Goal: Task Accomplishment & Management: Use online tool/utility

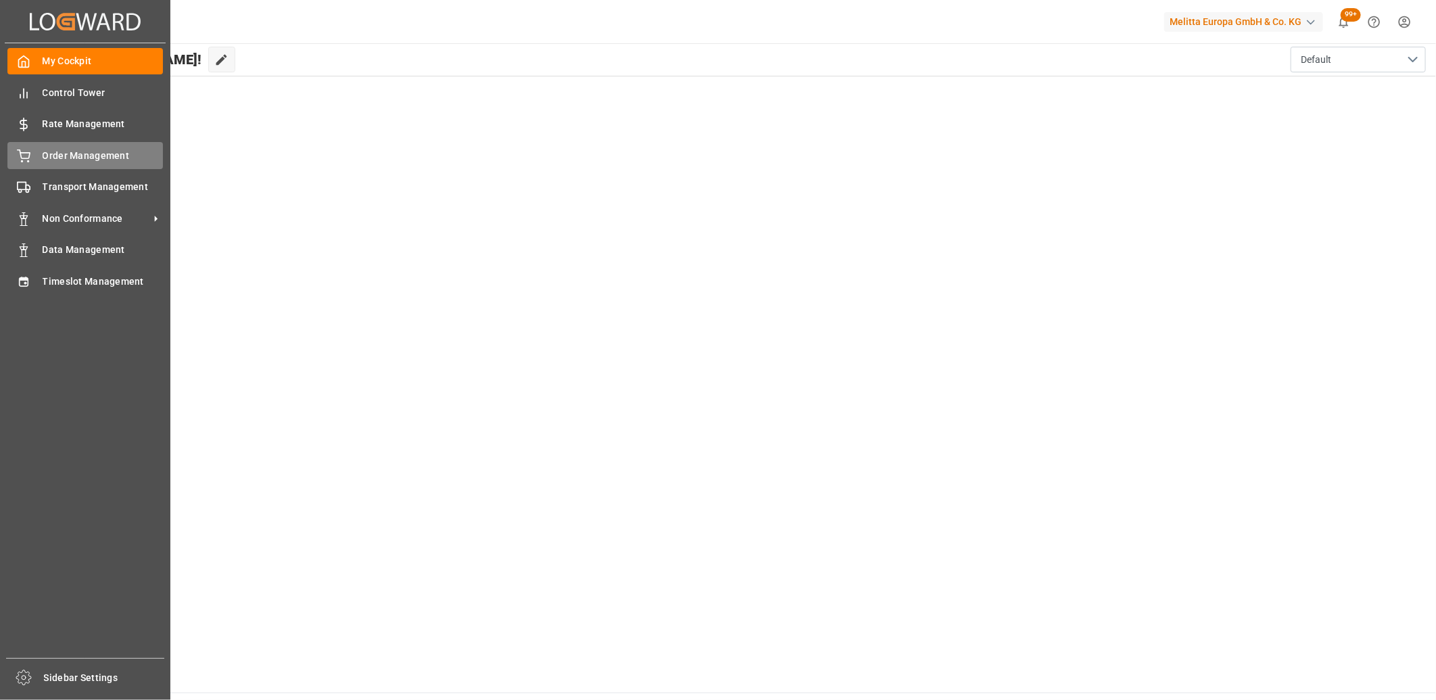
click at [19, 160] on icon at bounding box center [24, 156] width 14 height 14
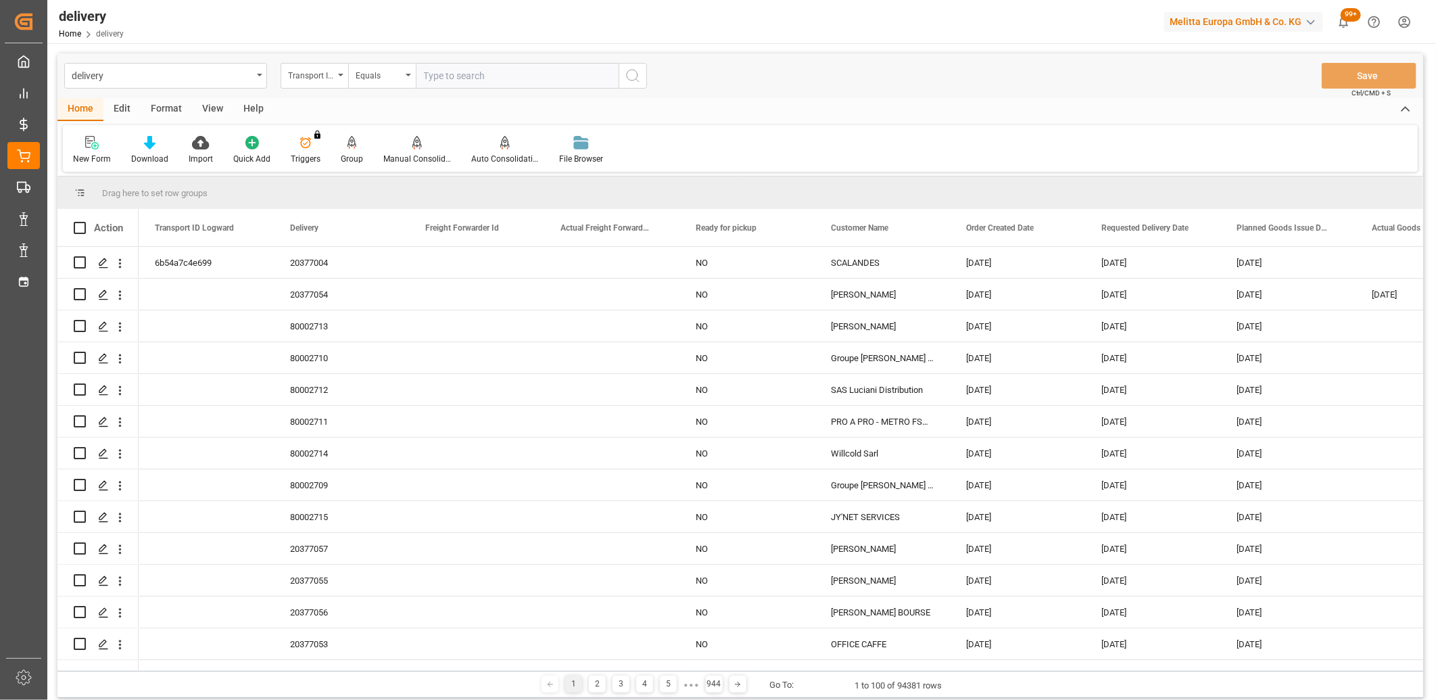
click at [462, 81] on input "text" at bounding box center [517, 76] width 203 height 26
click at [321, 77] on div "Transport ID Logward" at bounding box center [311, 74] width 46 height 16
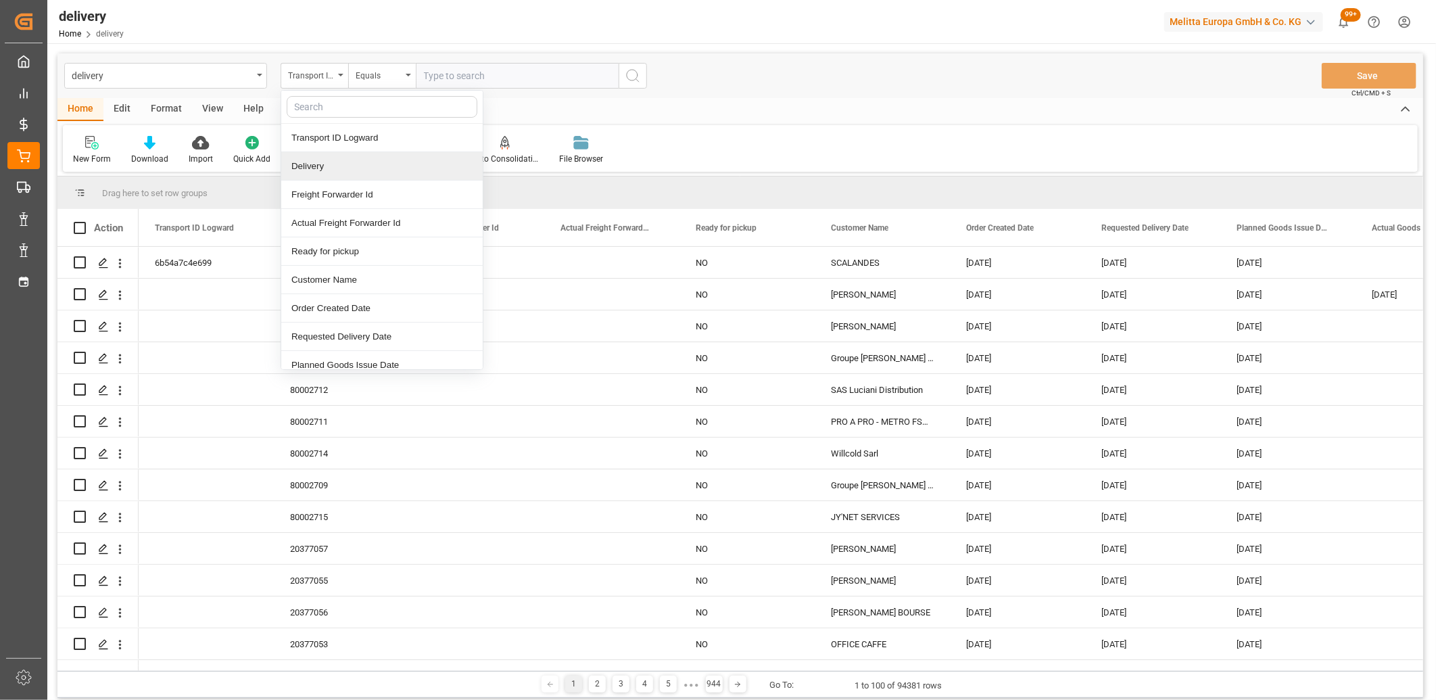
click at [316, 159] on div "Delivery" at bounding box center [381, 166] width 201 height 28
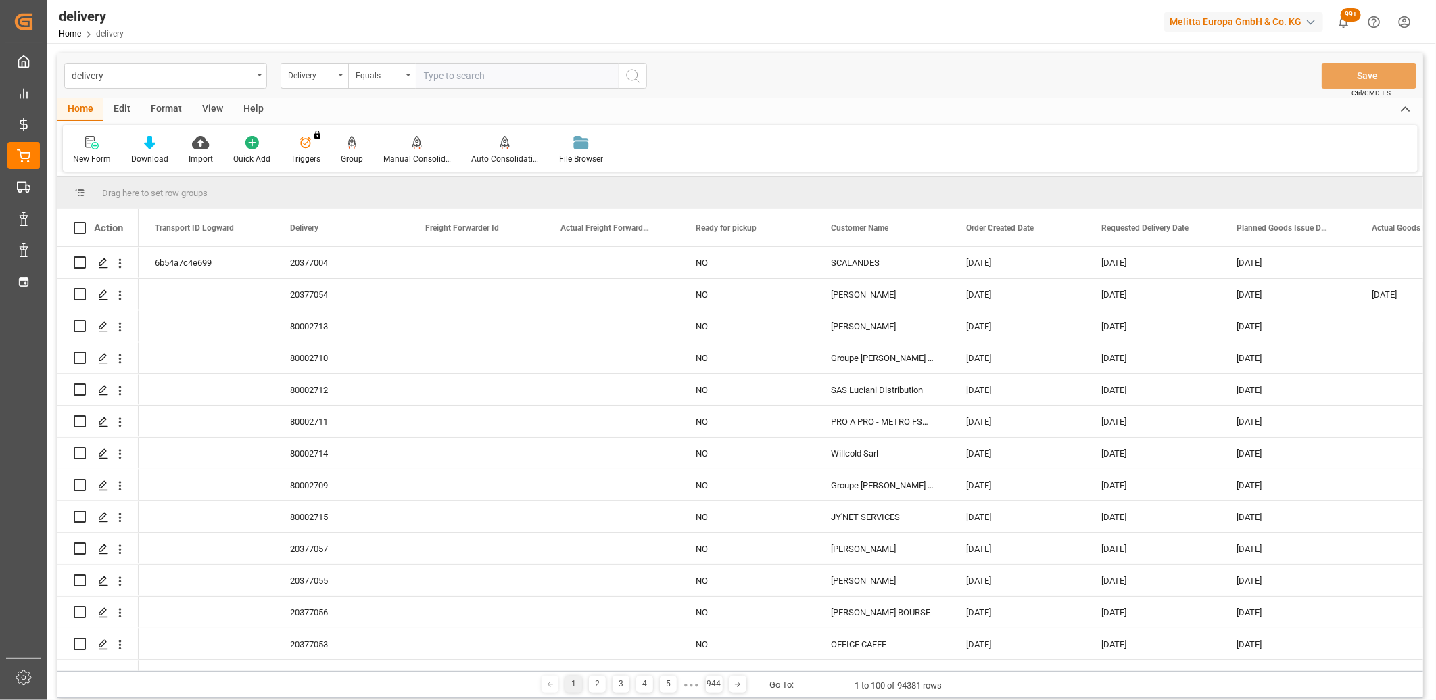
click at [439, 80] on input "text" at bounding box center [517, 76] width 203 height 26
paste input "20373796"
type input "20373796"
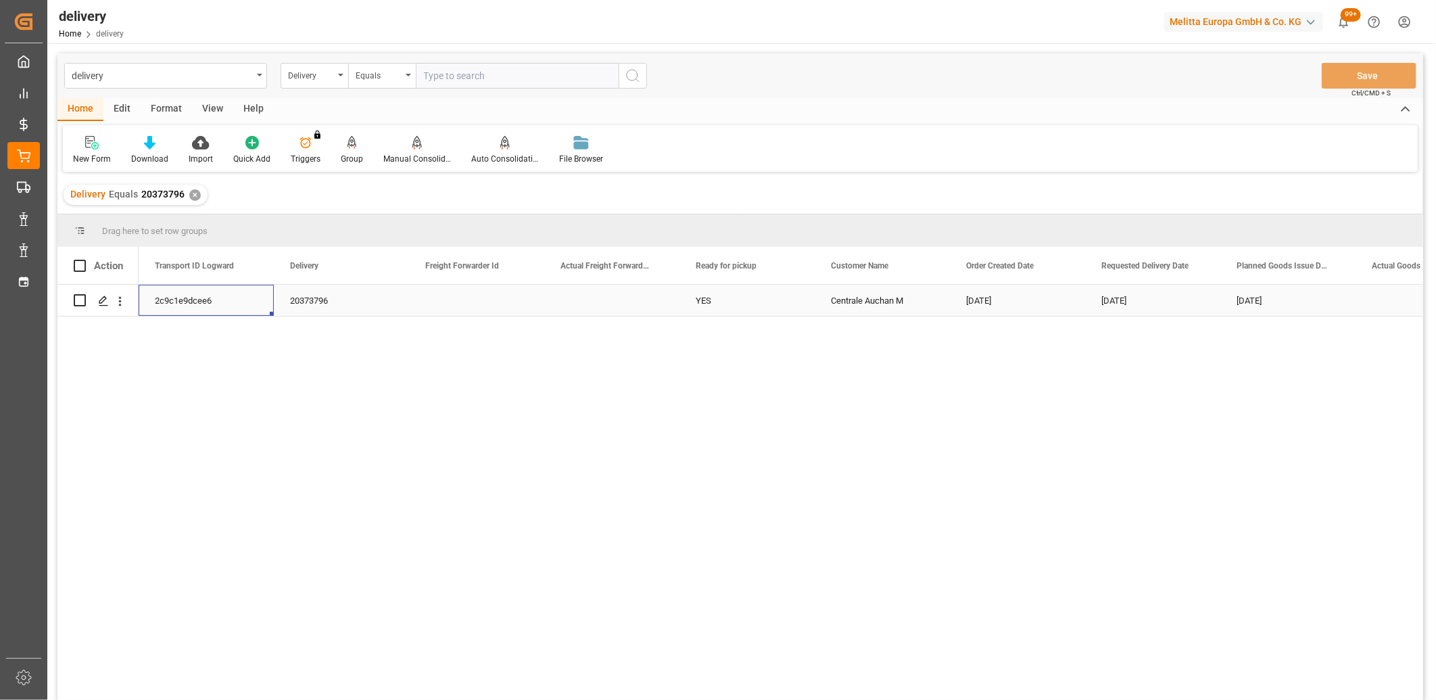
click at [169, 299] on div "2c9c1e9dcee6" at bounding box center [206, 300] width 135 height 31
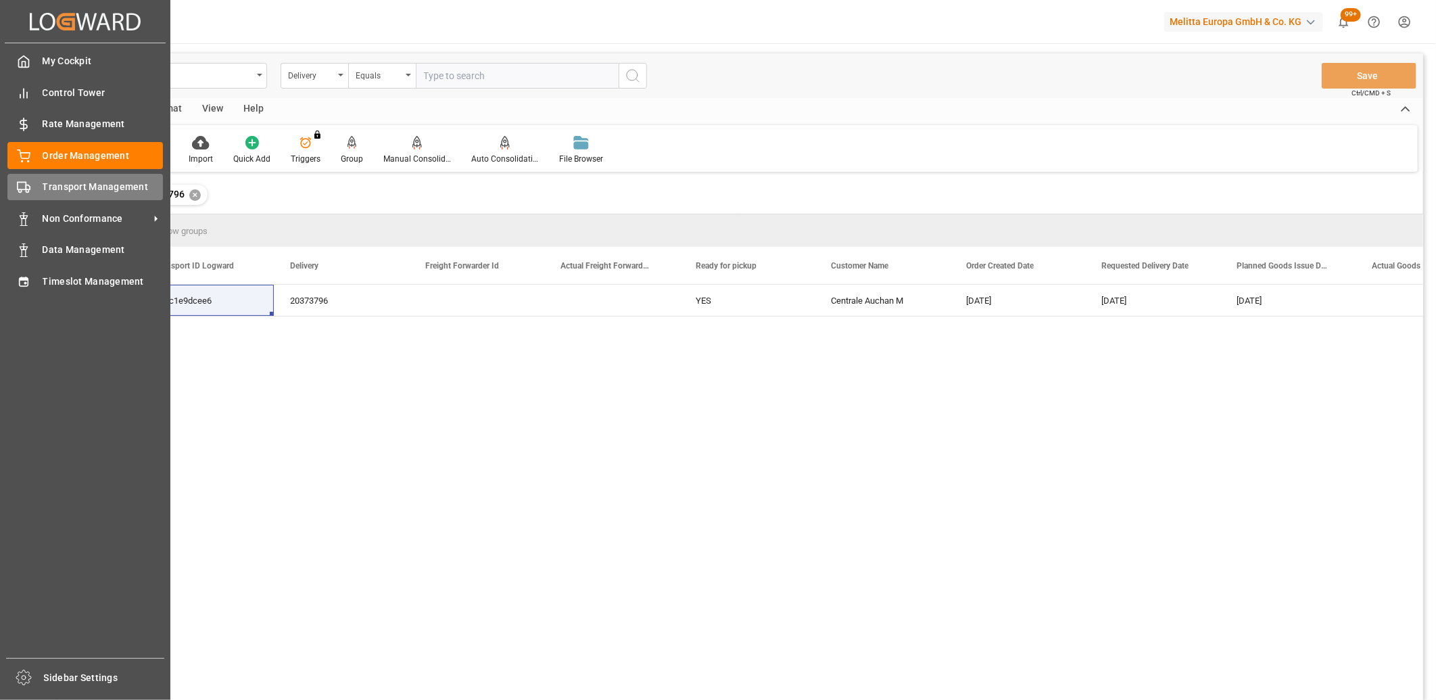
click at [32, 185] on div "Transport Management Transport Management" at bounding box center [84, 187] width 155 height 26
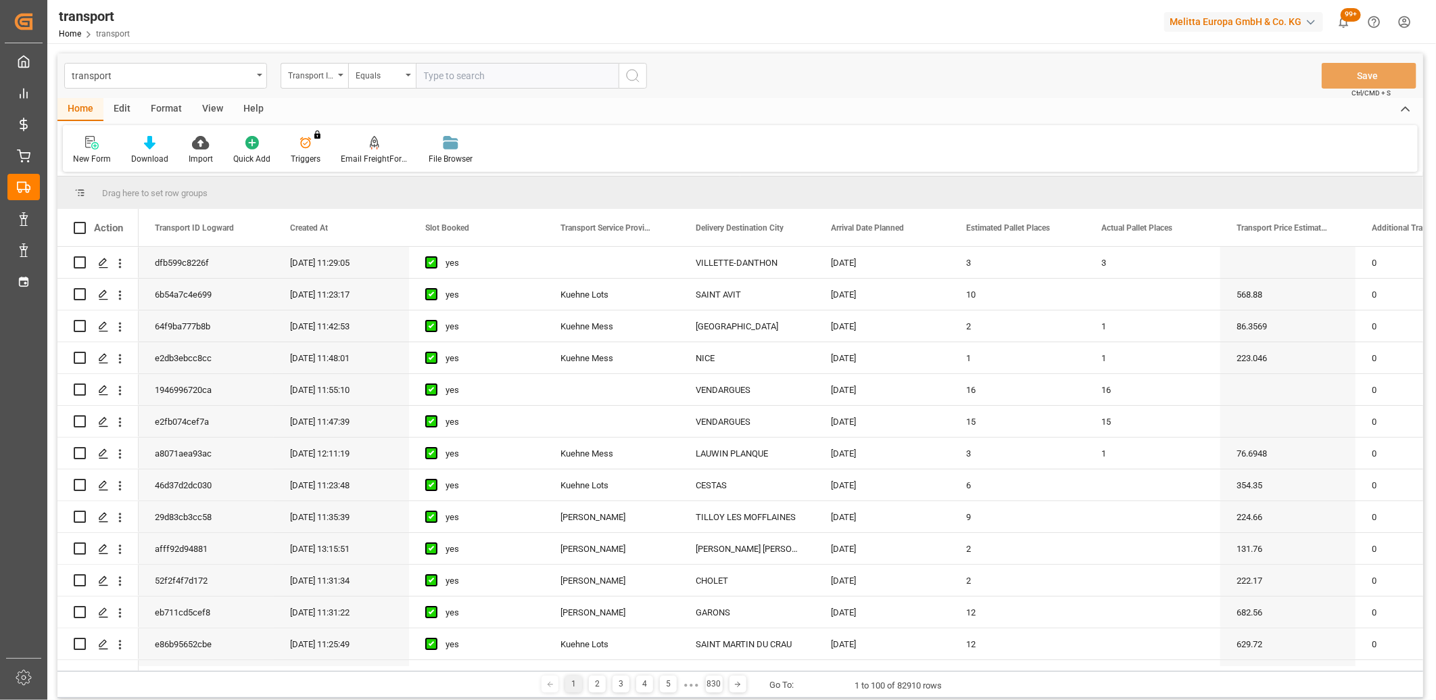
click at [437, 79] on input "text" at bounding box center [517, 76] width 203 height 26
paste input "2c9c1e9dcee6"
type input "2c9c1e9dcee6"
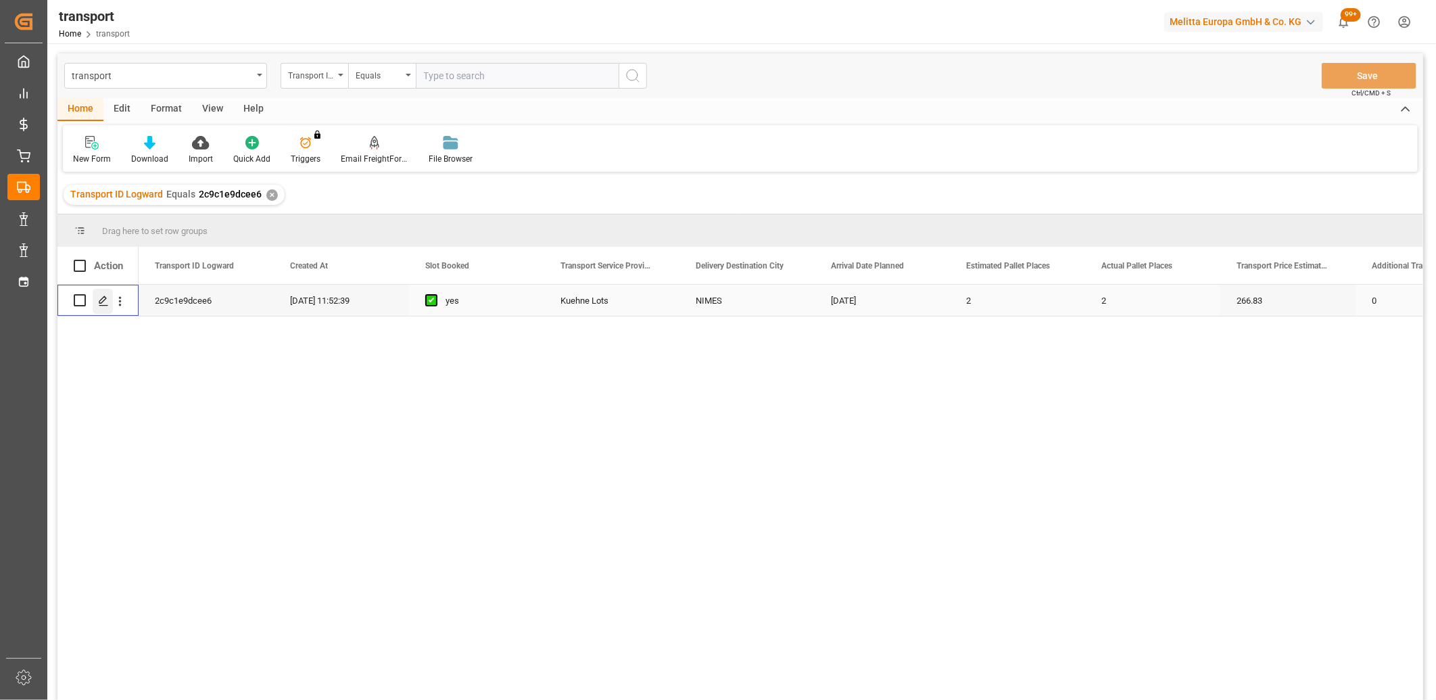
click at [102, 304] on icon "Press SPACE to select this row." at bounding box center [103, 300] width 11 height 11
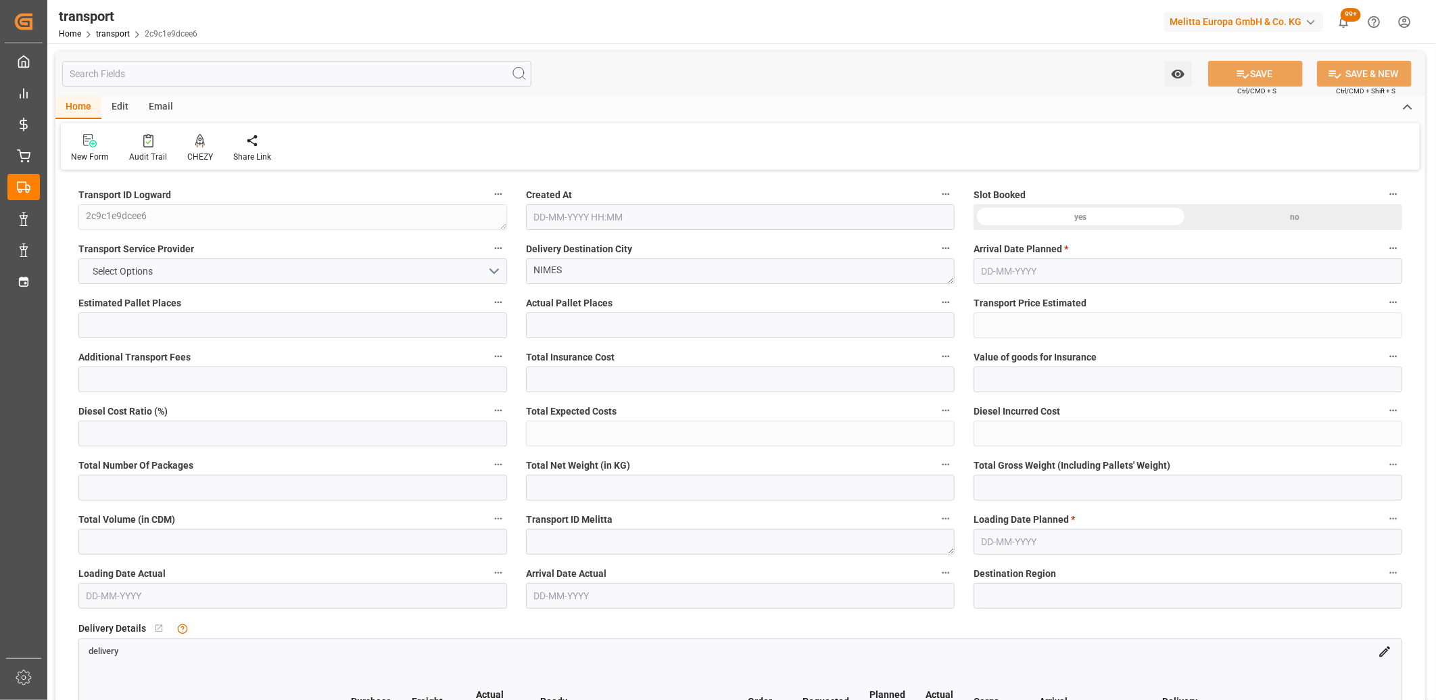
type input "2"
type input "266.83"
type input "0"
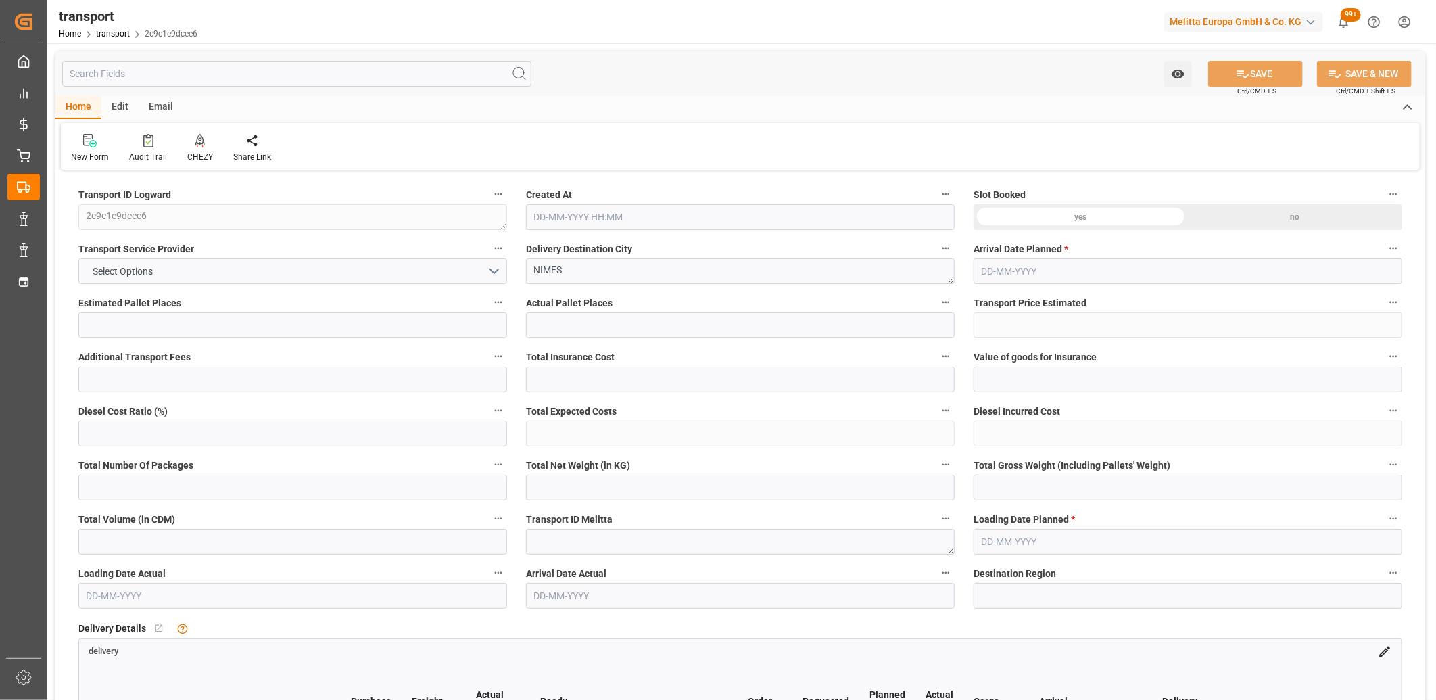
type input "0"
type input "266.83"
type input "0"
type input "2"
type input "162.11"
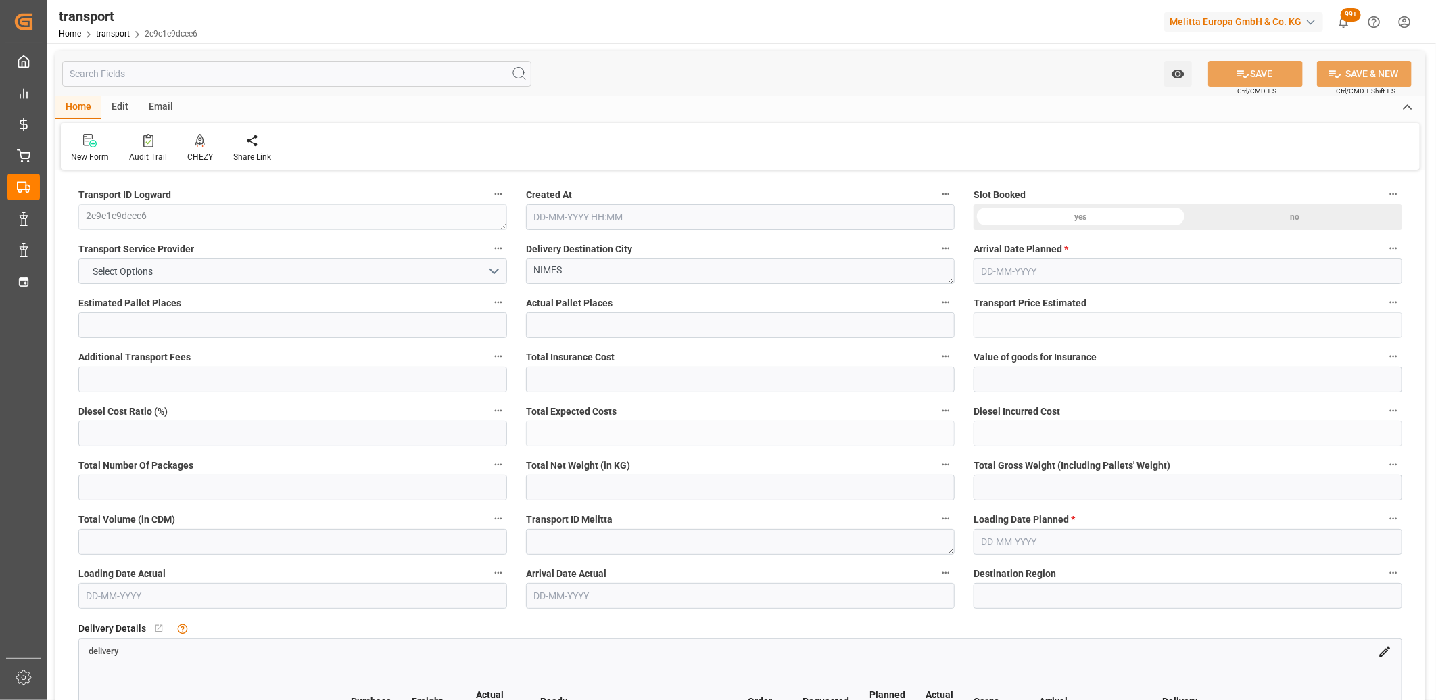
type input "257.121"
type input "2190.405"
type input "30"
type input "0"
type input "239"
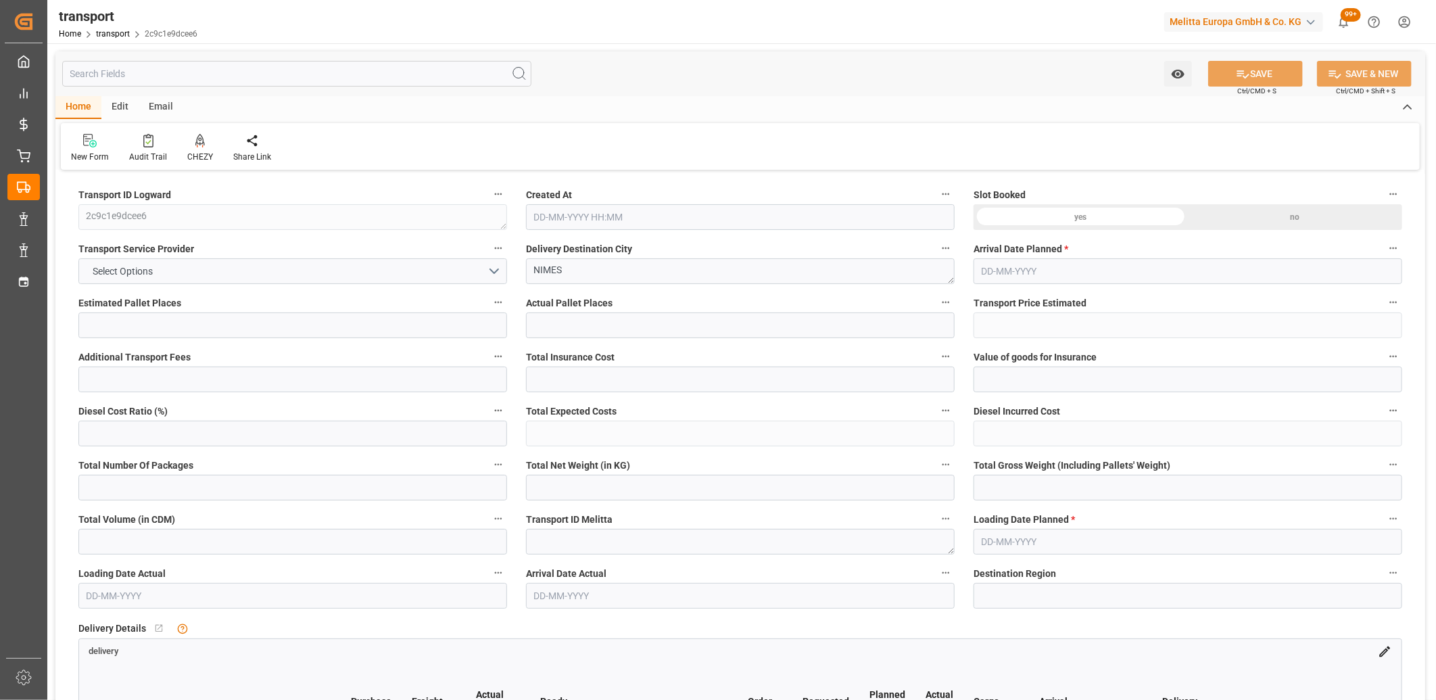
type input "2"
type input "101"
type input "211.121"
type input "0"
type input "4710.8598"
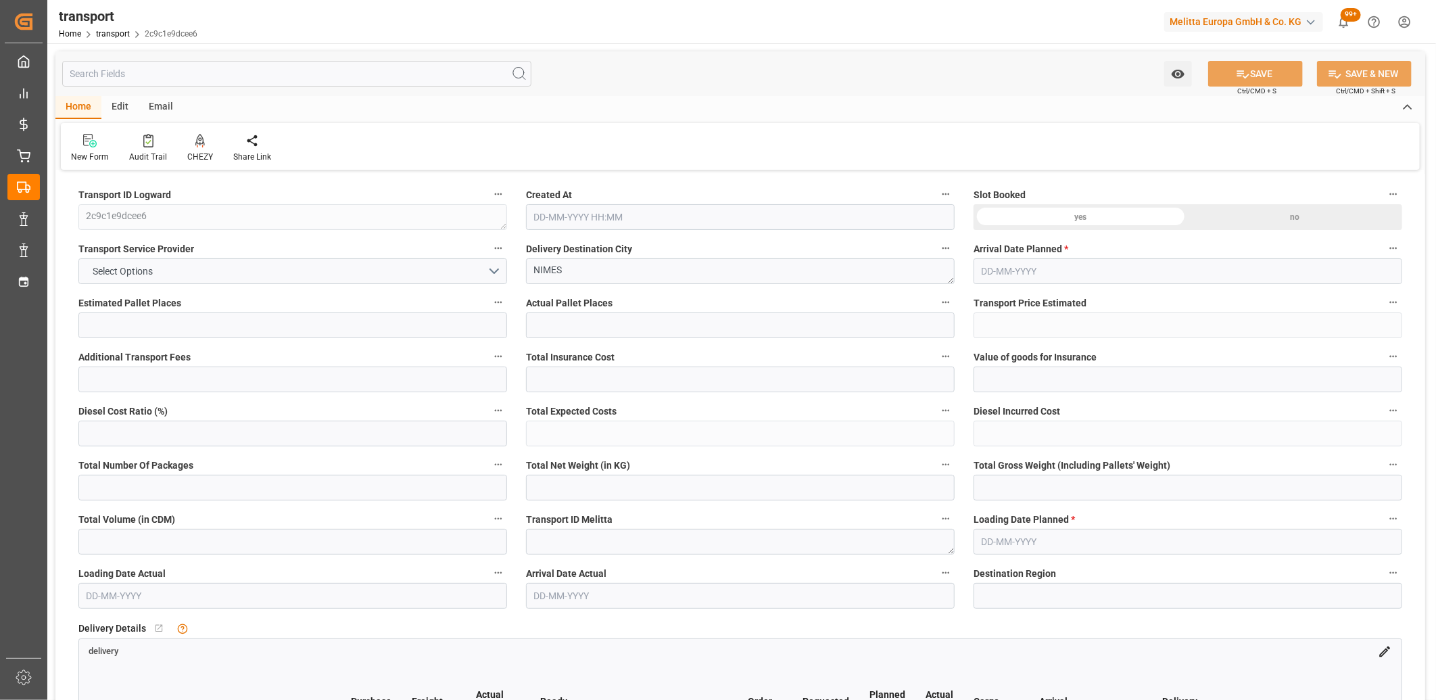
type input "0"
type input "21"
type input "35"
type input "07-07-2025 11:52"
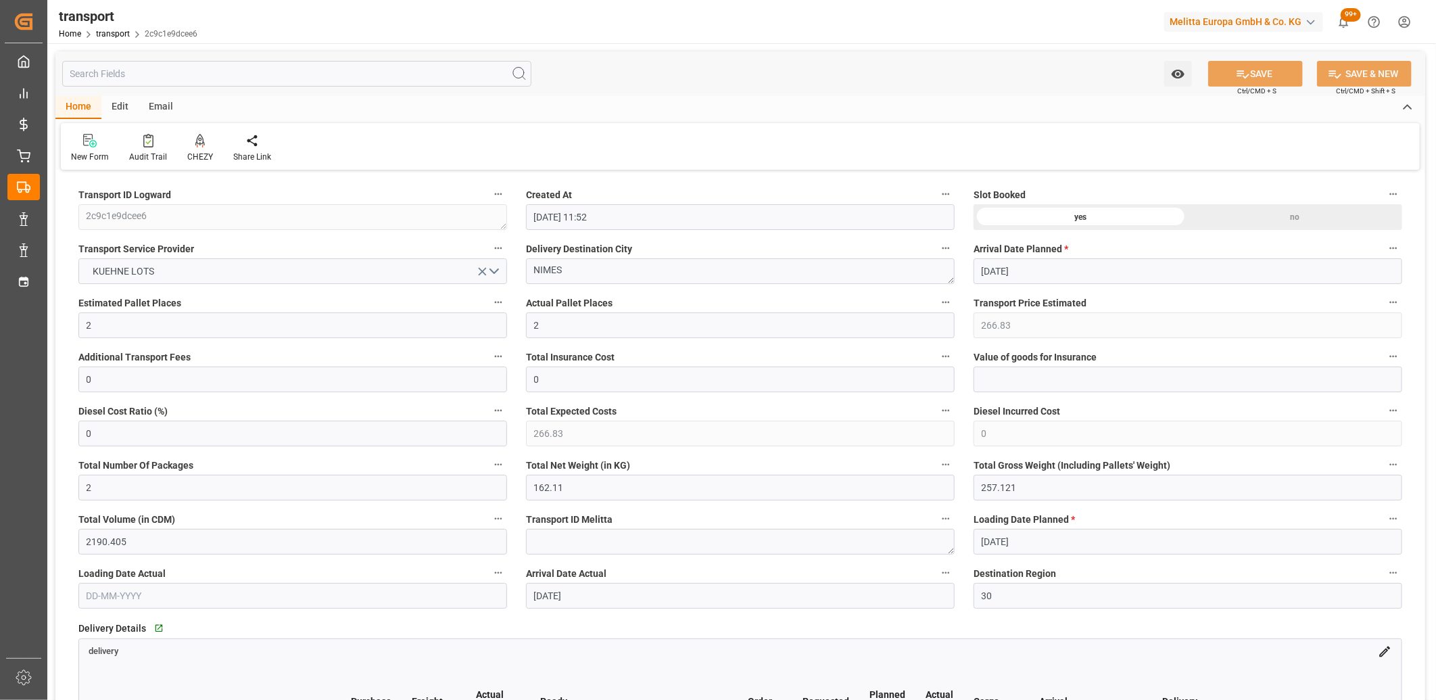
type input "11-07-2025"
type input "09-07-2025"
type input "11-07-2025"
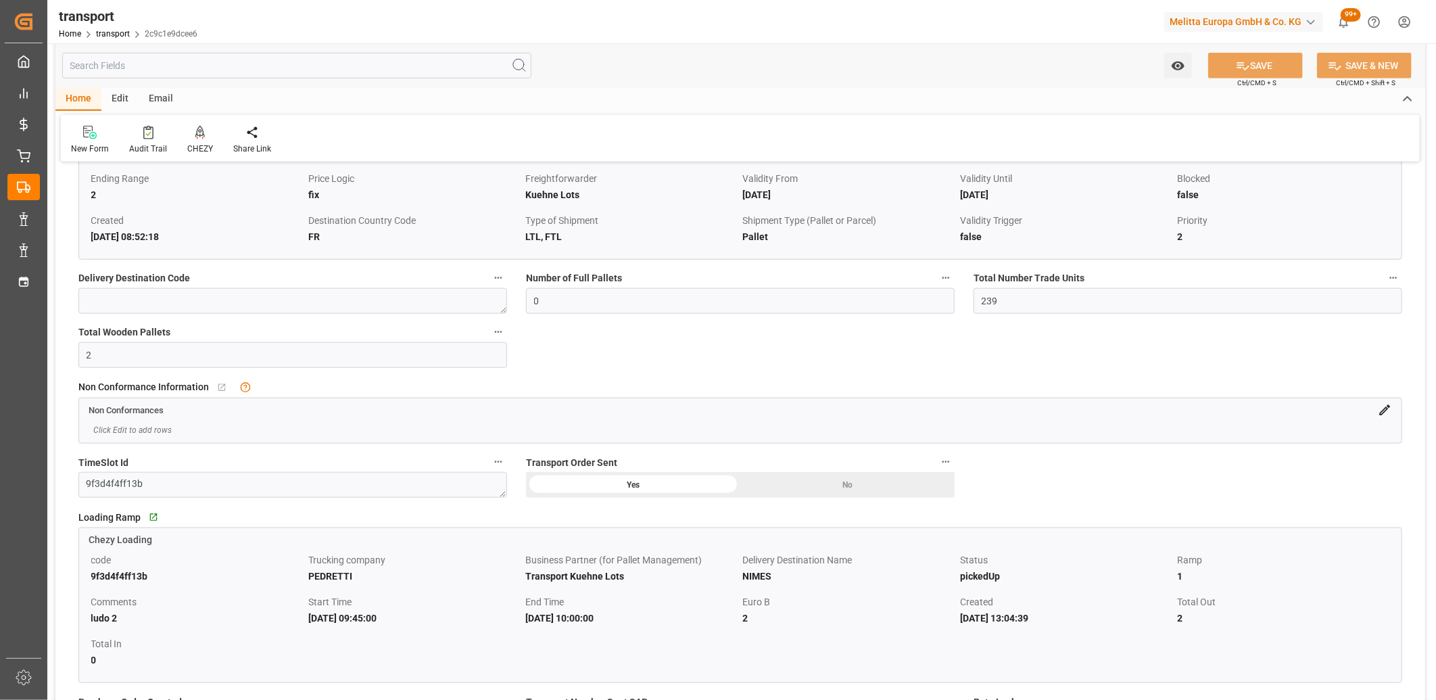
scroll to position [600, 0]
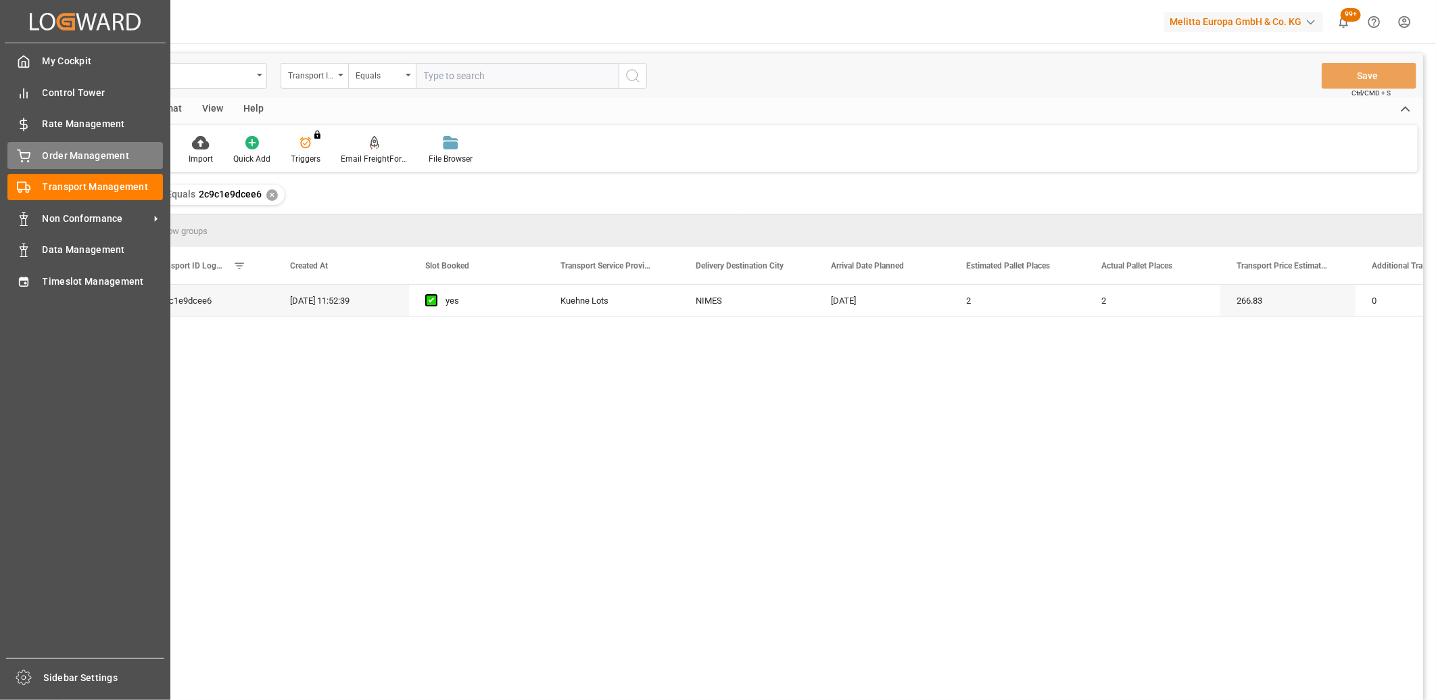
click at [22, 162] on div "Order Management Order Management" at bounding box center [84, 155] width 155 height 26
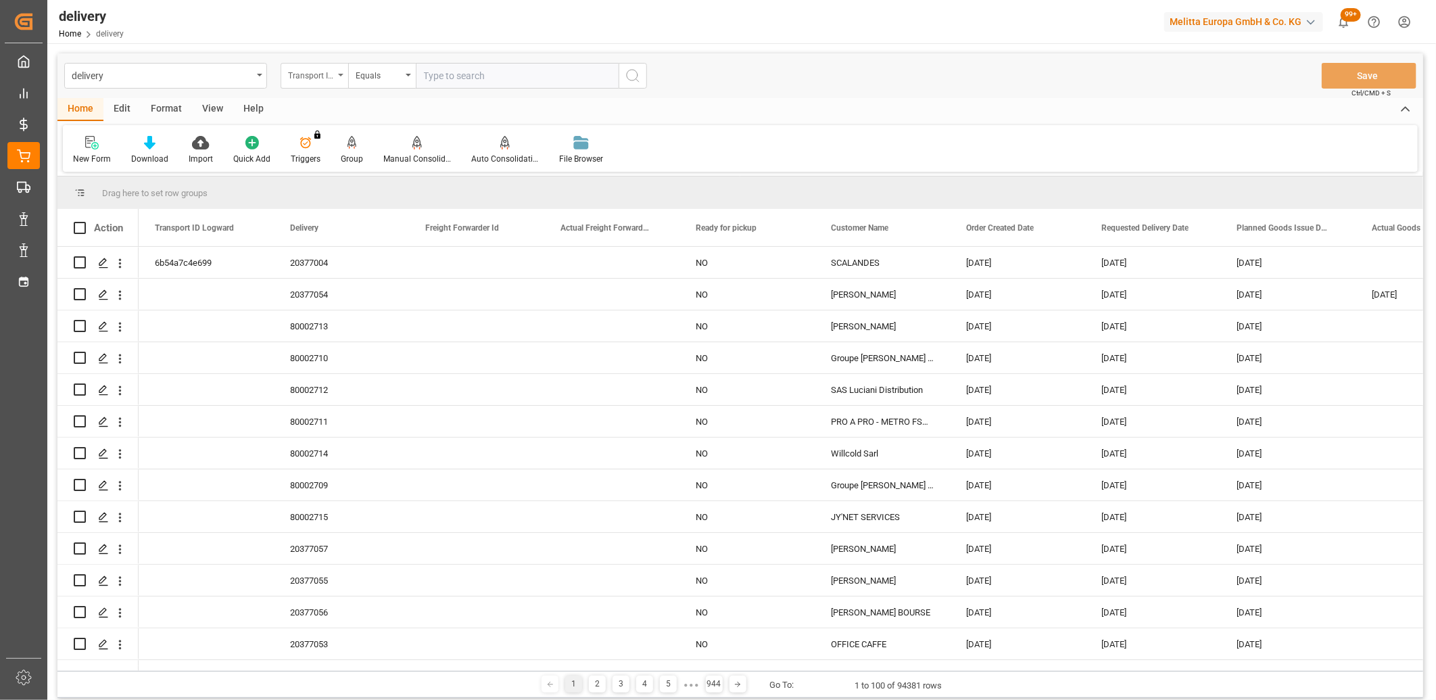
click at [322, 79] on div "Transport ID Logward" at bounding box center [311, 74] width 46 height 16
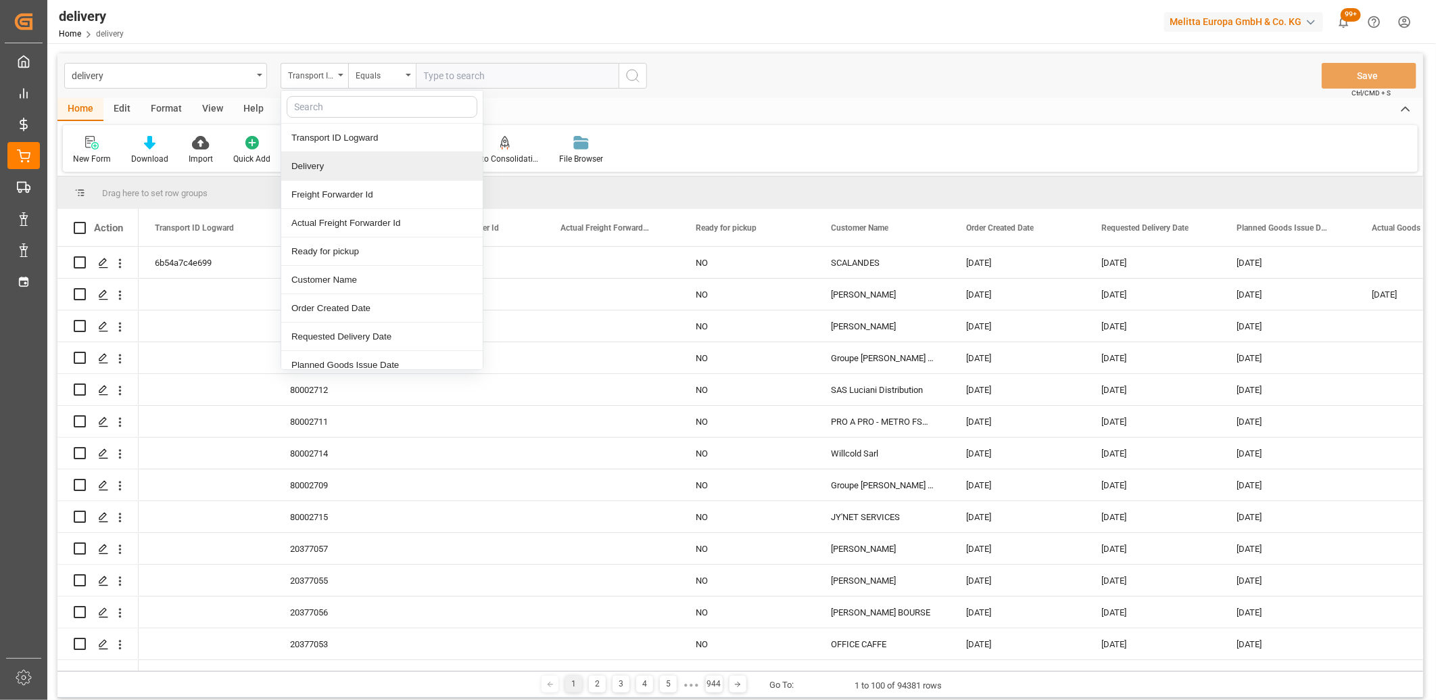
click at [320, 158] on div "Delivery" at bounding box center [381, 166] width 201 height 28
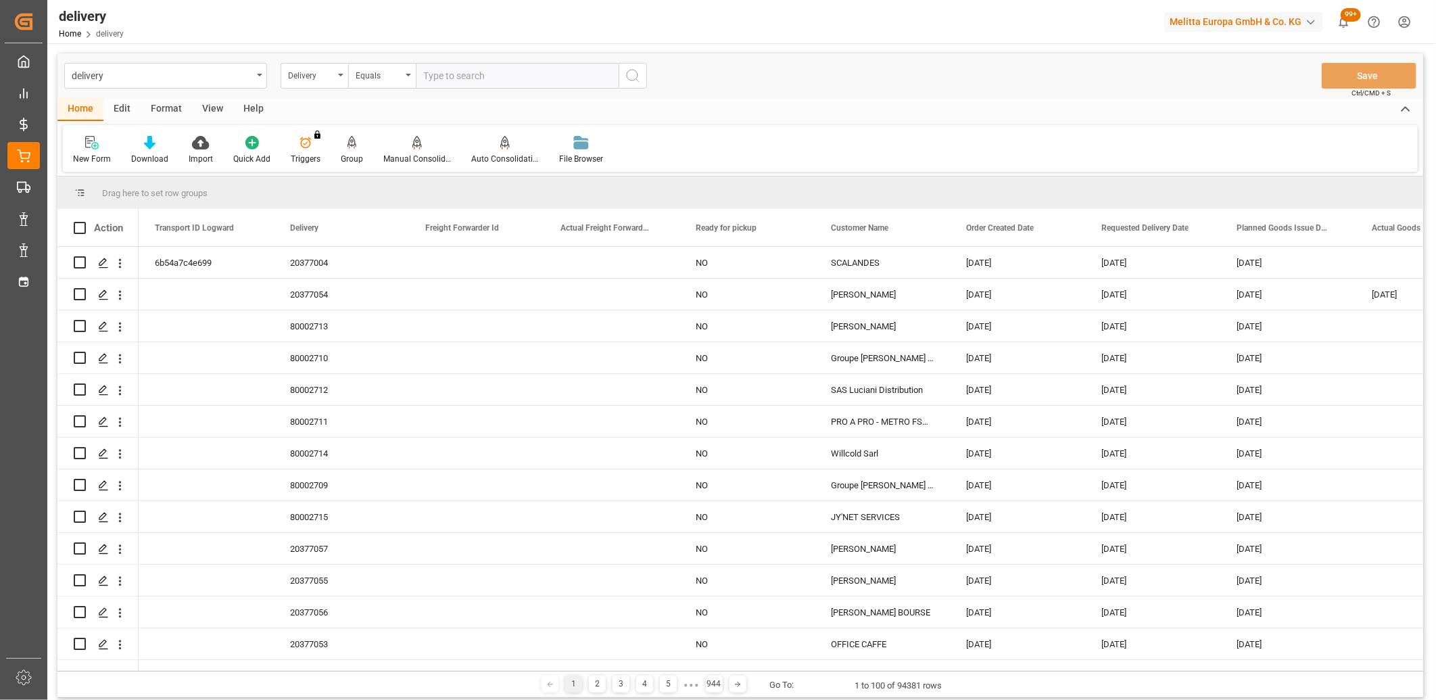
click at [434, 74] on input "text" at bounding box center [517, 76] width 203 height 26
type input "20374974"
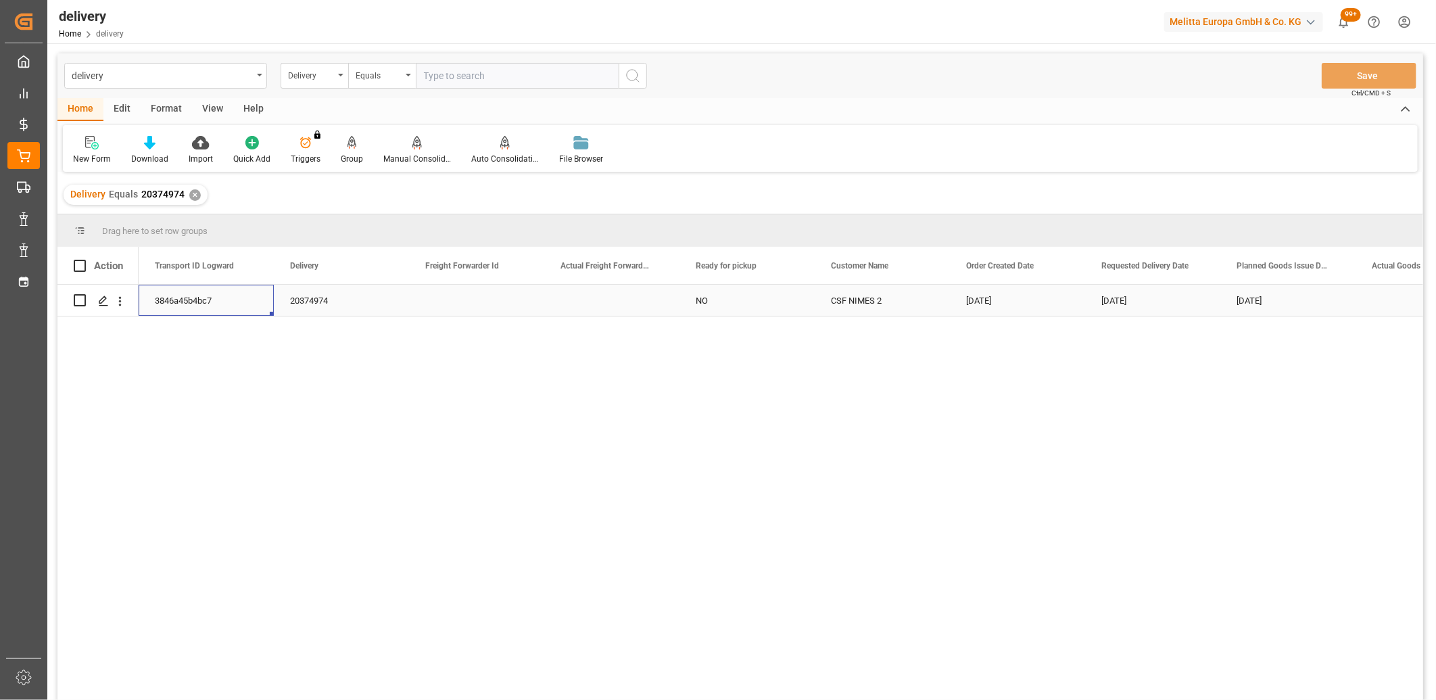
click at [205, 301] on div "3846a45b4bc7" at bounding box center [206, 300] width 135 height 31
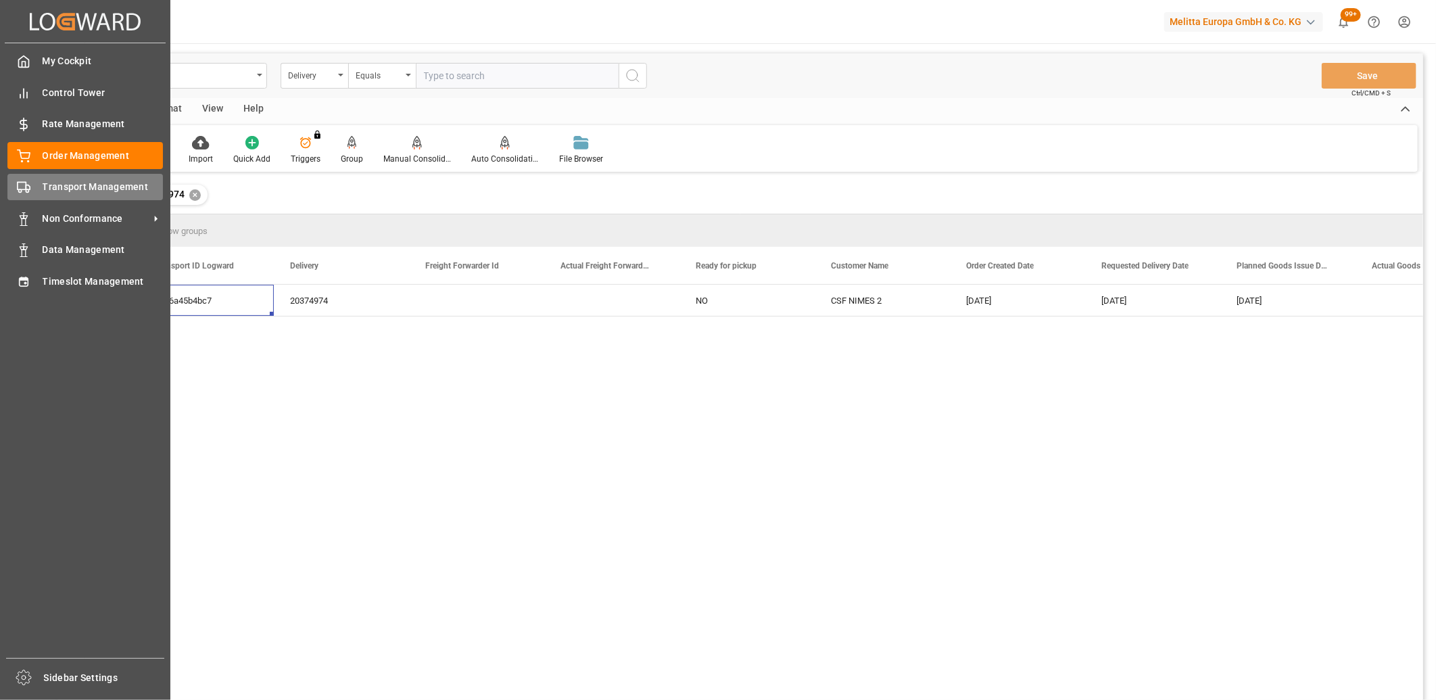
click at [21, 190] on circle at bounding box center [20, 191] width 3 height 3
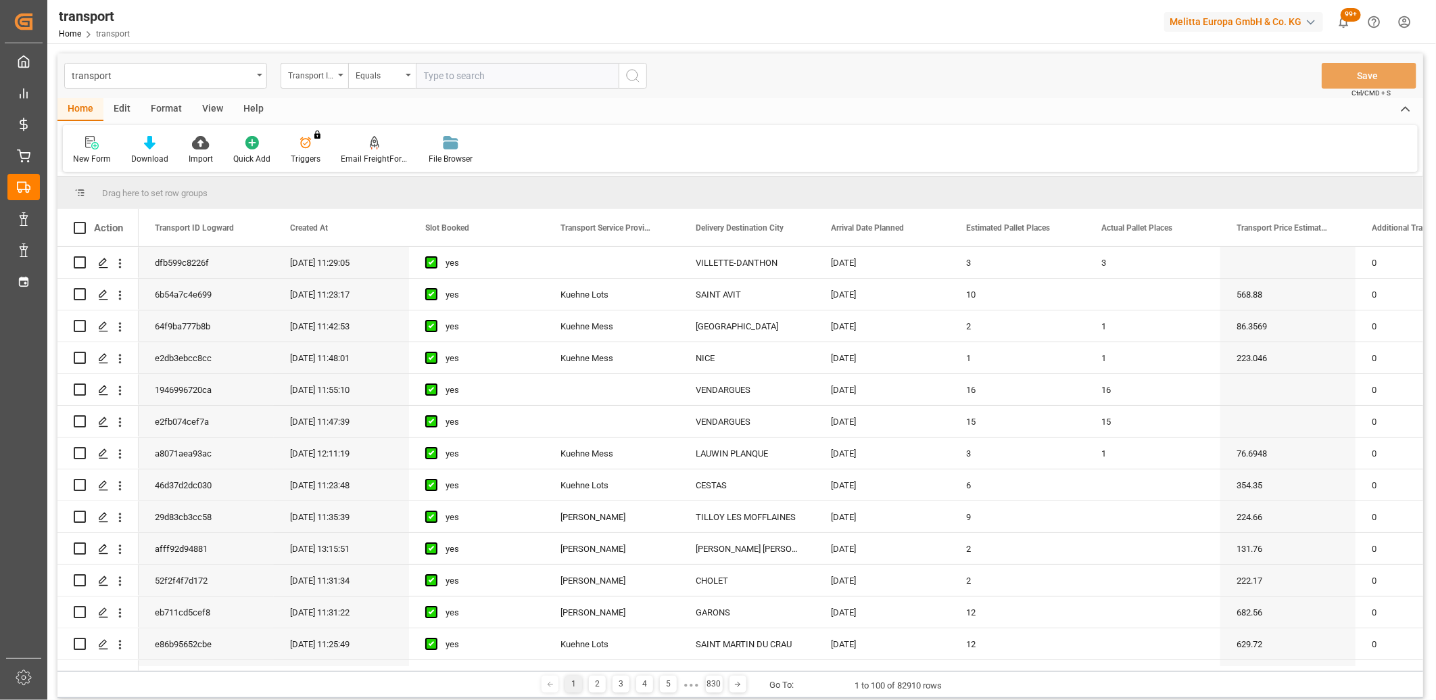
click at [489, 77] on input "text" at bounding box center [517, 76] width 203 height 26
paste input "3846a45b4bc7"
type input "3846a45b4bc7"
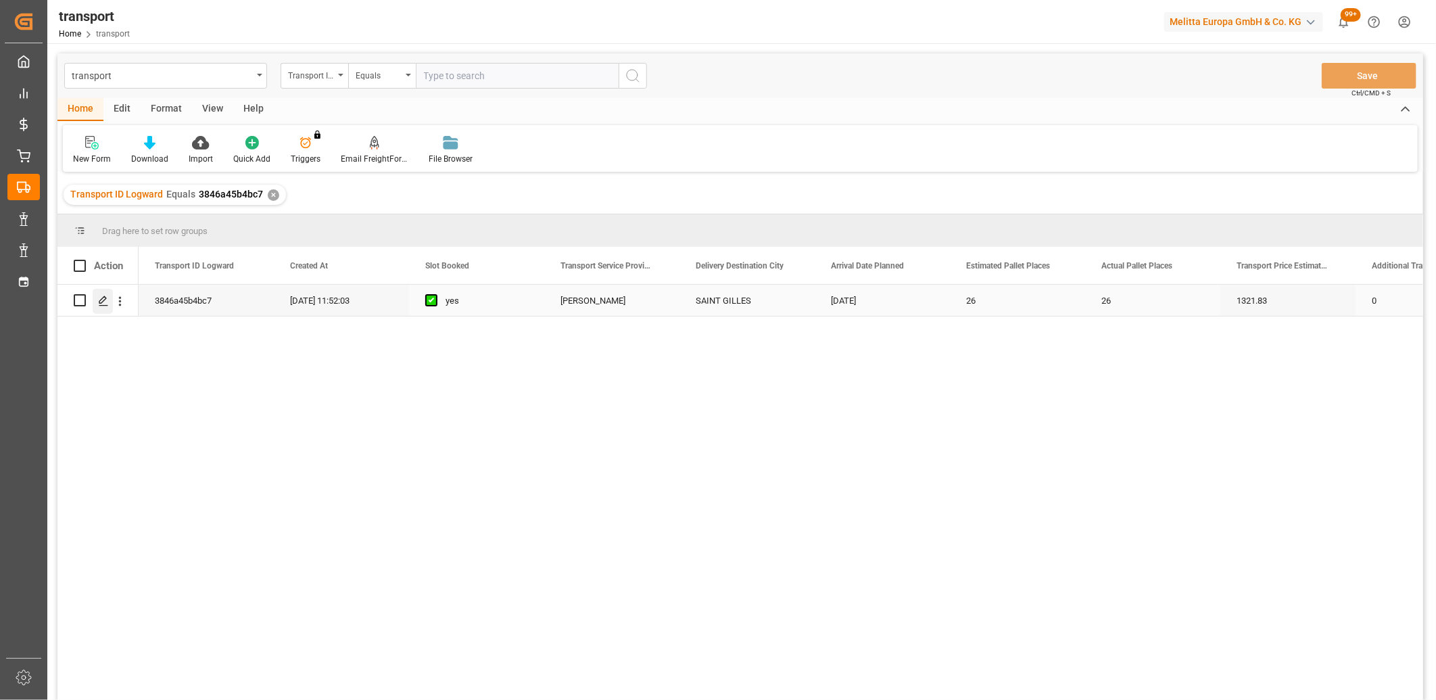
click at [98, 304] on icon "Press SPACE to select this row." at bounding box center [103, 300] width 11 height 11
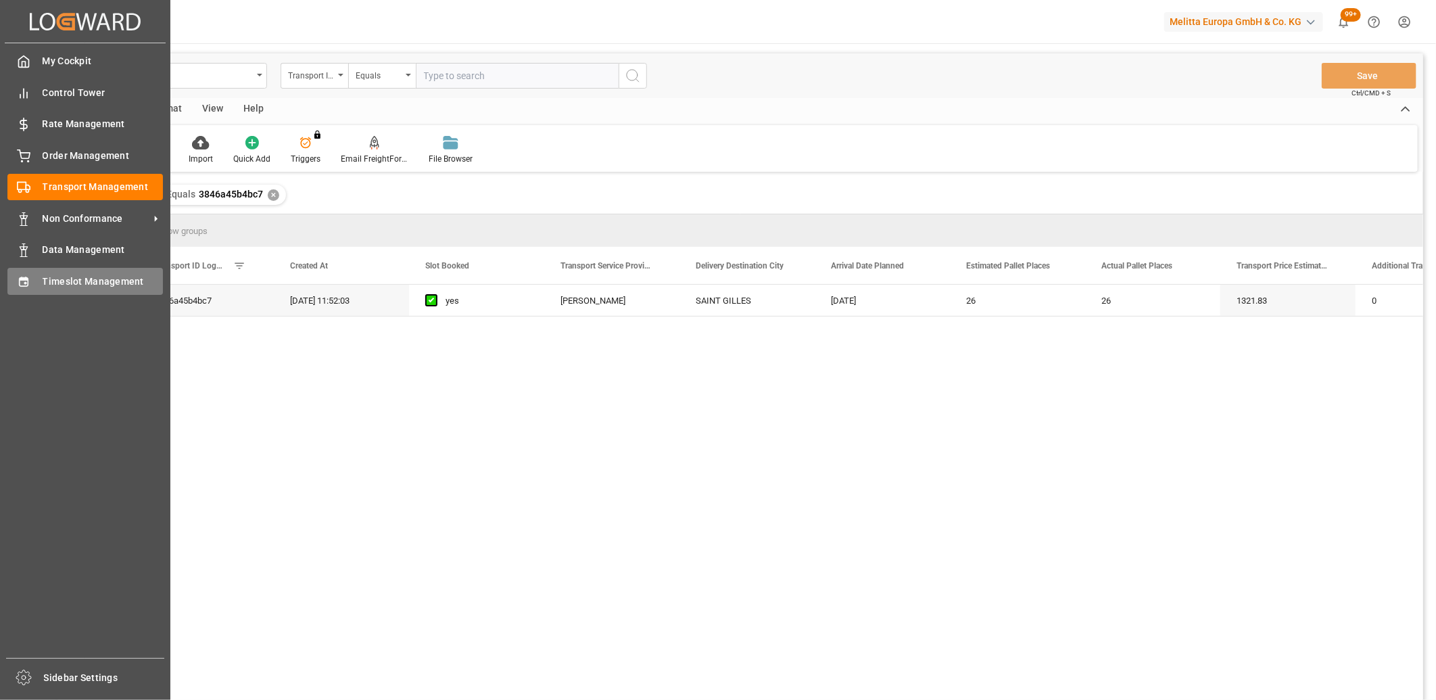
click at [28, 282] on icon at bounding box center [24, 282] width 14 height 14
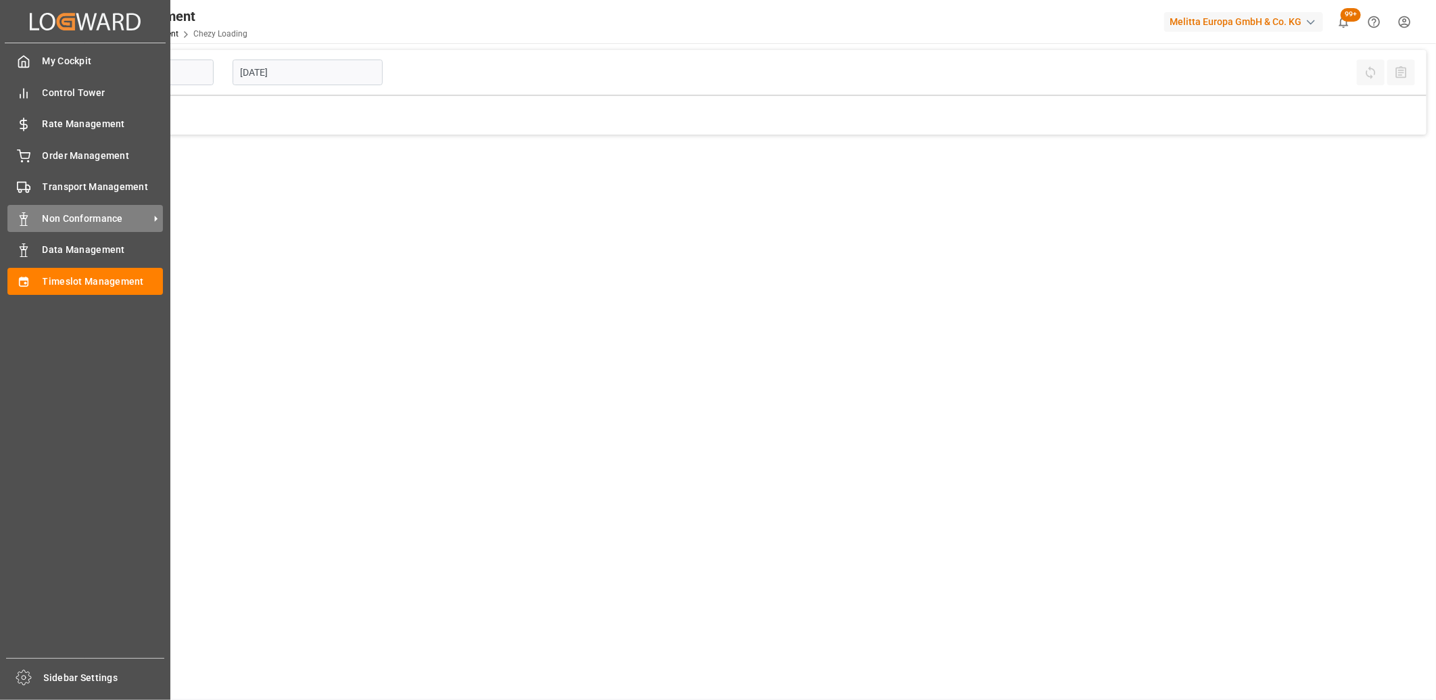
type input "Chezy Loading"
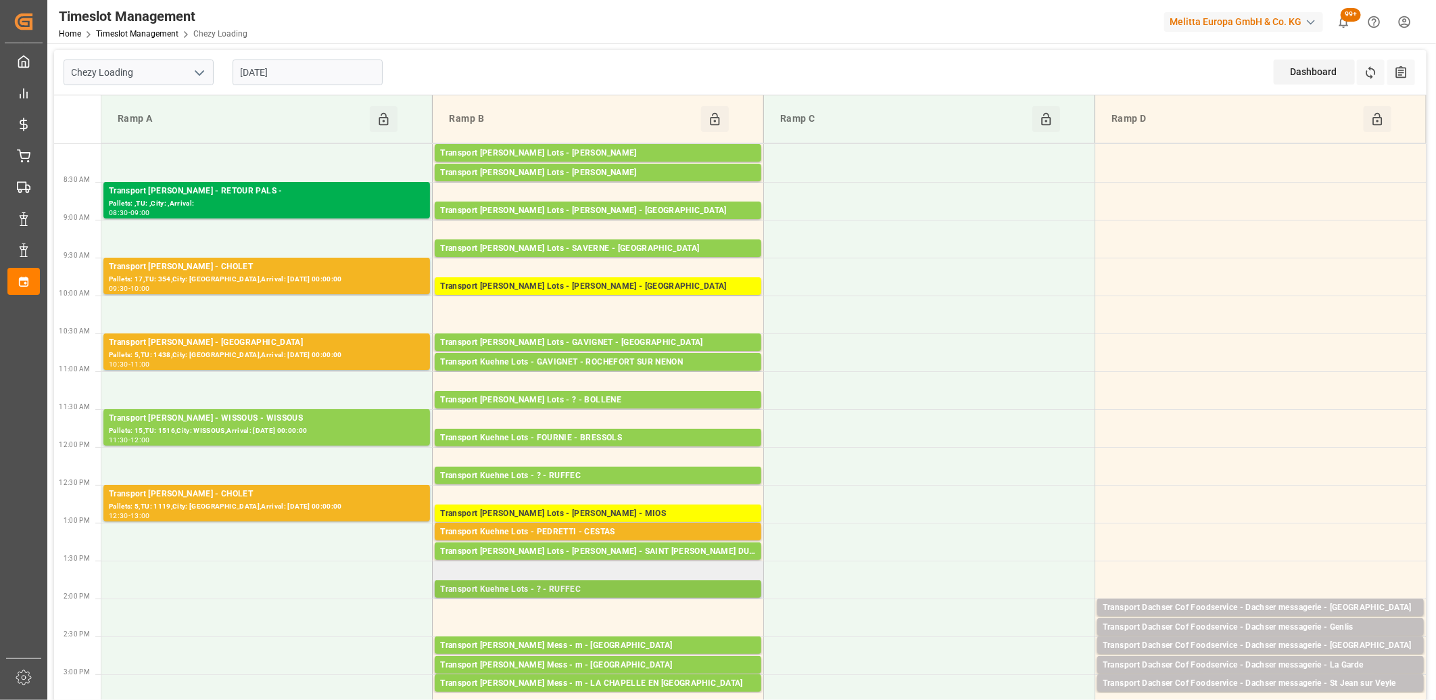
click at [511, 586] on div "Transport Kuehne Lots - ? - RUFFEC" at bounding box center [598, 590] width 316 height 14
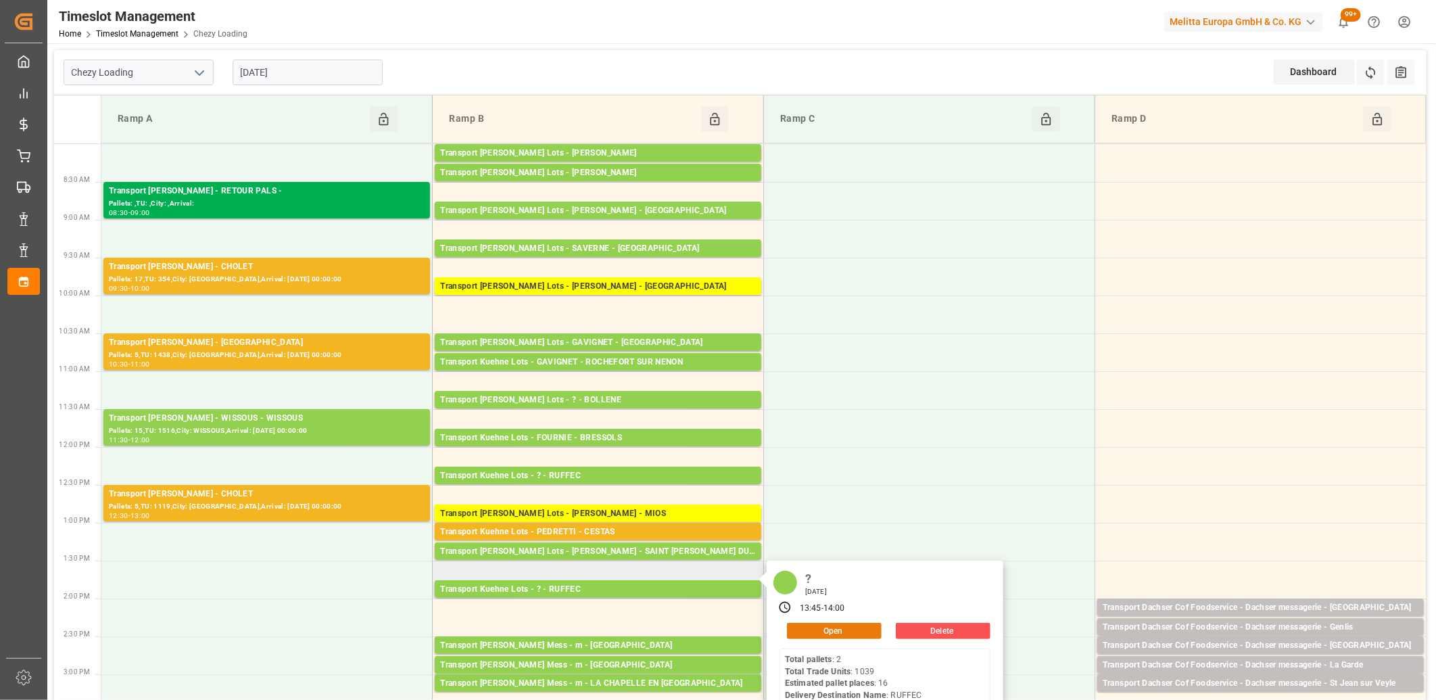
click at [843, 625] on button "Open" at bounding box center [834, 631] width 95 height 16
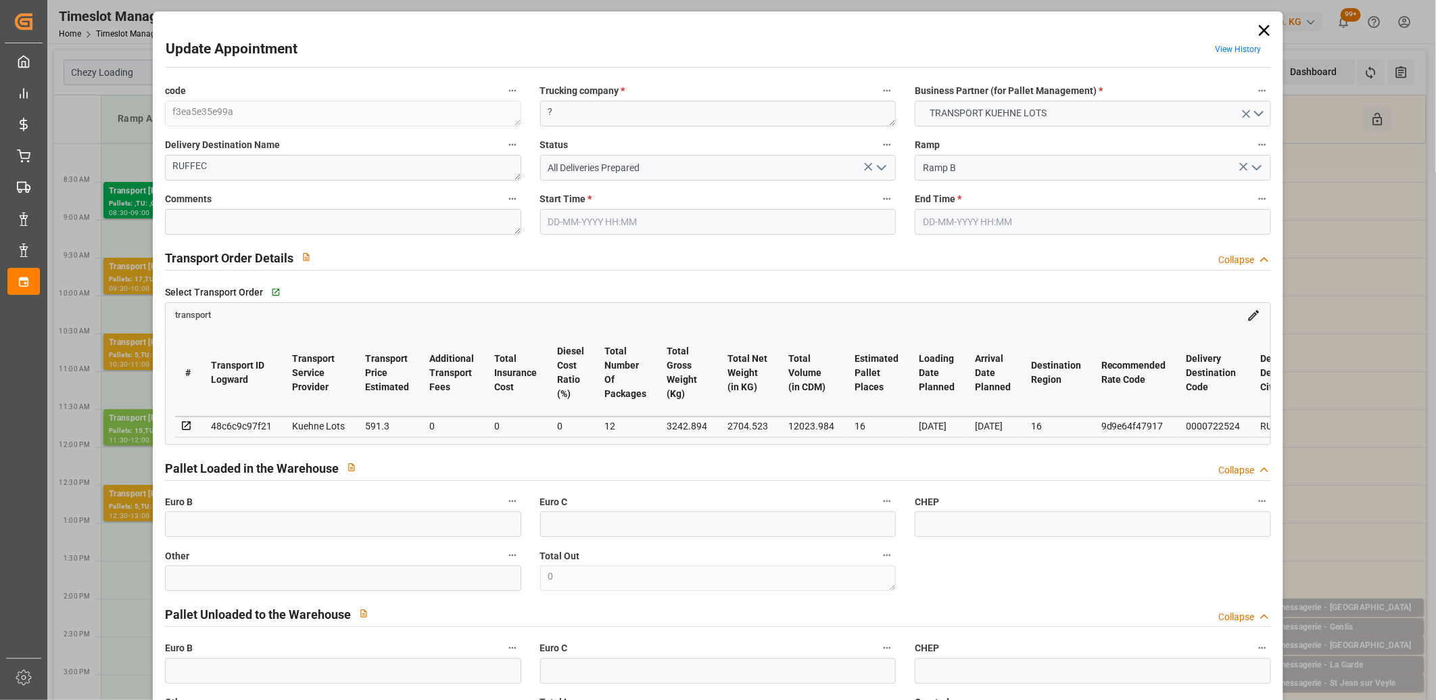
type input "29-08-2025 13:45"
type input "29-08-2025 14:00"
type input "21-08-2025 13:26"
type input "21-08-2025 11:59"
type input "[DATE]"
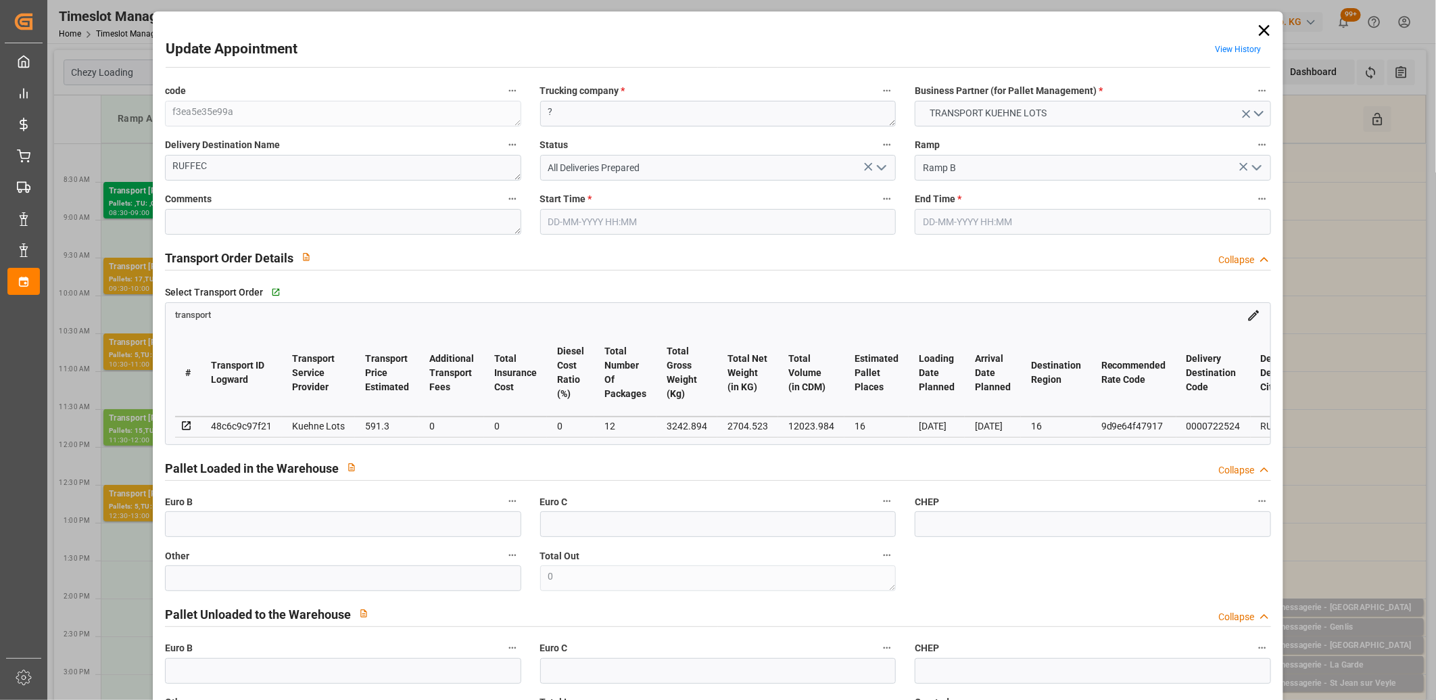
type input "22-08-2025"
click at [1264, 24] on icon at bounding box center [1263, 30] width 19 height 19
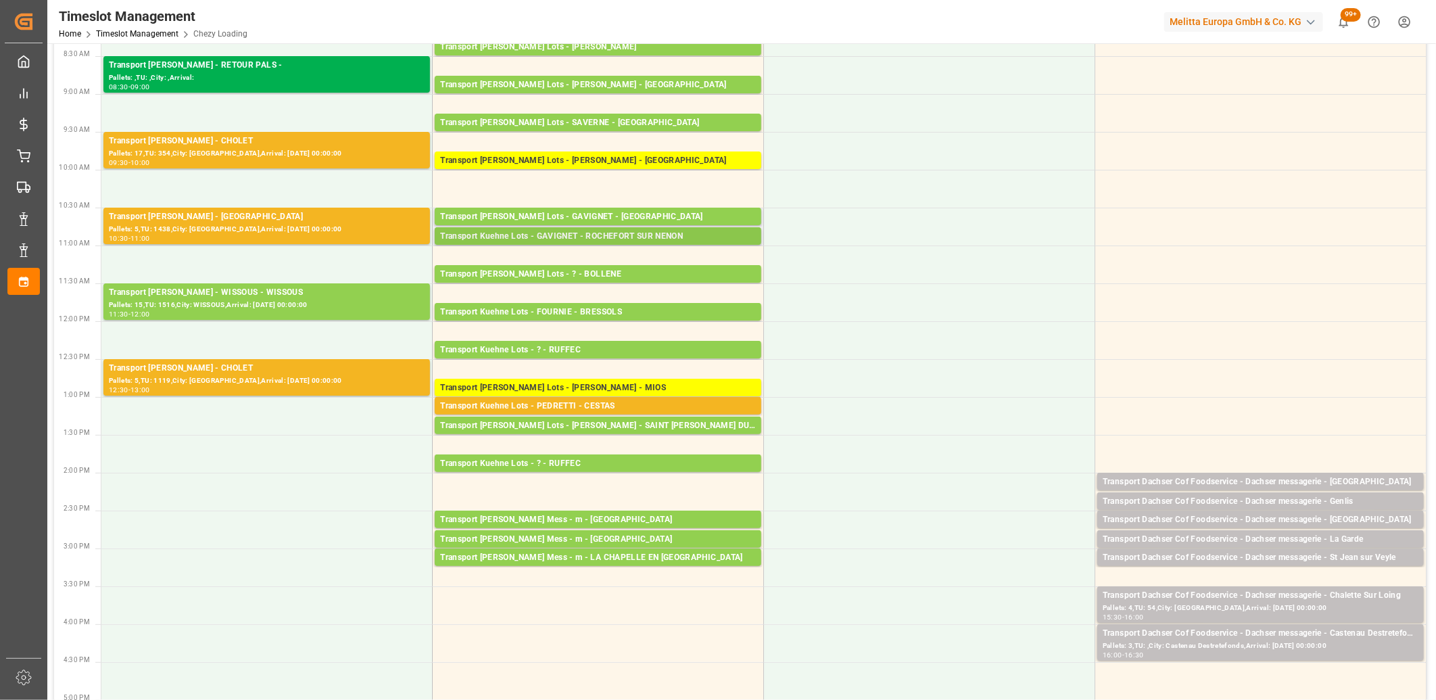
scroll to position [300, 0]
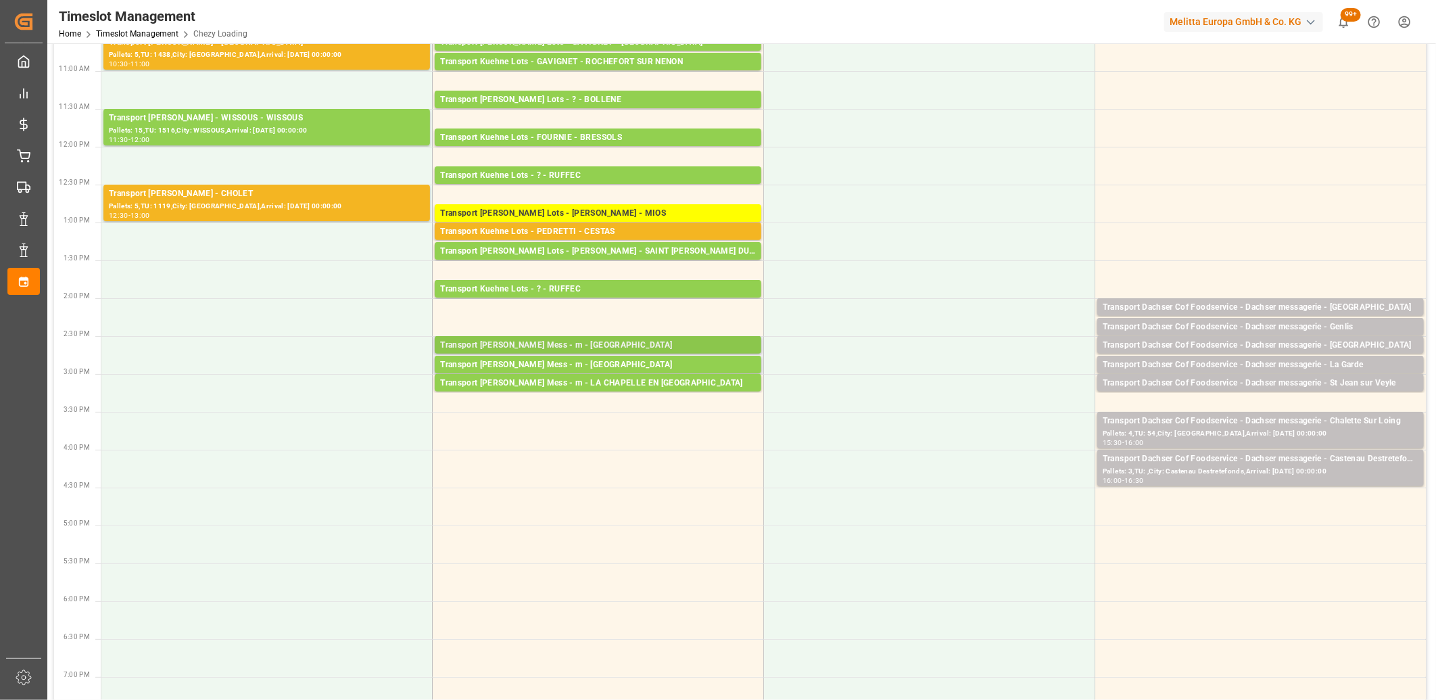
click at [533, 343] on div "Transport Kuehne Mess - m - VILLEURBANNE" at bounding box center [598, 346] width 316 height 14
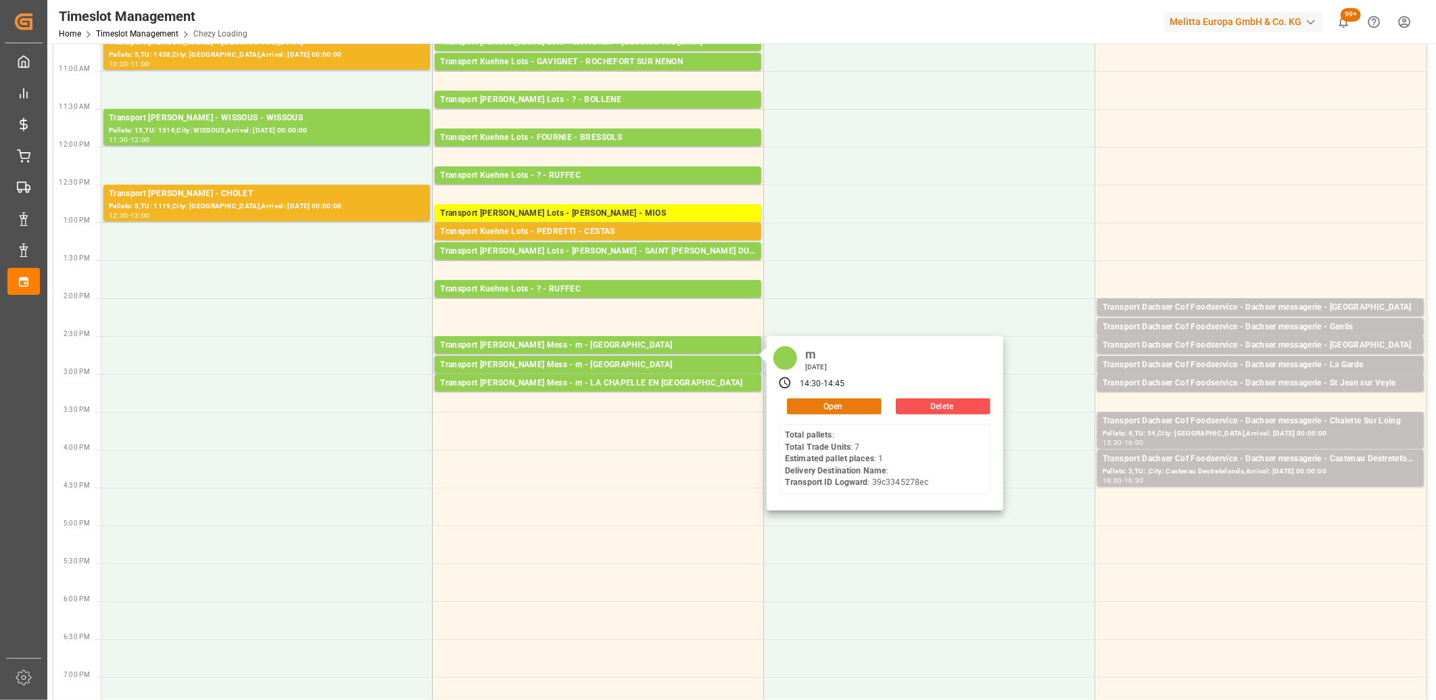
click at [813, 404] on button "Open" at bounding box center [834, 406] width 95 height 16
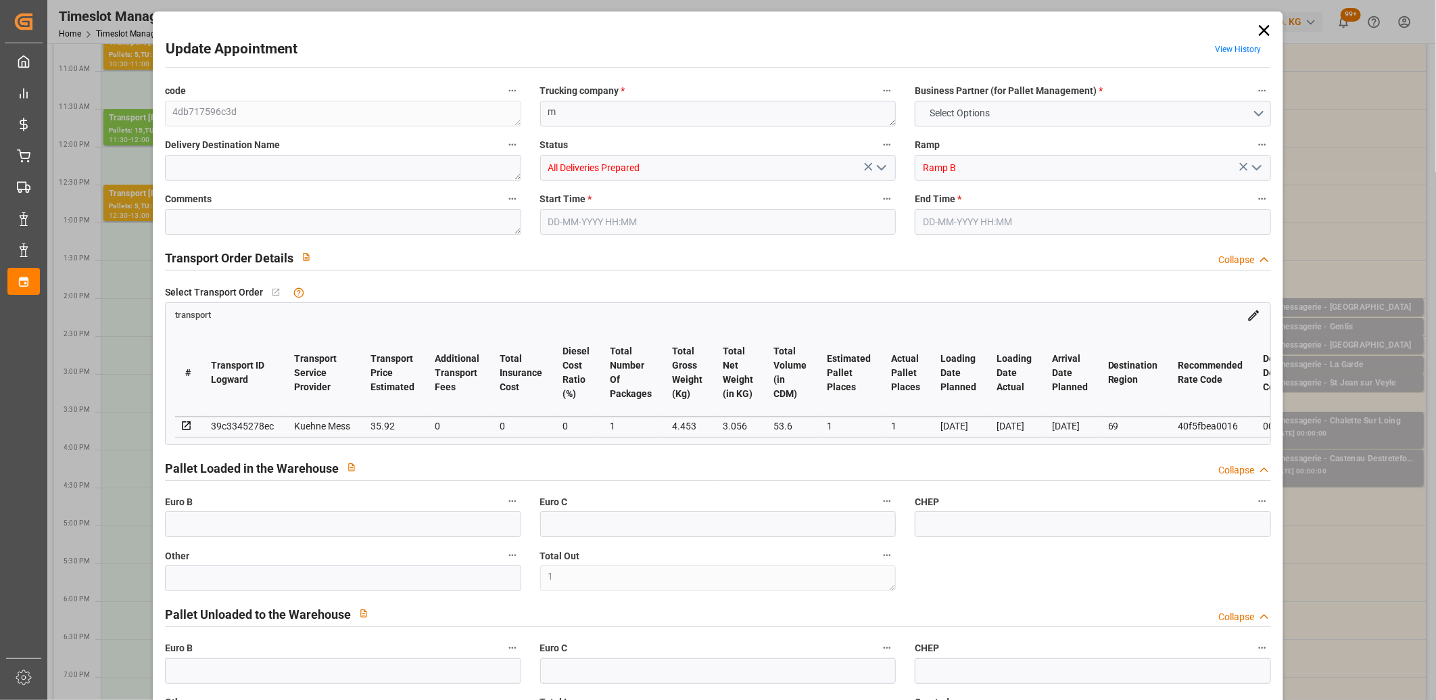
type input "1"
type input "0"
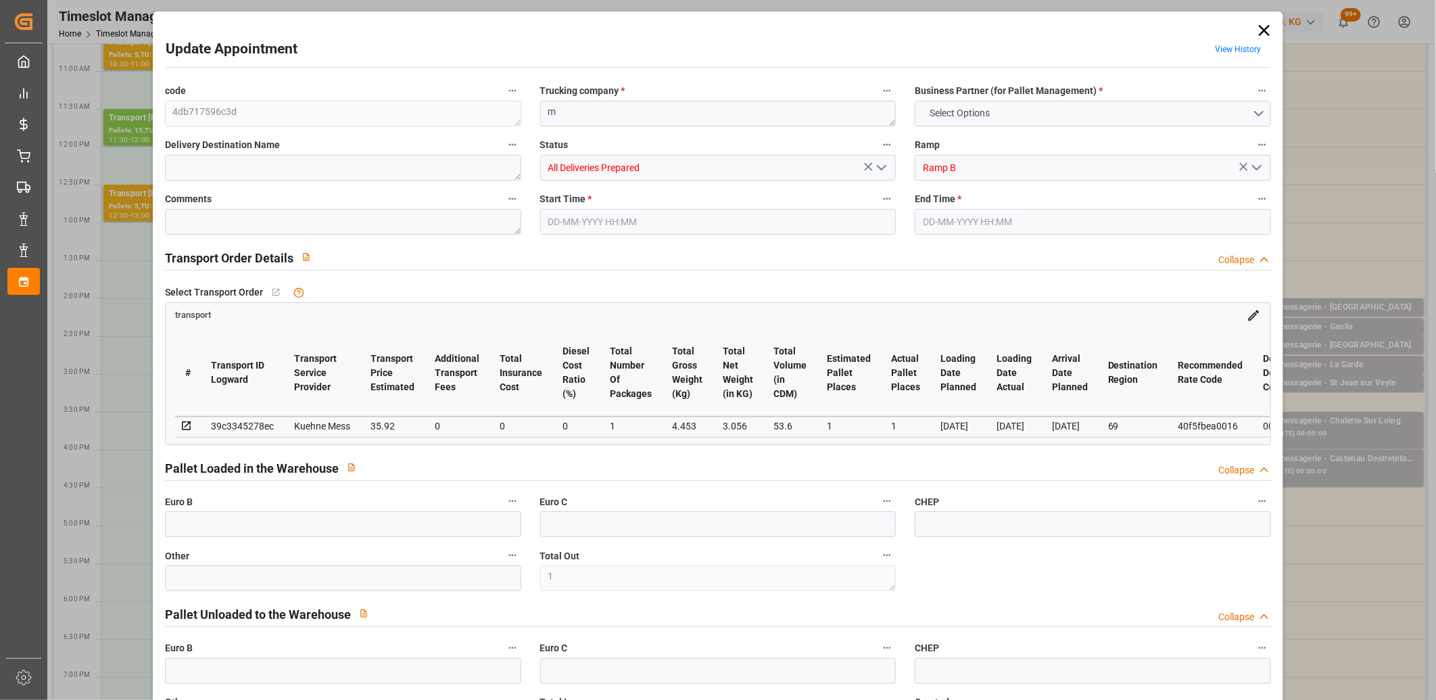
type input "0"
type input "1"
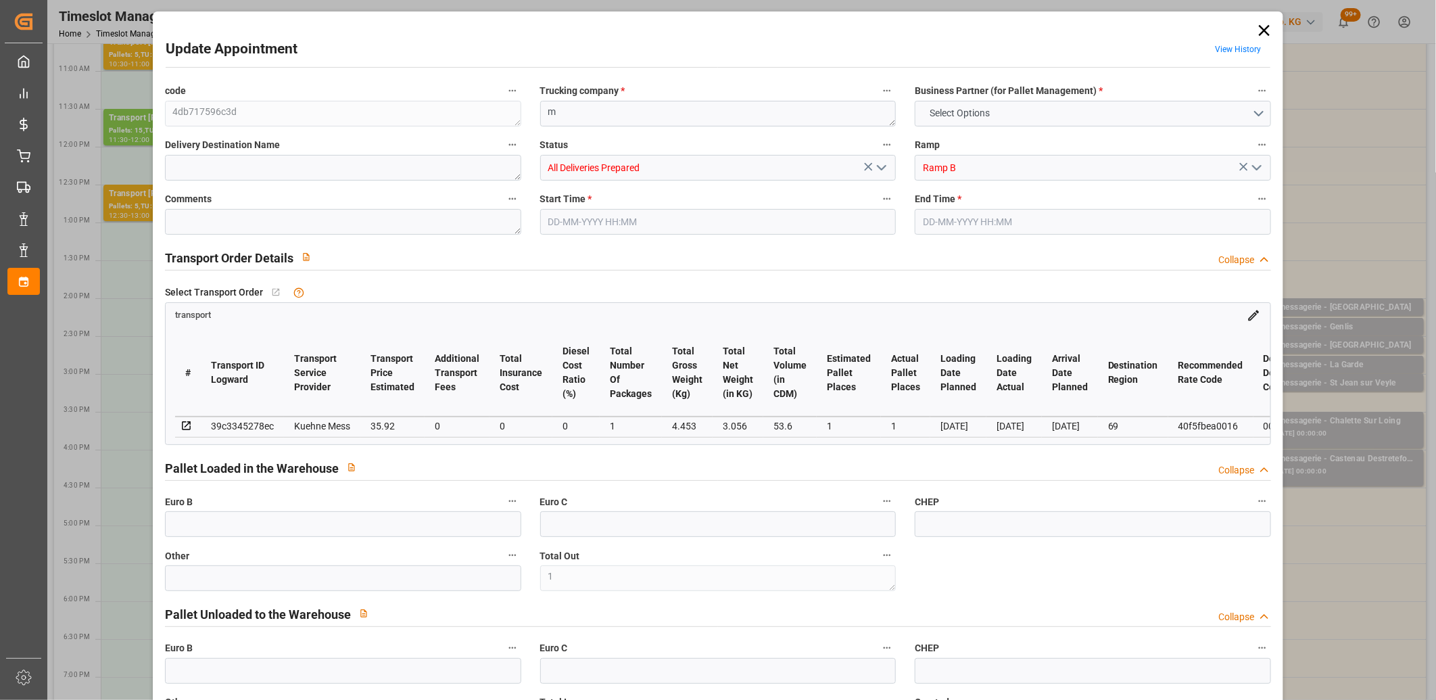
type input "35.92"
type input "0"
type input "35.92"
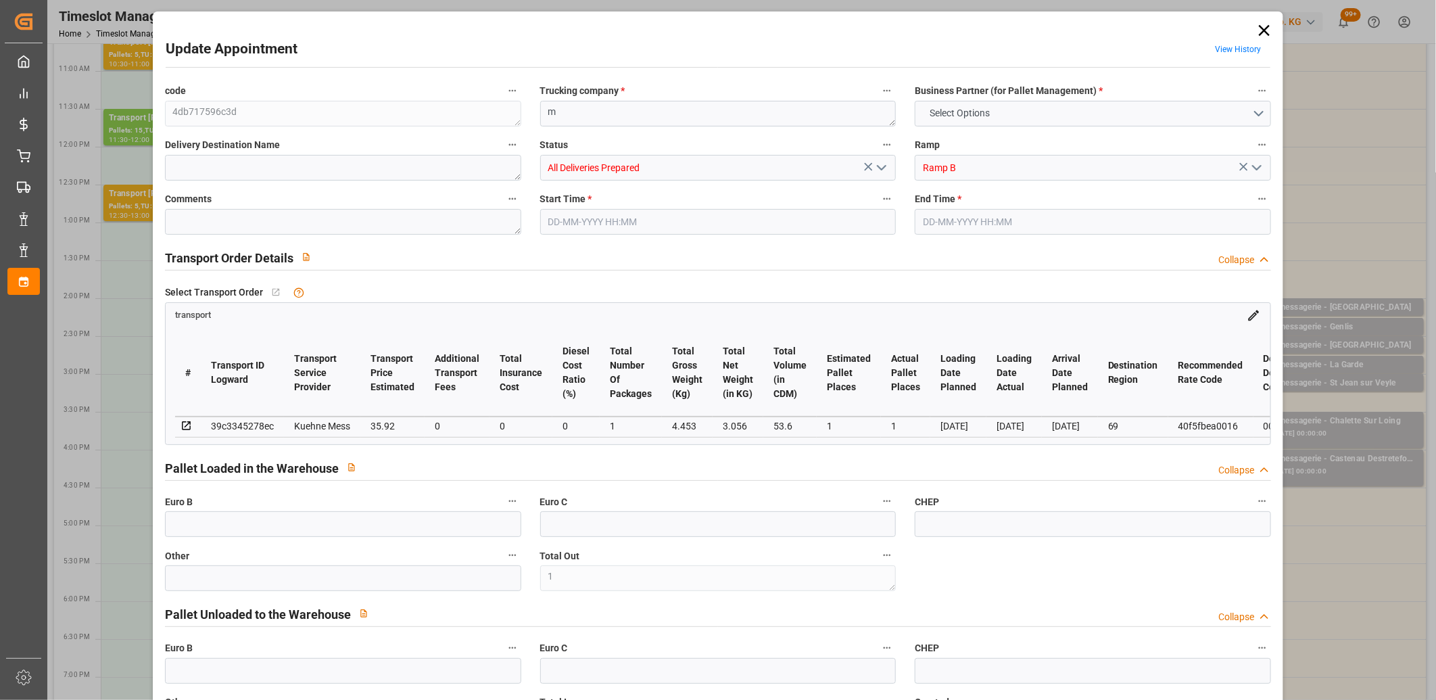
type input "0"
type input "1"
type input "3.056"
type input "27.453"
type input "53.6"
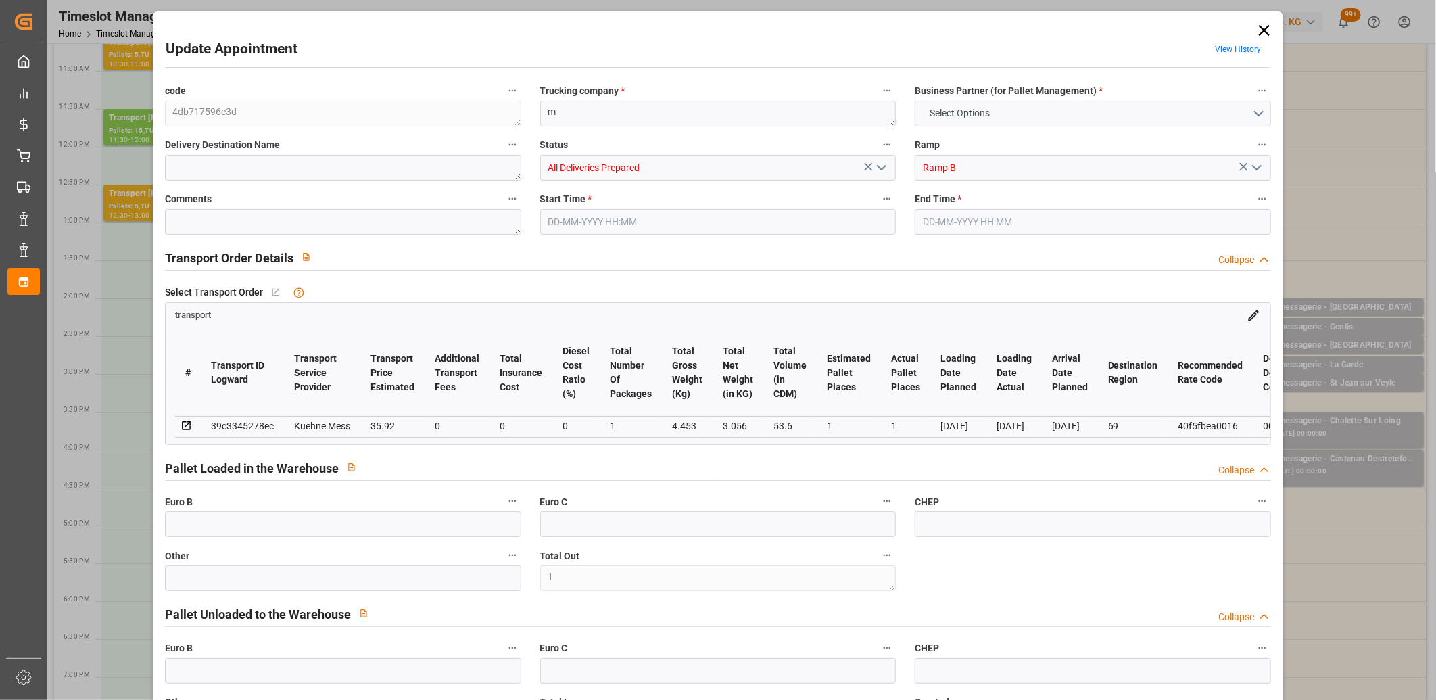
type input "69"
type input "0"
type input "7"
type input "1"
type input "101"
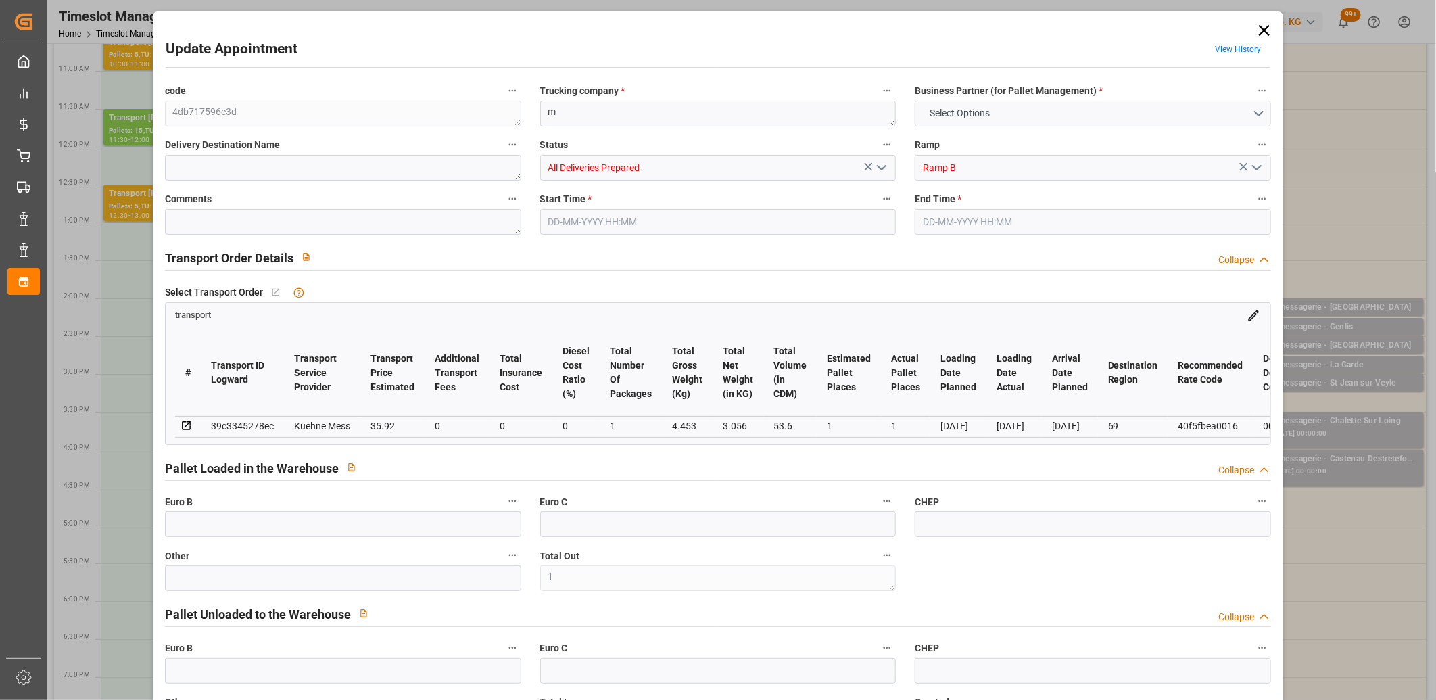
type input "4.453"
type input "0"
type input "4710.8598"
type input "0"
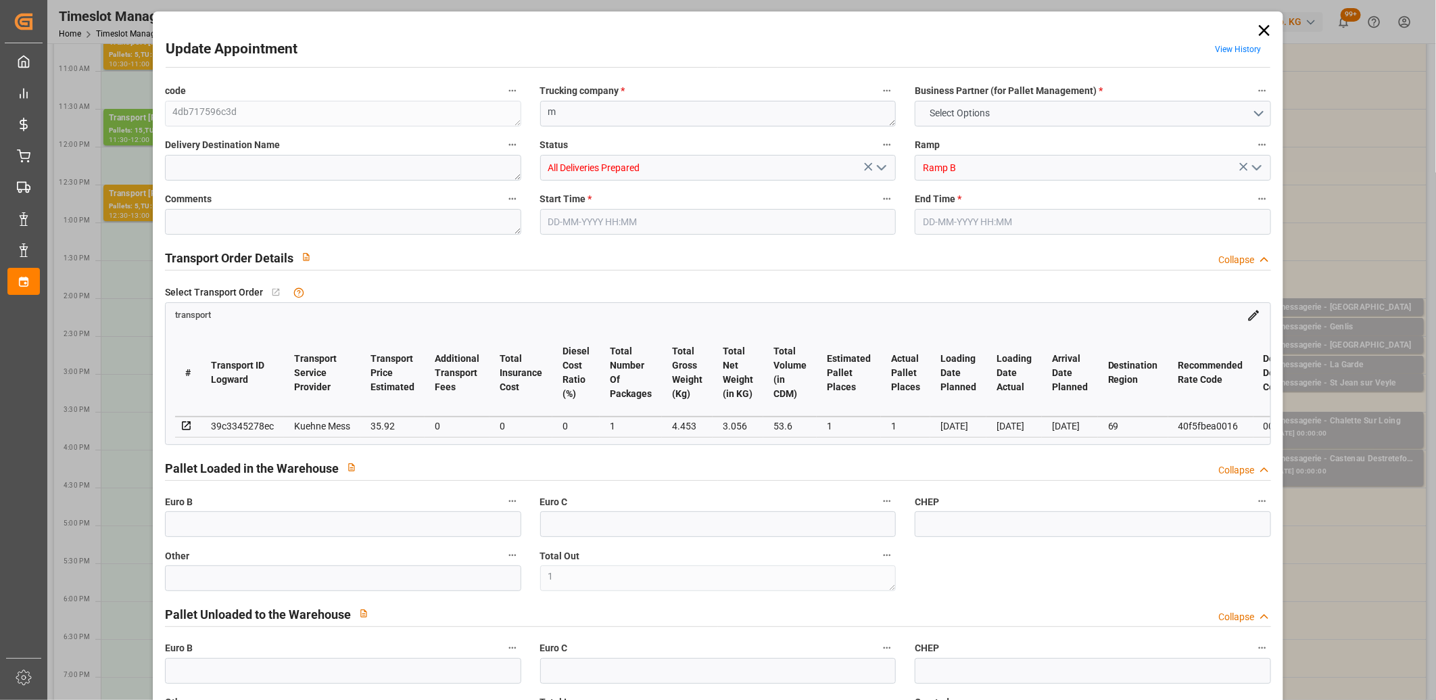
type input "21"
type input "35"
type input "29-08-2025 14:30"
type input "29-08-2025 14:45"
type input "28-08-2025 11:42"
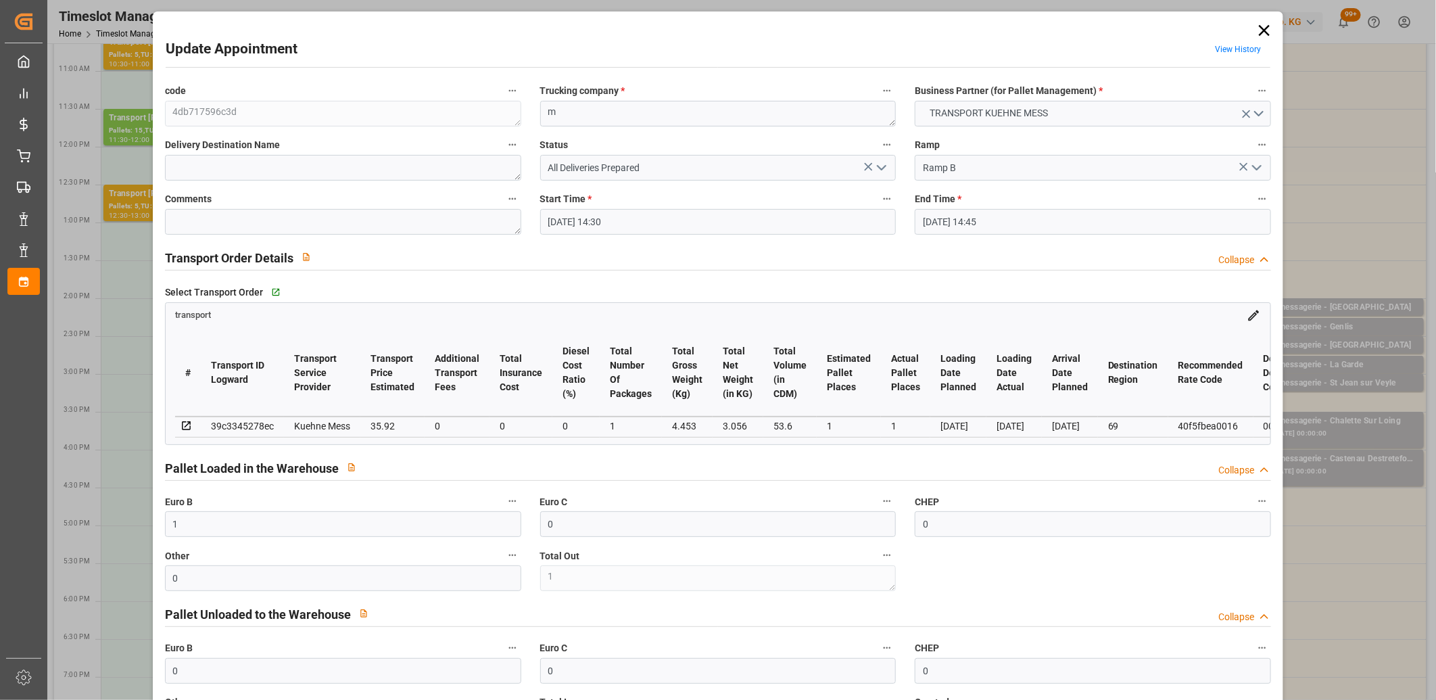
type input "28-08-2025 11:42"
type input "[DATE]"
type input "01-09-2025"
type input "28-08-2025"
click at [879, 164] on icon "open menu" at bounding box center [881, 168] width 16 height 16
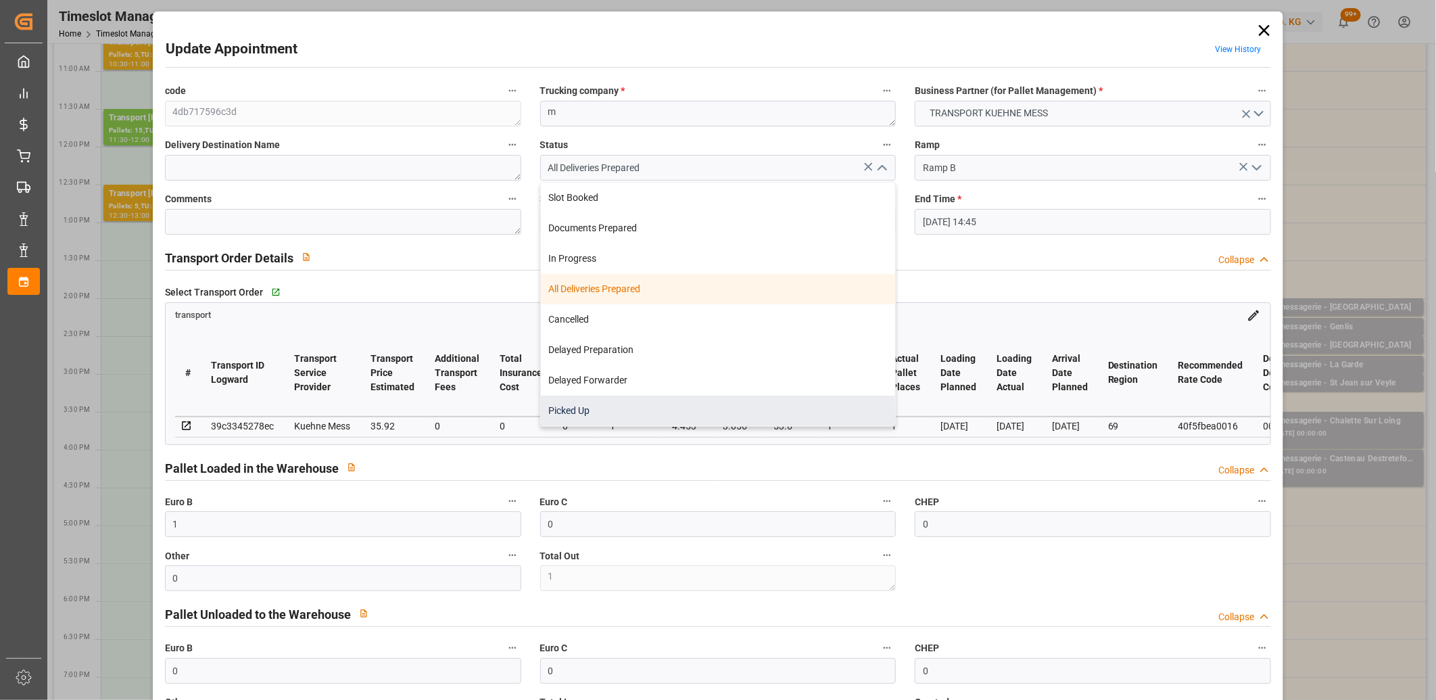
click at [746, 400] on div "Picked Up" at bounding box center [718, 410] width 355 height 30
type input "Picked Up"
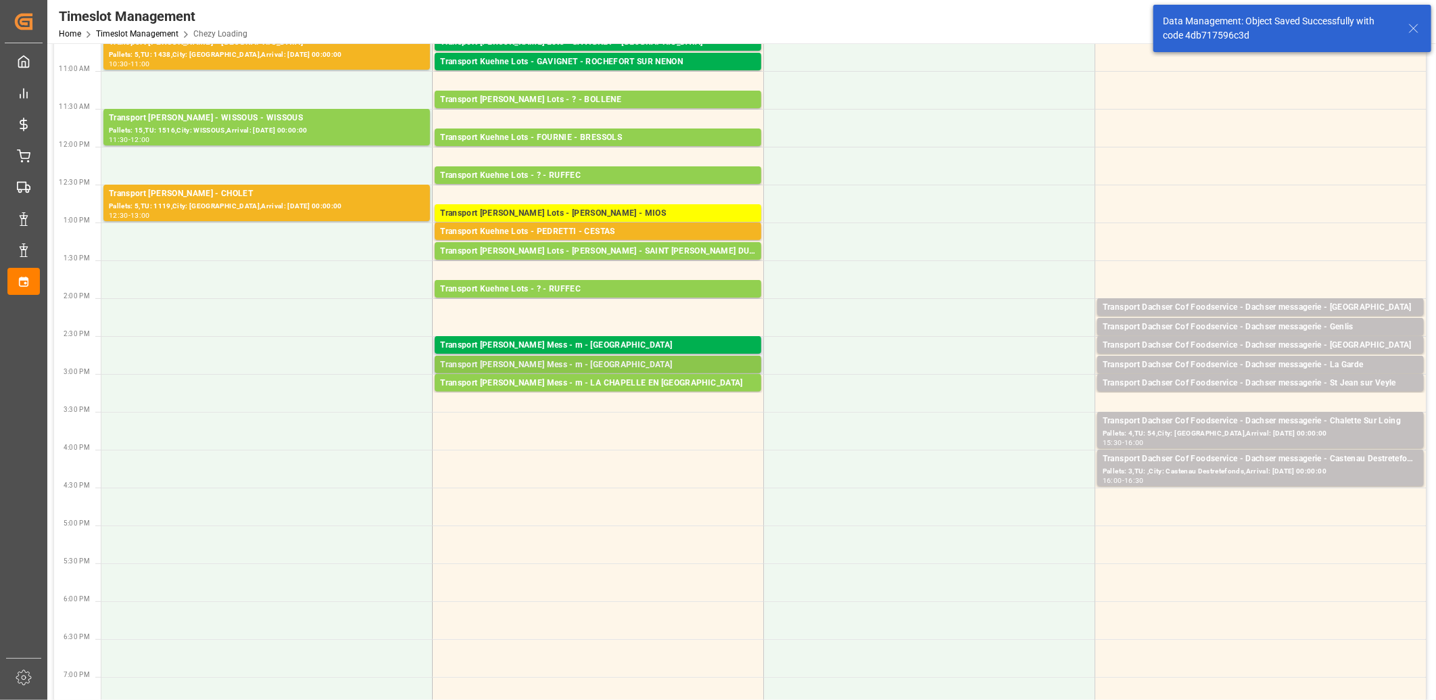
click at [600, 364] on div "Transport Kuehne Mess - m - LE HAVRE" at bounding box center [598, 365] width 316 height 14
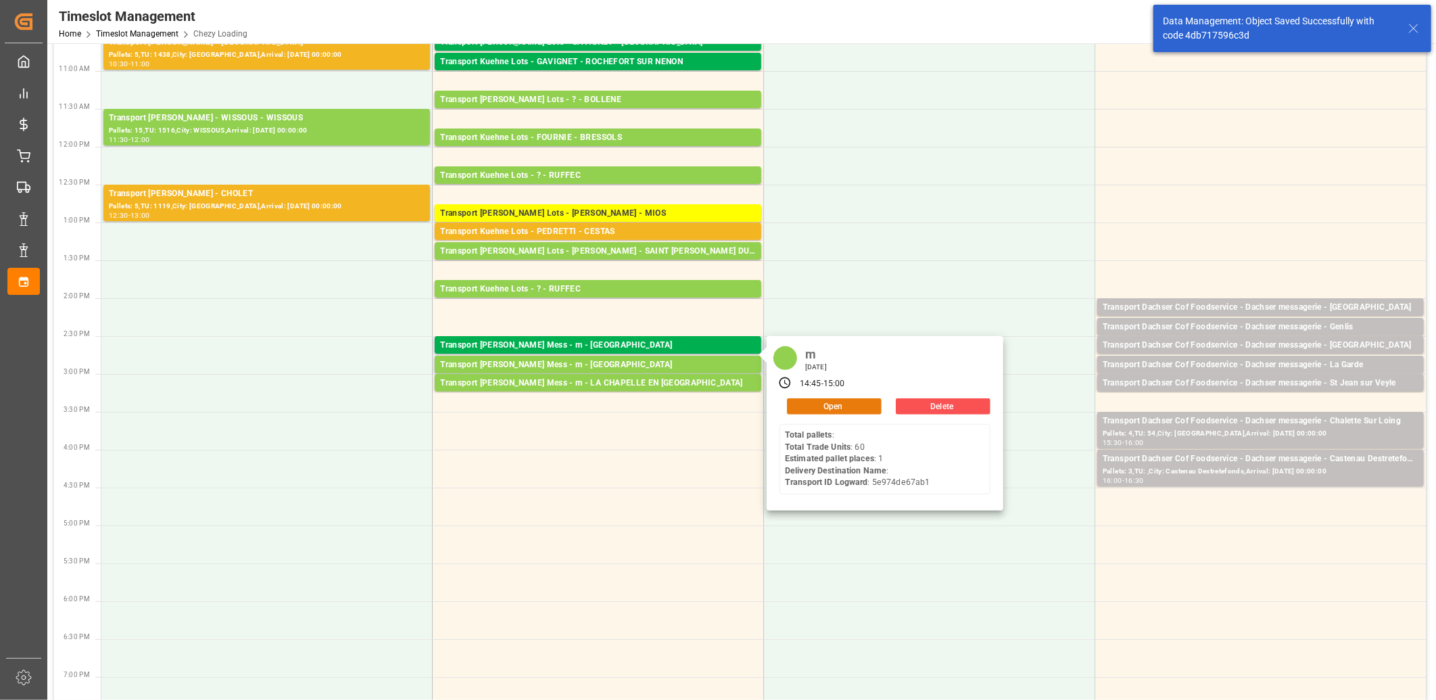
click at [796, 403] on button "Open" at bounding box center [834, 406] width 95 height 16
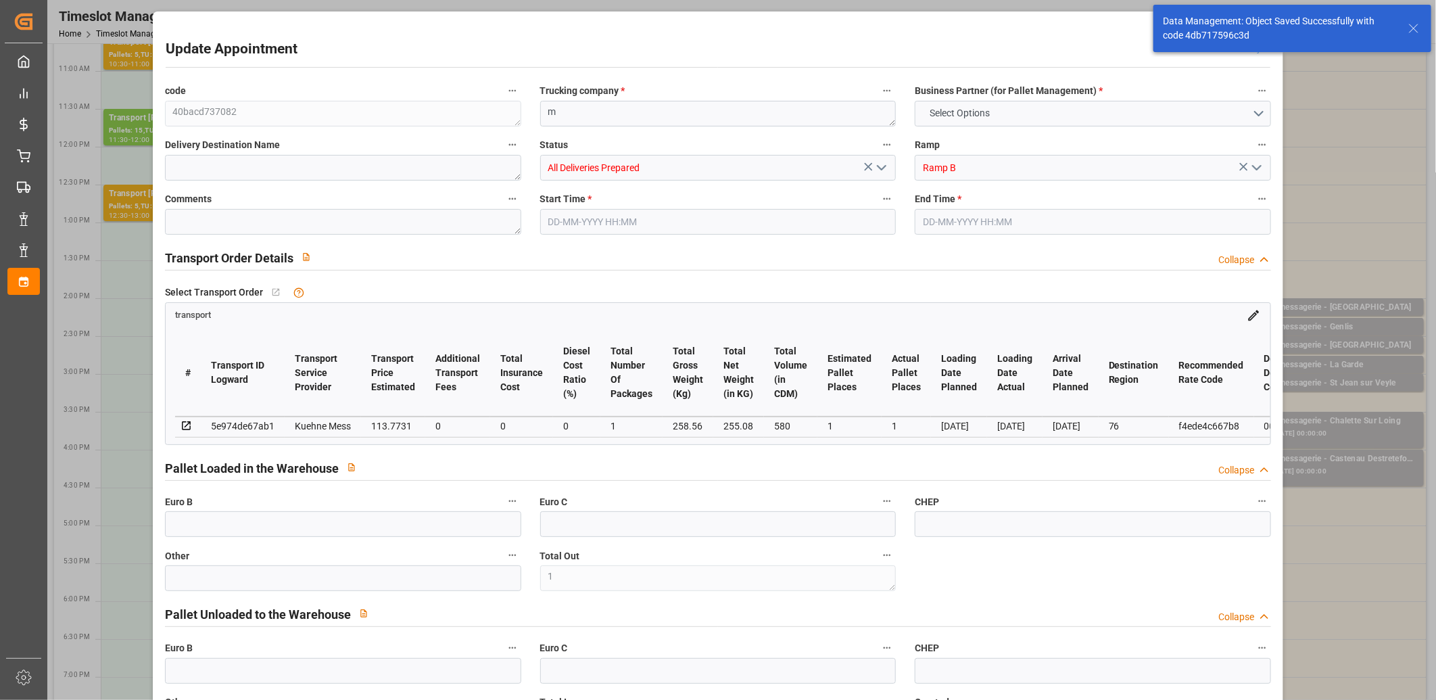
type input "0"
type input "1"
type input "0"
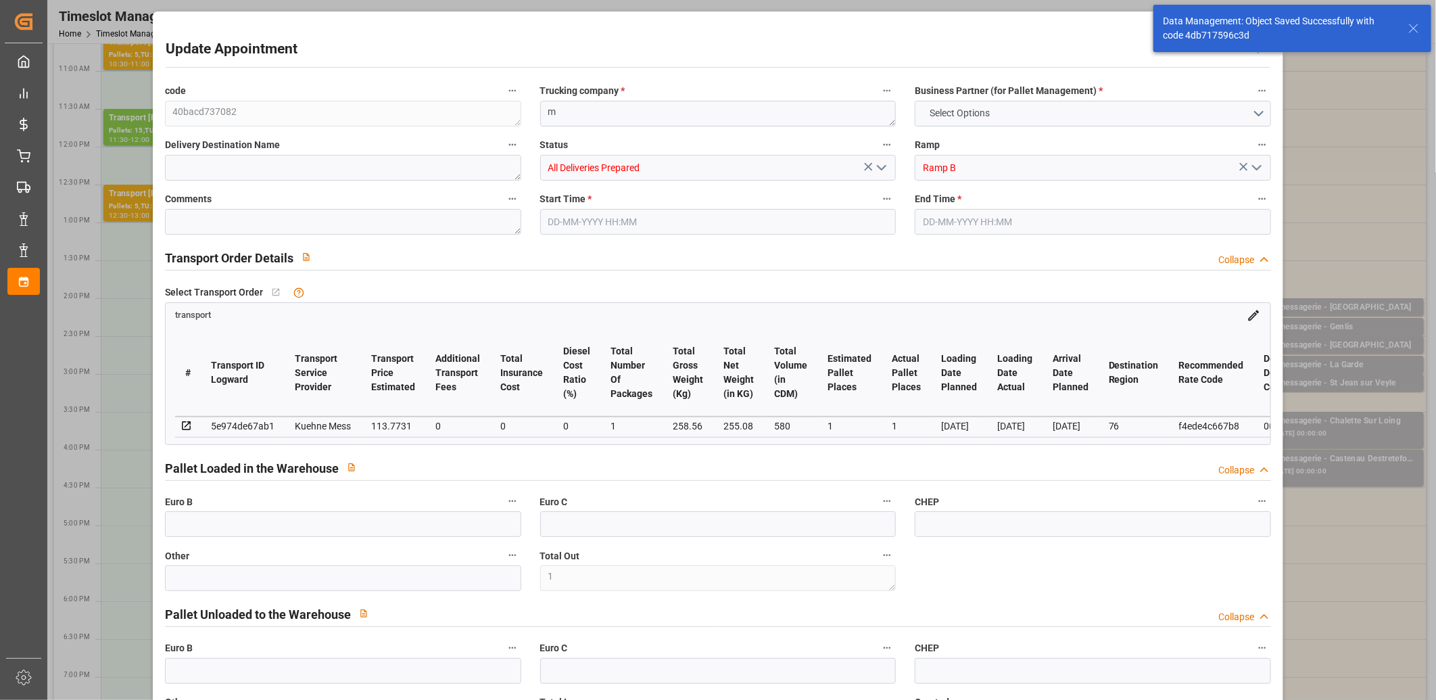
type input "0"
type input "1"
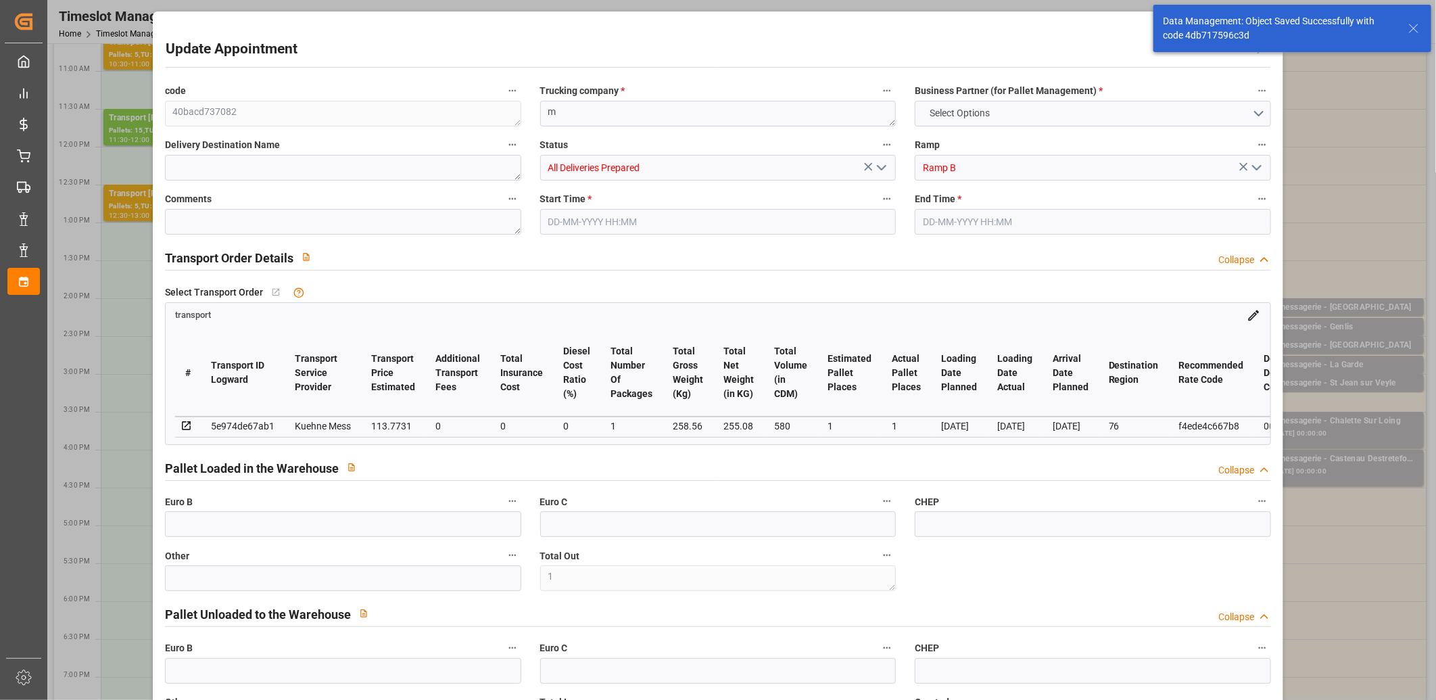
type input "113.7731"
type input "0"
type input "113.7731"
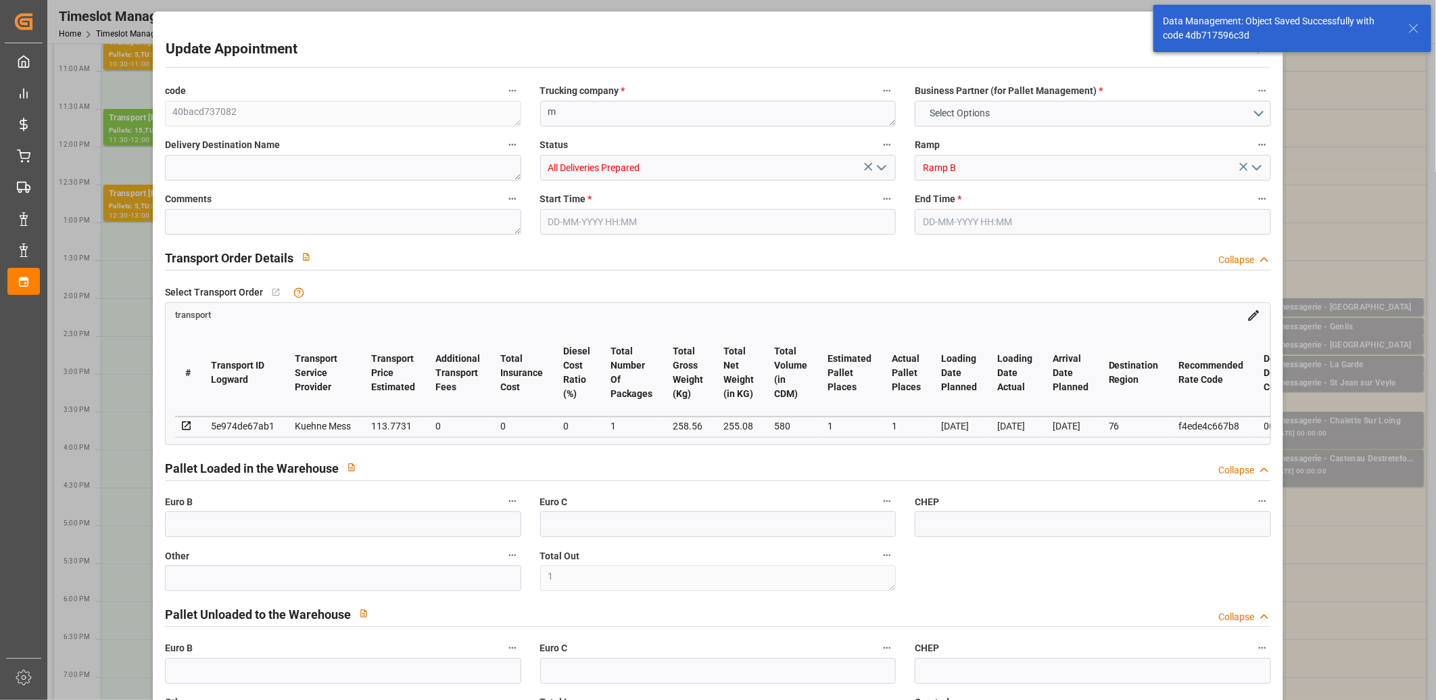
type input "0"
type input "1"
type input "255.08"
type input "396.56"
type input "580"
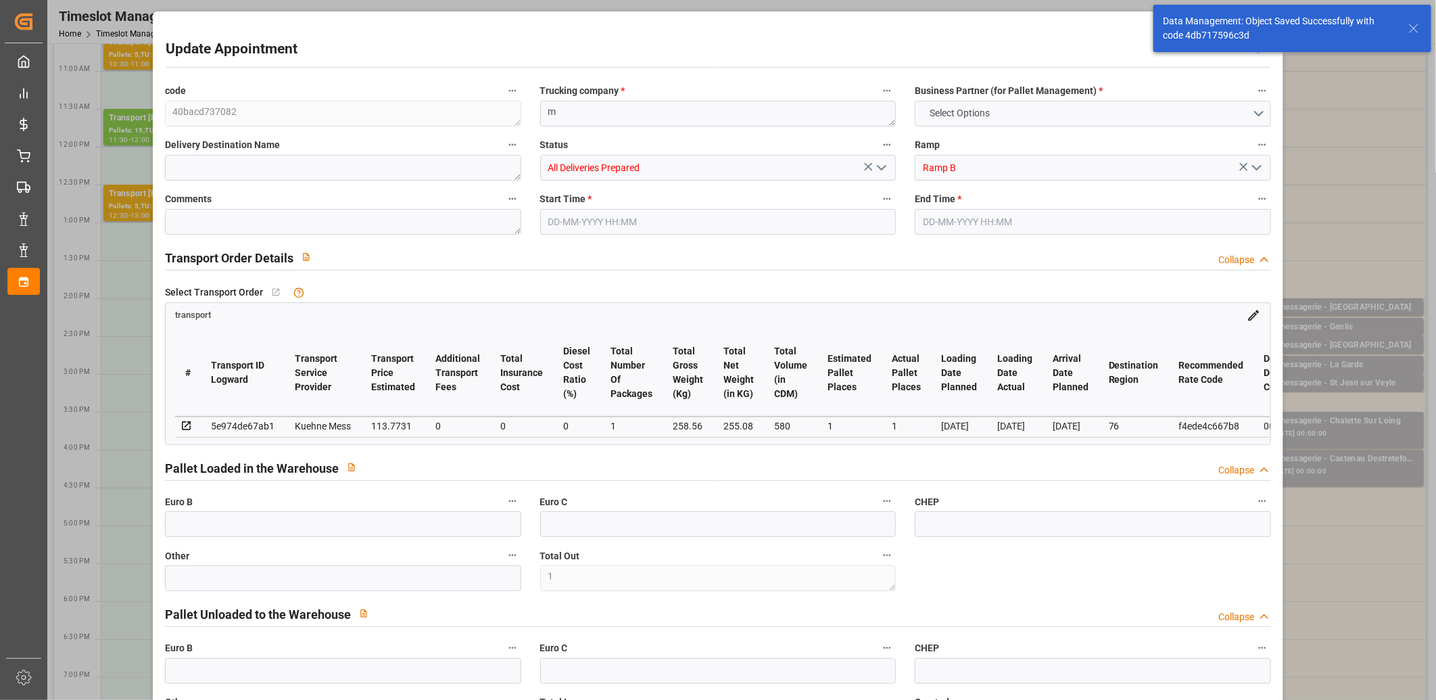
type input "76"
type input "0"
type input "60"
type input "6"
type input "101"
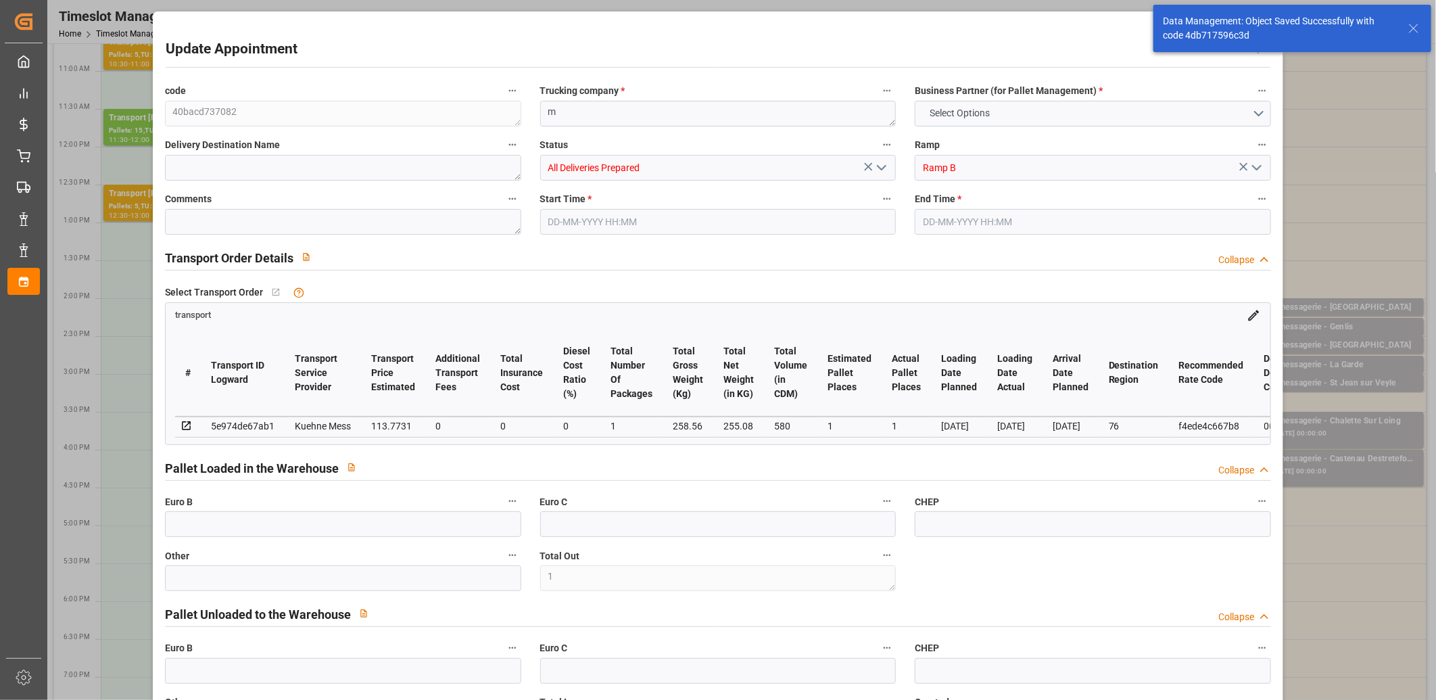
type input "258.56"
type input "0"
type input "4710.8598"
type input "0"
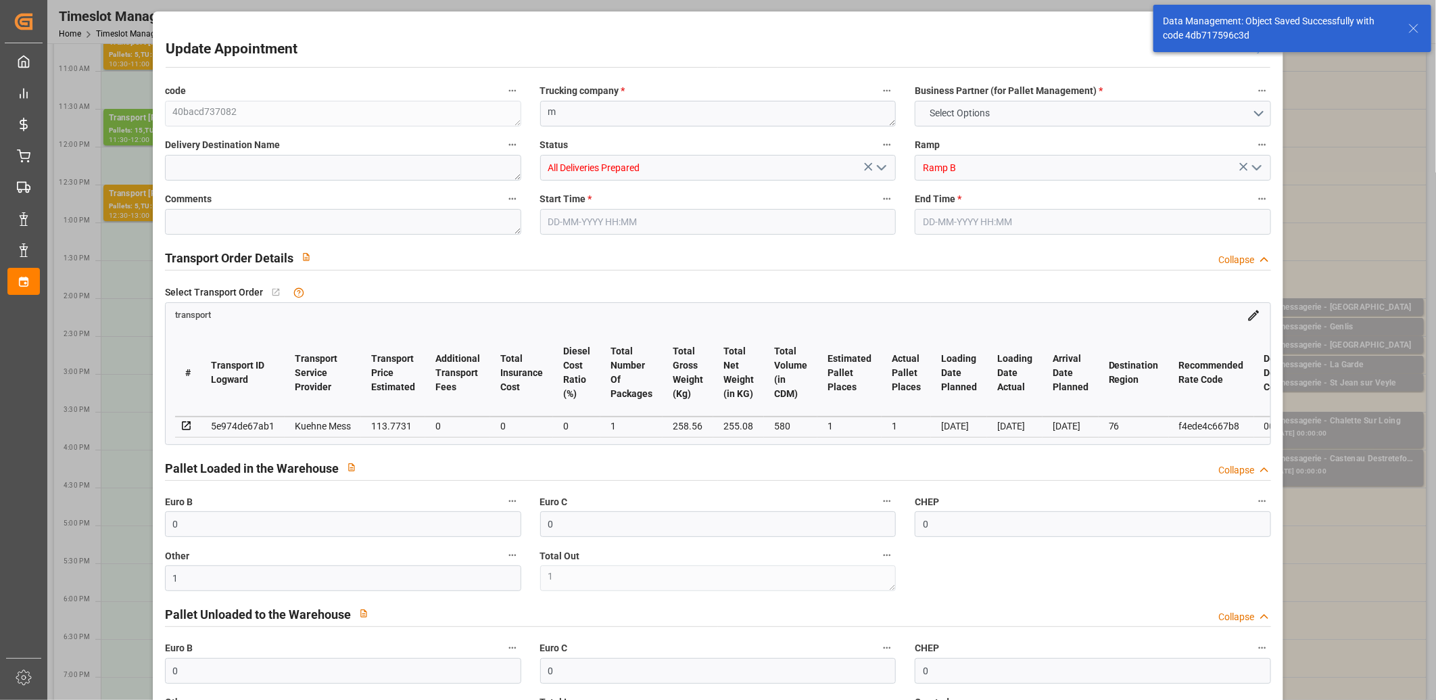
type input "21"
type input "35"
type input "29-08-2025 14:45"
type input "29-08-2025 15:00"
type input "28-08-2025 11:43"
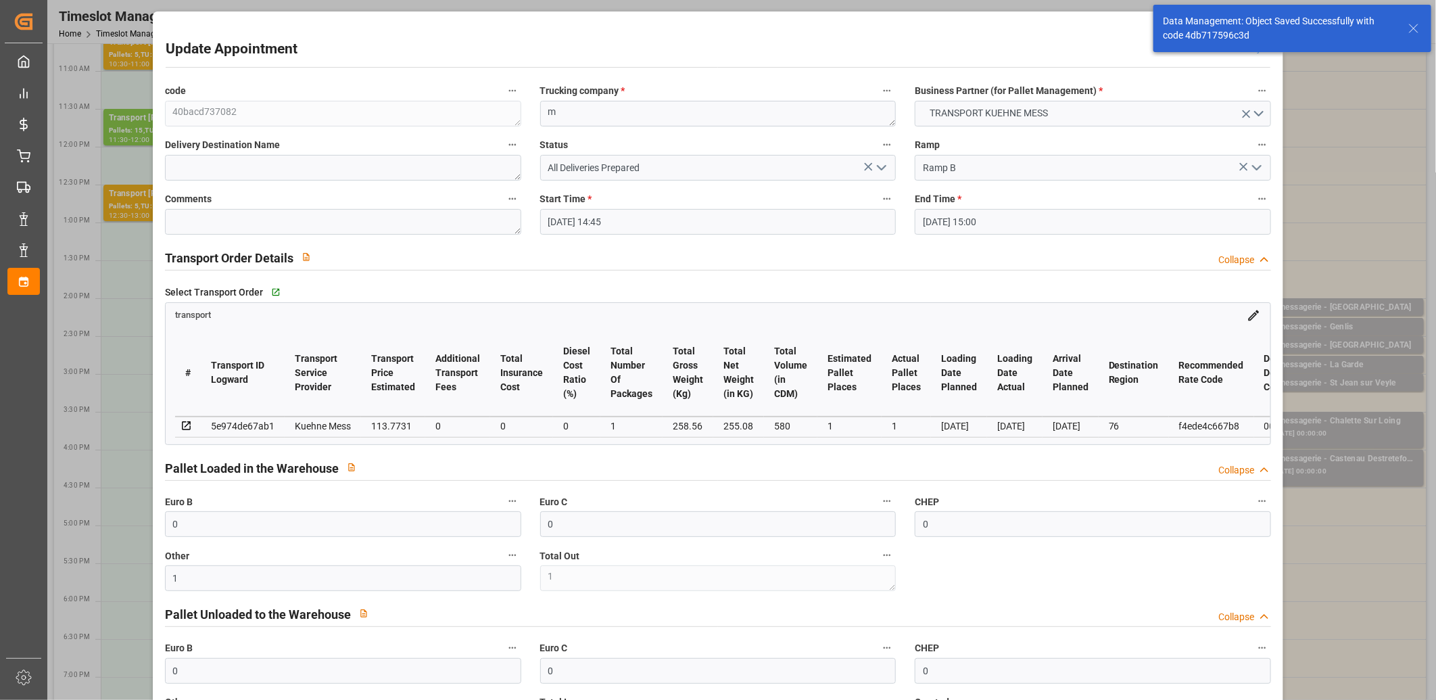
type input "28-08-2025 11:42"
type input "[DATE]"
type input "01-09-2025"
type input "28-08-2025"
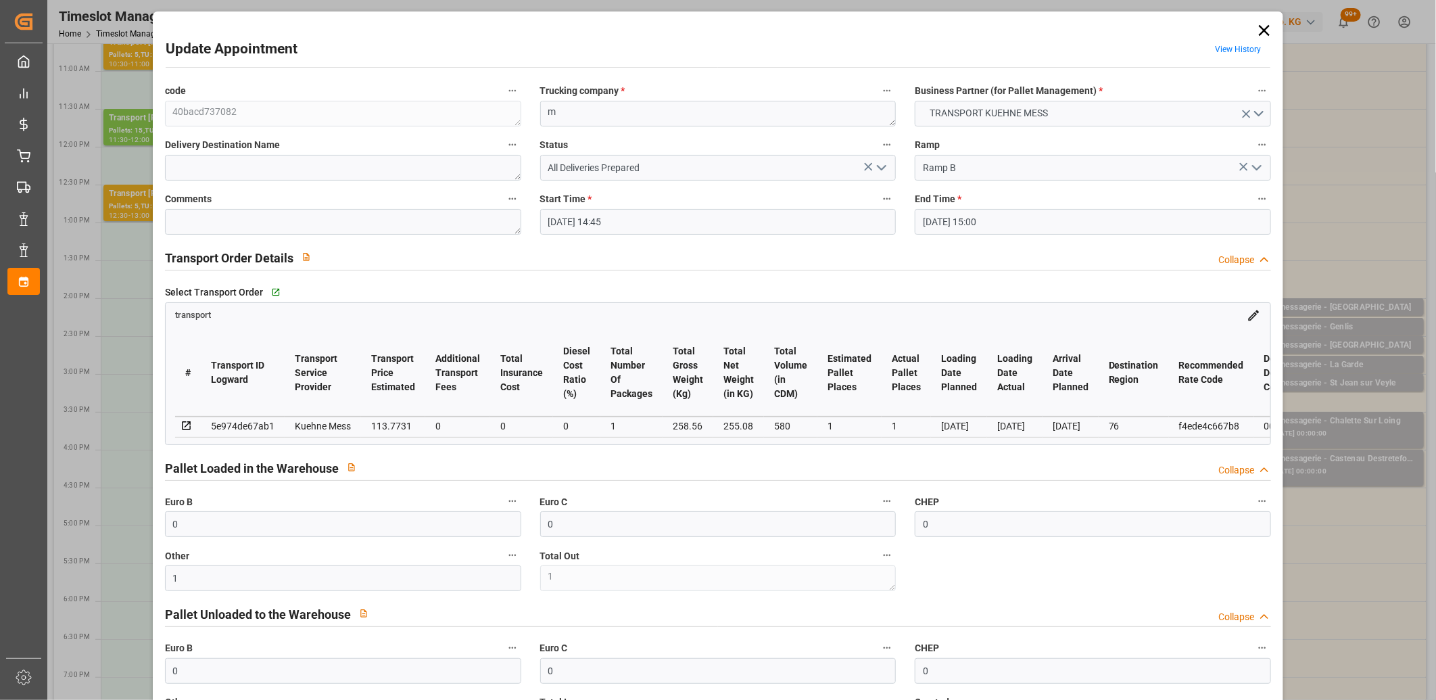
click at [881, 169] on icon "open menu" at bounding box center [881, 168] width 16 height 16
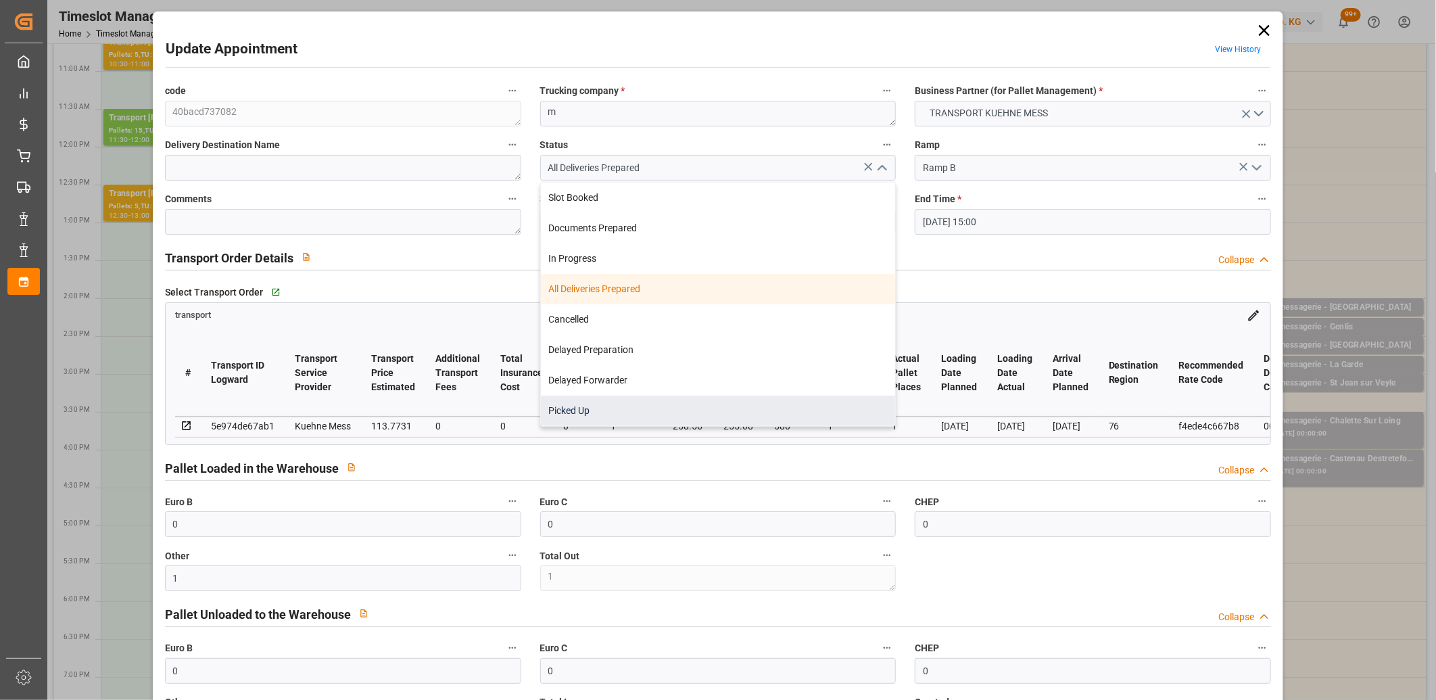
click at [738, 404] on div "Picked Up" at bounding box center [718, 410] width 355 height 30
type input "Picked Up"
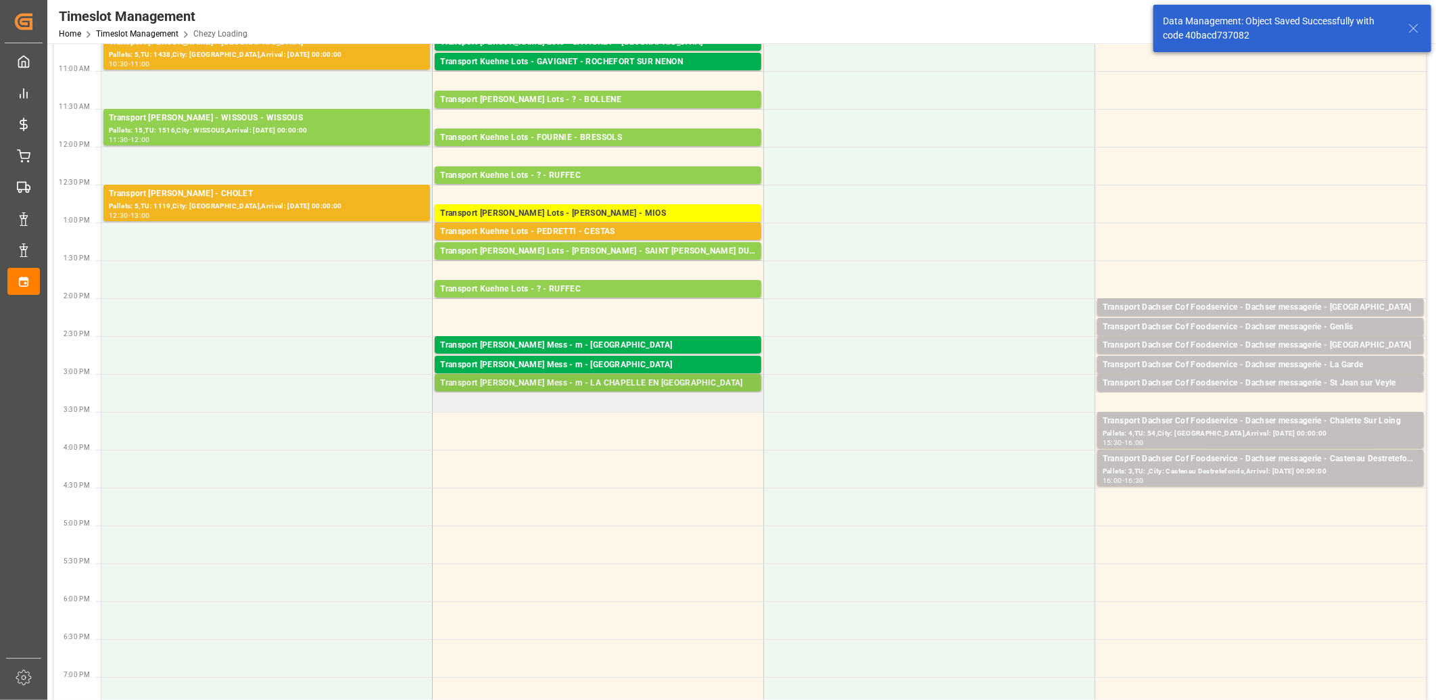
click at [549, 379] on div "Transport Kuehne Mess - m - LA CHAPELLE EN SERVAL" at bounding box center [598, 383] width 316 height 14
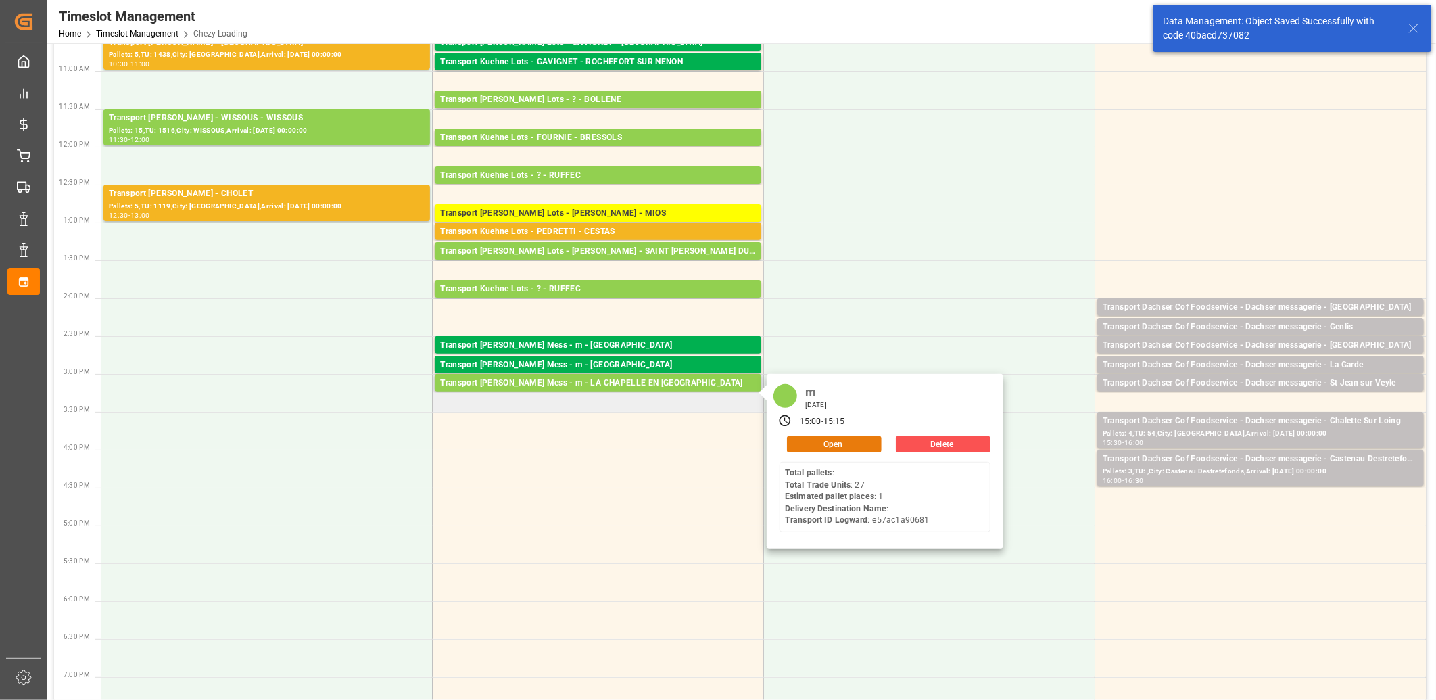
click at [792, 440] on button "Open" at bounding box center [834, 444] width 95 height 16
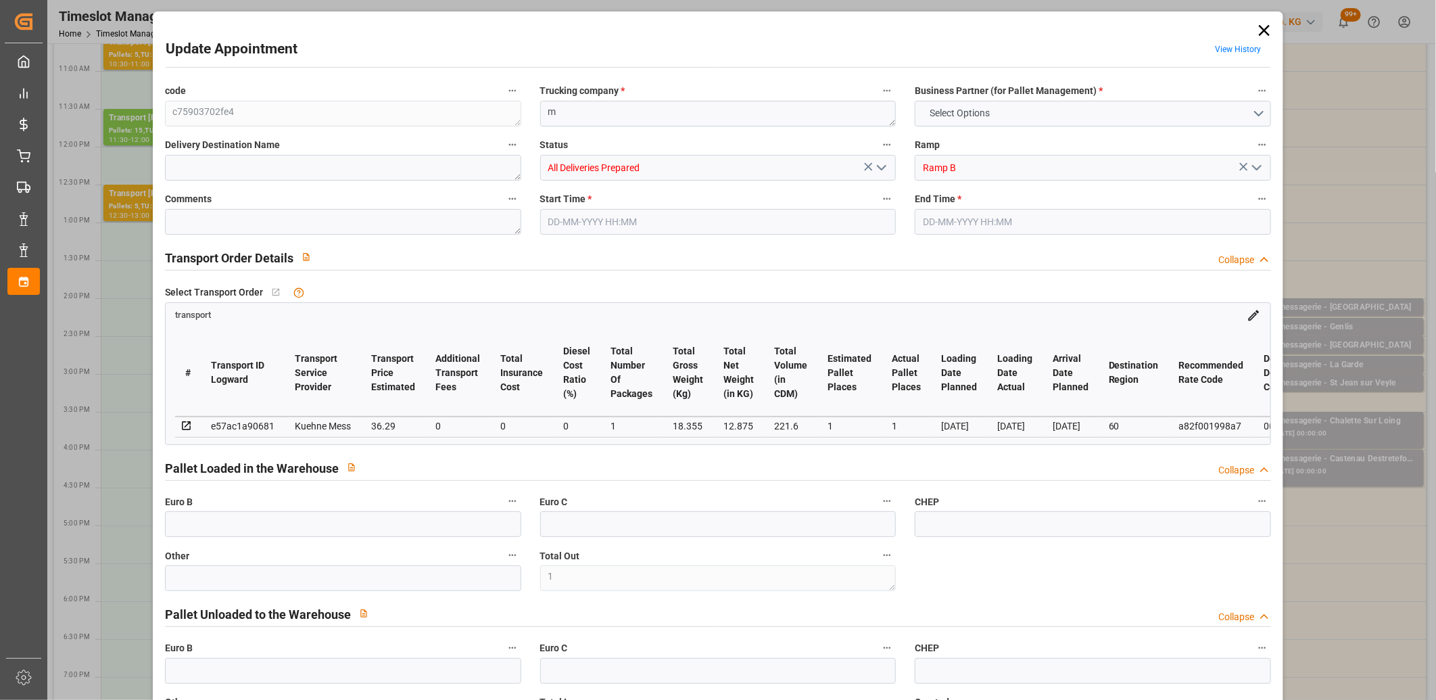
type input "1"
type input "0"
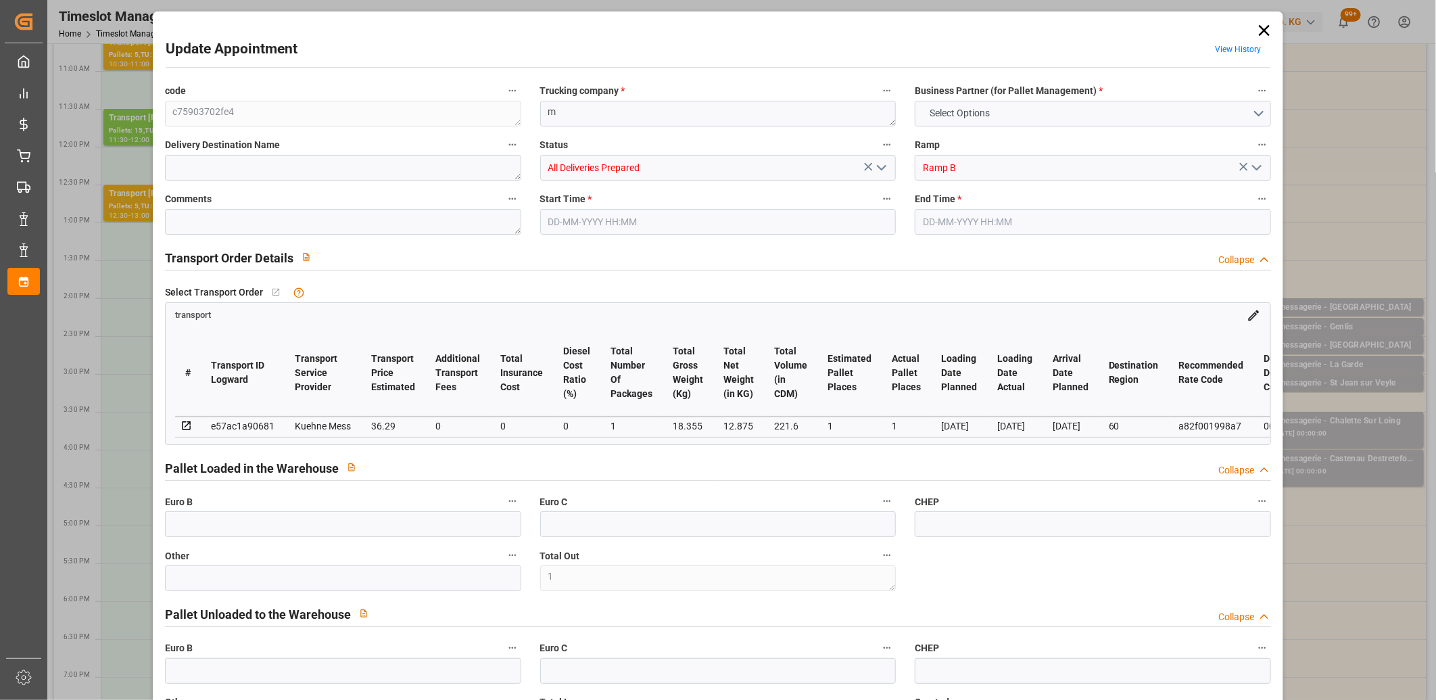
type input "0"
type input "1"
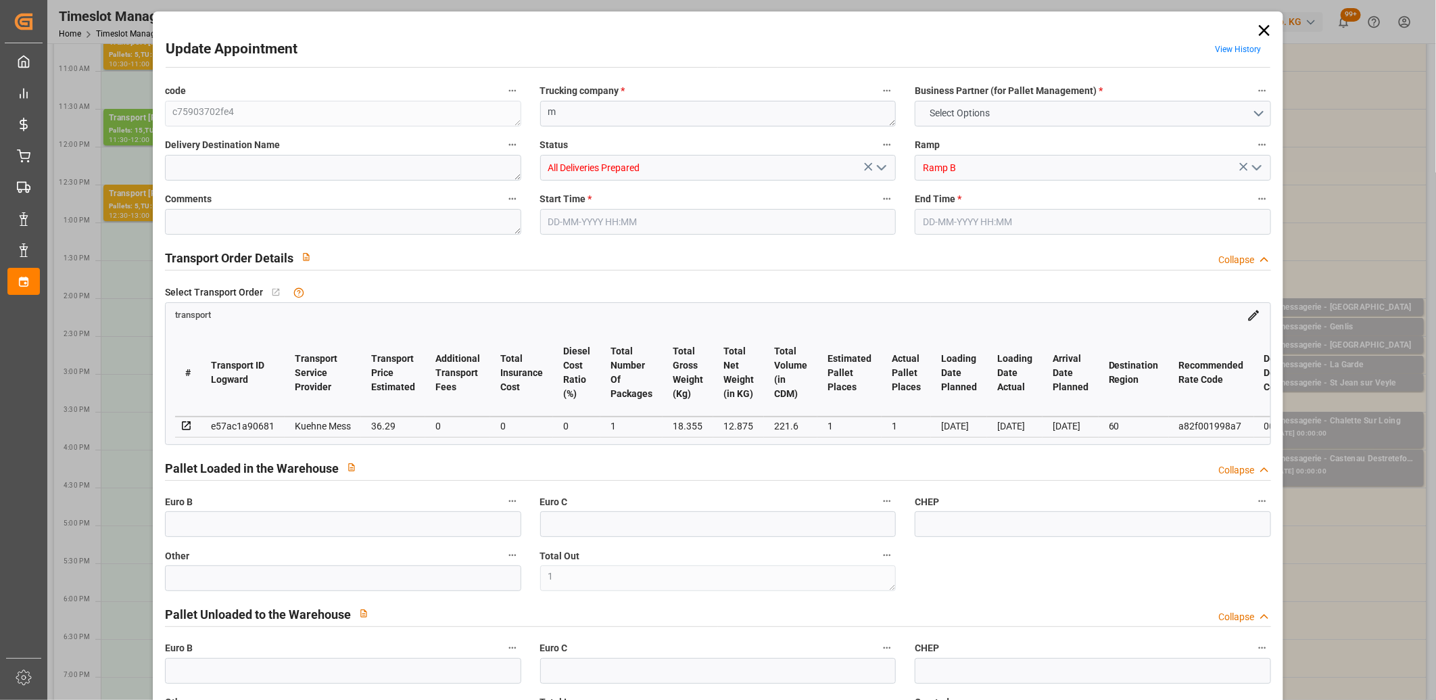
type input "36.29"
type input "0"
type input "36.29"
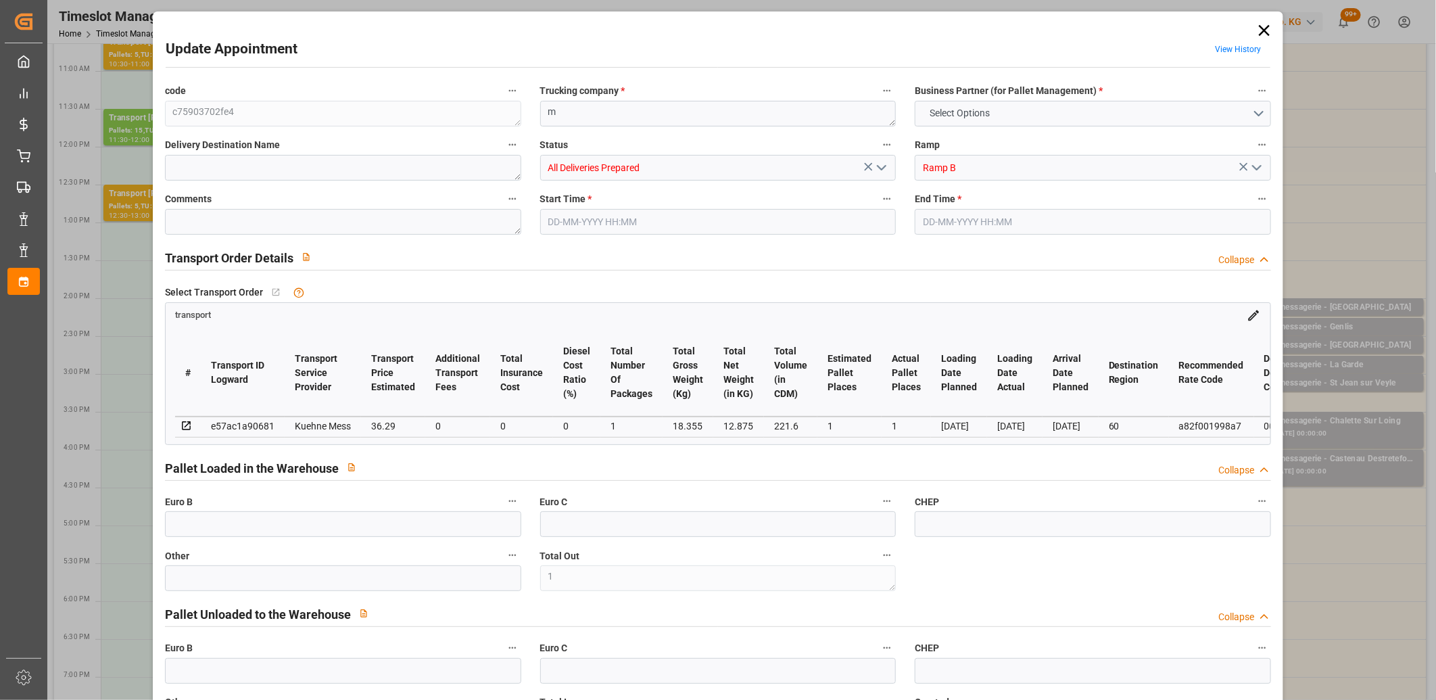
type input "0"
type input "1"
type input "12.875"
type input "41.355"
type input "221.6"
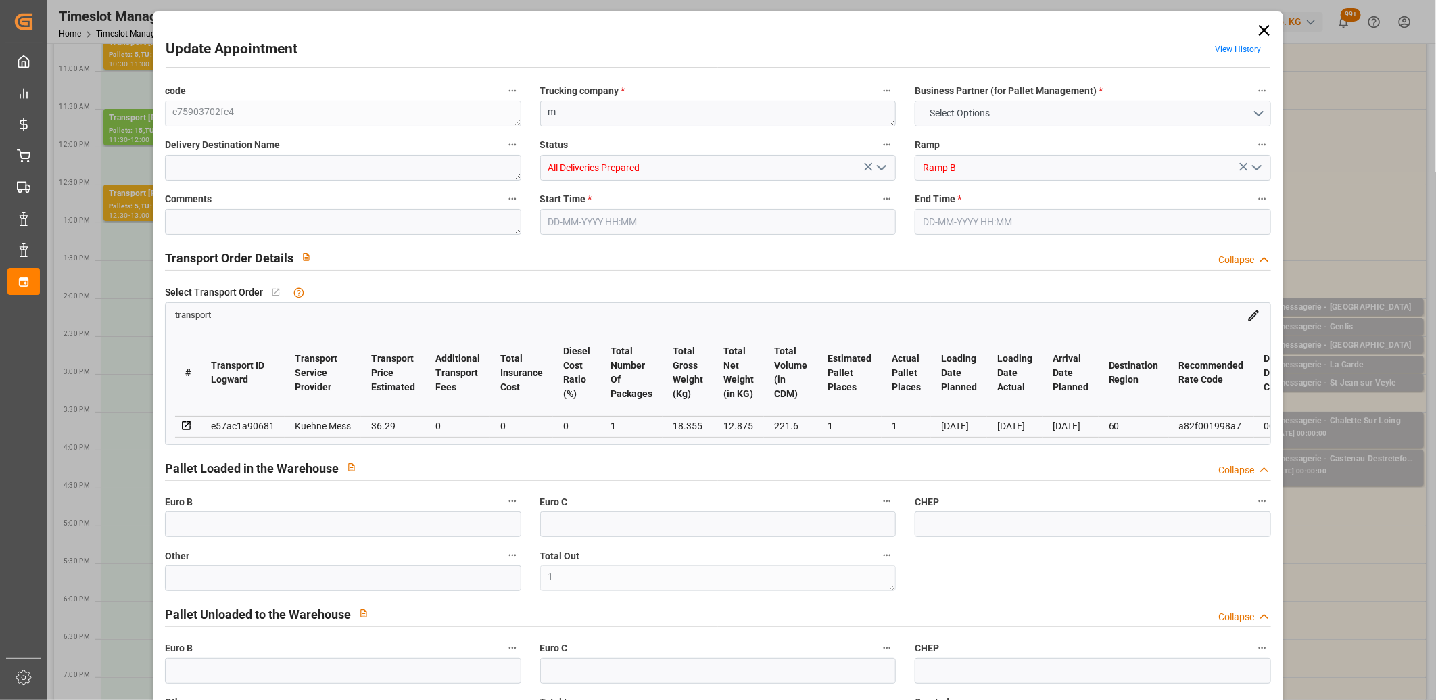
type input "60"
type input "0"
type input "27"
type input "1"
type input "101"
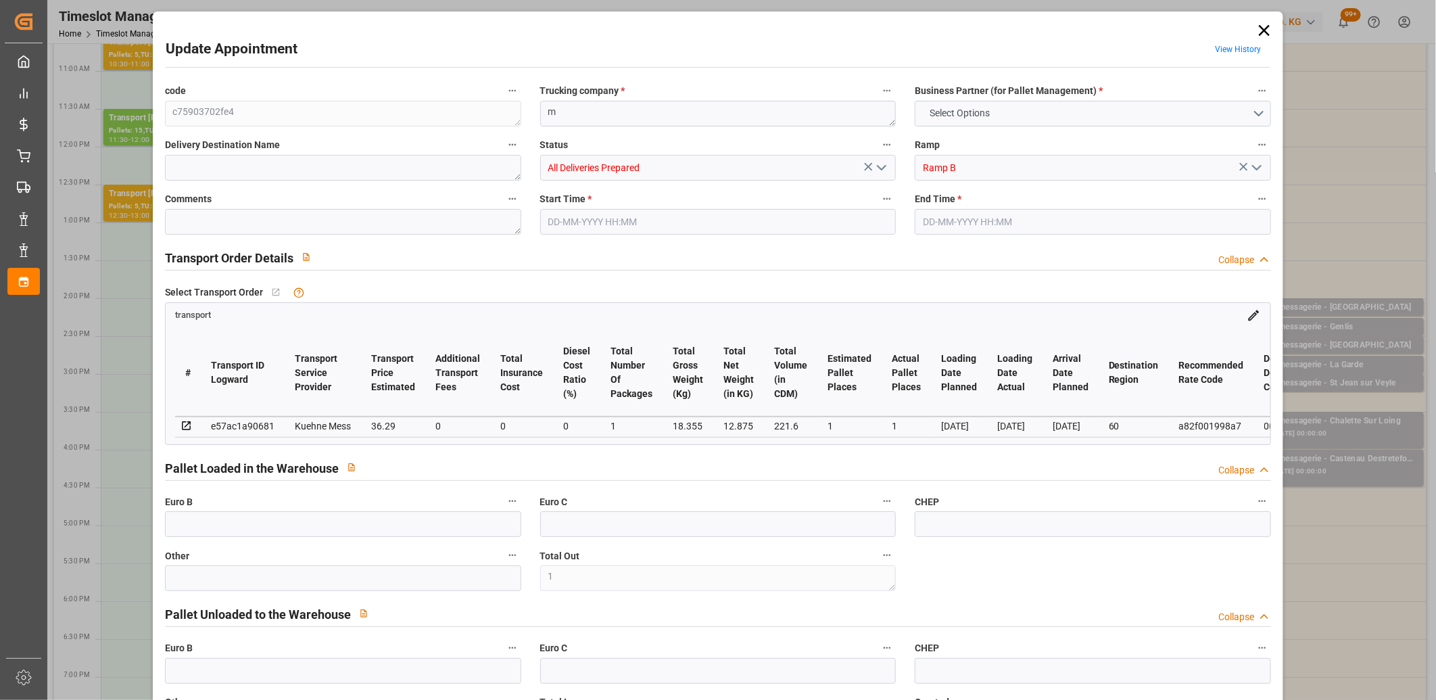
type input "18.355"
type input "0"
type input "4710.8598"
type input "0"
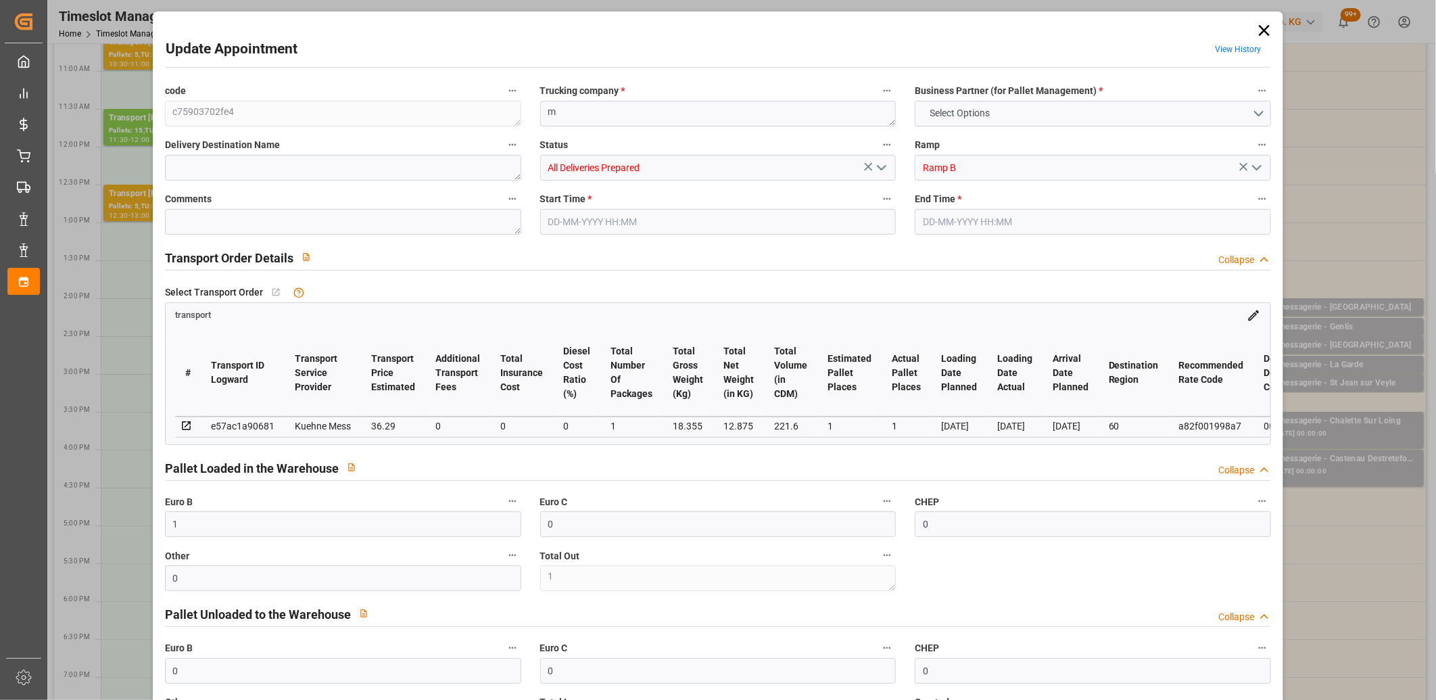
type input "21"
type input "35"
type input "29-08-2025 15:00"
type input "29-08-2025 15:15"
type input "28-08-2025 11:43"
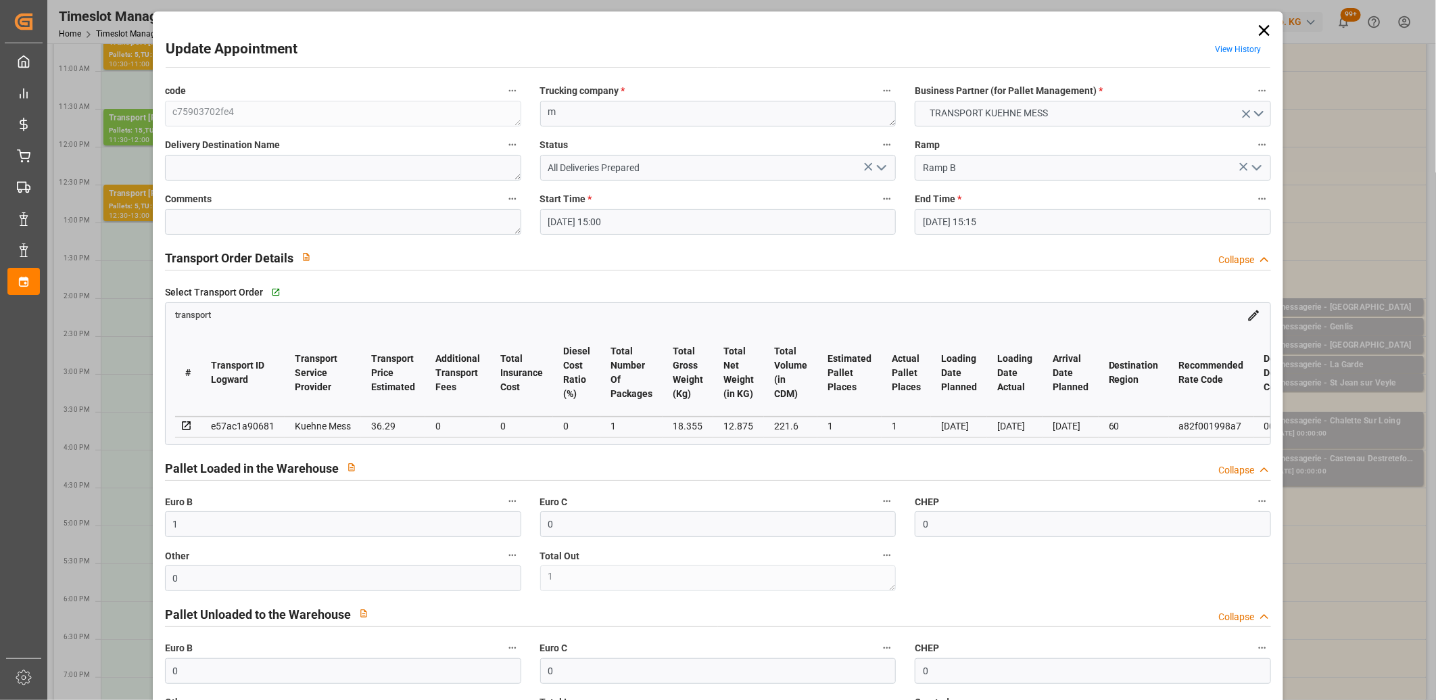
type input "28-08-2025 11:43"
type input "03-09-2025"
type input "[DATE]"
type input "28-08-2025"
click at [885, 166] on icon "open menu" at bounding box center [881, 168] width 16 height 16
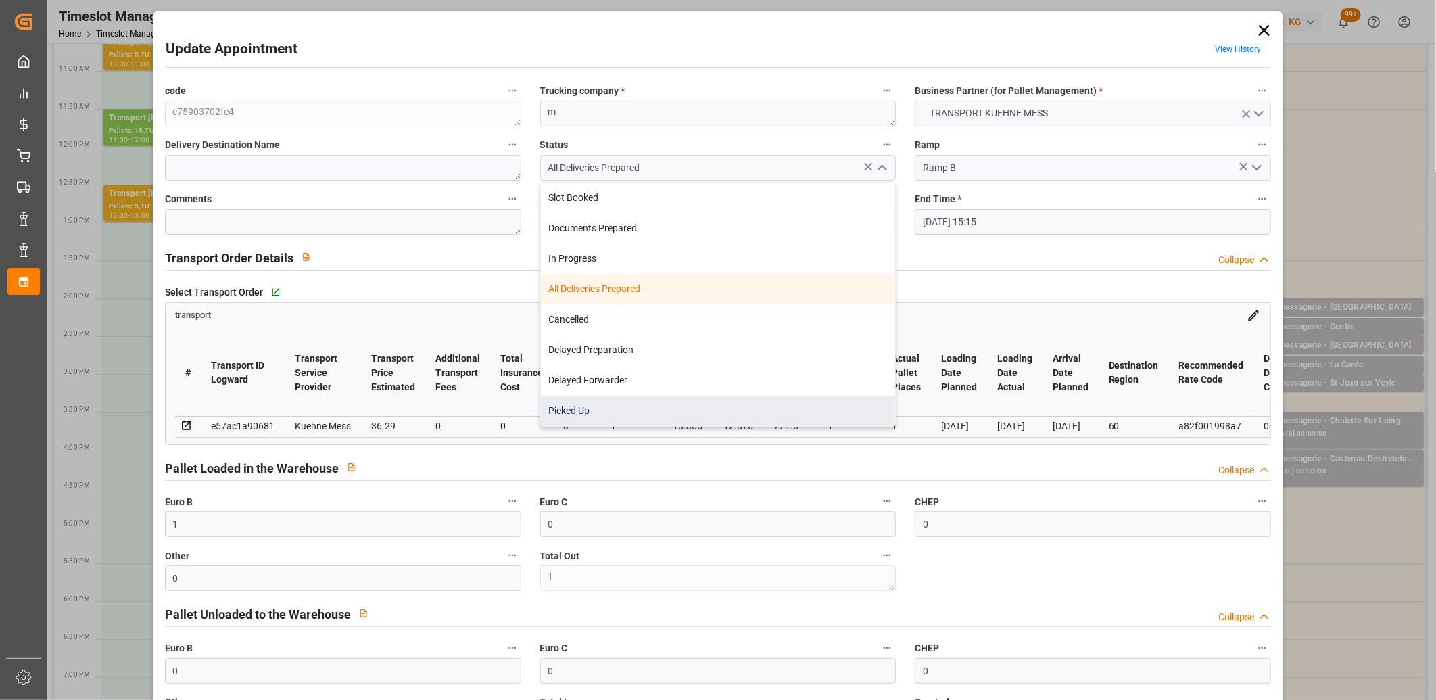
click at [765, 403] on div "Picked Up" at bounding box center [718, 410] width 355 height 30
type input "Picked Up"
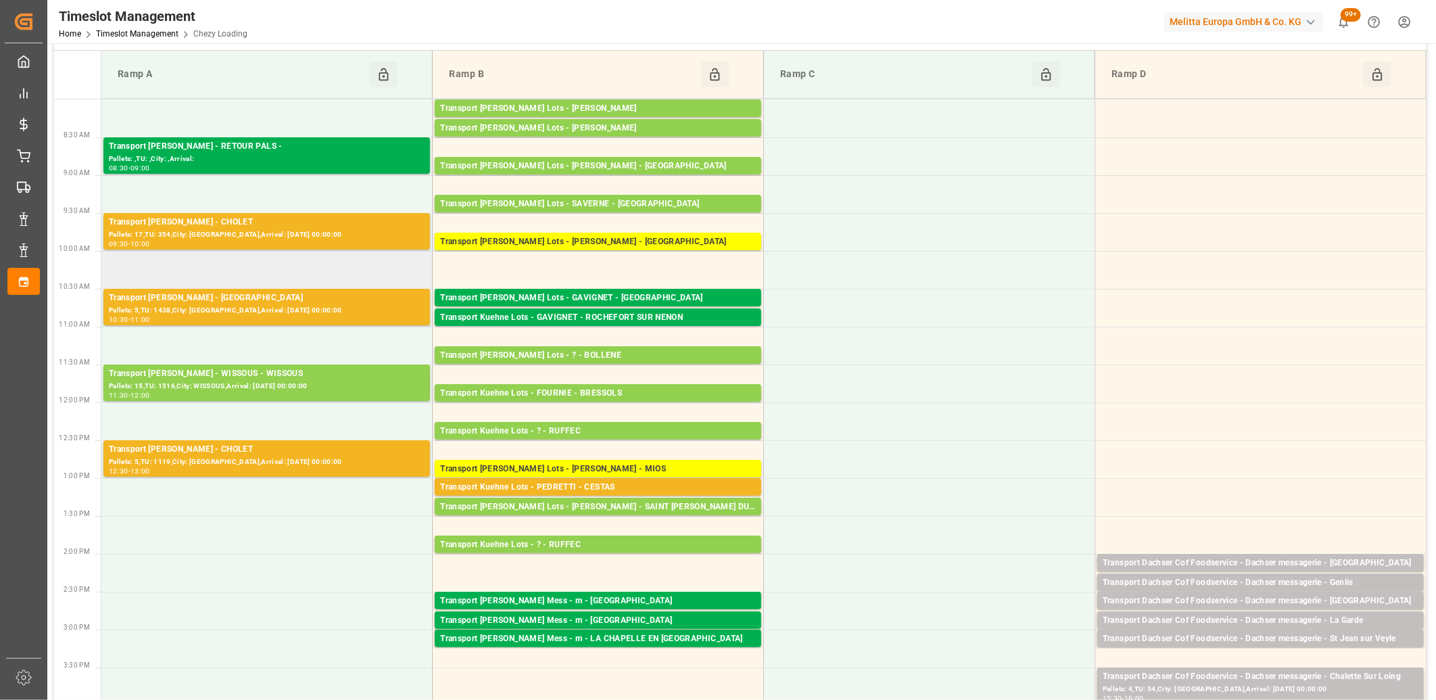
scroll to position [0, 0]
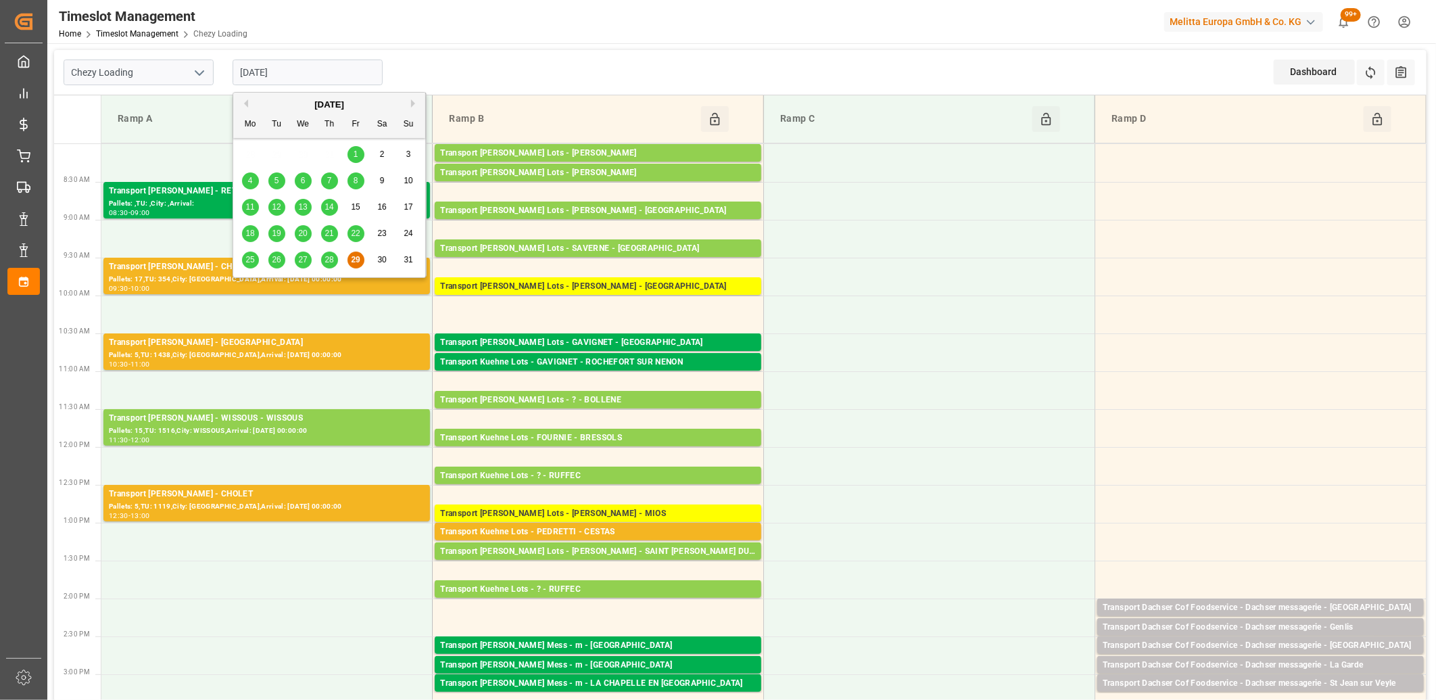
click at [347, 70] on input "29-08-2025" at bounding box center [308, 72] width 150 height 26
click at [410, 105] on div "August 2025" at bounding box center [329, 105] width 192 height 14
click at [412, 104] on button "Next Month" at bounding box center [415, 103] width 8 height 8
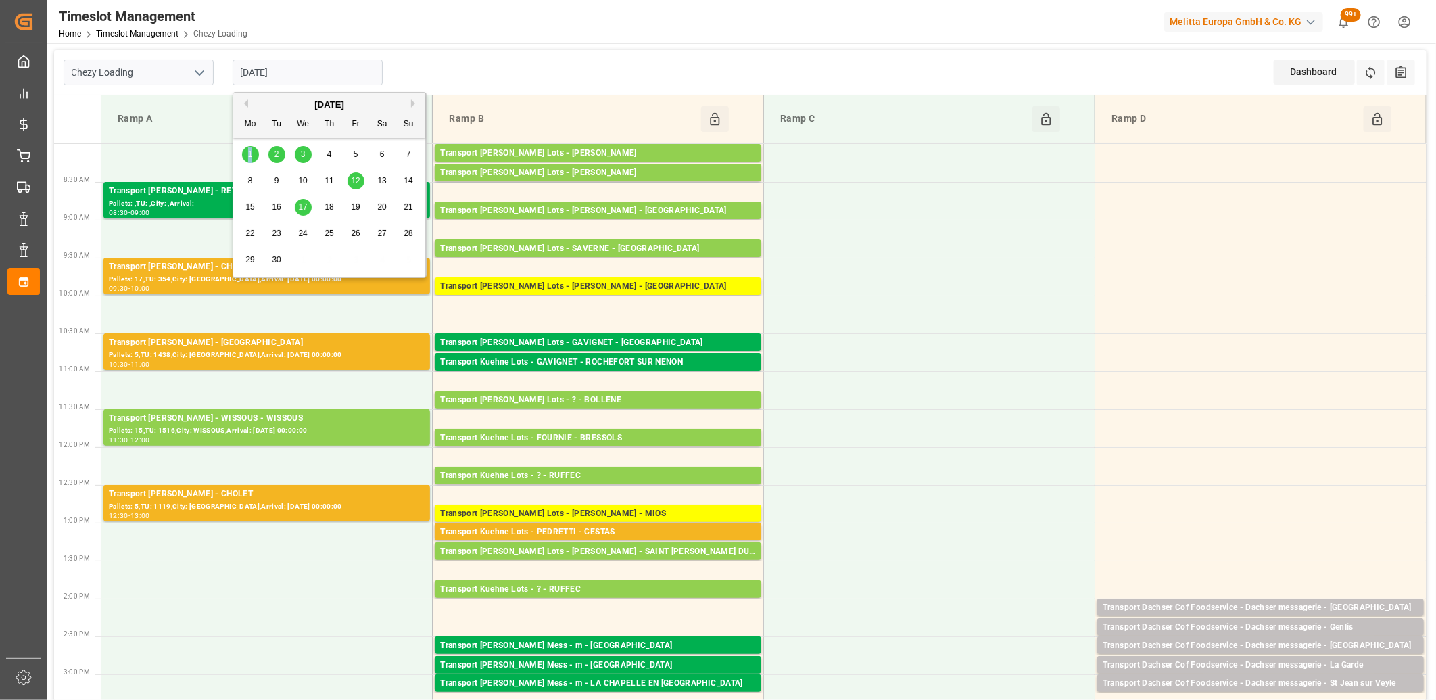
click at [251, 153] on span "1" at bounding box center [250, 153] width 5 height 9
type input "01-09-2025"
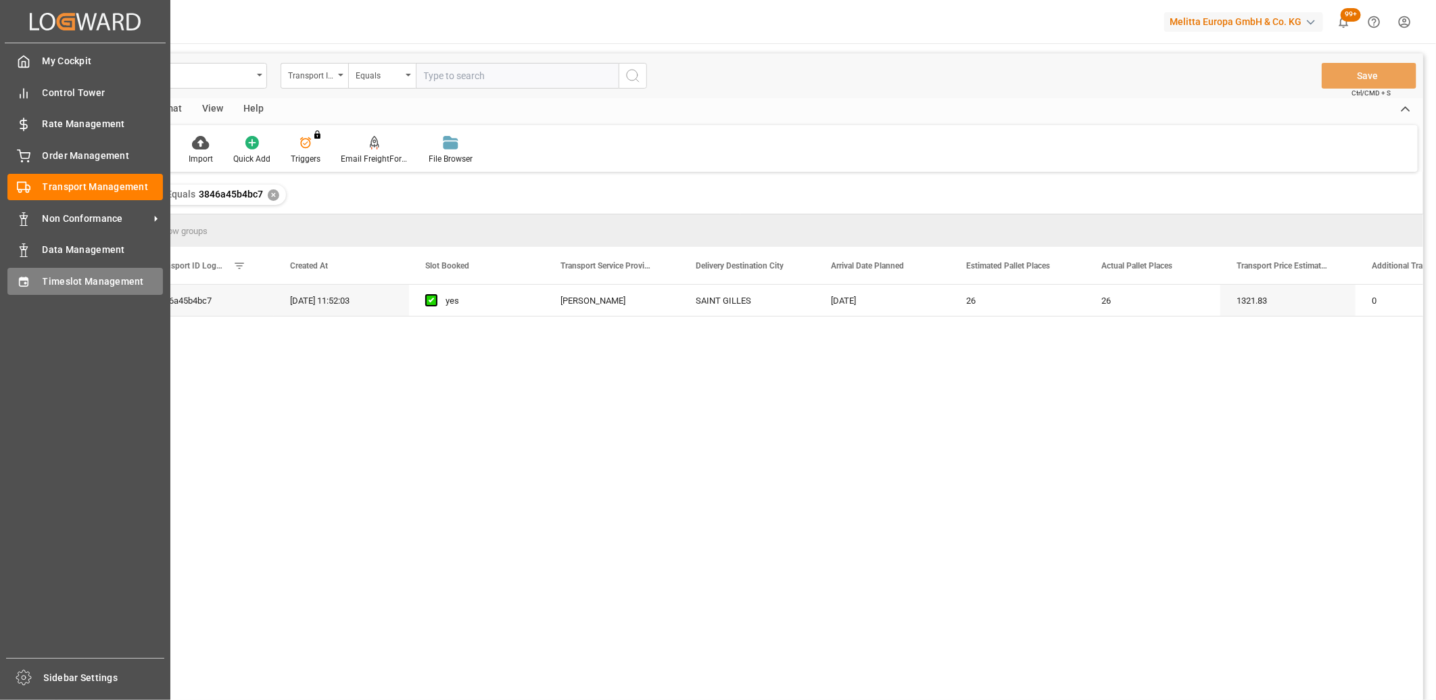
click at [28, 282] on icon at bounding box center [23, 280] width 9 height 9
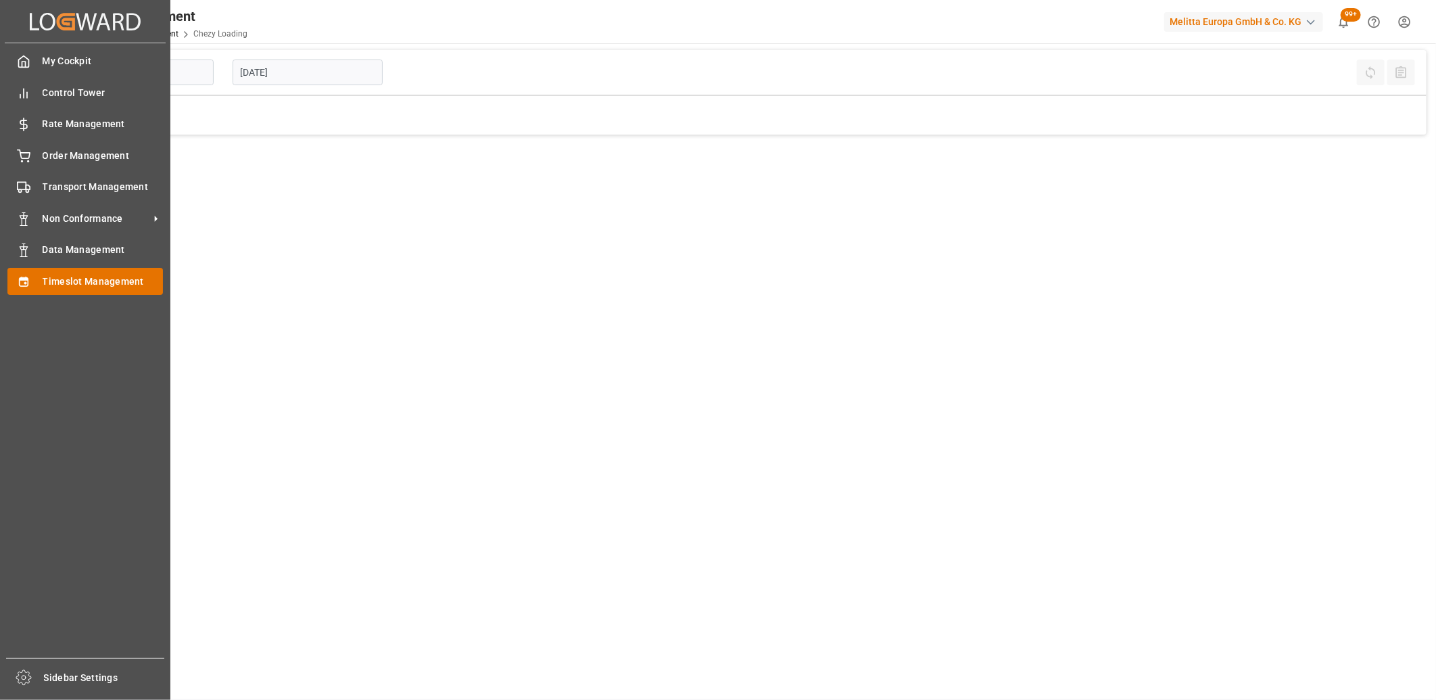
type input "Chezy Loading"
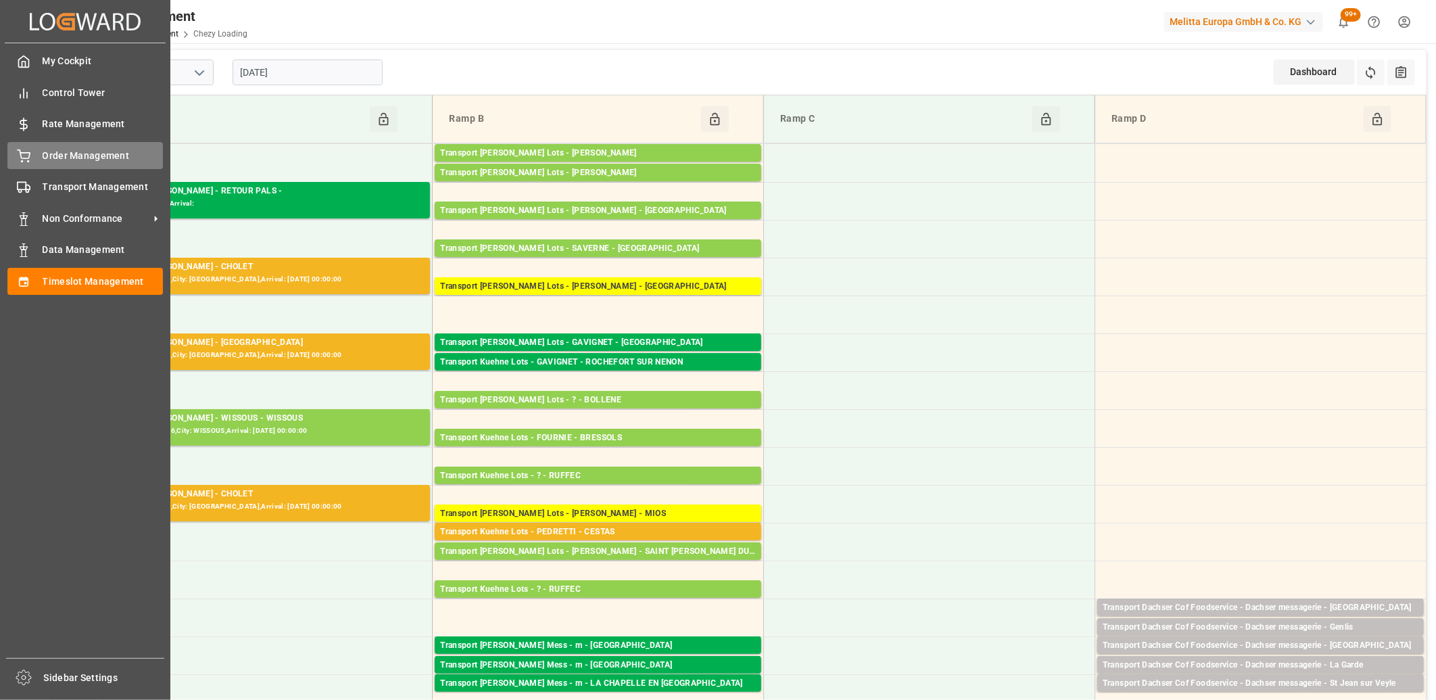
click at [23, 160] on icon at bounding box center [24, 156] width 14 height 14
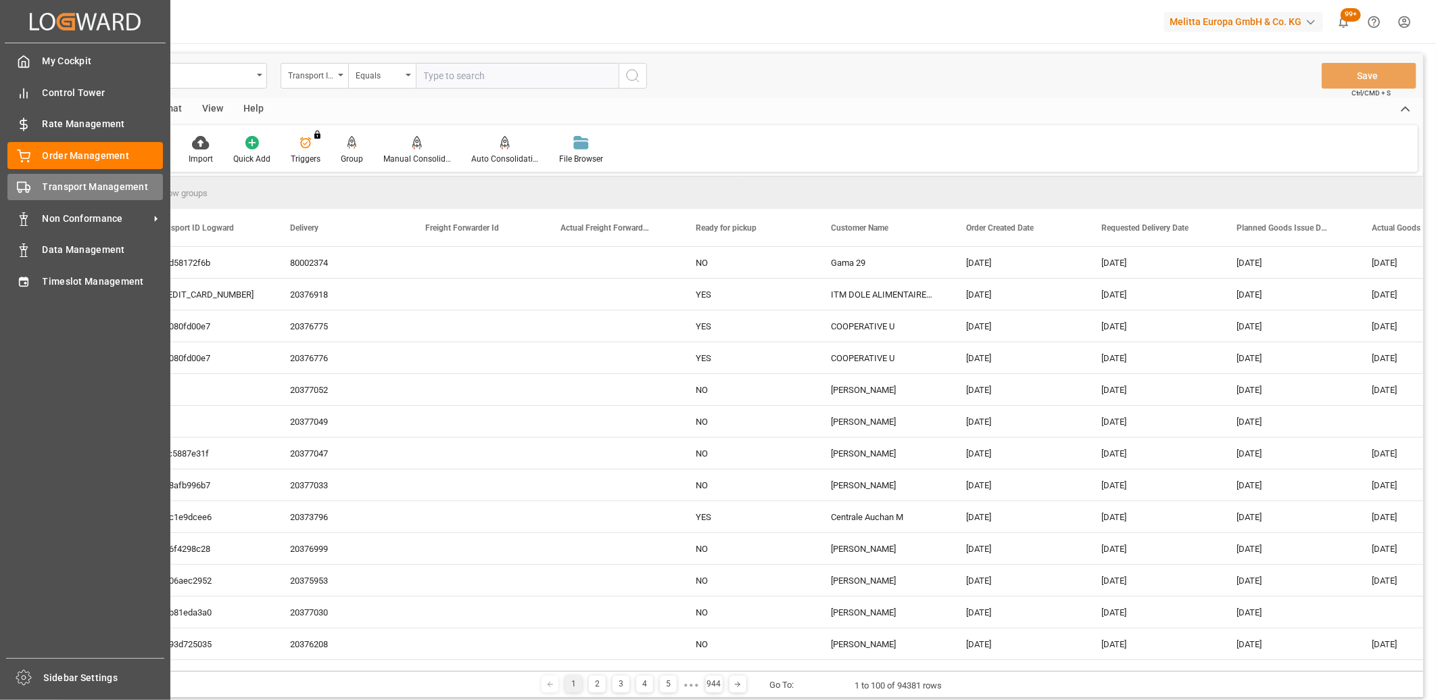
click at [29, 185] on icon at bounding box center [24, 187] width 14 height 14
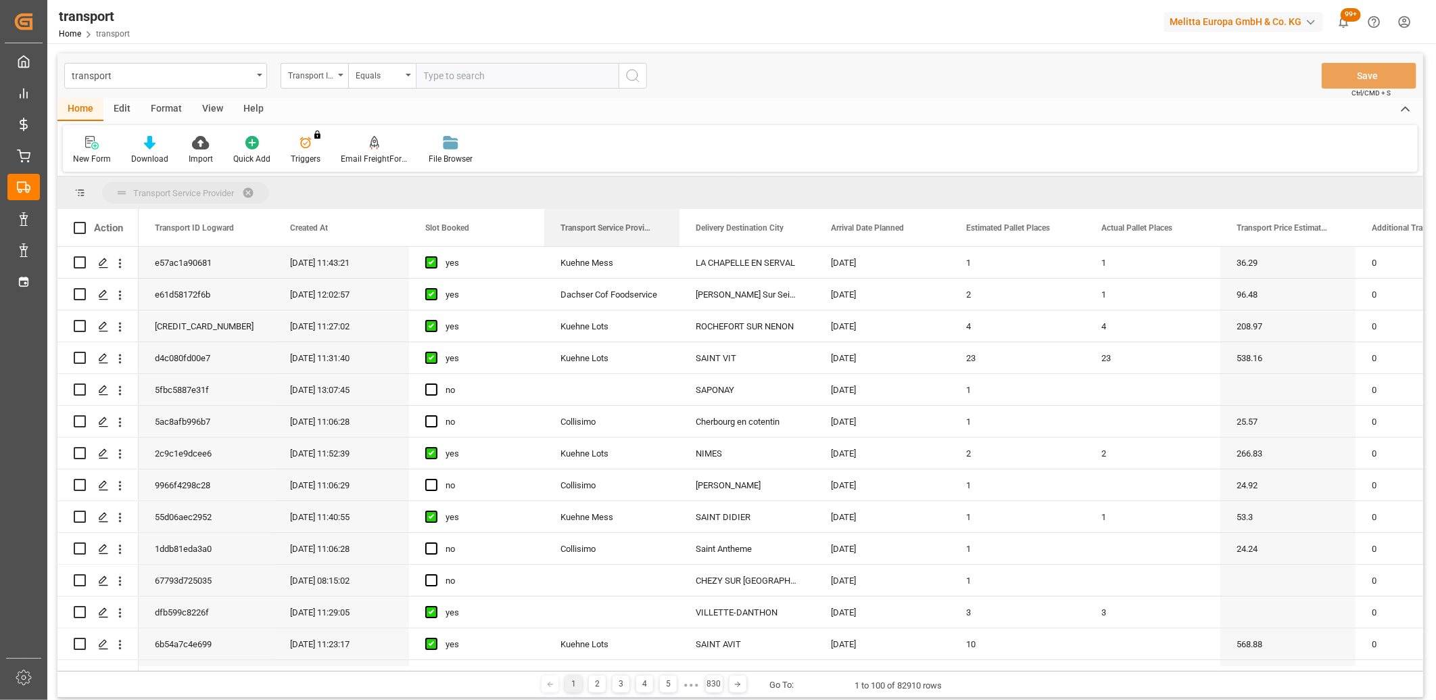
drag, startPoint x: 583, startPoint y: 225, endPoint x: 583, endPoint y: 205, distance: 20.3
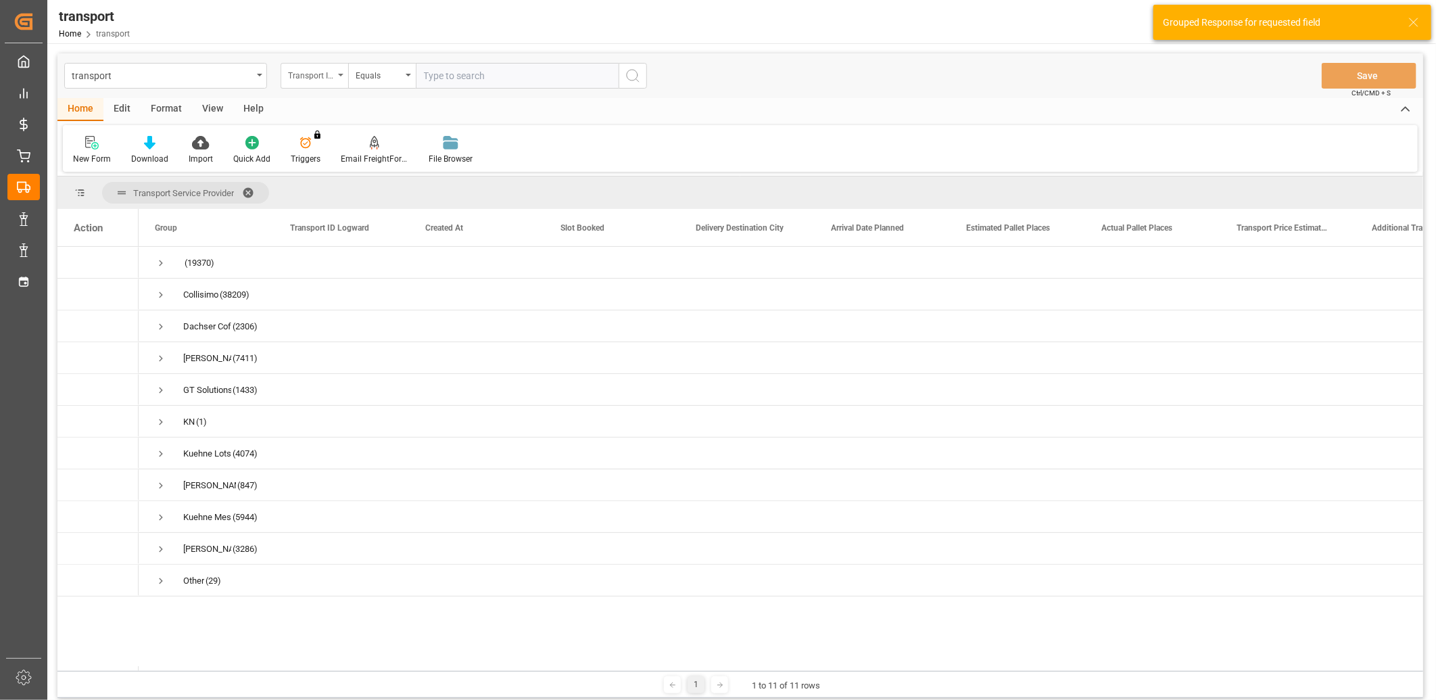
drag, startPoint x: 315, startPoint y: 73, endPoint x: 318, endPoint y: 81, distance: 8.5
click at [316, 77] on div "Transport ID Logward" at bounding box center [311, 74] width 46 height 16
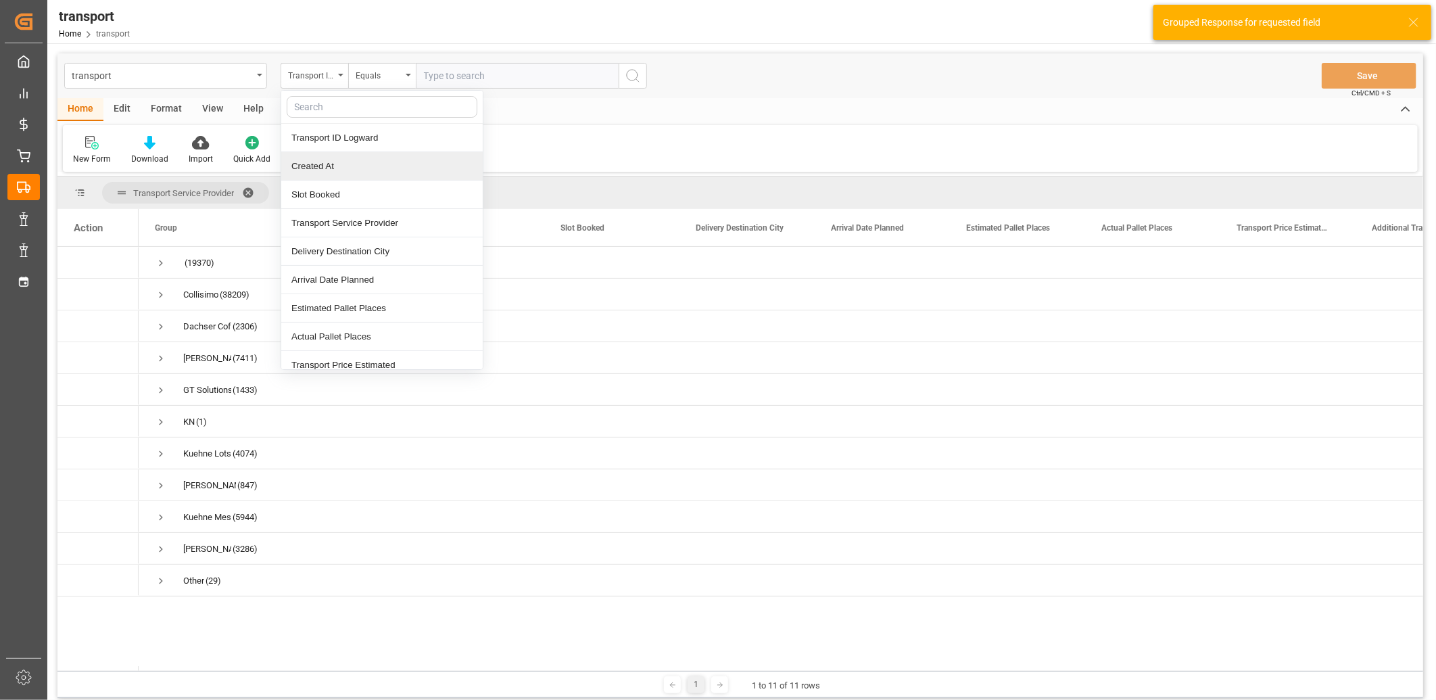
click at [341, 169] on div "Created At" at bounding box center [381, 166] width 201 height 28
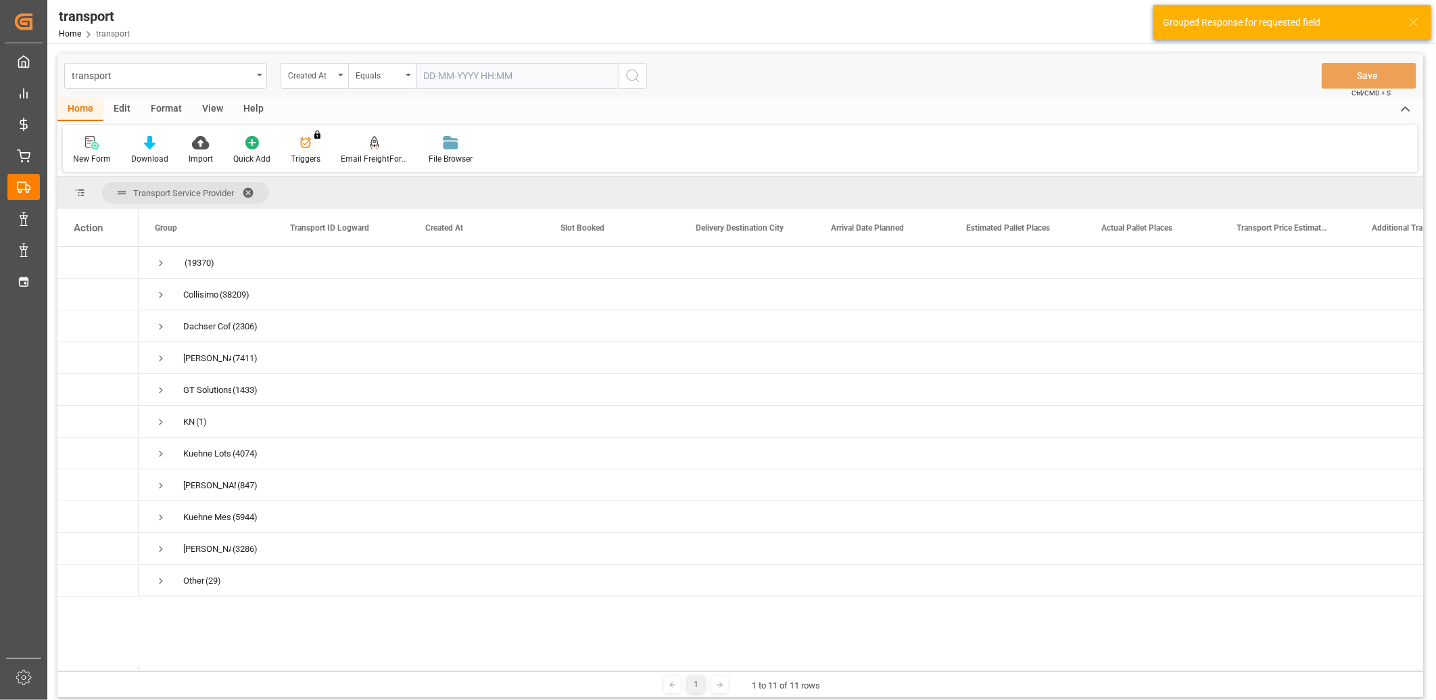
click at [437, 76] on input "text" at bounding box center [517, 76] width 203 height 26
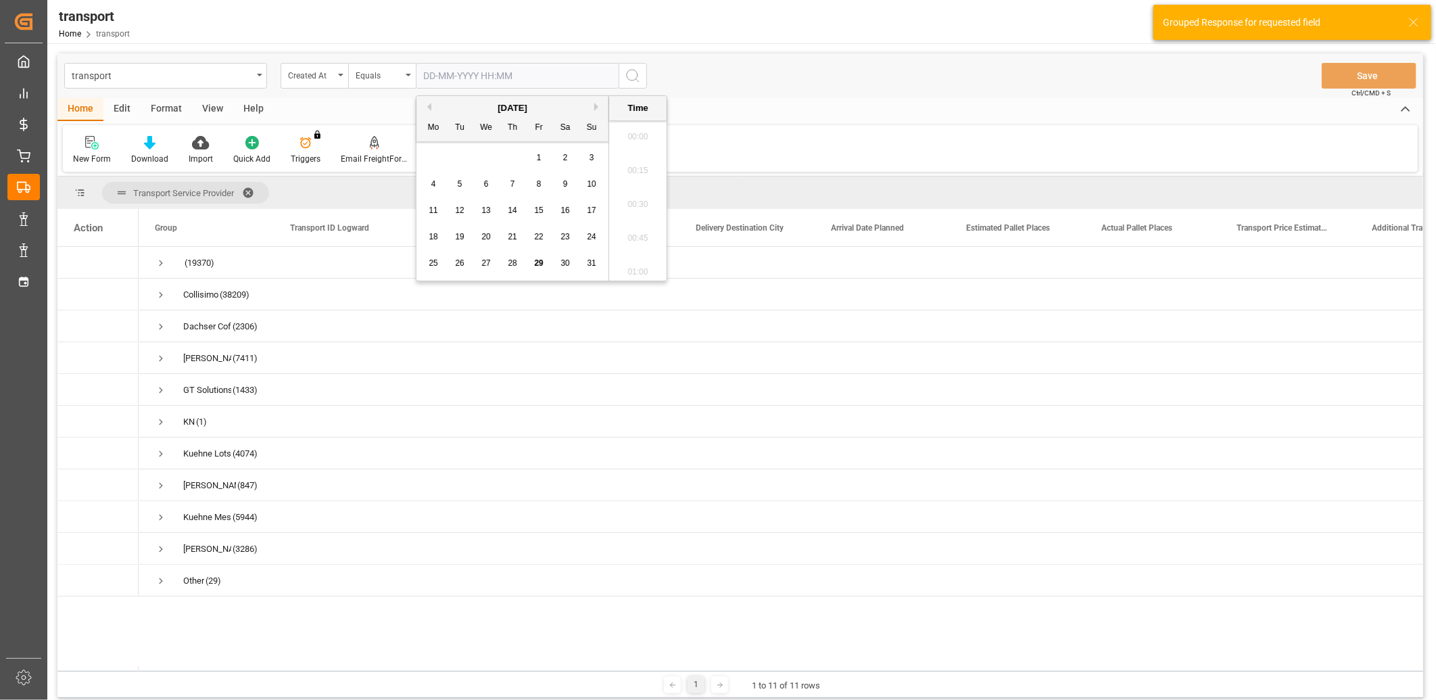
scroll to position [1187, 0]
click at [514, 262] on span "28" at bounding box center [512, 262] width 9 height 9
type input "28-08-2025 00:00"
click at [629, 70] on icon "search button" at bounding box center [633, 76] width 16 height 16
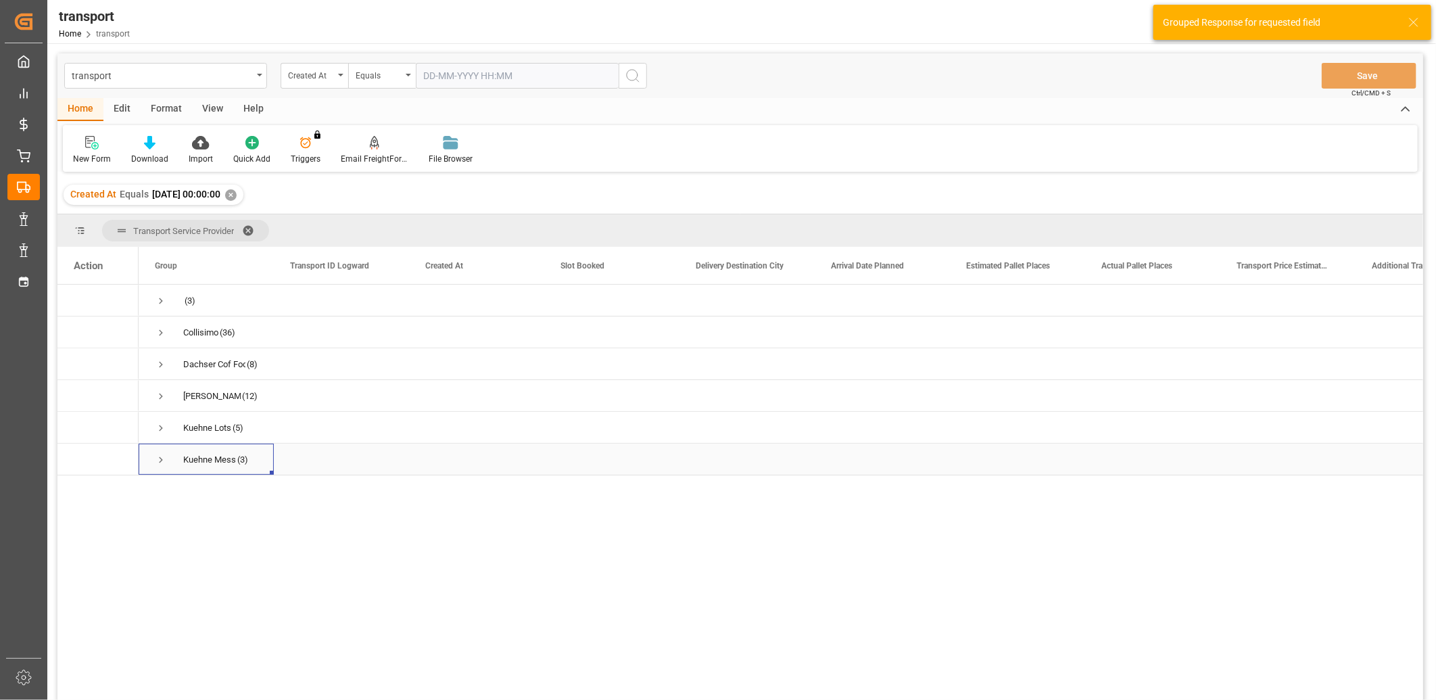
click at [159, 460] on span "Press SPACE to select this row." at bounding box center [161, 460] width 12 height 12
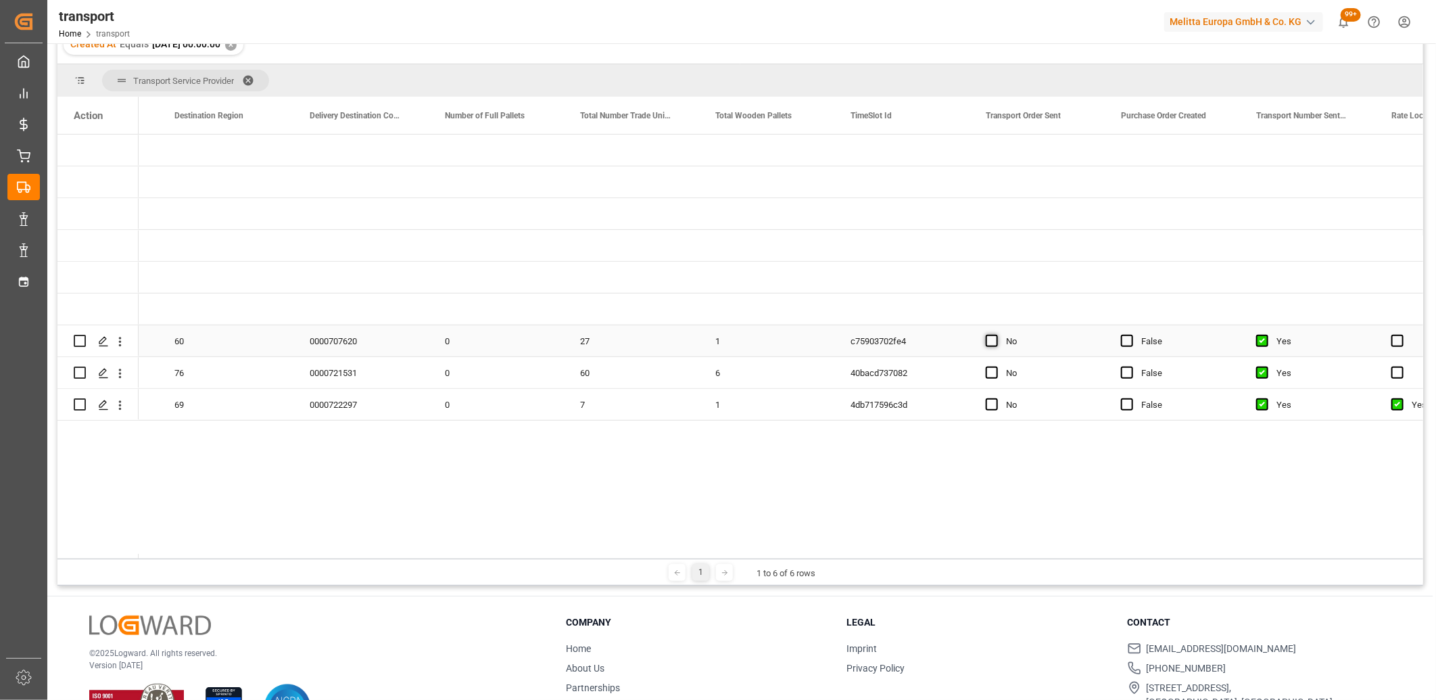
click at [992, 341] on span "Press SPACE to select this row." at bounding box center [991, 341] width 12 height 12
click at [996, 335] on input "Press SPACE to select this row." at bounding box center [996, 335] width 0 height 0
click at [992, 374] on span "Press SPACE to select this row." at bounding box center [991, 372] width 12 height 12
click at [996, 366] on input "Press SPACE to select this row." at bounding box center [996, 366] width 0 height 0
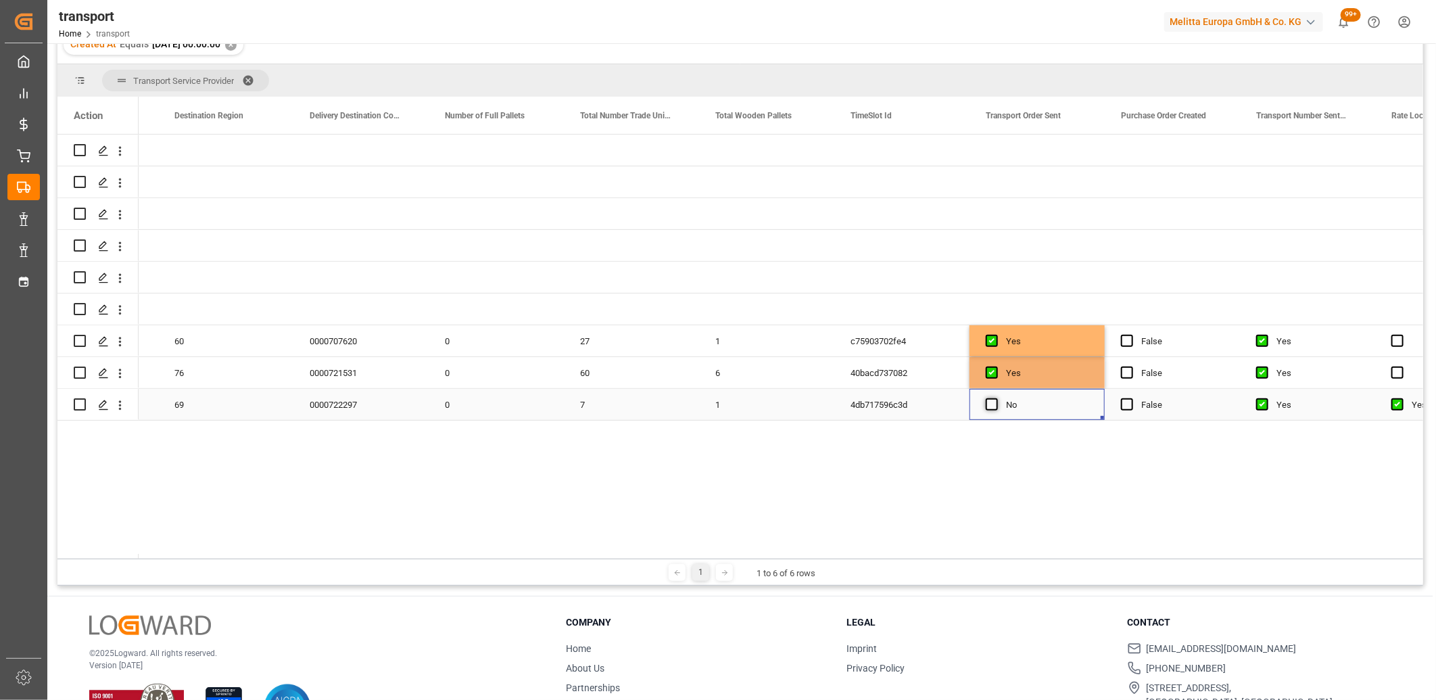
click at [990, 401] on span "Press SPACE to select this row." at bounding box center [991, 404] width 12 height 12
click at [996, 398] on input "Press SPACE to select this row." at bounding box center [996, 398] width 0 height 0
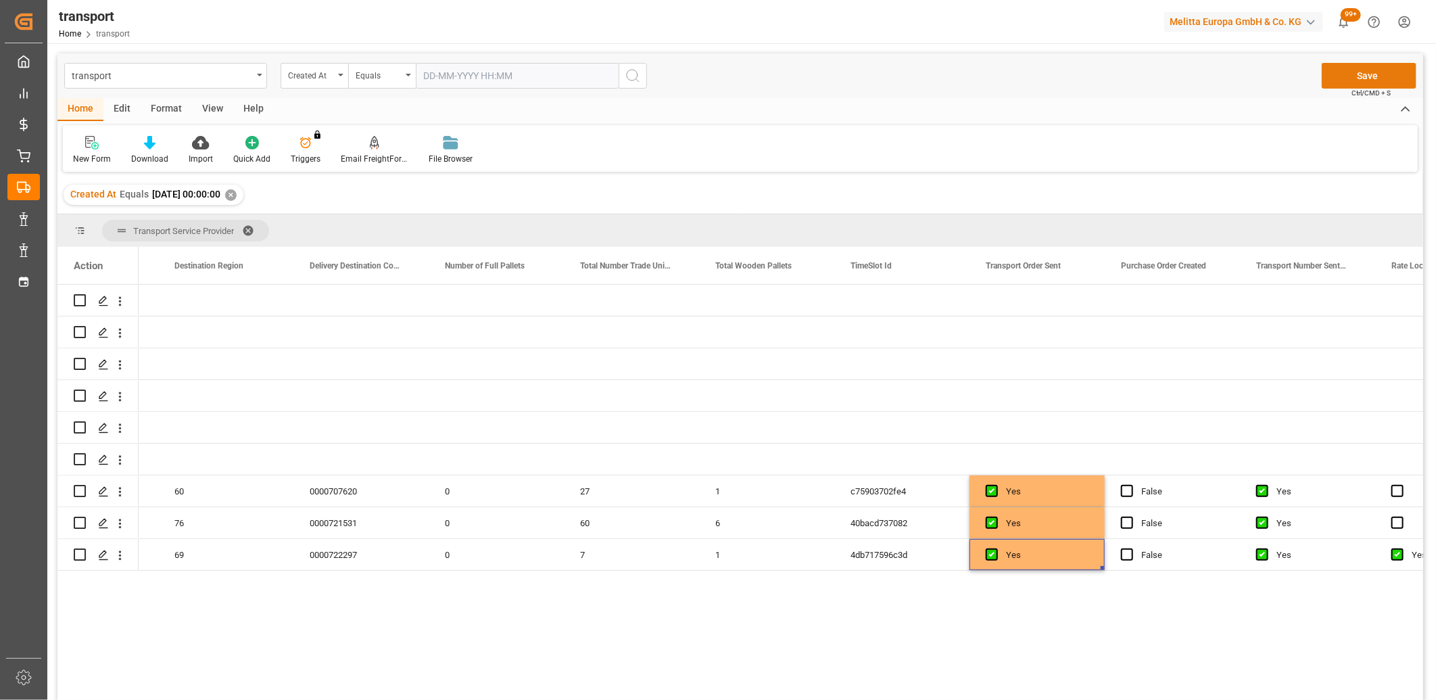
click at [1336, 82] on button "Save" at bounding box center [1368, 76] width 95 height 26
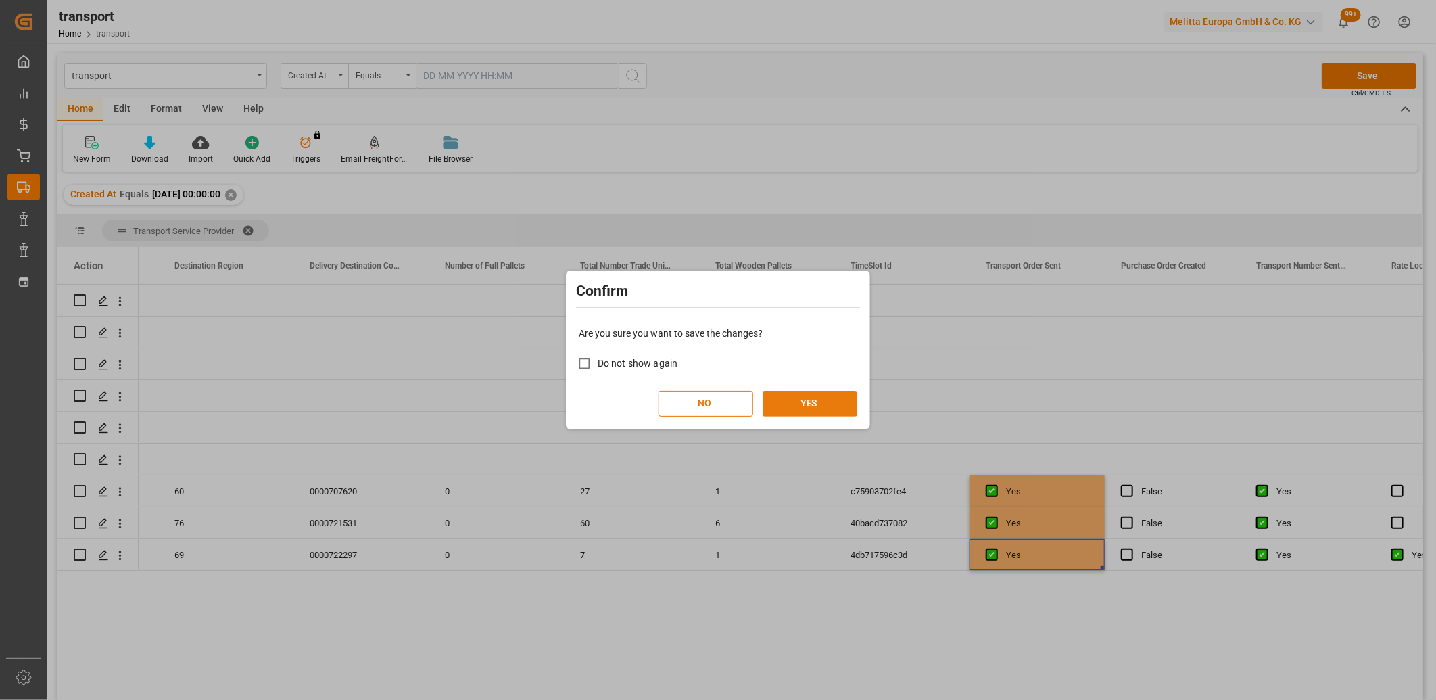
click at [818, 402] on button "YES" at bounding box center [809, 404] width 95 height 26
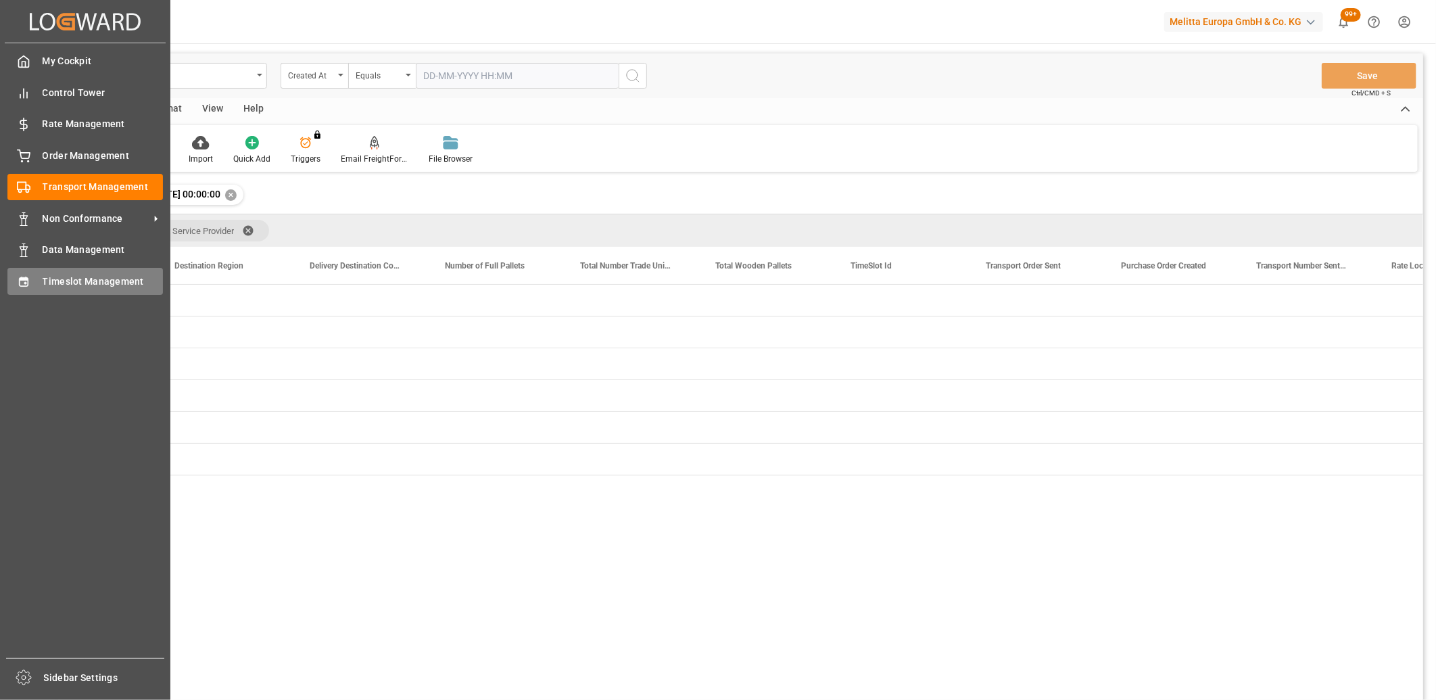
click at [41, 271] on div "Timeslot Management Timeslot Management" at bounding box center [84, 281] width 155 height 26
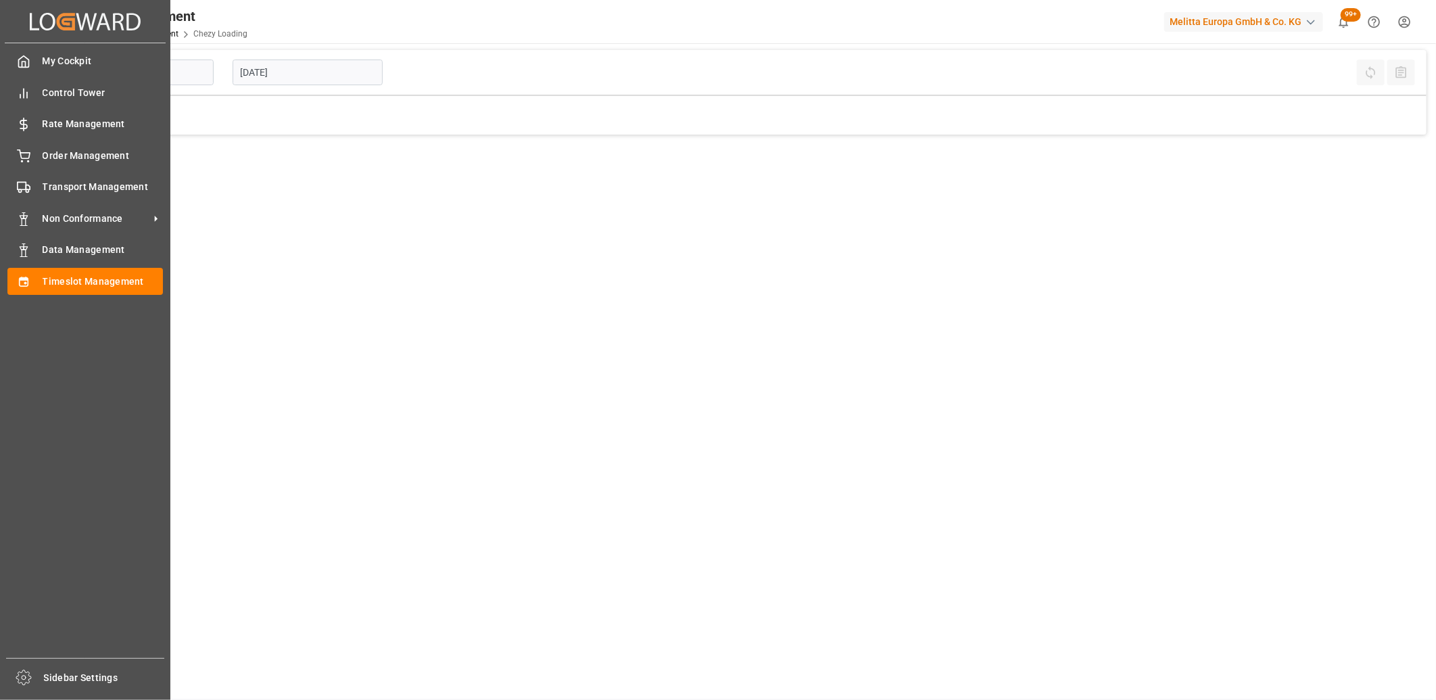
type input "Chezy Loading"
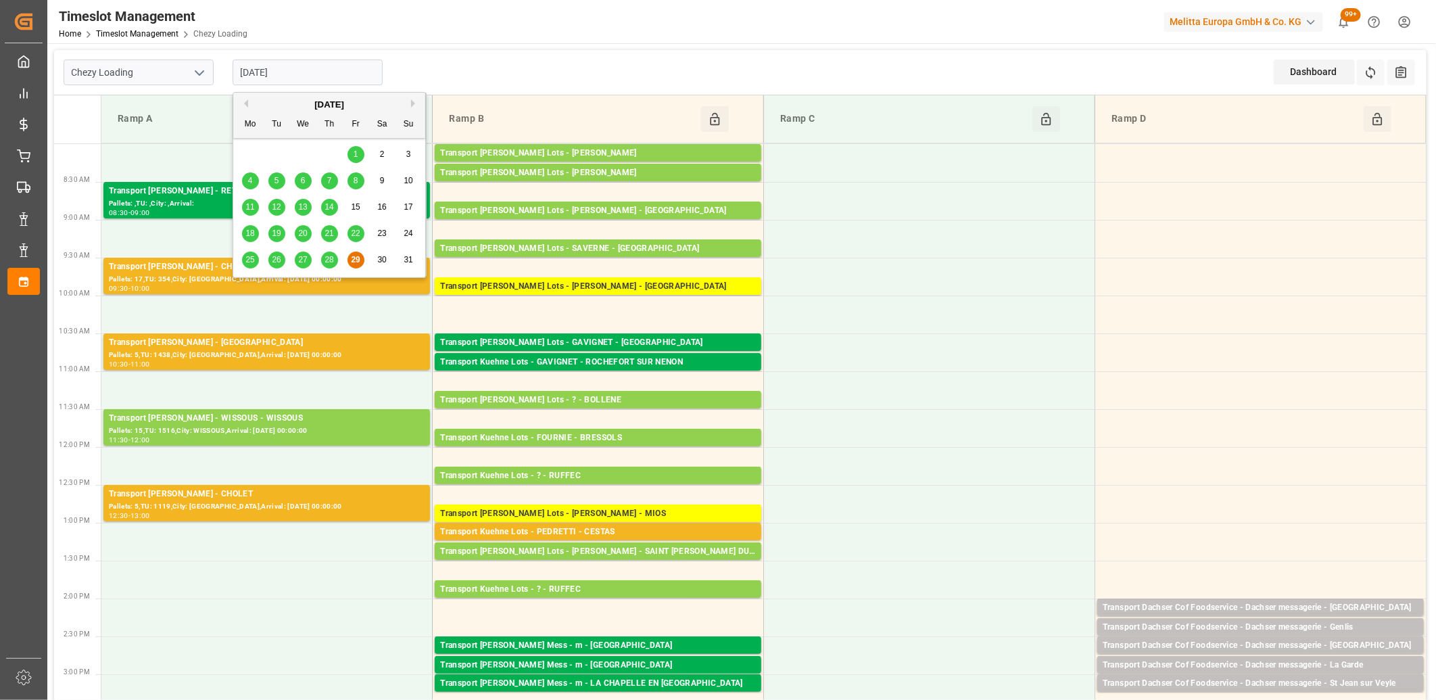
click at [356, 69] on input "29-08-2025" at bounding box center [308, 72] width 150 height 26
click at [411, 103] on button "Next Month" at bounding box center [415, 103] width 8 height 8
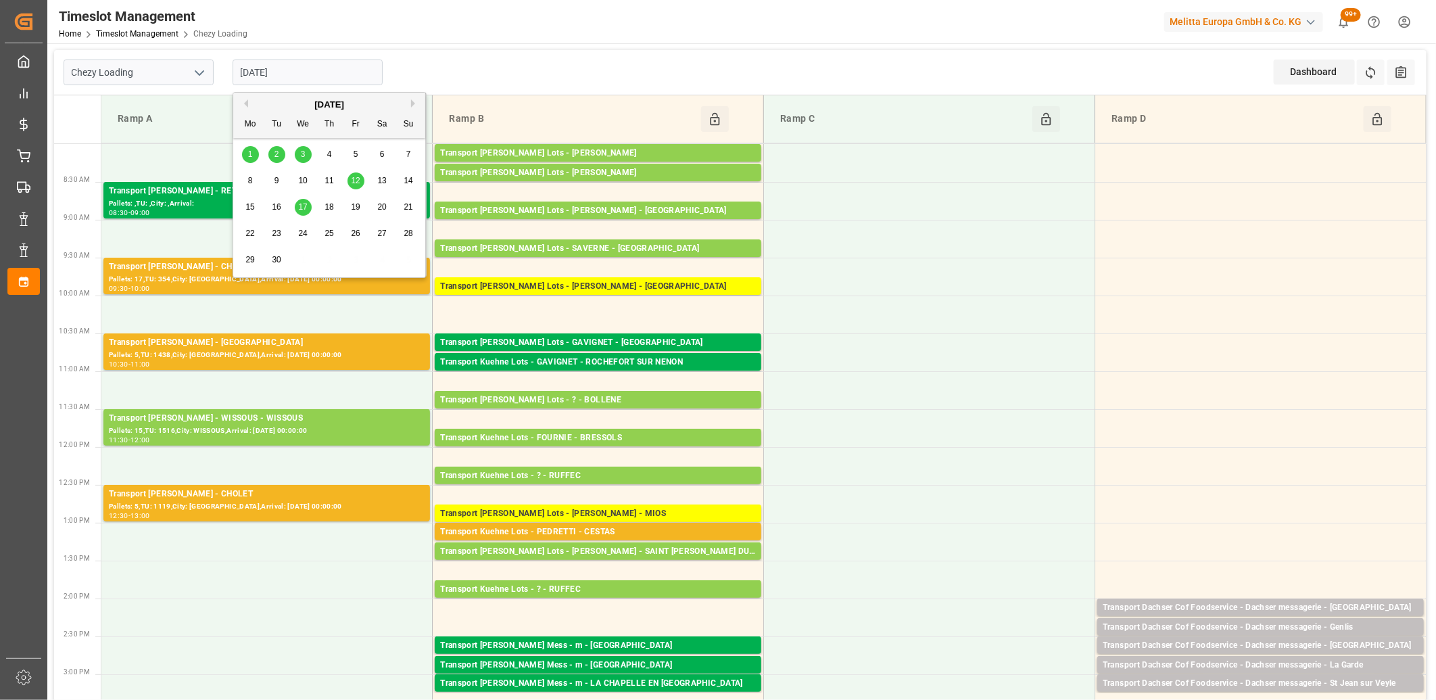
click at [240, 157] on div "1 2 3 4 5 6 7" at bounding box center [329, 154] width 185 height 26
click at [253, 160] on div "1" at bounding box center [250, 155] width 17 height 16
type input "01-09-2025"
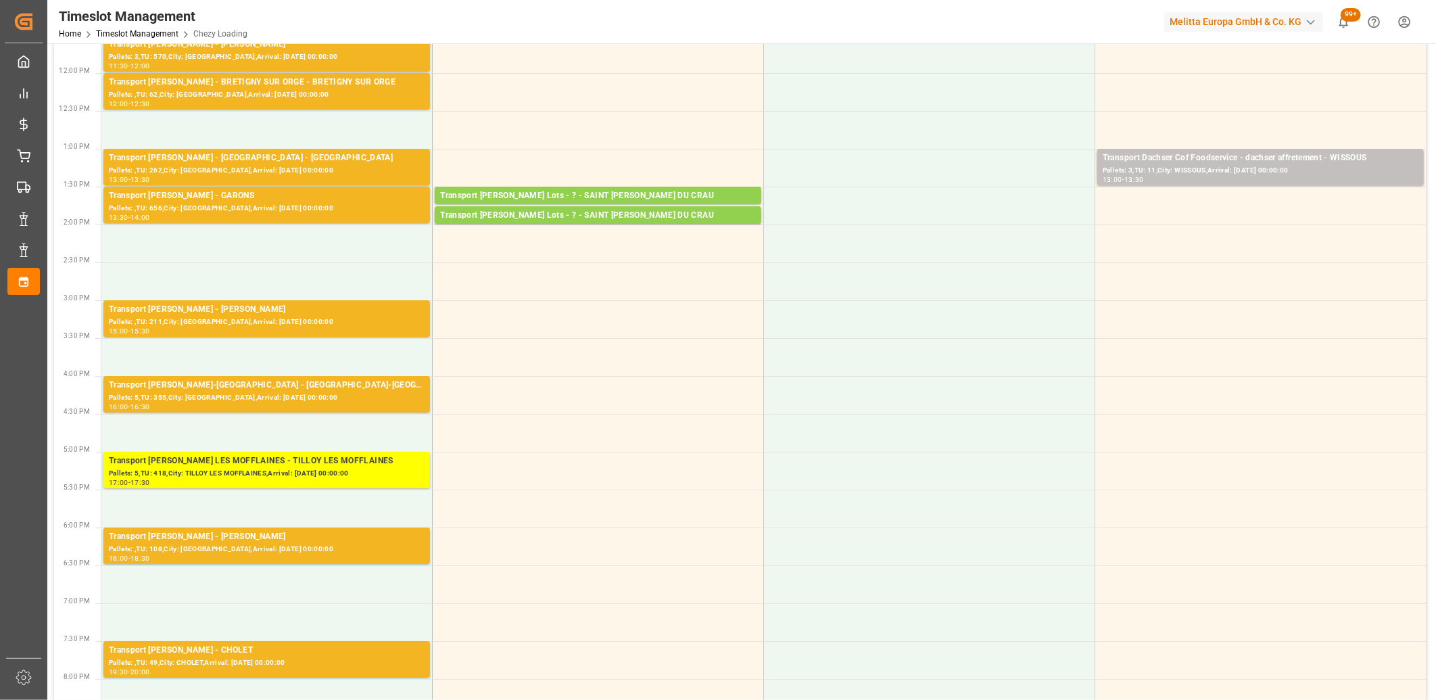
scroll to position [375, 0]
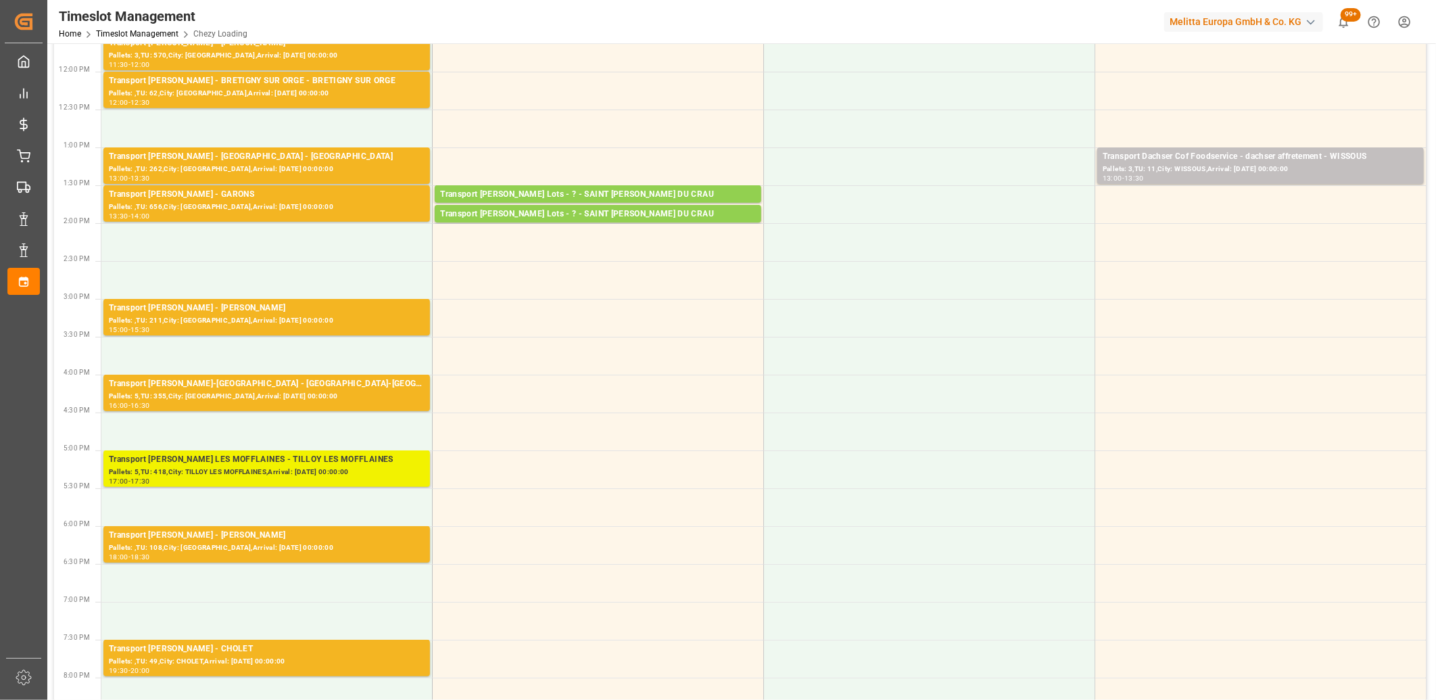
click at [281, 467] on div "Pallets: 5,TU: 418,City: TILLOY LES MOFFLAINES,Arrival: 2025-09-02 00:00:00" at bounding box center [267, 471] width 316 height 11
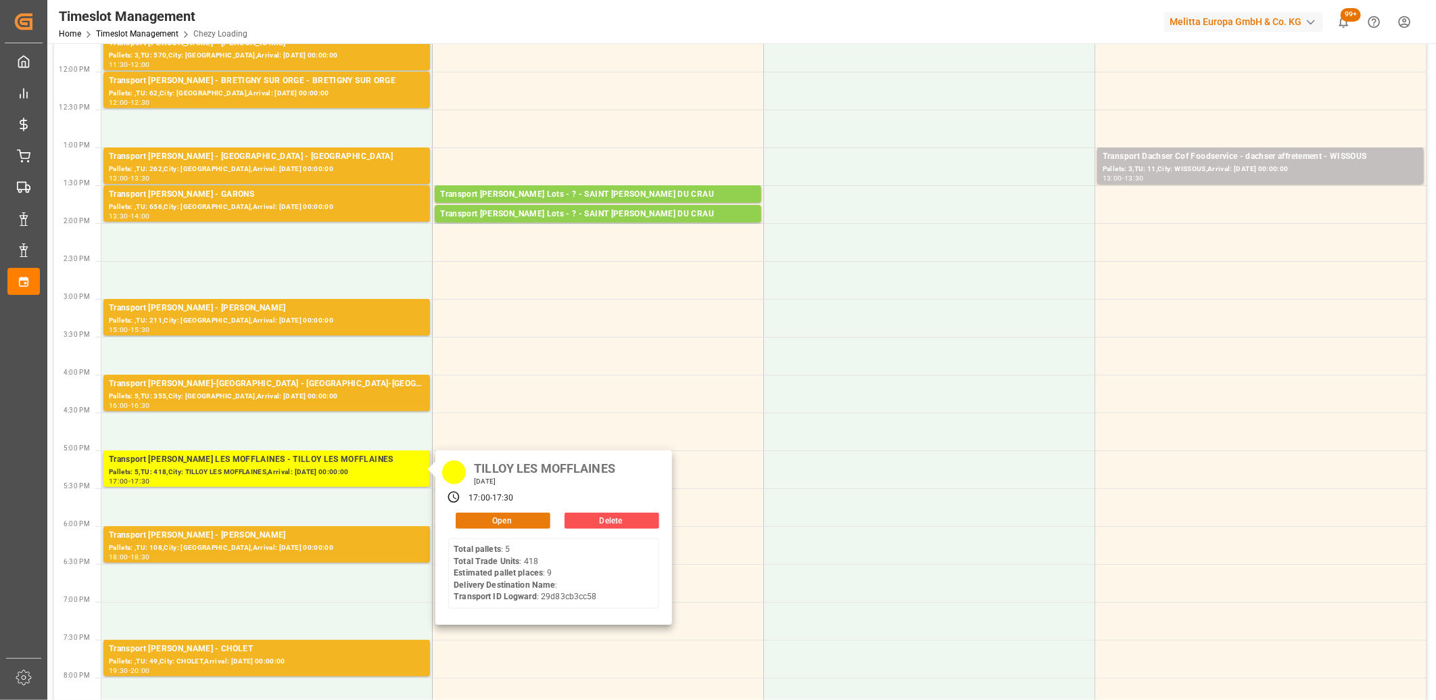
click at [504, 514] on button "Open" at bounding box center [503, 520] width 95 height 16
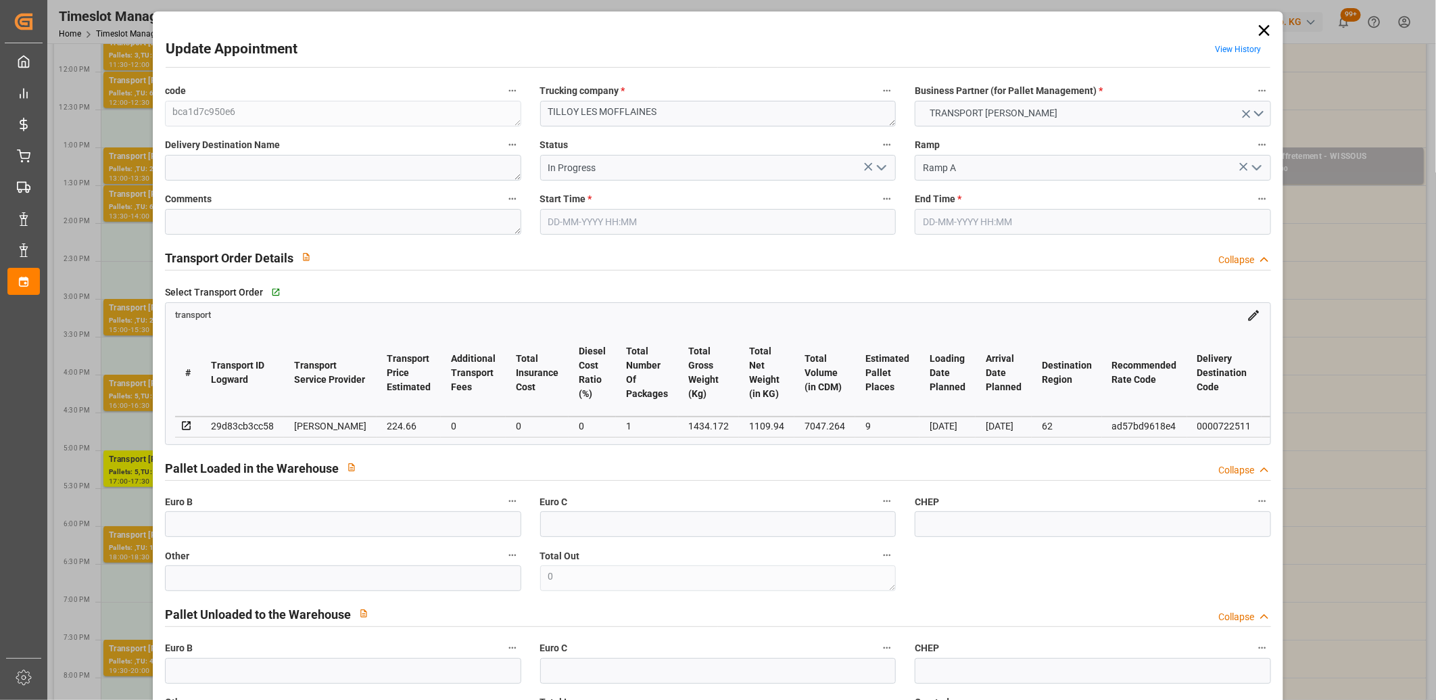
type input "01-09-2025 17:00"
type input "01-09-2025 17:30"
type input "27-08-2025 14:43"
type input "27-08-2025 11:35"
type input "[DATE]"
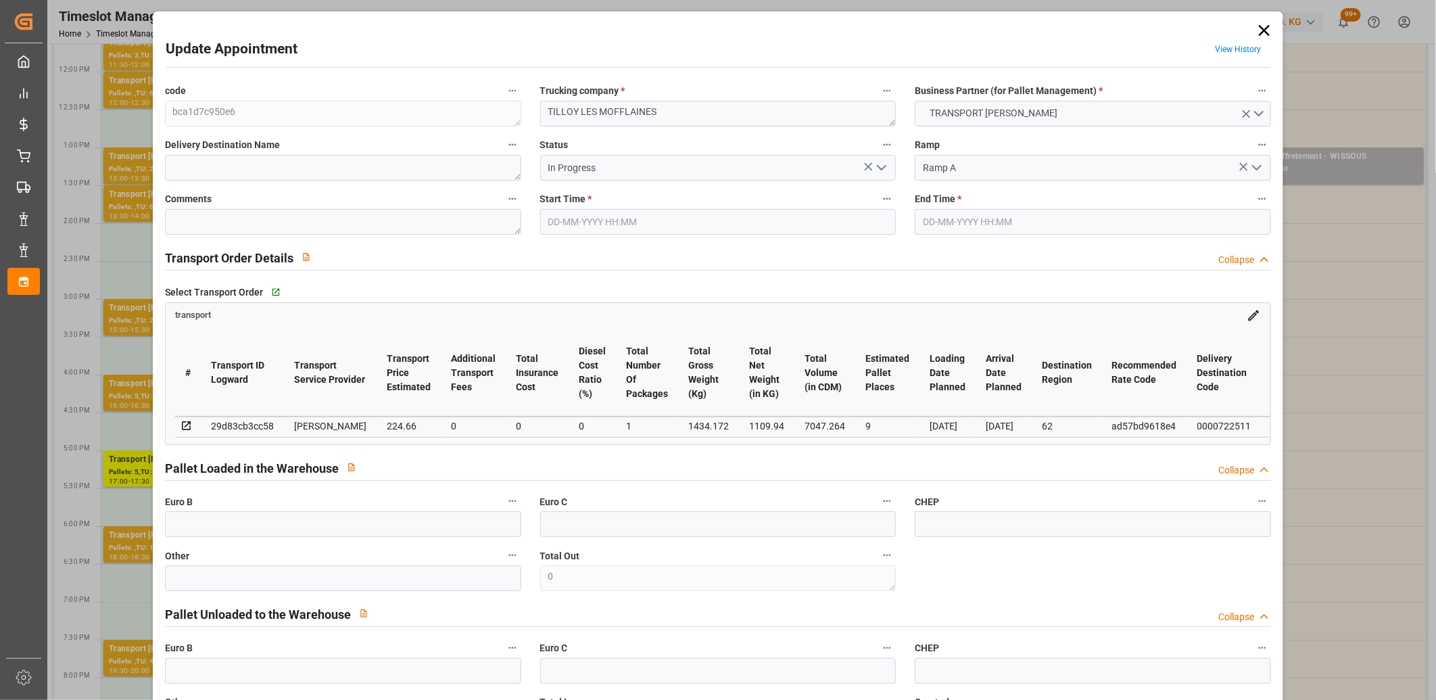
type input "01-09-2025"
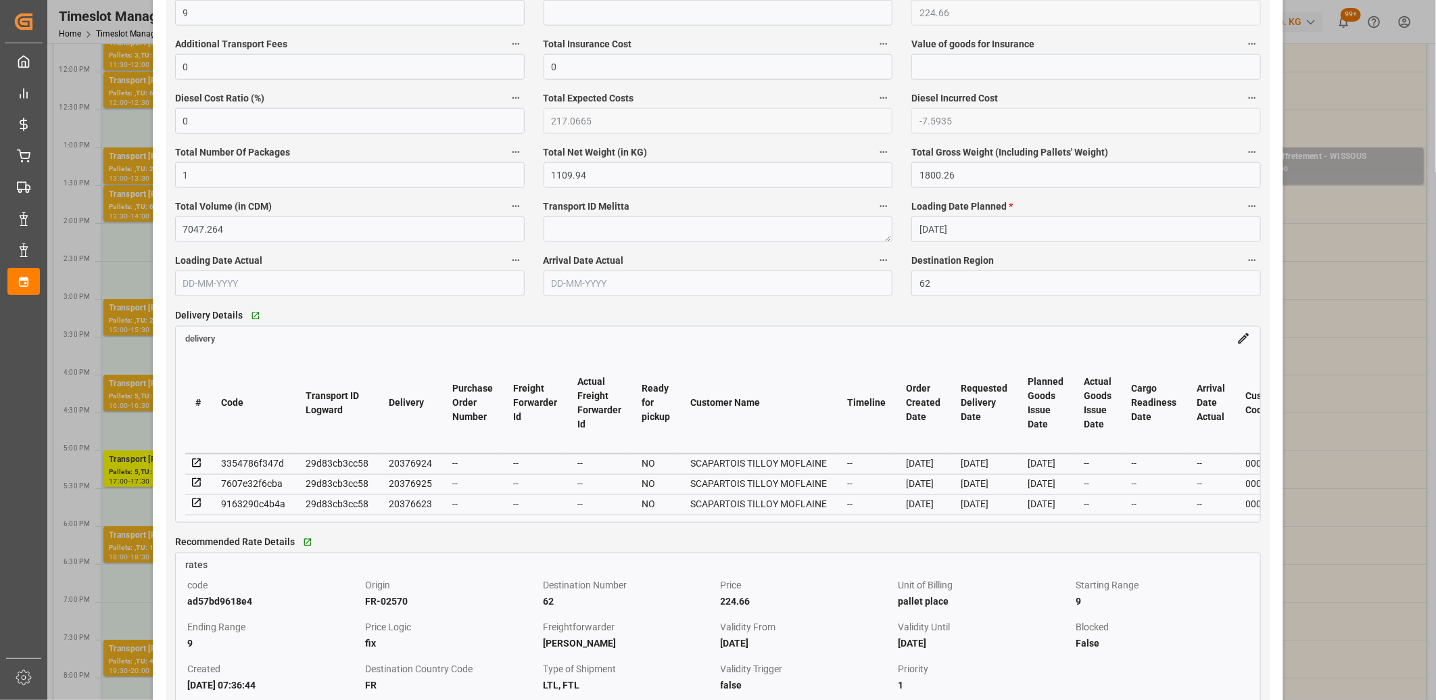
scroll to position [901, 0]
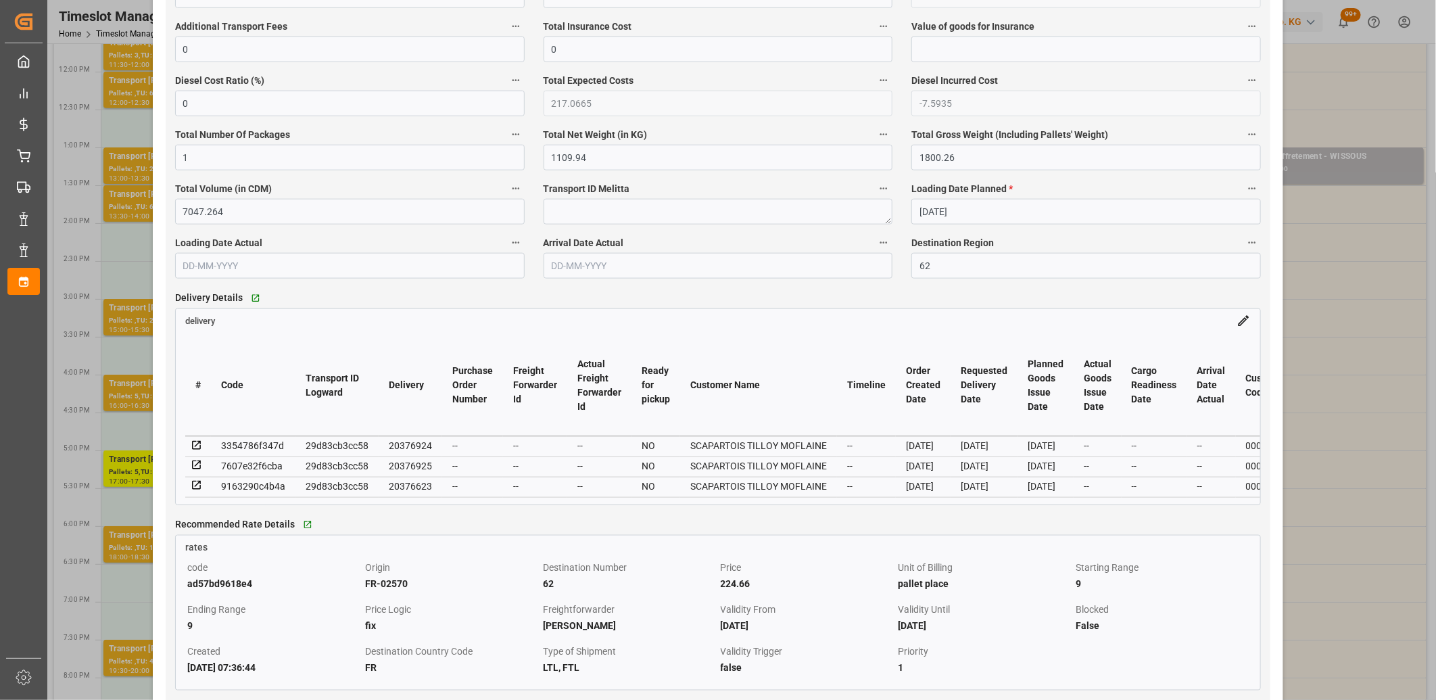
click at [198, 468] on icon at bounding box center [197, 465] width 12 height 12
click at [199, 448] on icon at bounding box center [197, 445] width 12 height 12
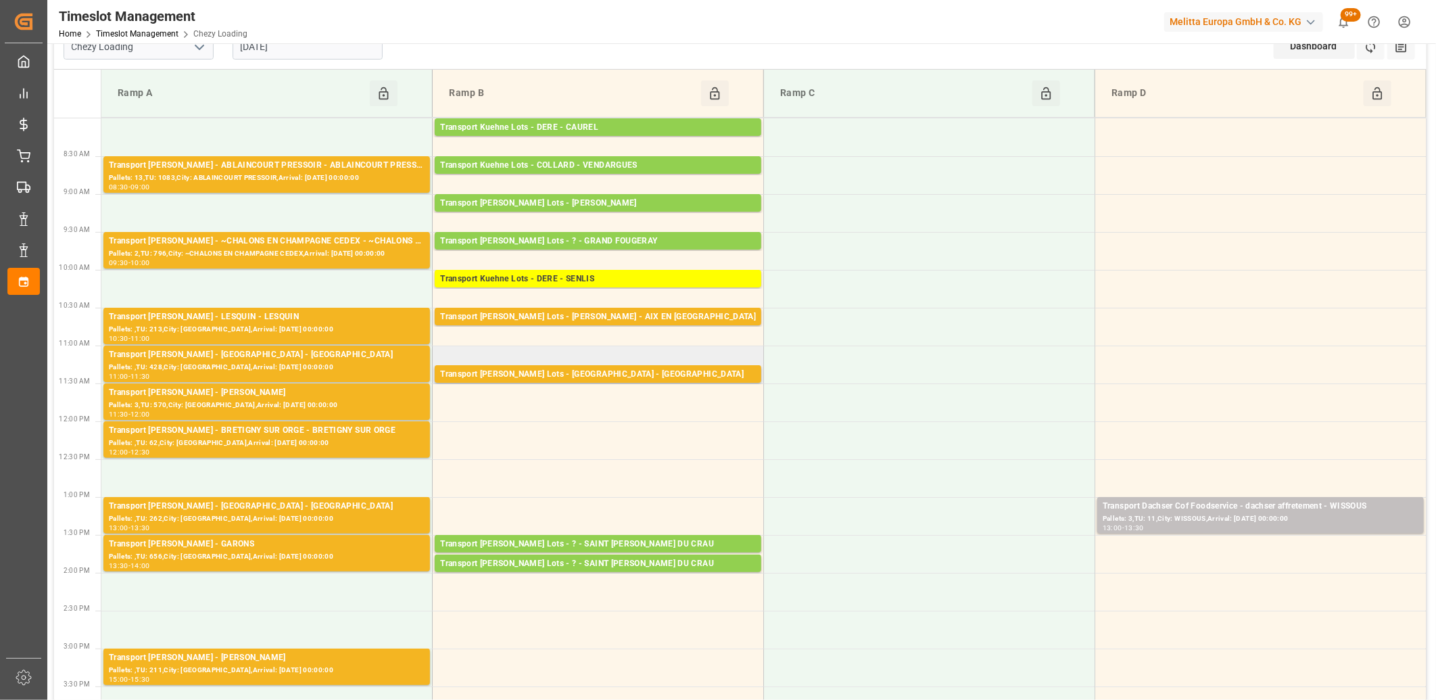
scroll to position [0, 0]
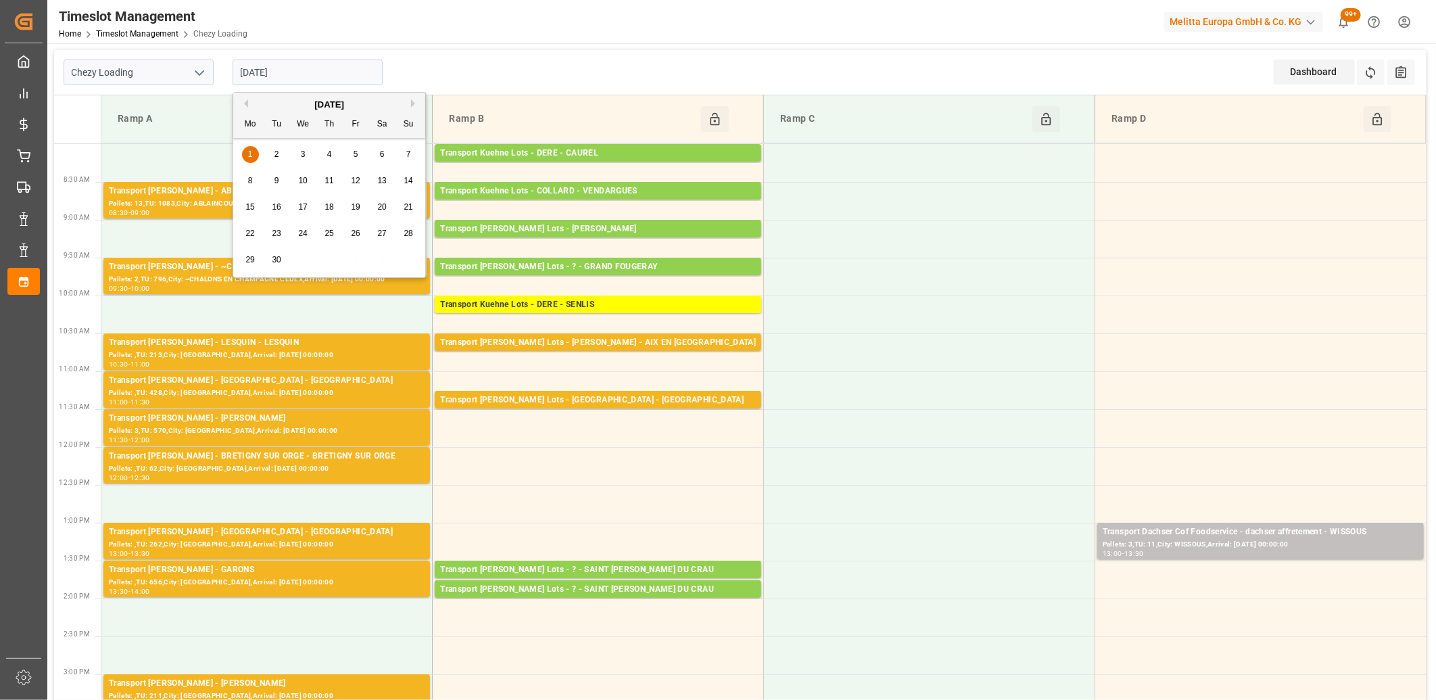
drag, startPoint x: 310, startPoint y: 70, endPoint x: 360, endPoint y: 93, distance: 55.3
click at [310, 71] on input "01-09-2025" at bounding box center [308, 72] width 150 height 26
click at [278, 157] on span "2" at bounding box center [276, 153] width 5 height 9
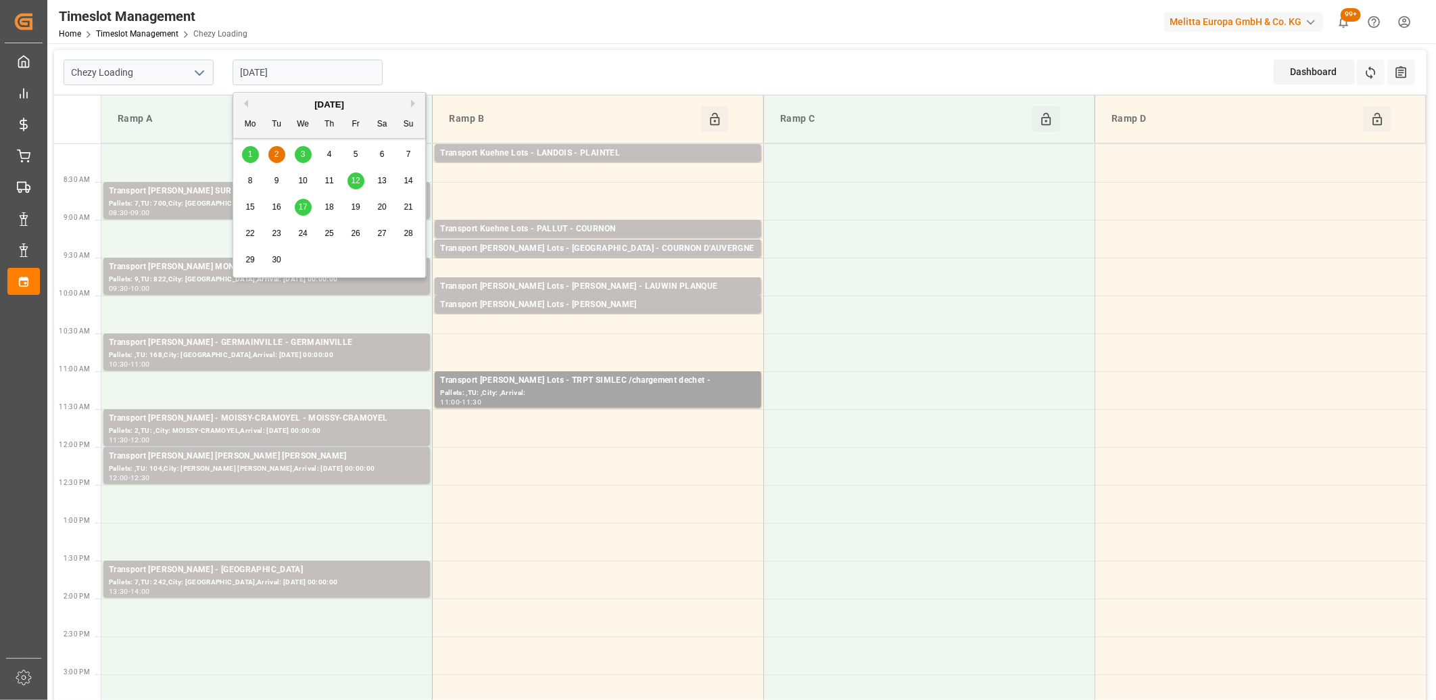
click at [291, 78] on input "[DATE]" at bounding box center [308, 72] width 150 height 26
click at [251, 156] on span "1" at bounding box center [250, 153] width 5 height 9
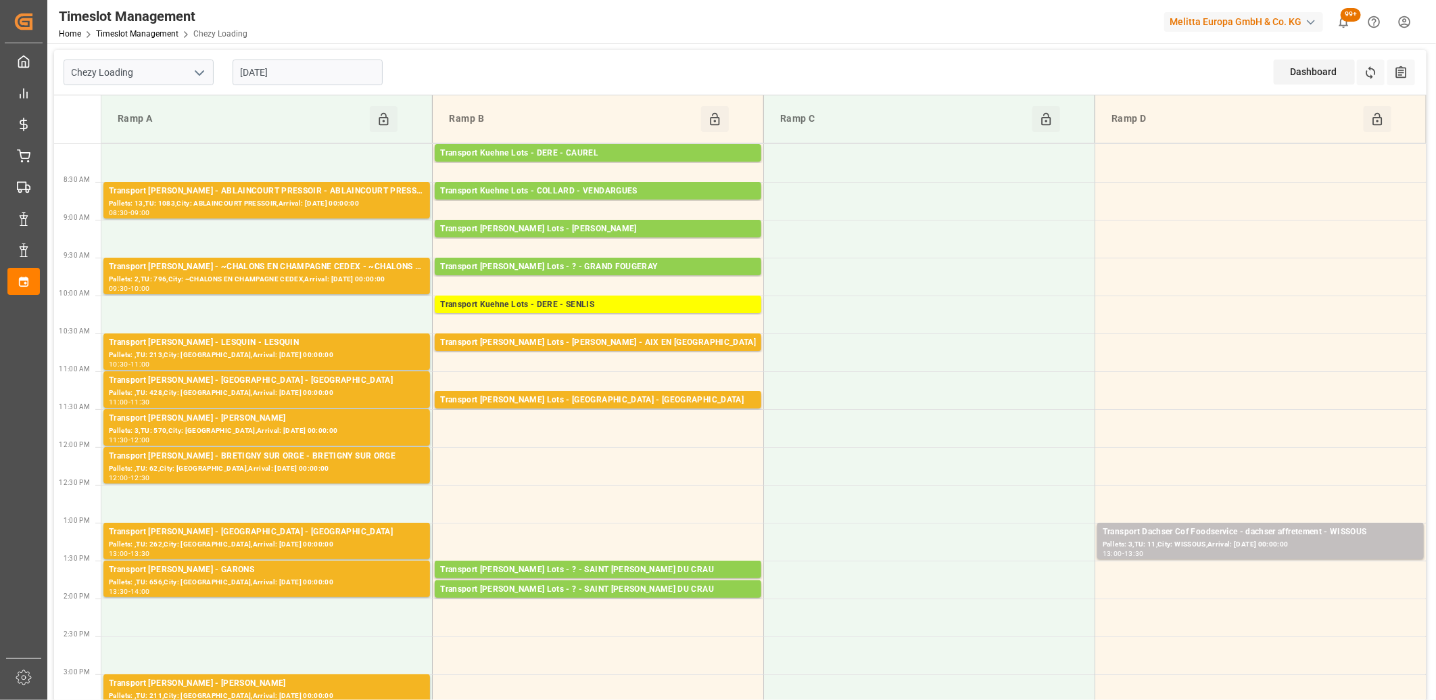
click at [311, 75] on input "01-09-2025" at bounding box center [308, 72] width 150 height 26
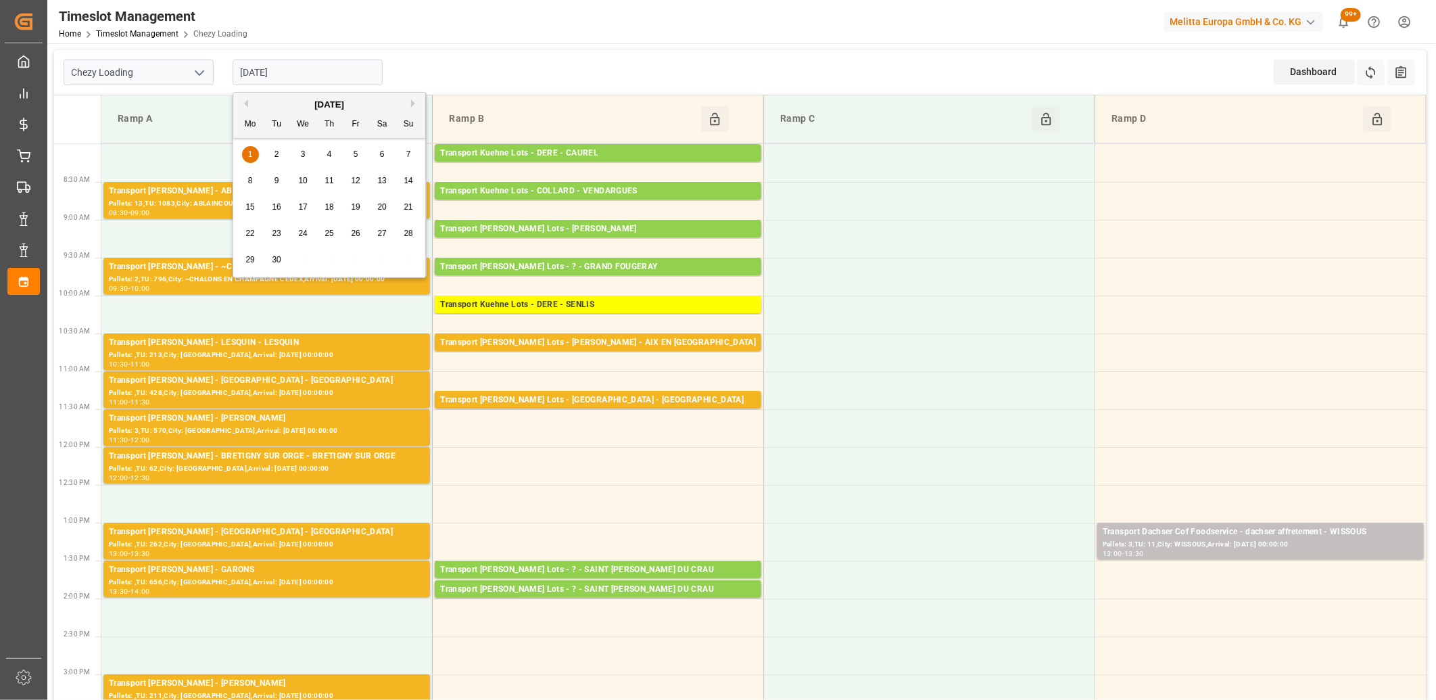
click at [247, 103] on button "Previous Month" at bounding box center [244, 103] width 8 height 8
click at [360, 260] on div "29" at bounding box center [355, 260] width 17 height 16
type input "29-08-2025"
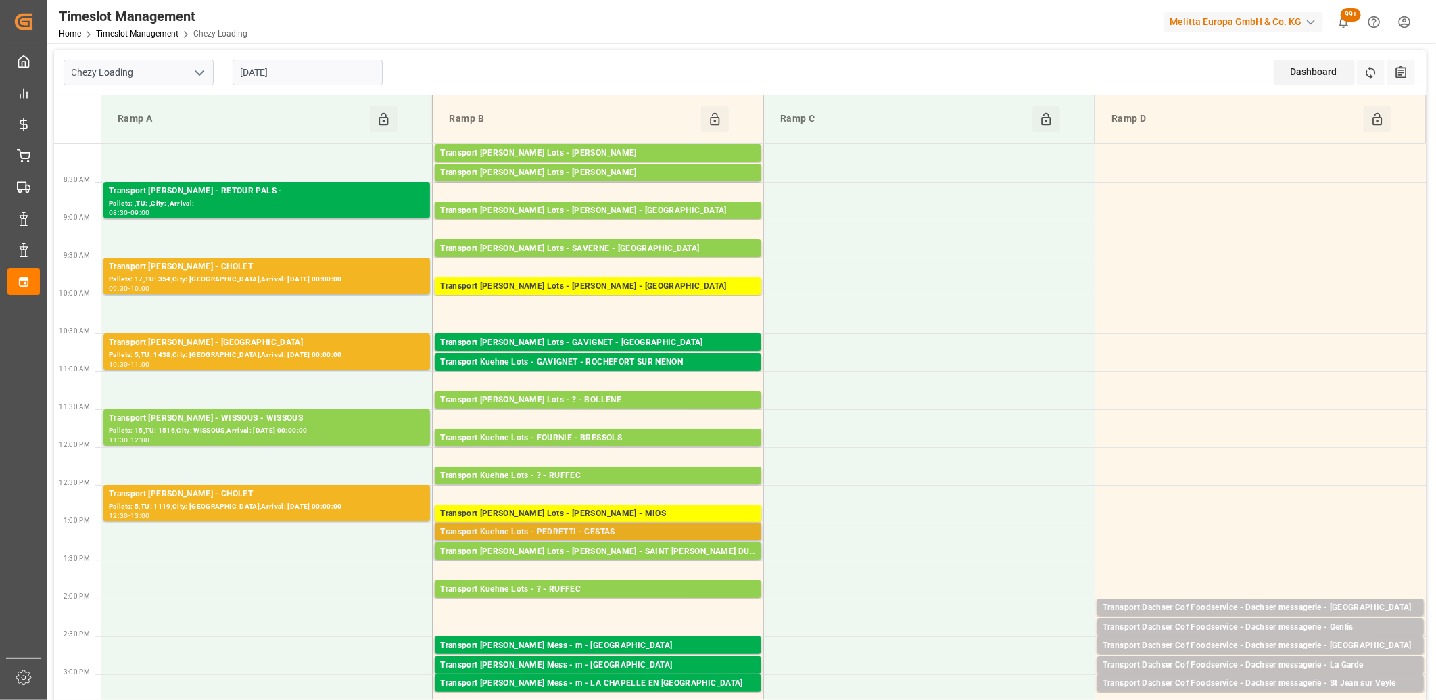
click at [588, 531] on div "Transport Kuehne Lots - PEDRETTI - CESTAS" at bounding box center [598, 532] width 316 height 14
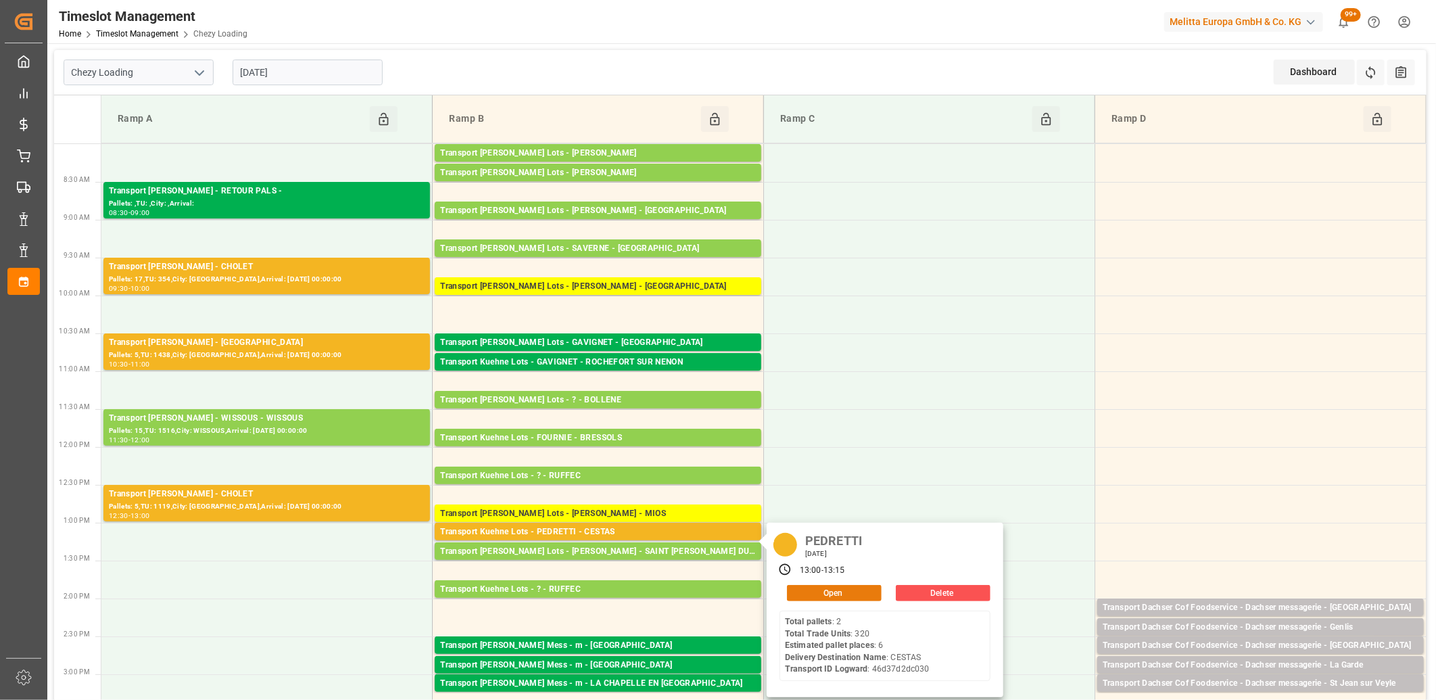
click at [805, 590] on button "Open" at bounding box center [834, 593] width 95 height 16
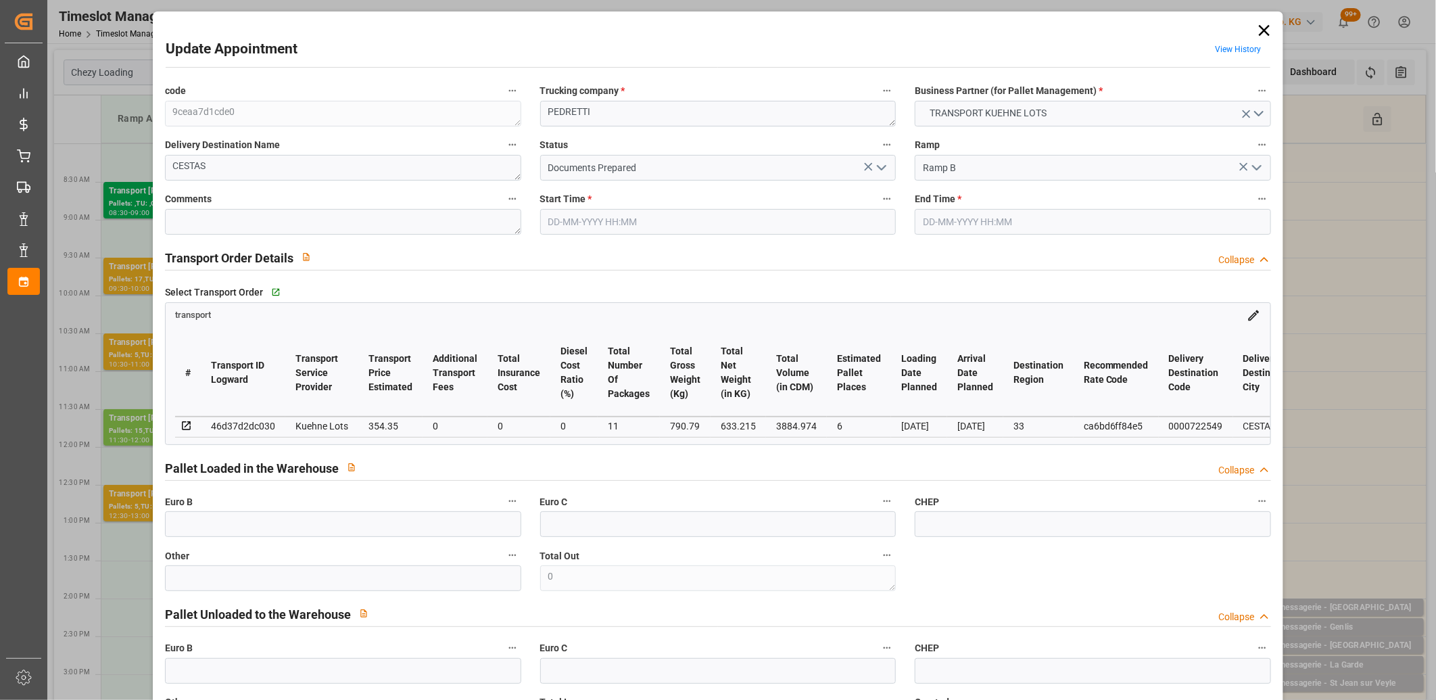
type input "6"
type input "354.35"
type input "0"
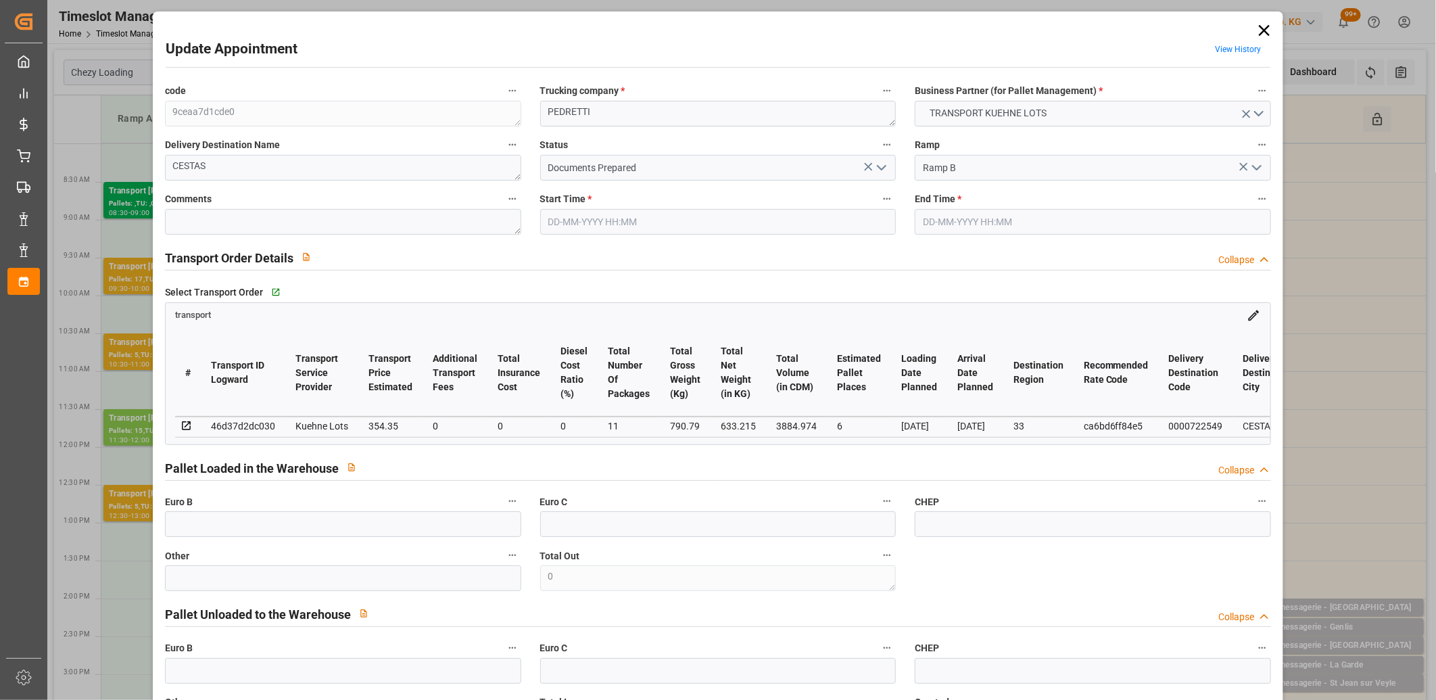
type input "354.35"
type input "0"
type input "11"
type input "633.215"
type input "1126.622"
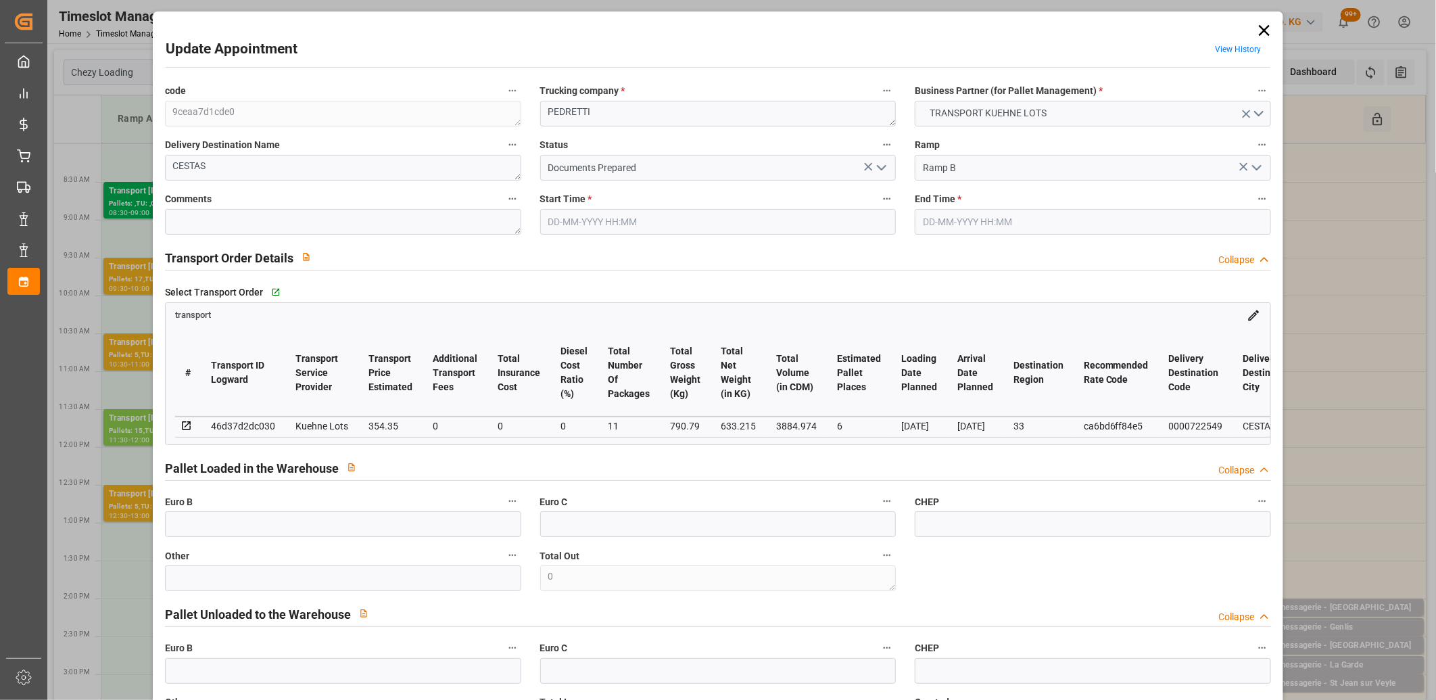
type input "3884.974"
type input "33"
type input "2"
type input "320"
type input "14"
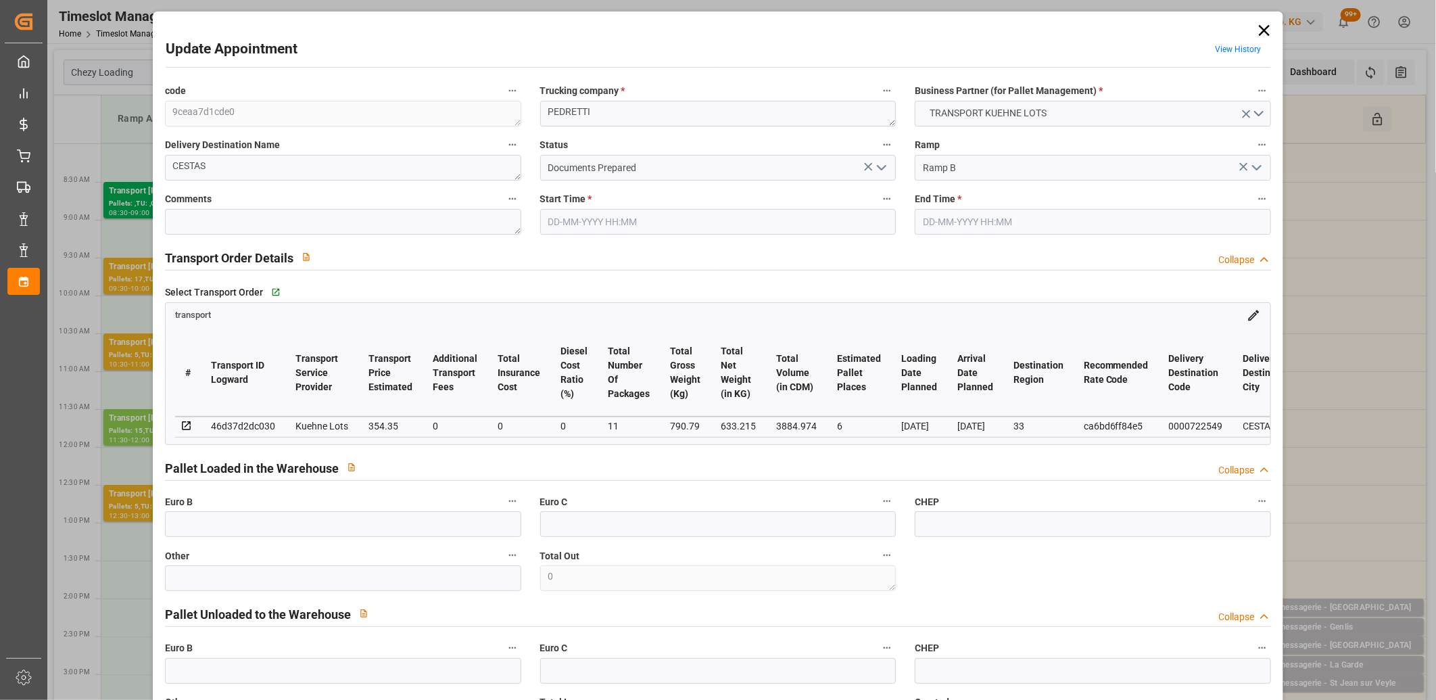
type input "101"
type input "790.79"
type input "0"
type input "4710.8598"
type input "0"
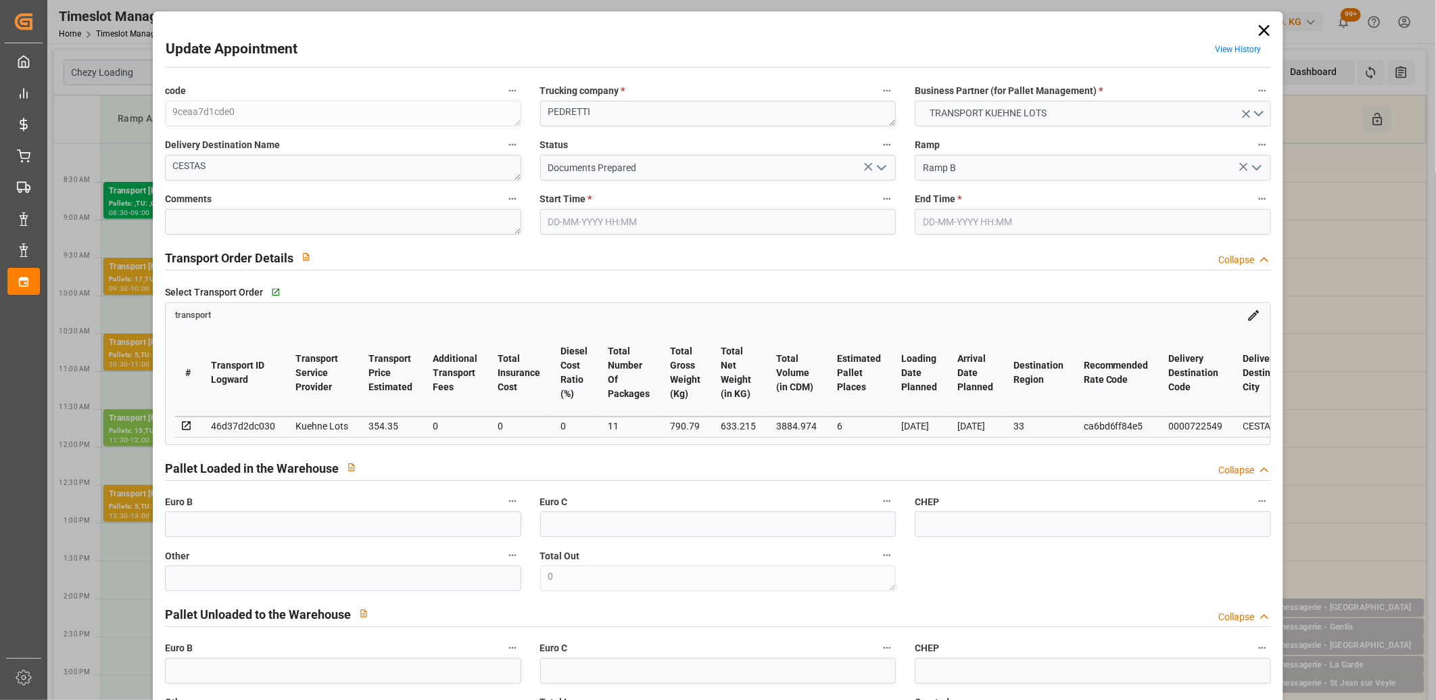
type input "0"
type input "21"
type input "35"
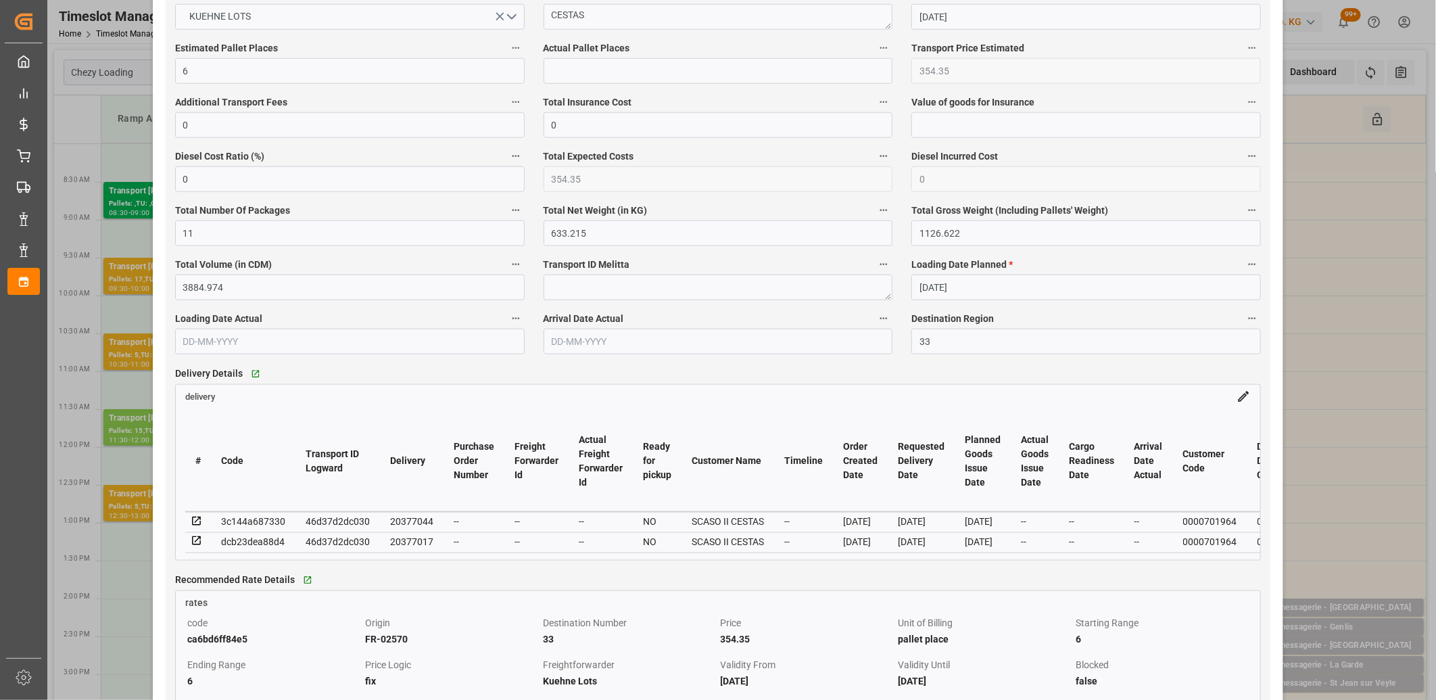
scroll to position [826, 0]
click at [195, 541] on icon at bounding box center [197, 540] width 12 height 12
click at [197, 518] on icon at bounding box center [196, 520] width 9 height 9
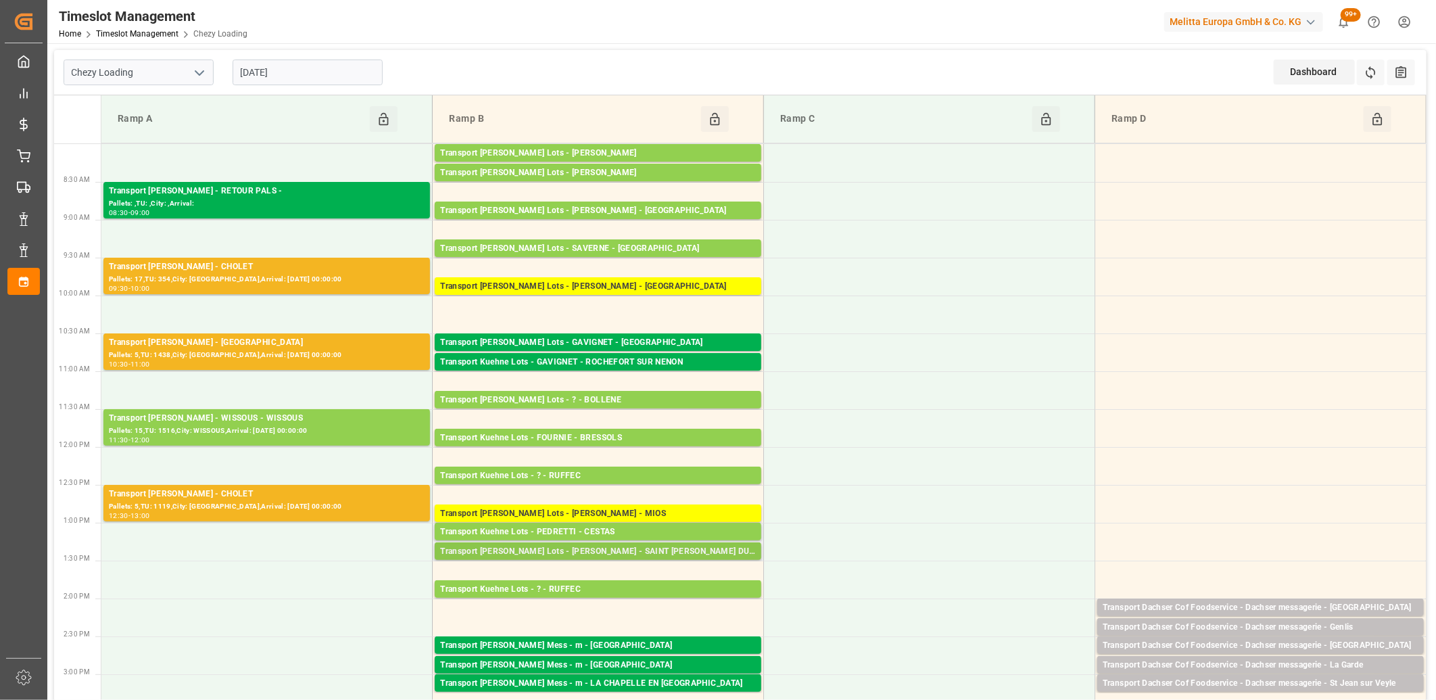
click at [566, 552] on div "Transport Kuehne Lots - PEDRETTI - SAINT MARTIN DU CRAU" at bounding box center [598, 552] width 316 height 14
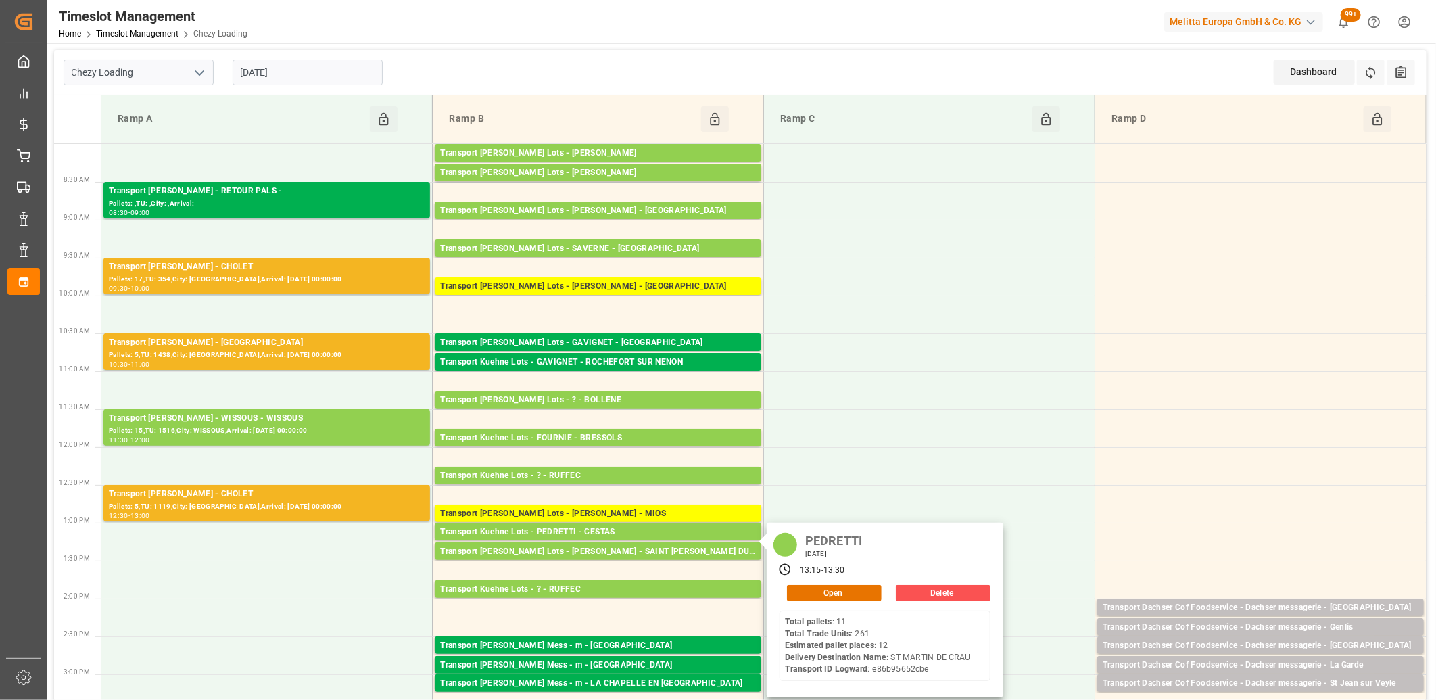
click at [320, 62] on input "29-08-2025" at bounding box center [308, 72] width 150 height 26
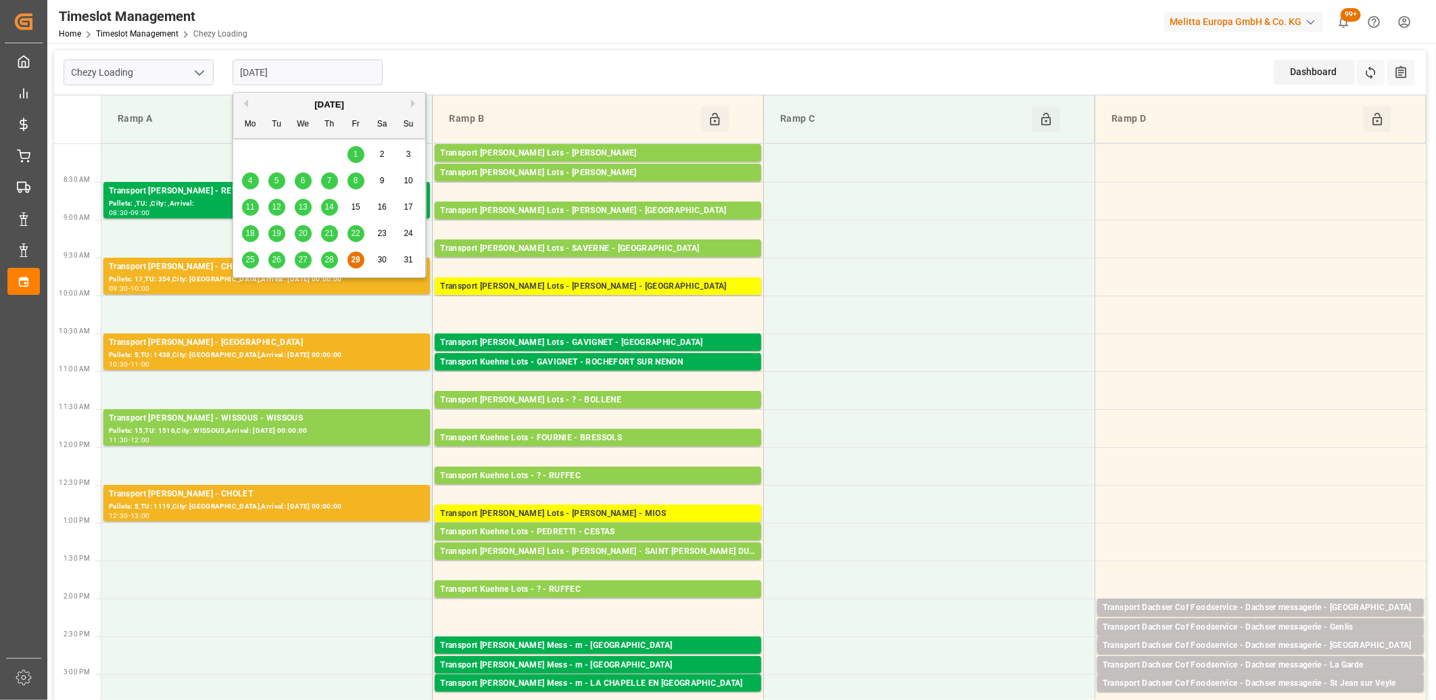
click at [414, 103] on button "Next Month" at bounding box center [415, 103] width 8 height 8
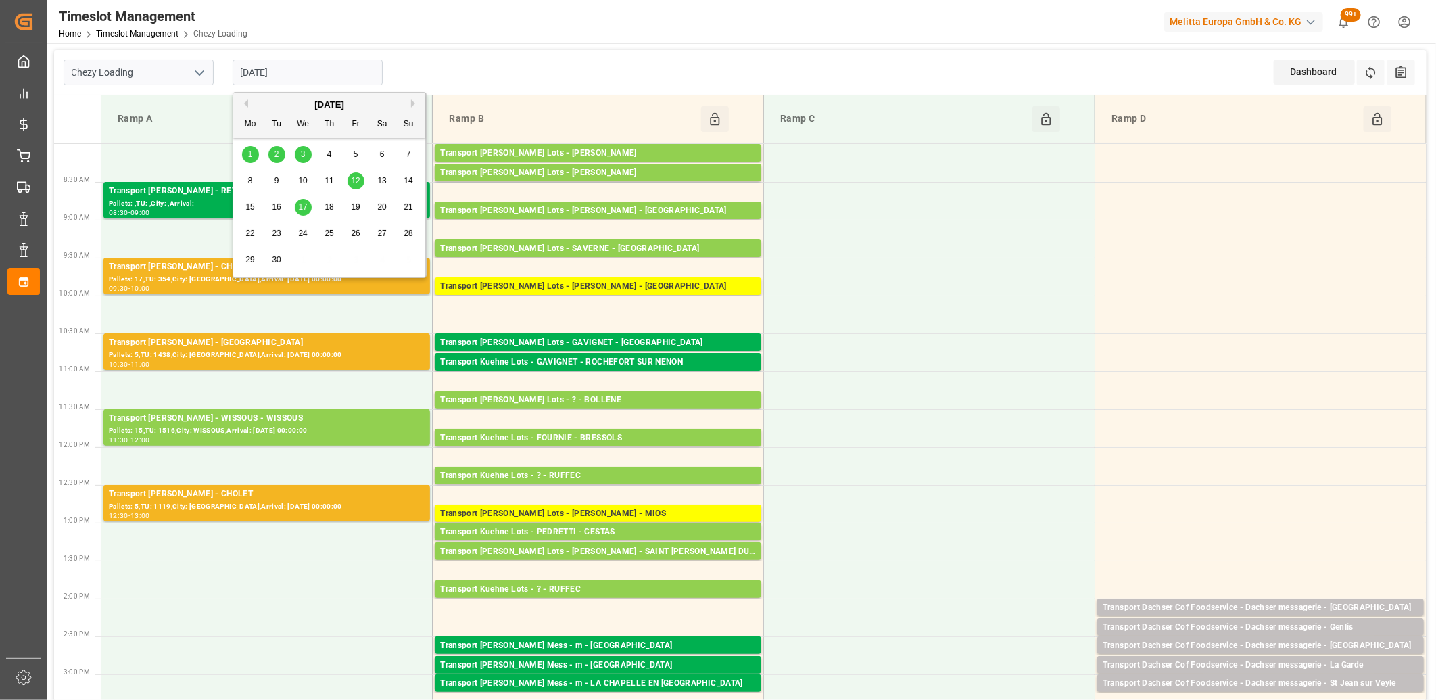
click at [248, 151] on span "1" at bounding box center [250, 153] width 5 height 9
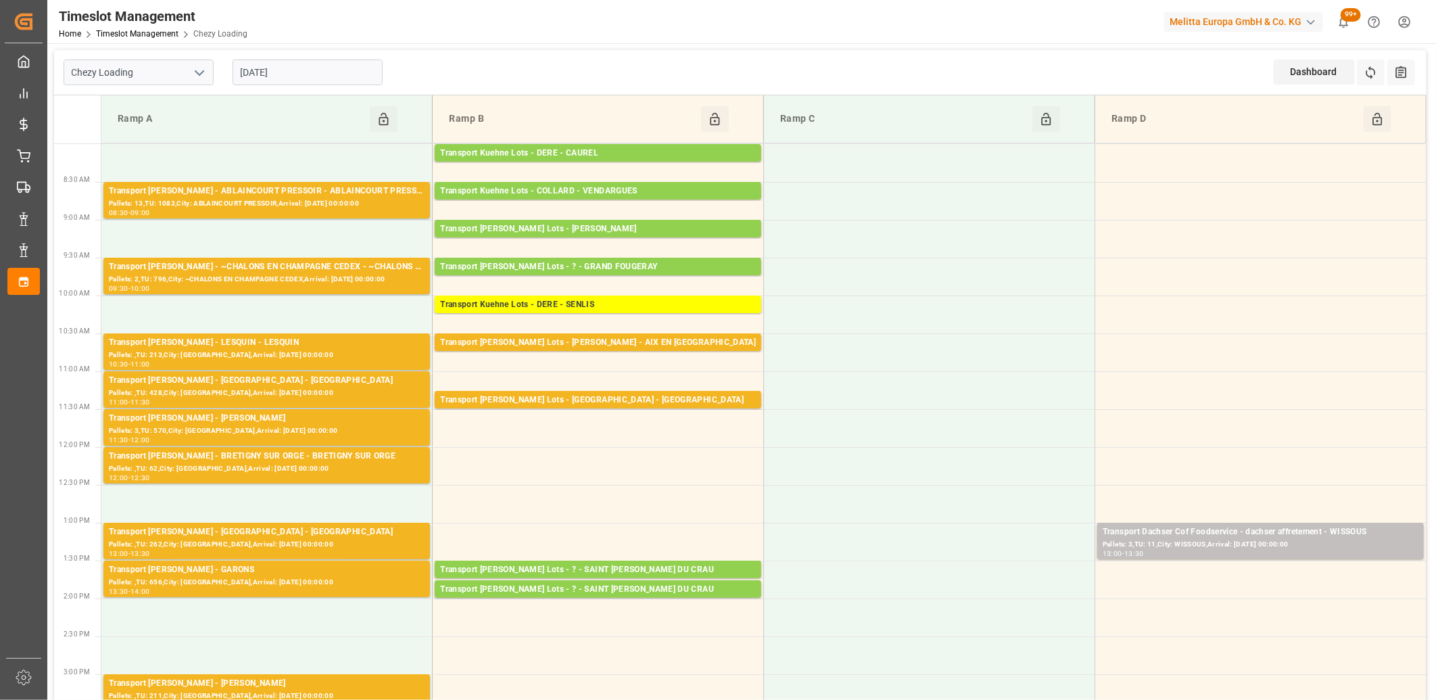
click at [368, 75] on input "01-09-2025" at bounding box center [308, 72] width 150 height 26
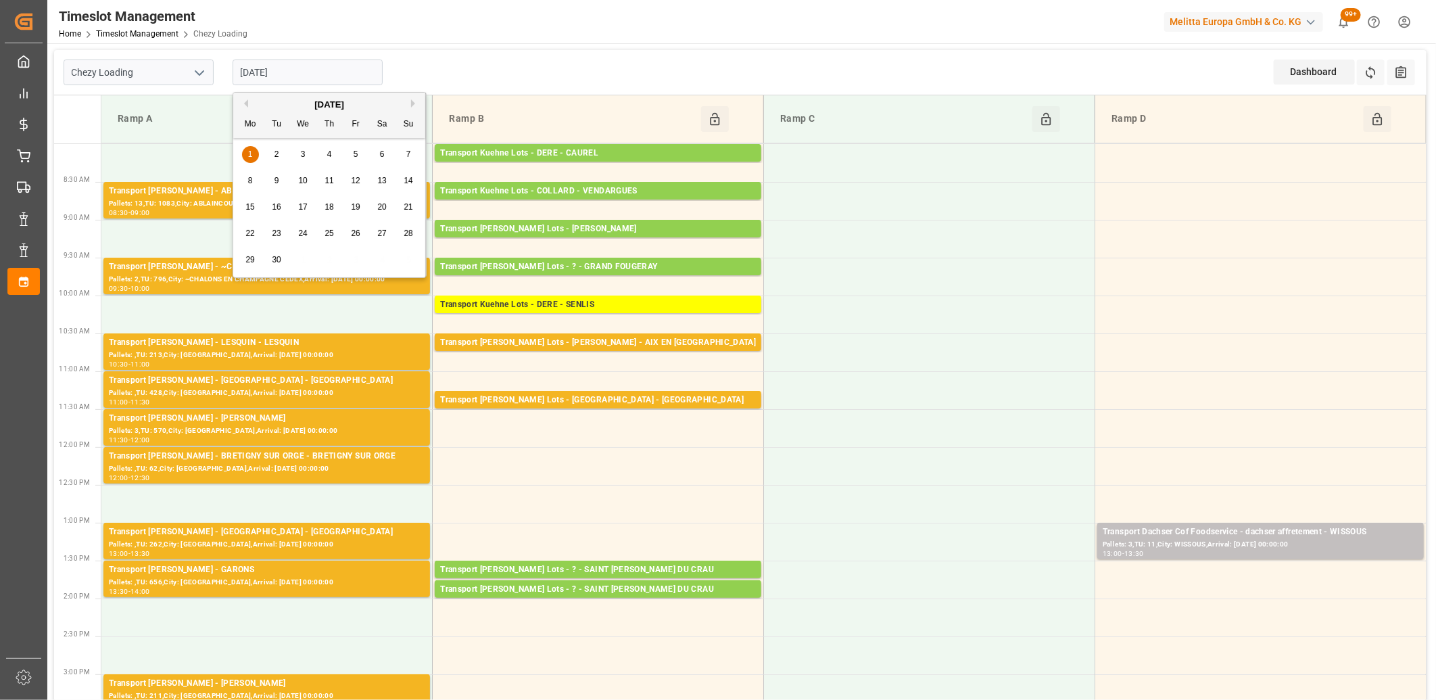
click at [278, 151] on span "2" at bounding box center [276, 153] width 5 height 9
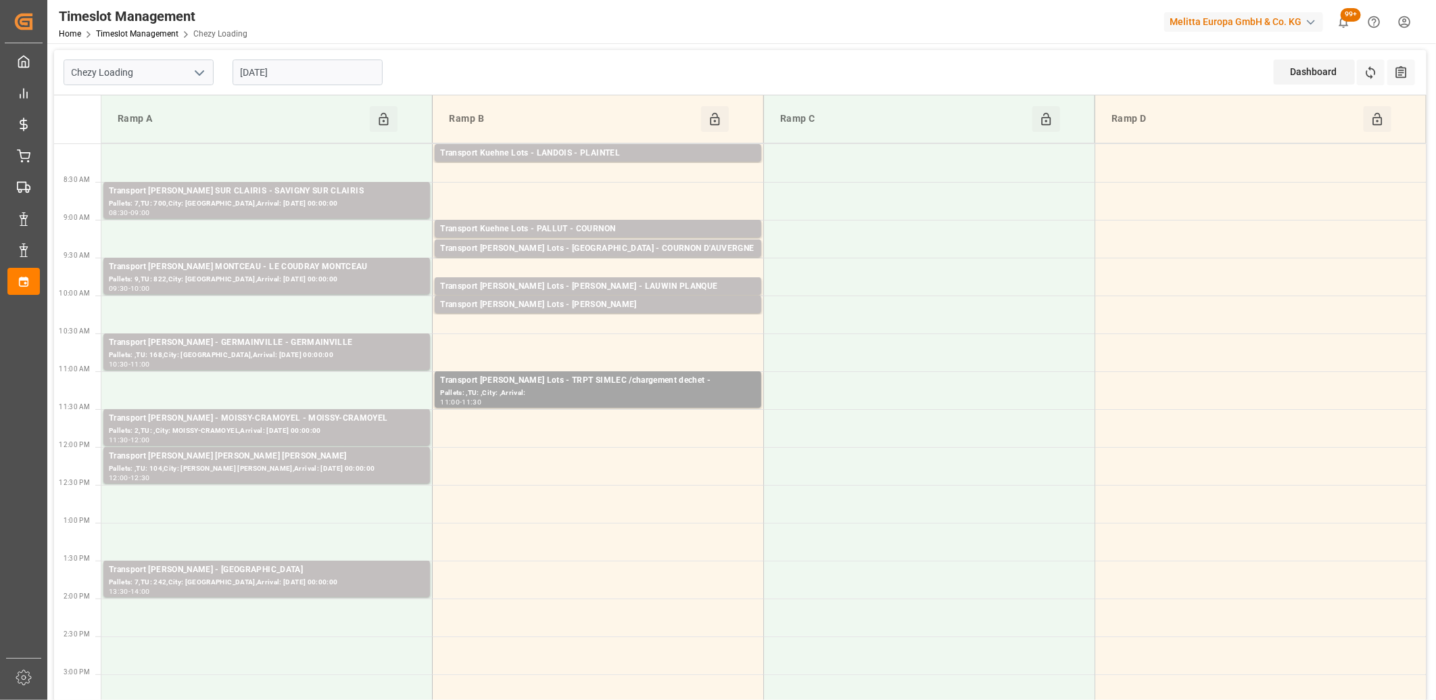
click at [309, 79] on input "[DATE]" at bounding box center [308, 72] width 150 height 26
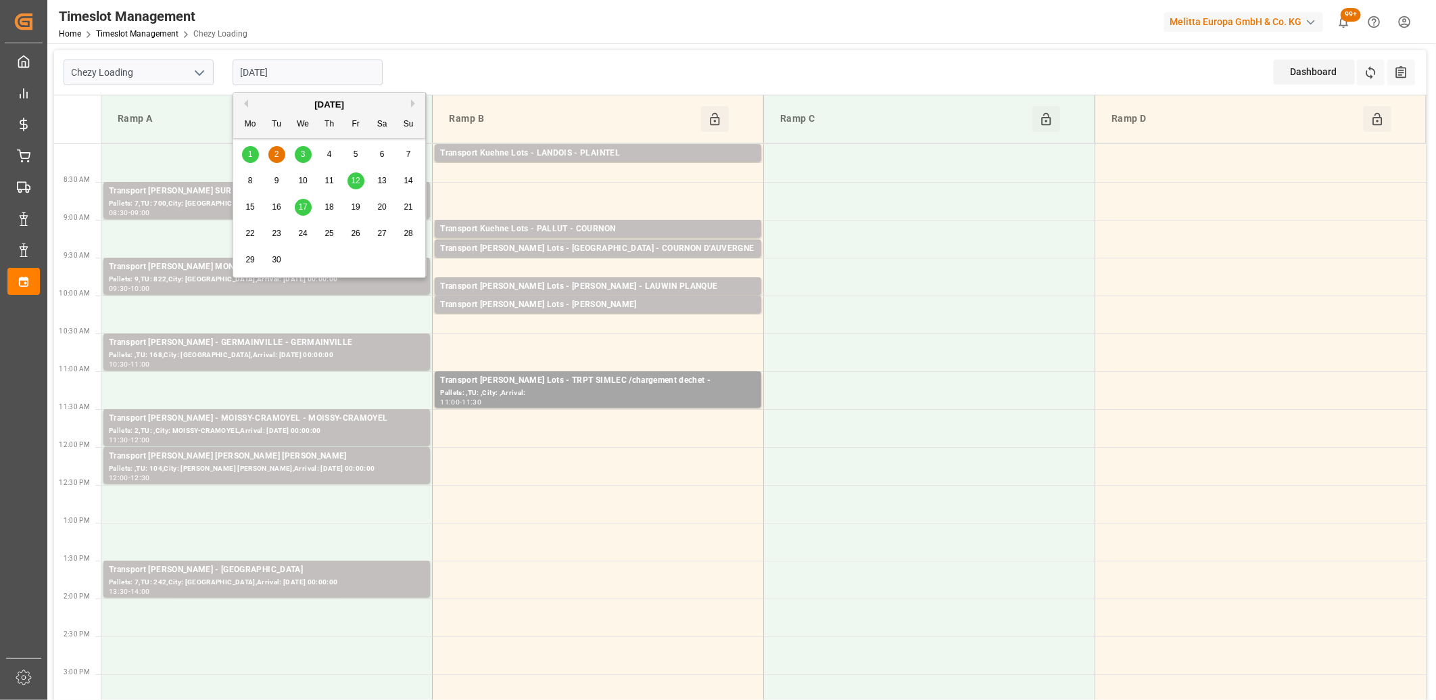
click at [298, 153] on div "3" at bounding box center [303, 155] width 17 height 16
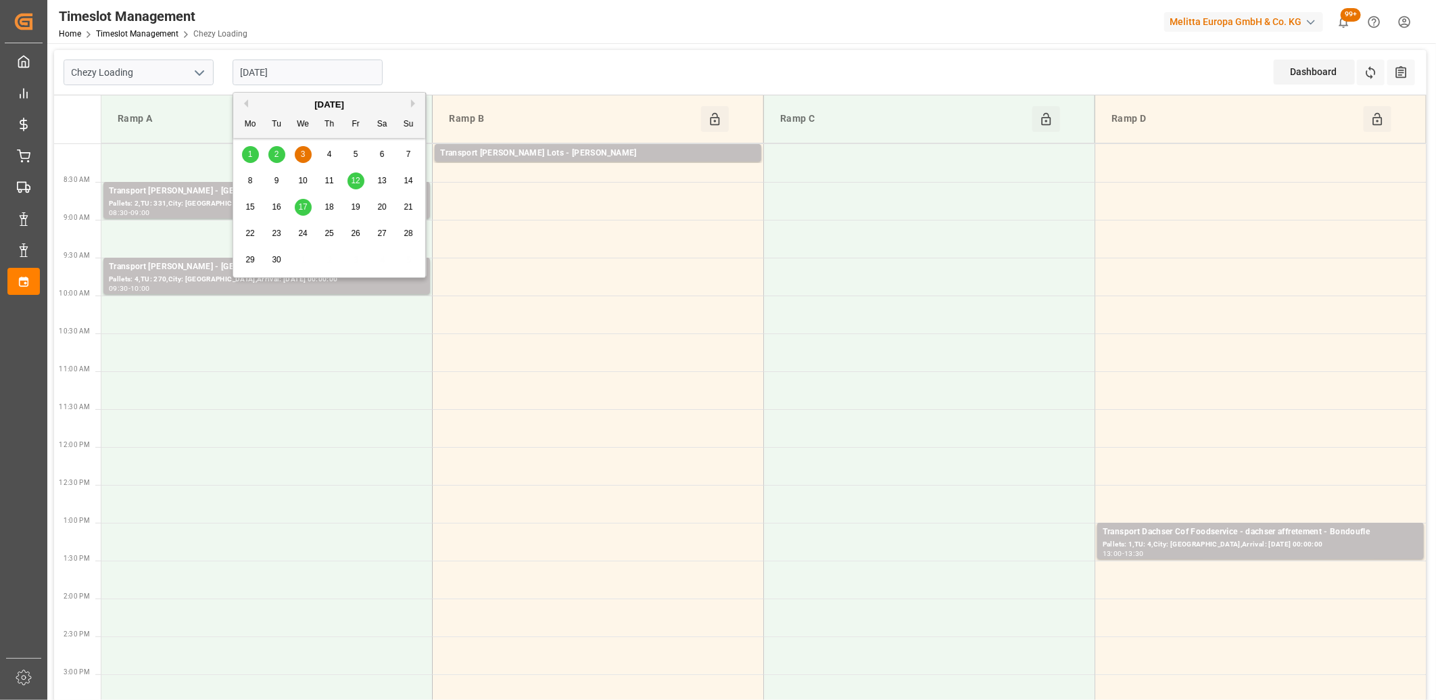
click at [341, 70] on input "03-09-2025" at bounding box center [308, 72] width 150 height 26
click at [249, 156] on span "1" at bounding box center [250, 153] width 5 height 9
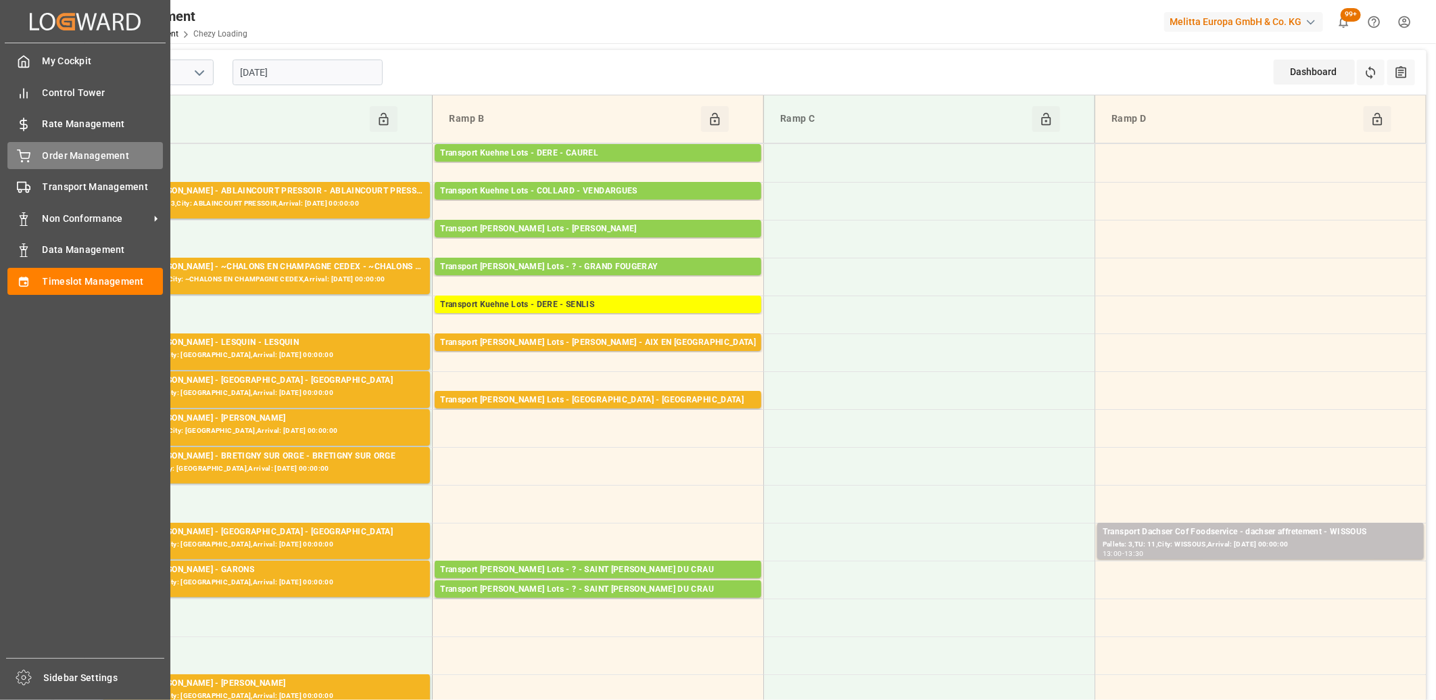
click at [24, 151] on icon at bounding box center [24, 156] width 14 height 14
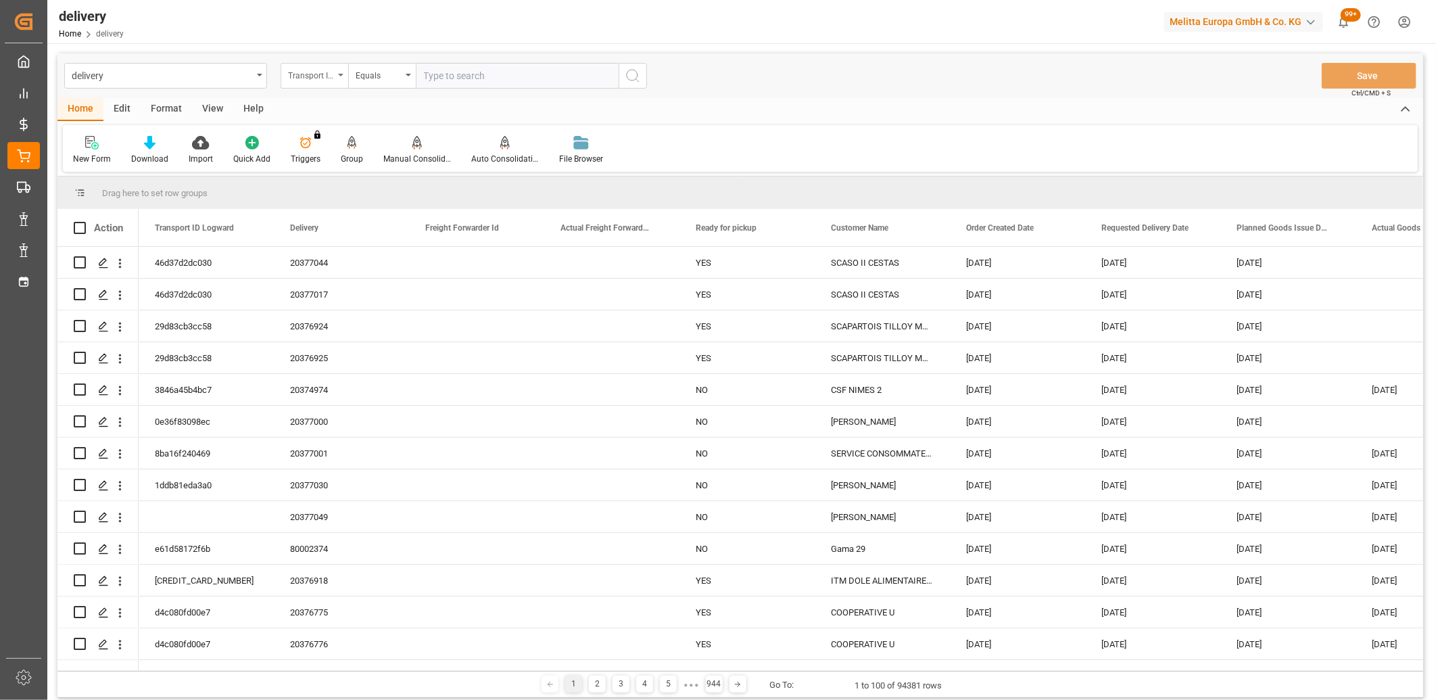
click at [329, 74] on div "Transport ID Logward" at bounding box center [311, 74] width 46 height 16
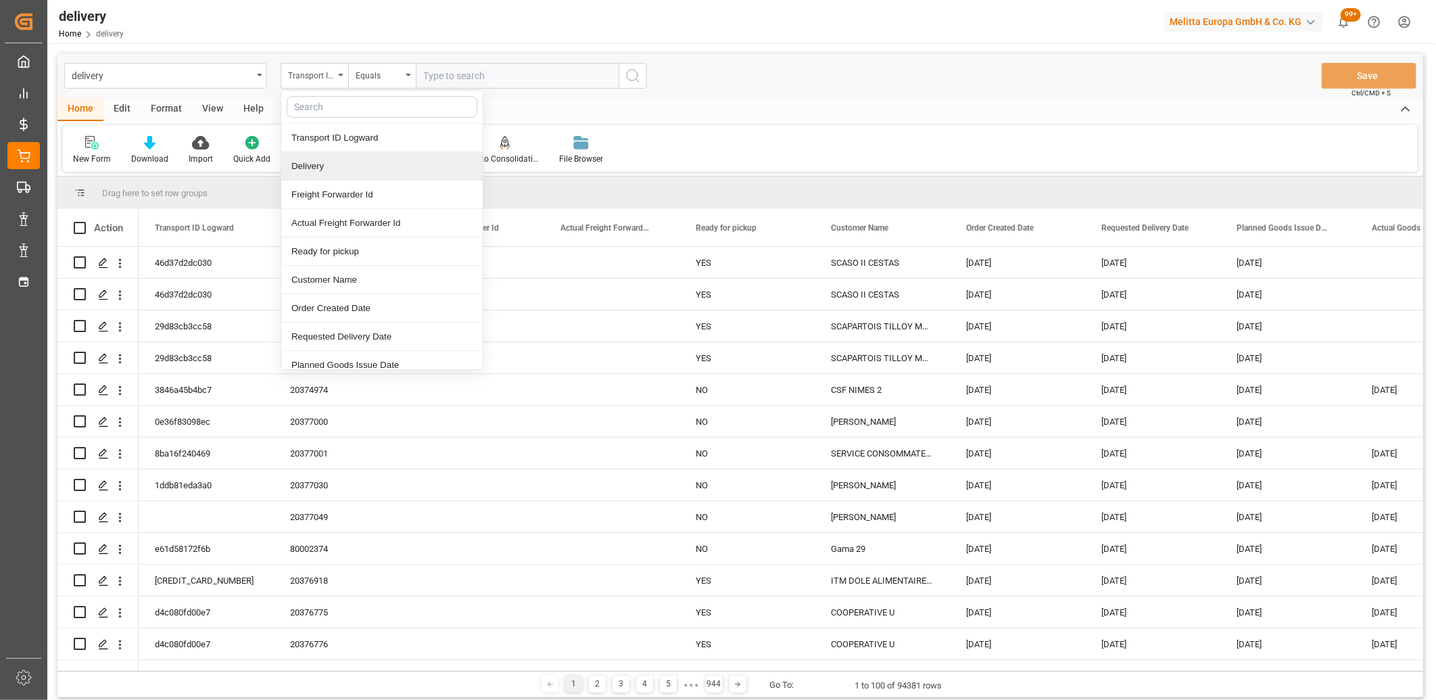
click at [302, 165] on div "Delivery" at bounding box center [381, 166] width 201 height 28
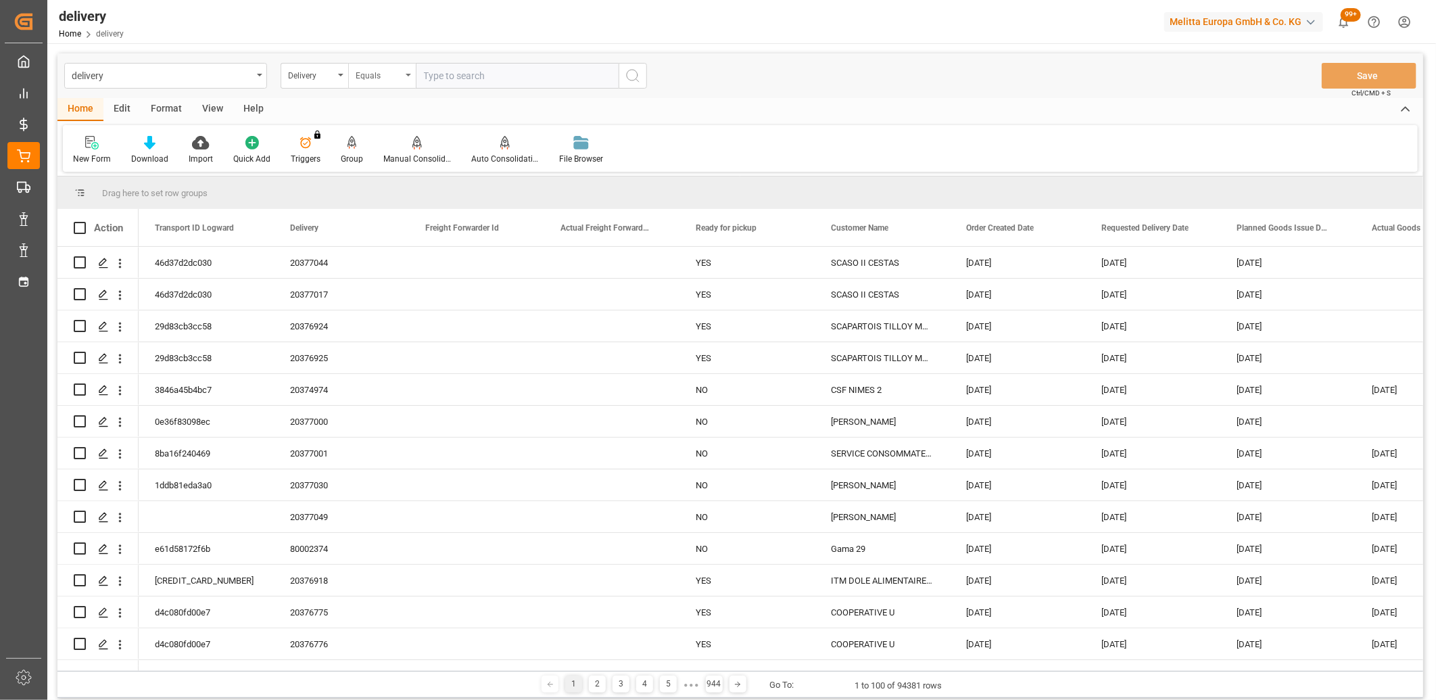
click at [394, 78] on div "Equals" at bounding box center [379, 74] width 46 height 16
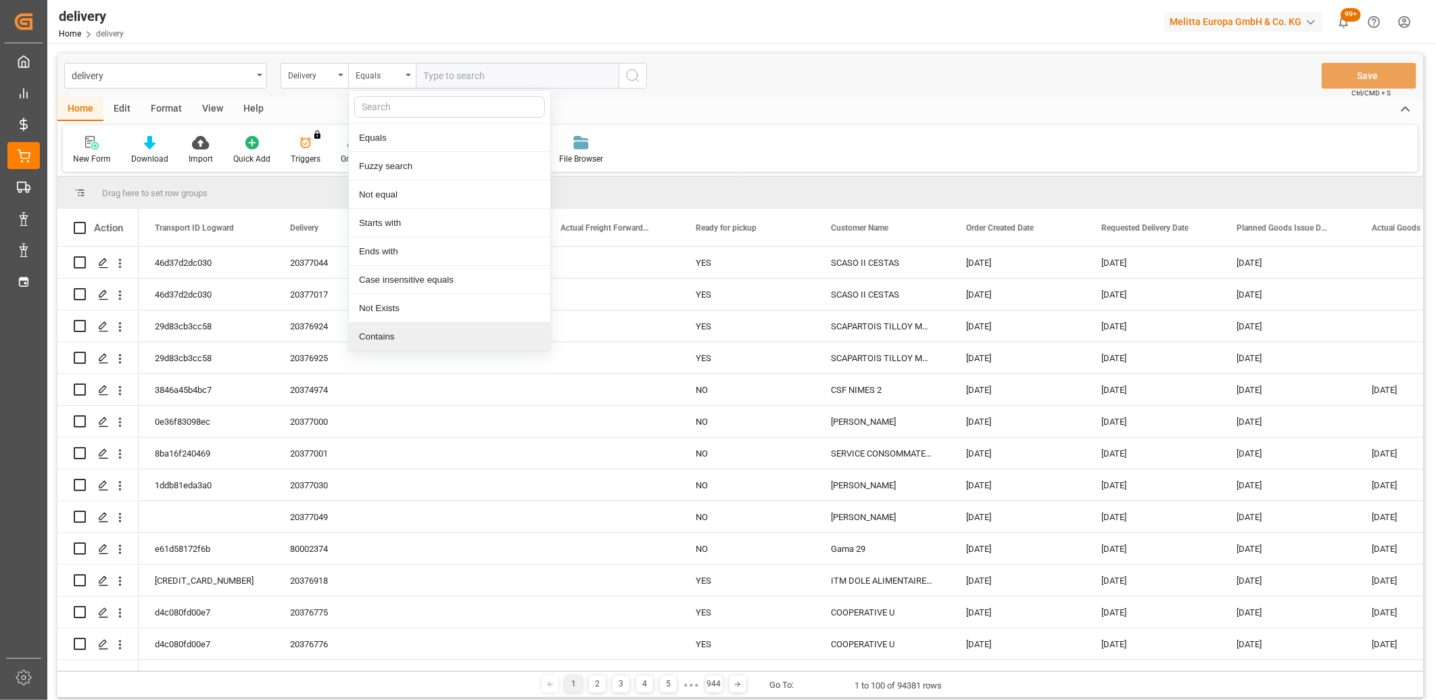
click at [369, 335] on div "Contains" at bounding box center [449, 336] width 201 height 28
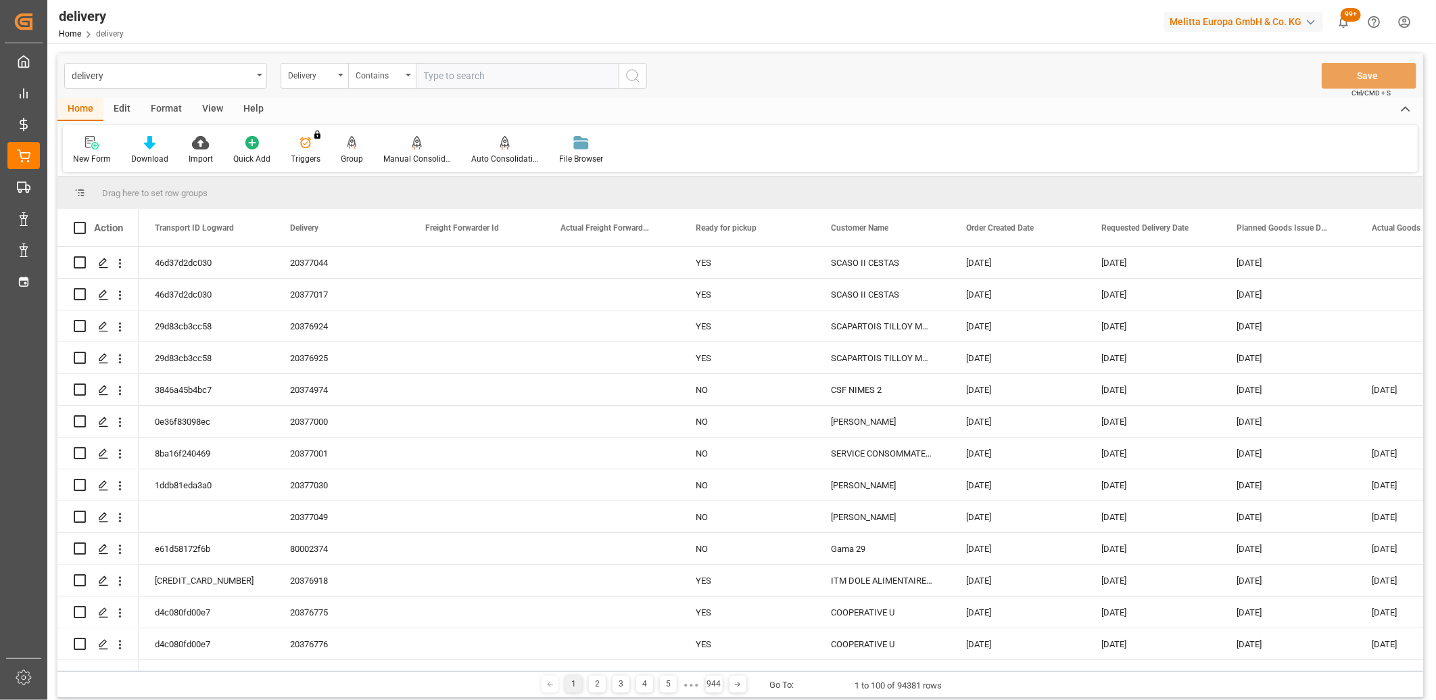
click at [448, 72] on input "text" at bounding box center [517, 76] width 203 height 26
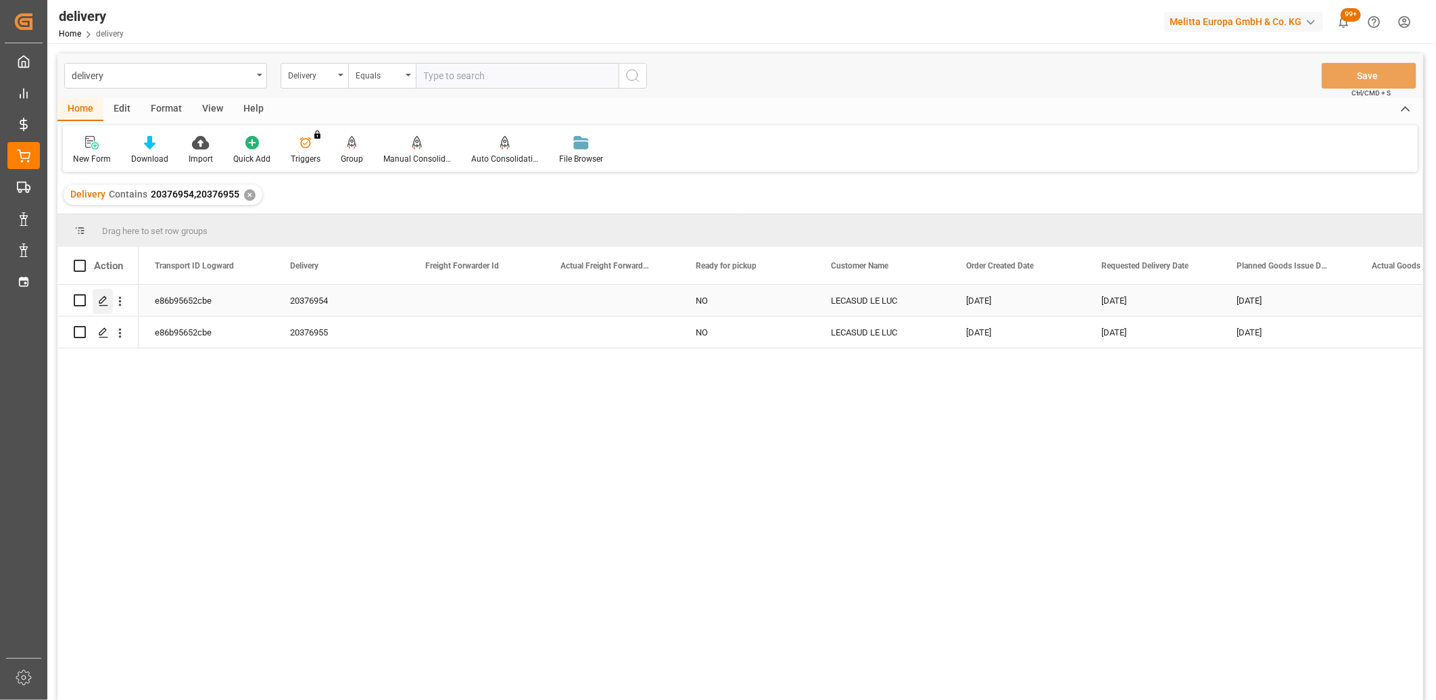
click at [103, 303] on icon "Press SPACE to select this row." at bounding box center [103, 300] width 11 height 11
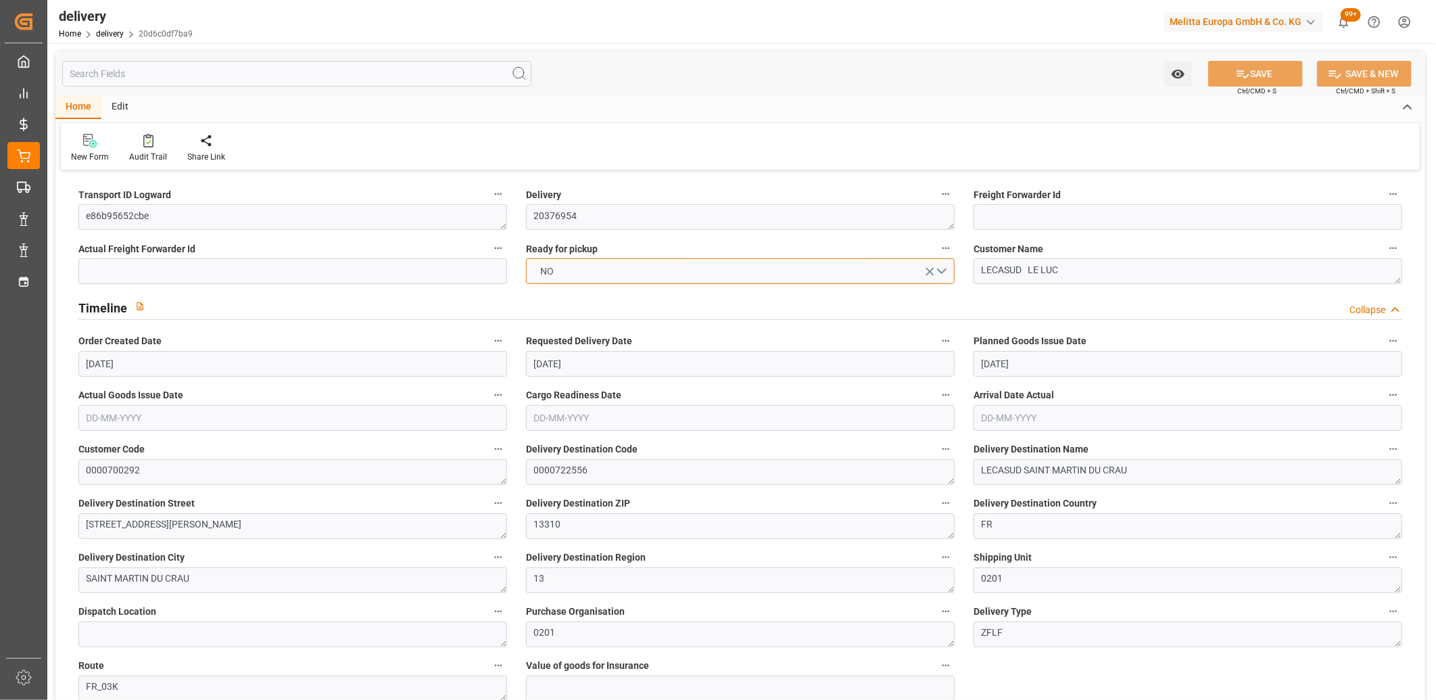
click at [612, 276] on button "NO" at bounding box center [740, 271] width 429 height 26
drag, startPoint x: 612, startPoint y: 276, endPoint x: 764, endPoint y: 260, distance: 152.9
click at [612, 277] on div "YES" at bounding box center [740, 274] width 427 height 28
click at [1223, 68] on button "SAVE" at bounding box center [1255, 74] width 95 height 26
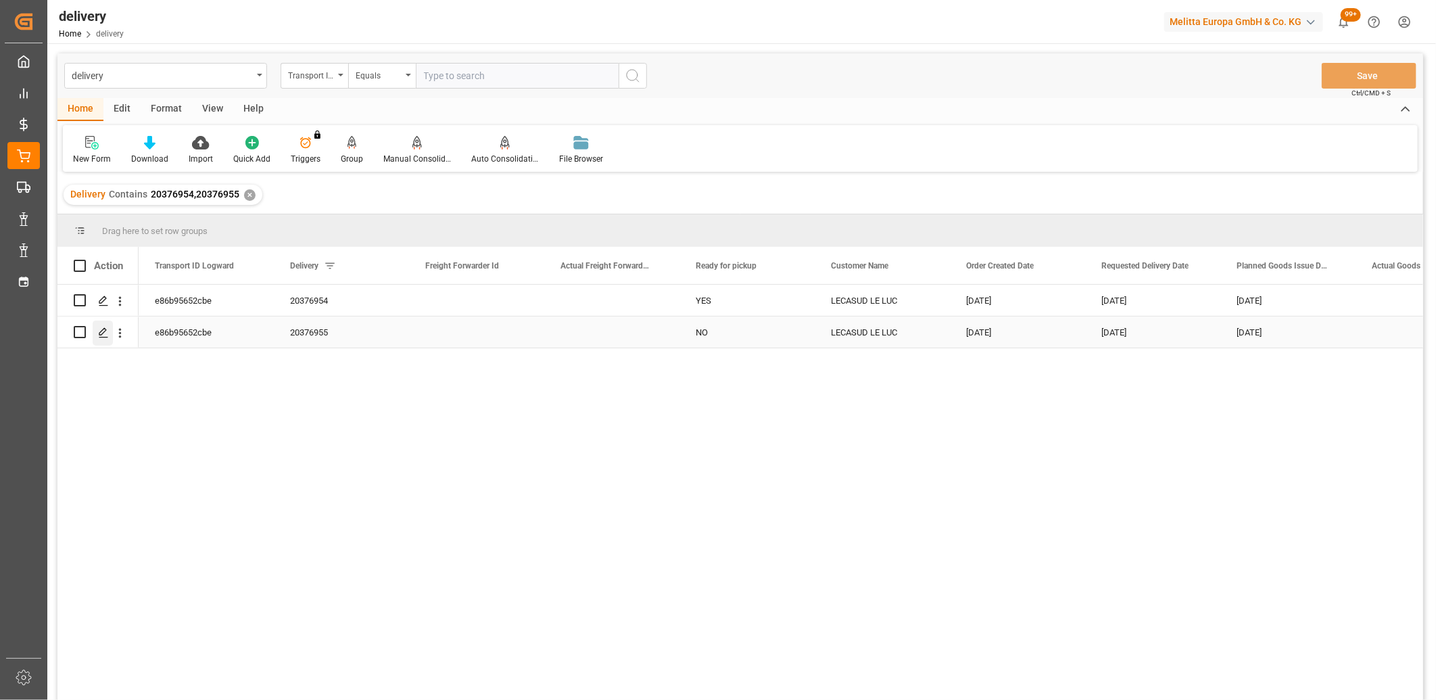
click at [108, 338] on div "Press SPACE to select this row." at bounding box center [103, 332] width 20 height 25
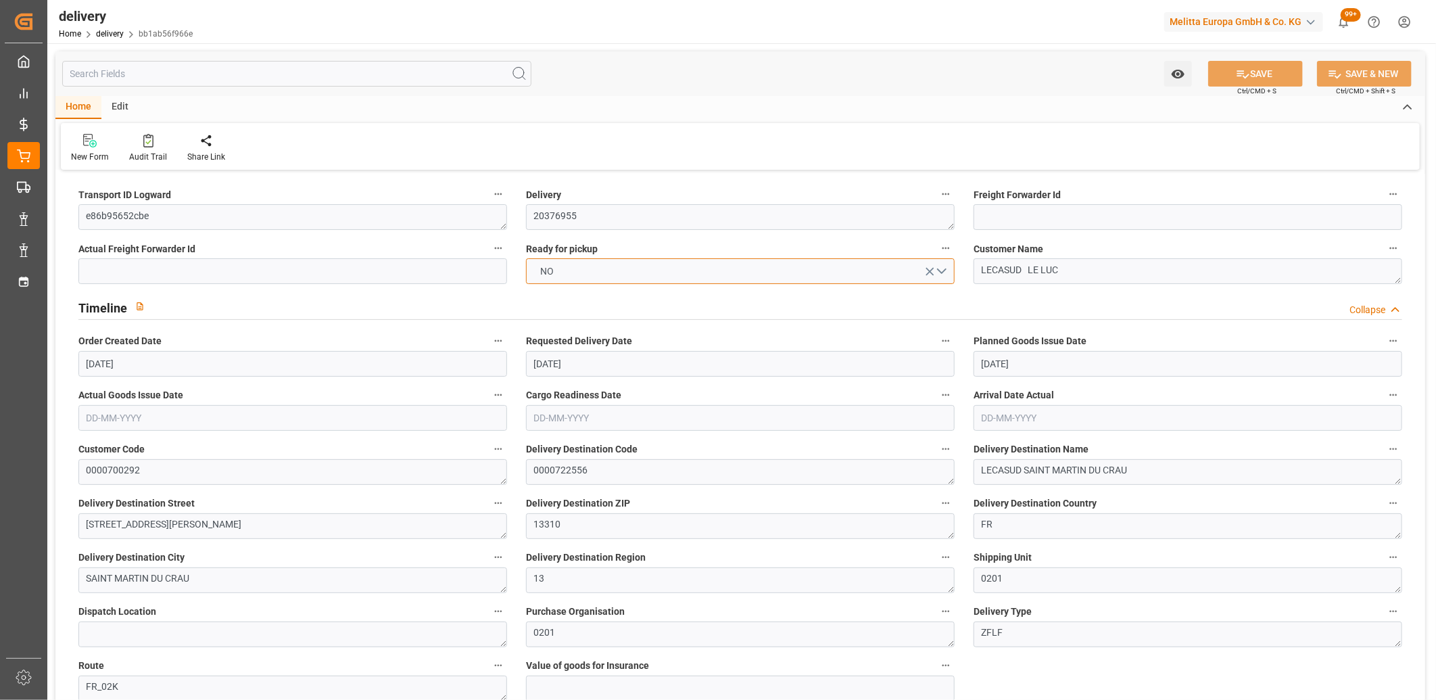
click at [550, 281] on button "NO" at bounding box center [740, 271] width 429 height 26
click at [557, 275] on div "YES" at bounding box center [740, 274] width 427 height 28
click at [1244, 77] on icon at bounding box center [1243, 74] width 14 height 14
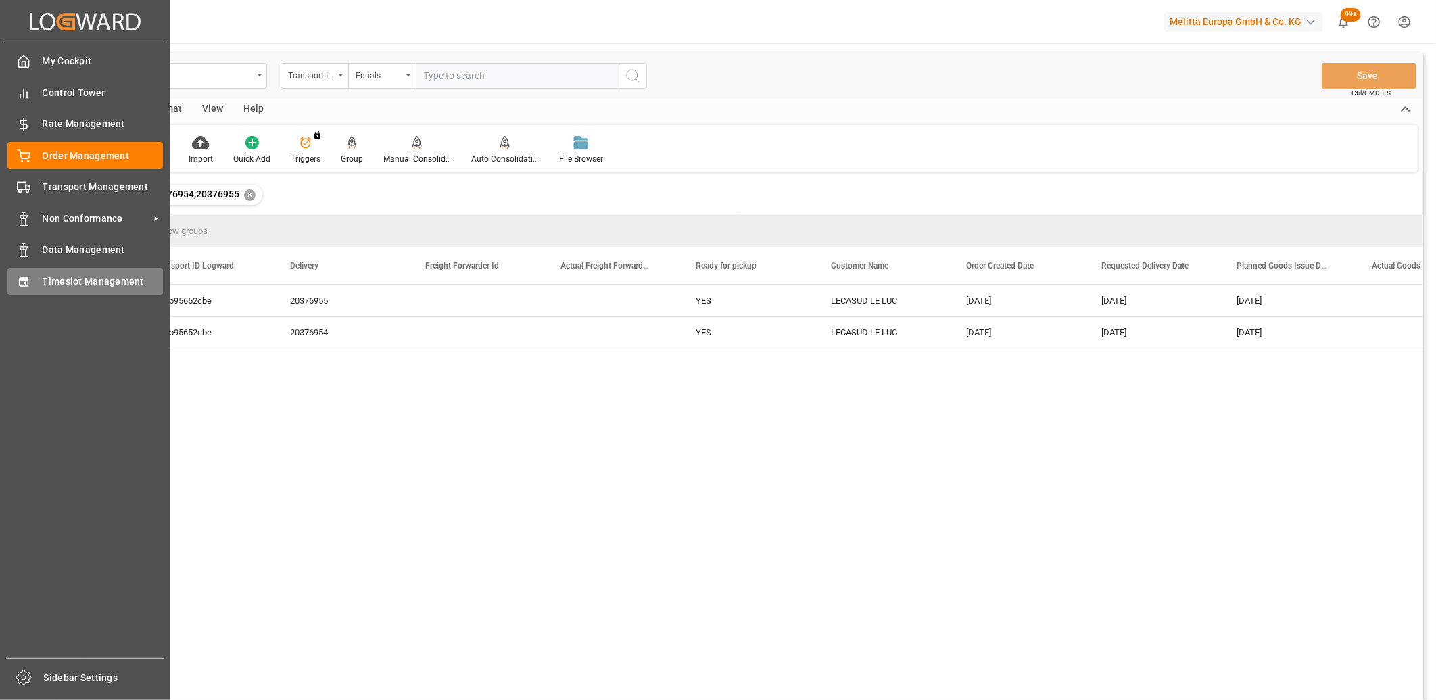
click at [22, 278] on icon at bounding box center [23, 280] width 9 height 9
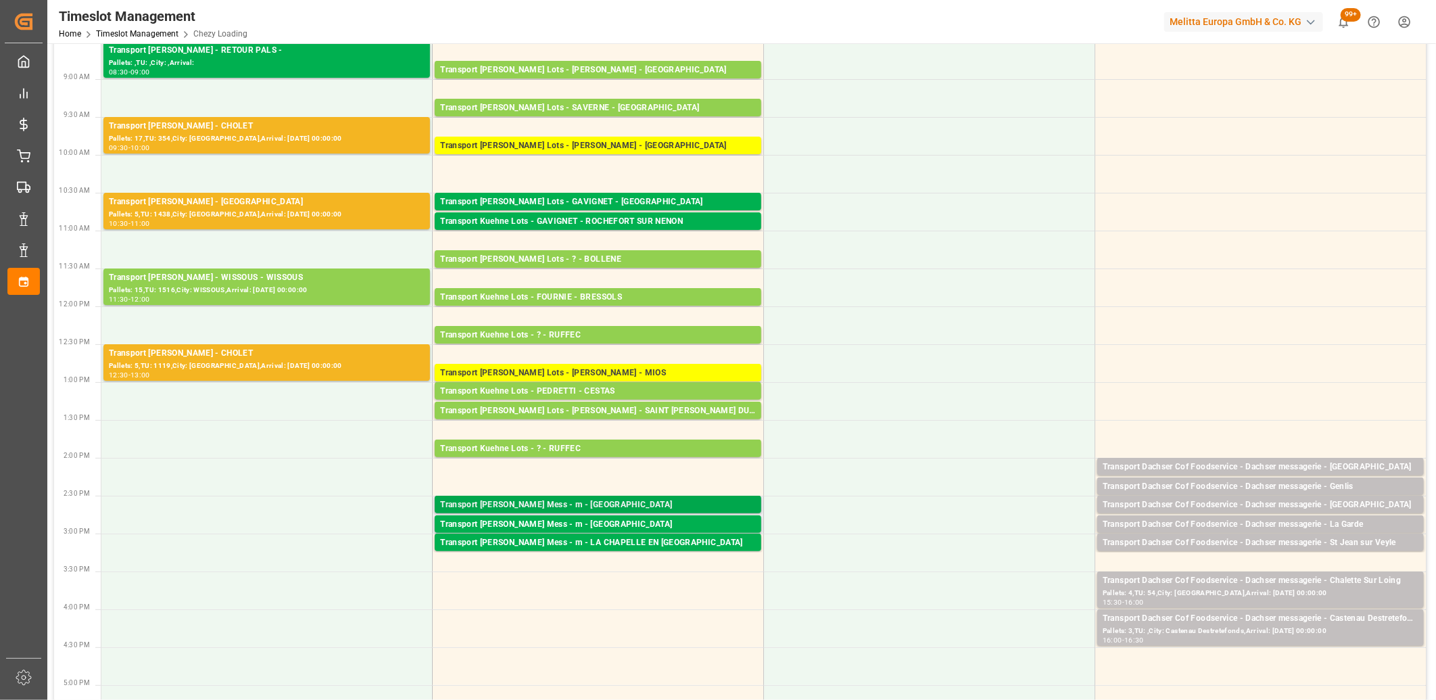
scroll to position [150, 0]
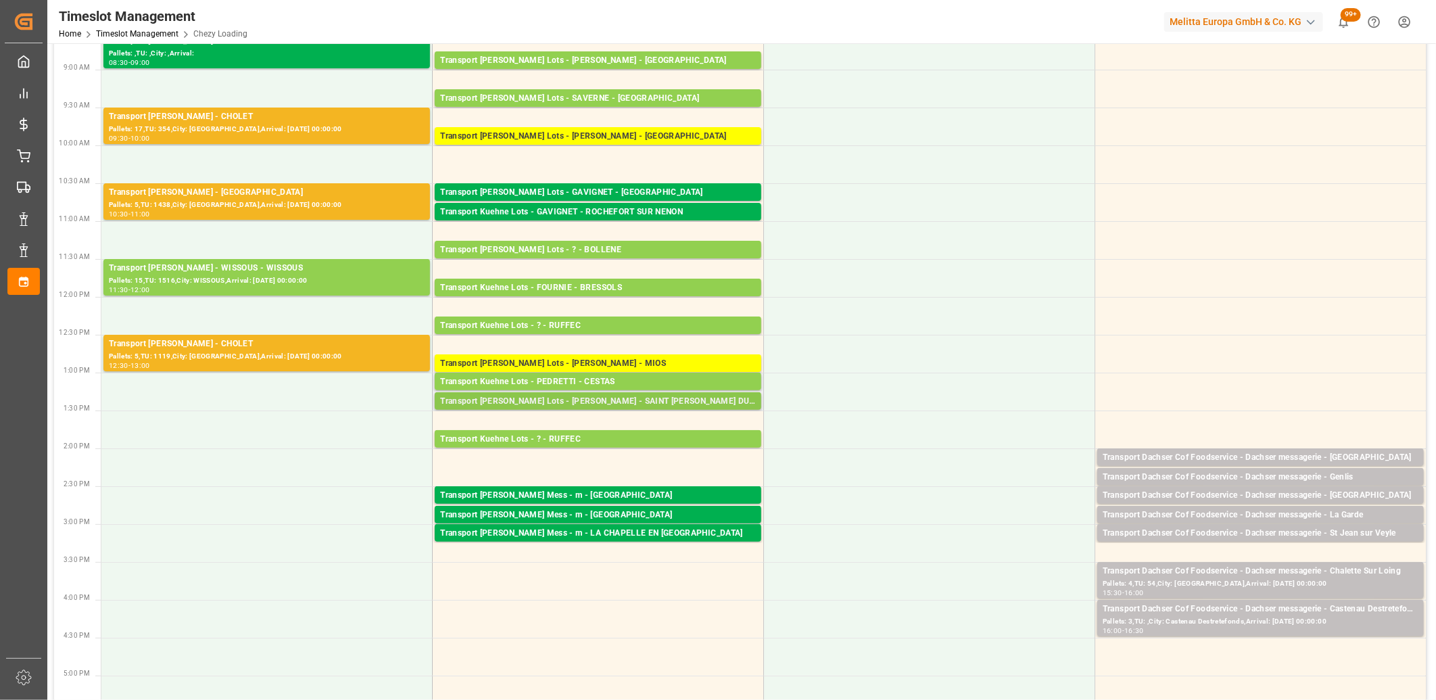
click at [535, 404] on div "Transport Kuehne Lots - PEDRETTI - SAINT MARTIN DU CRAU" at bounding box center [598, 402] width 316 height 14
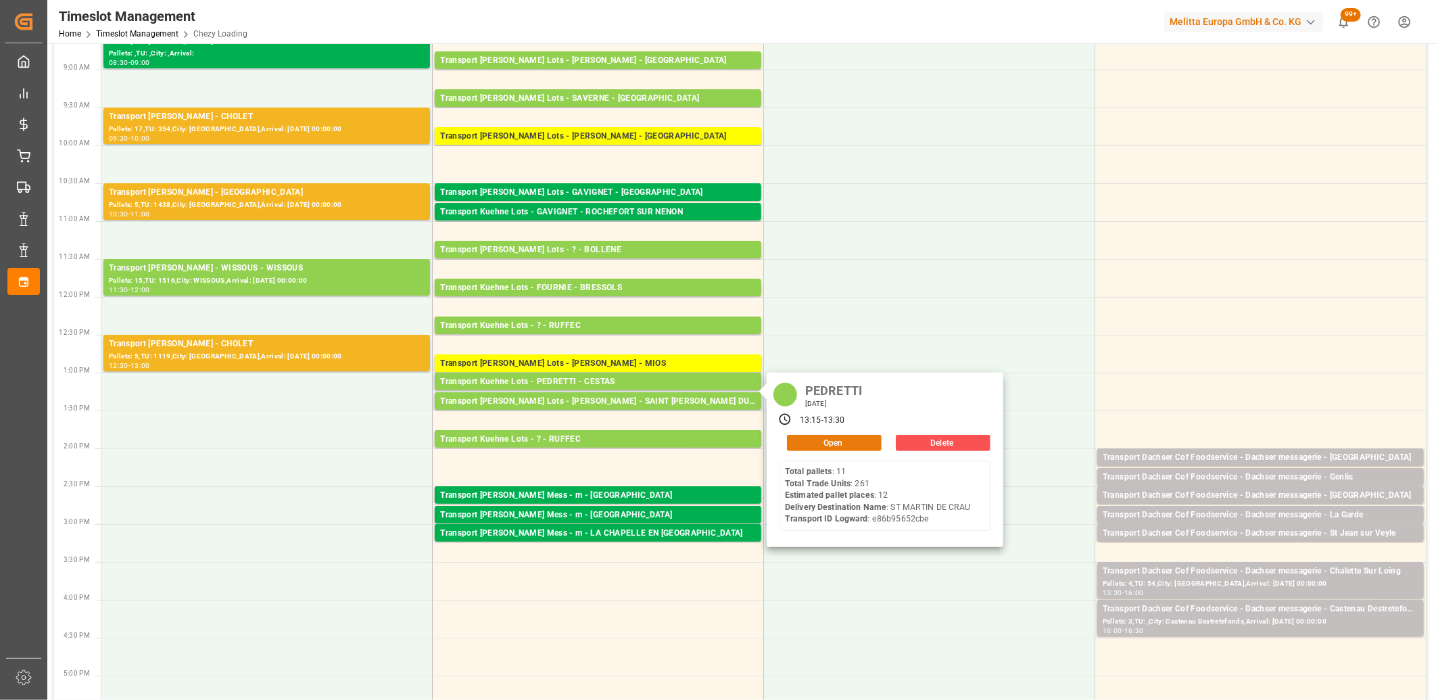
click at [808, 435] on button "Open" at bounding box center [834, 443] width 95 height 16
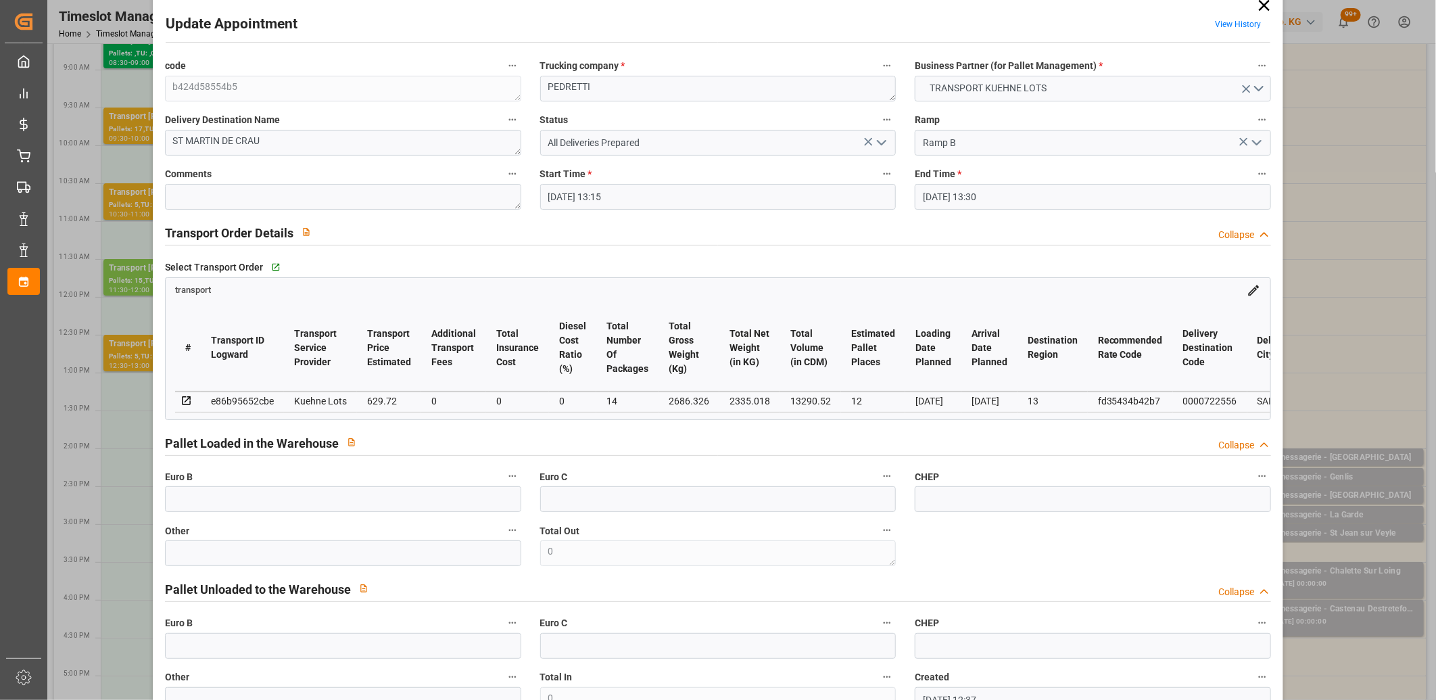
scroll to position [0, 0]
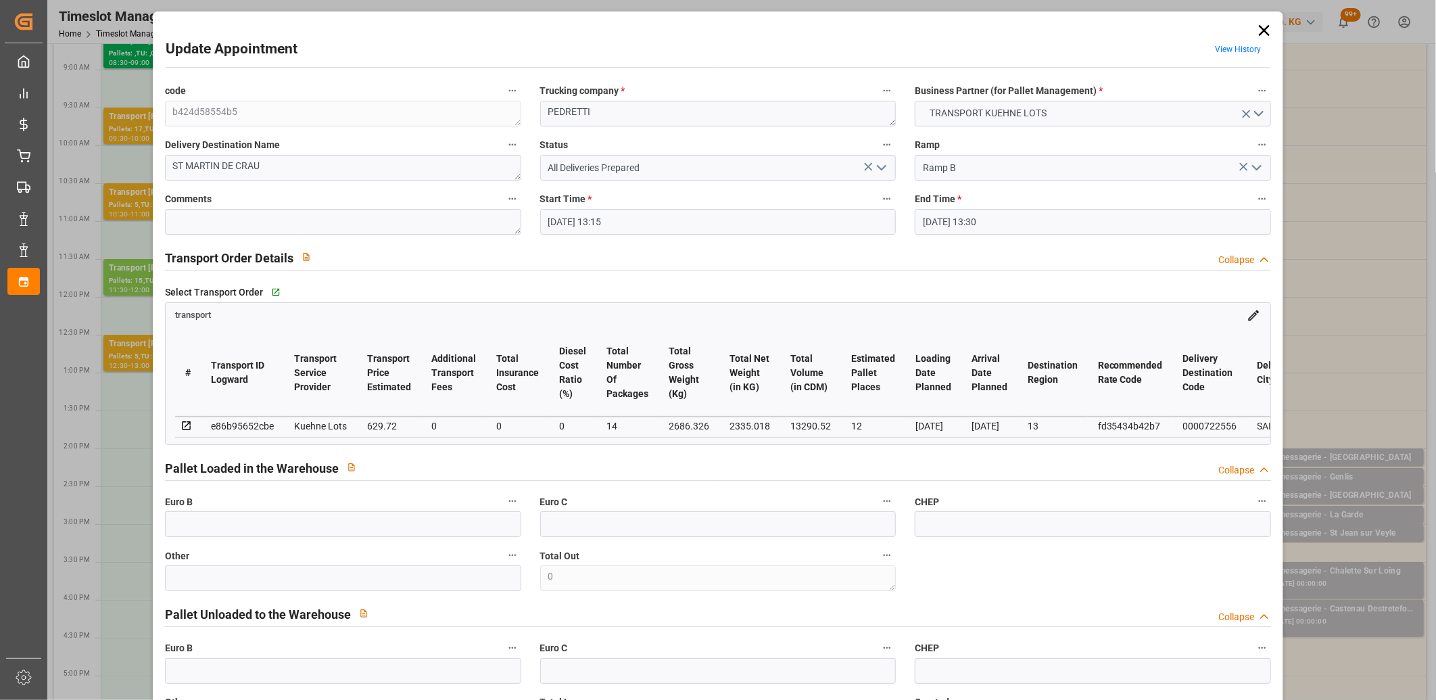
click at [1258, 34] on icon at bounding box center [1263, 30] width 19 height 19
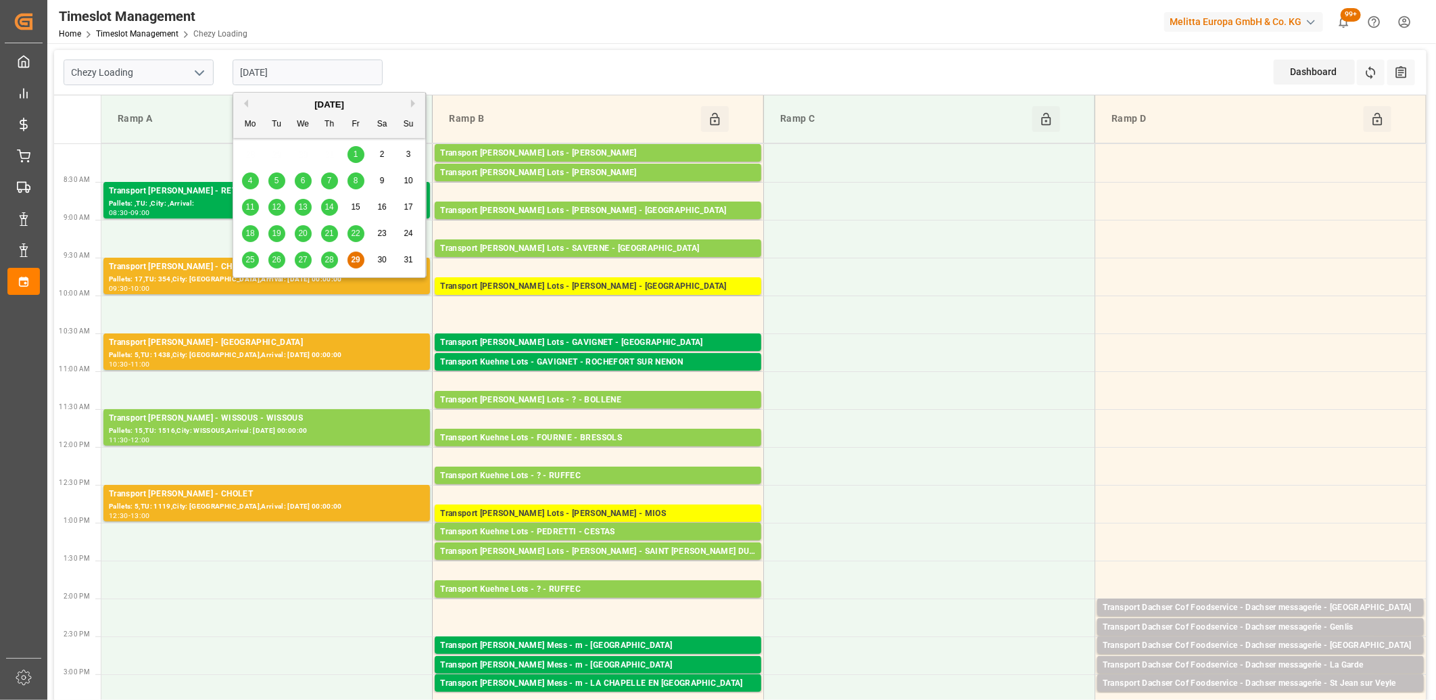
click at [356, 70] on input "29-08-2025" at bounding box center [308, 72] width 150 height 26
click at [414, 103] on button "Next Month" at bounding box center [415, 103] width 8 height 8
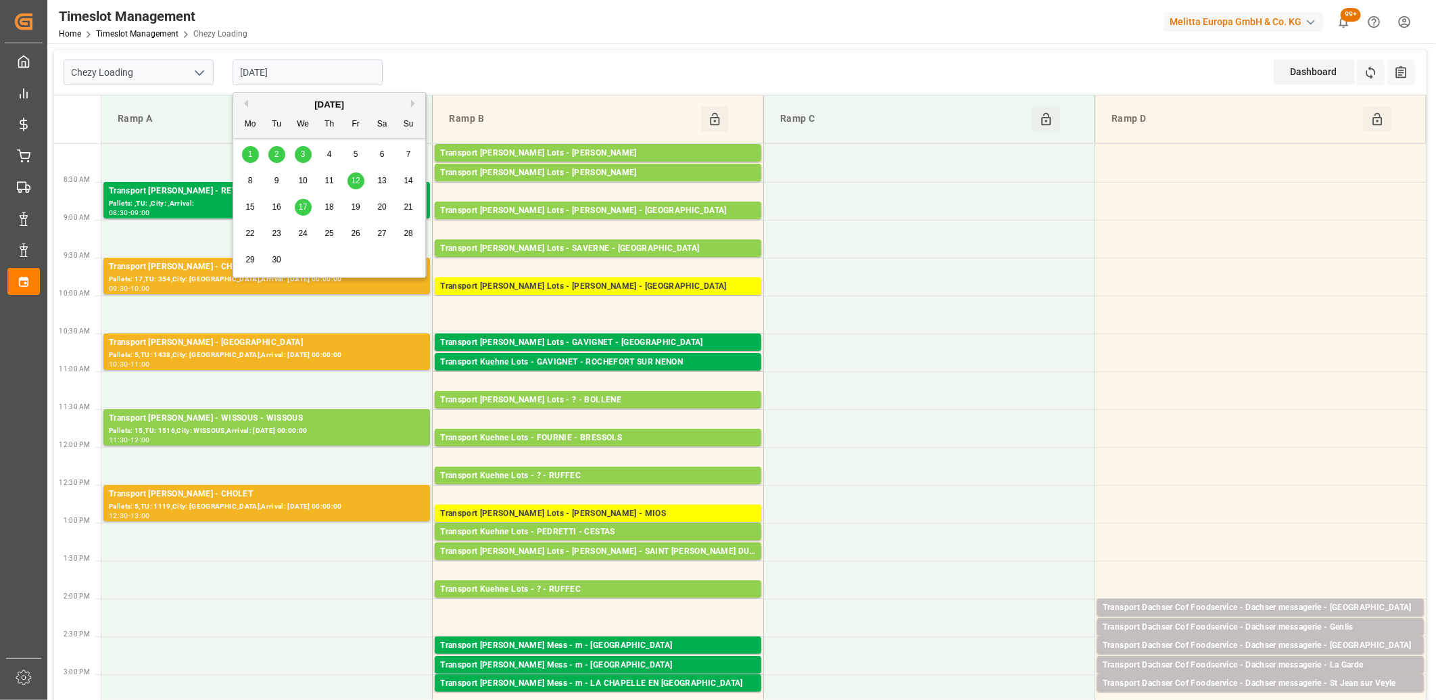
click at [252, 151] on span "1" at bounding box center [250, 153] width 5 height 9
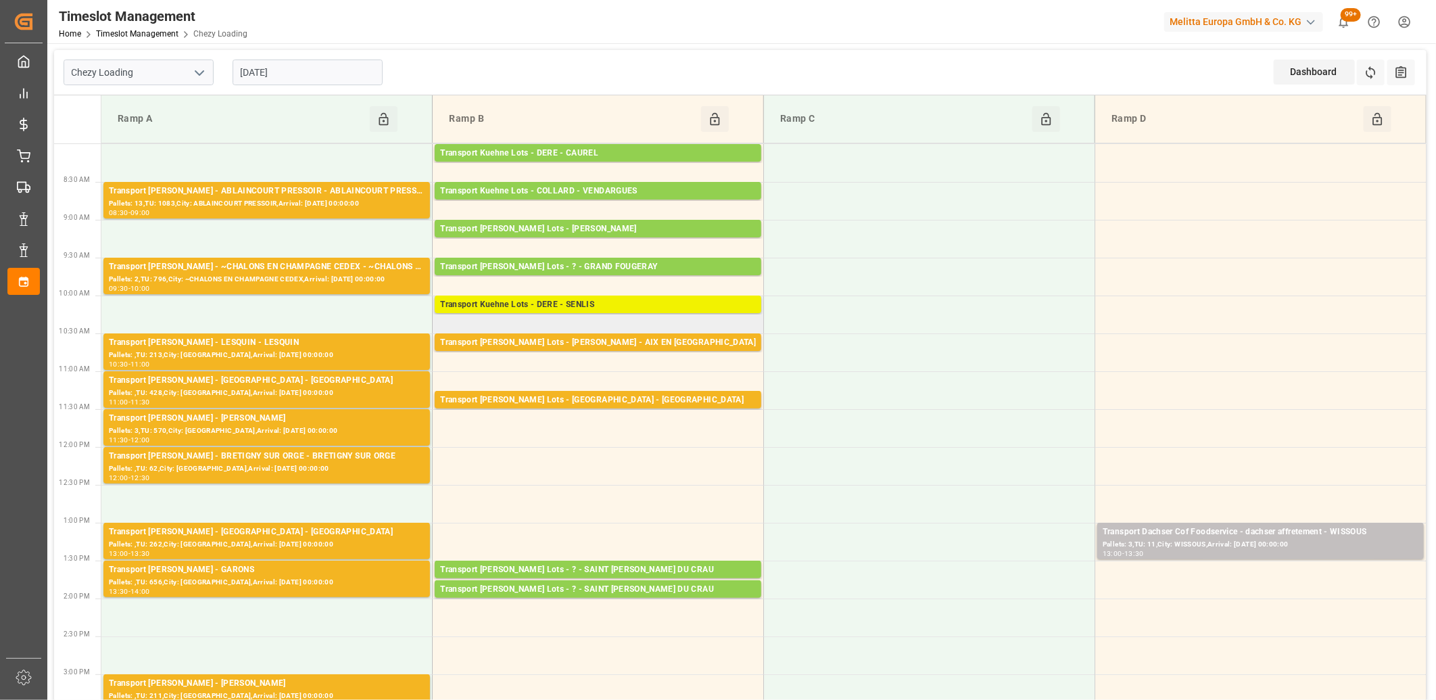
click at [539, 299] on div "Transport Kuehne Lots - DERE - SENLIS" at bounding box center [598, 305] width 316 height 14
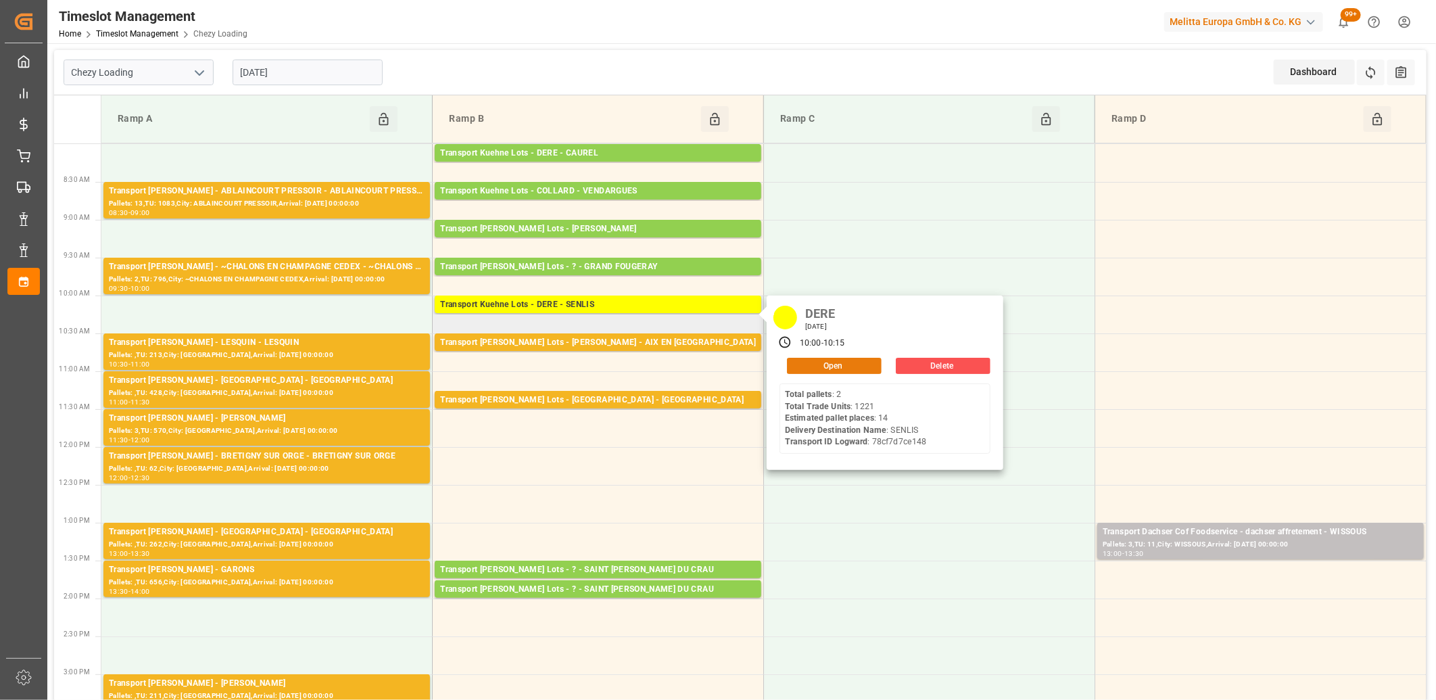
click at [807, 368] on button "Open" at bounding box center [834, 366] width 95 height 16
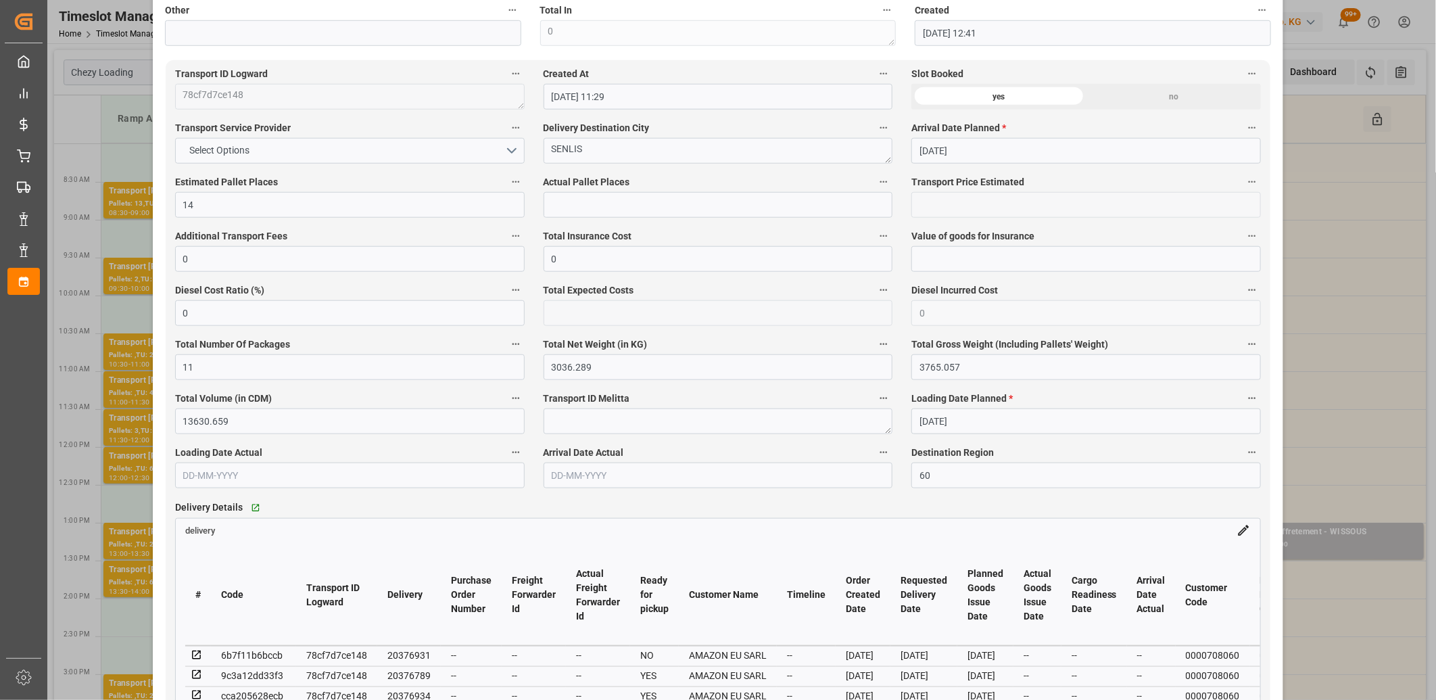
scroll to position [901, 0]
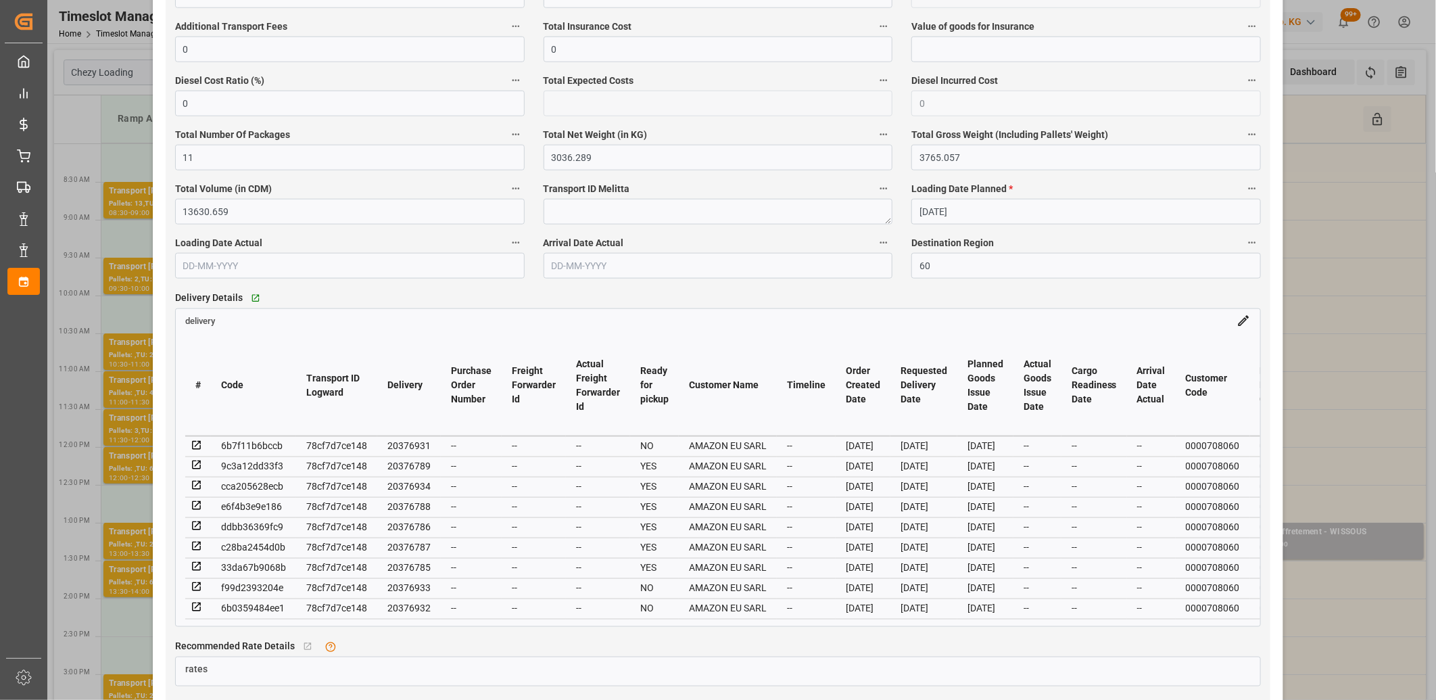
click at [198, 610] on icon at bounding box center [197, 607] width 12 height 12
click at [195, 589] on icon at bounding box center [197, 587] width 12 height 12
click at [195, 447] on icon at bounding box center [196, 445] width 9 height 9
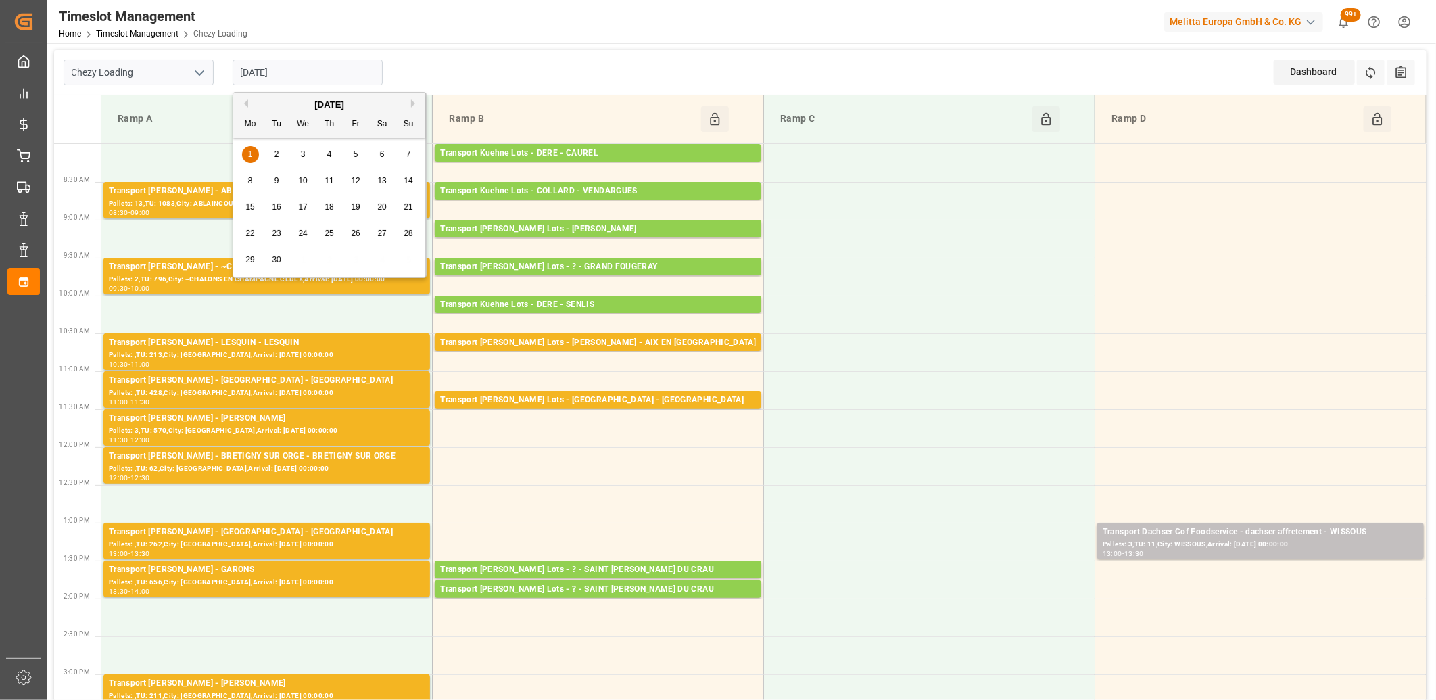
click at [346, 76] on input "01-09-2025" at bounding box center [308, 72] width 150 height 26
click at [244, 103] on button "Previous Month" at bounding box center [244, 103] width 8 height 8
click at [353, 258] on span "29" at bounding box center [355, 259] width 9 height 9
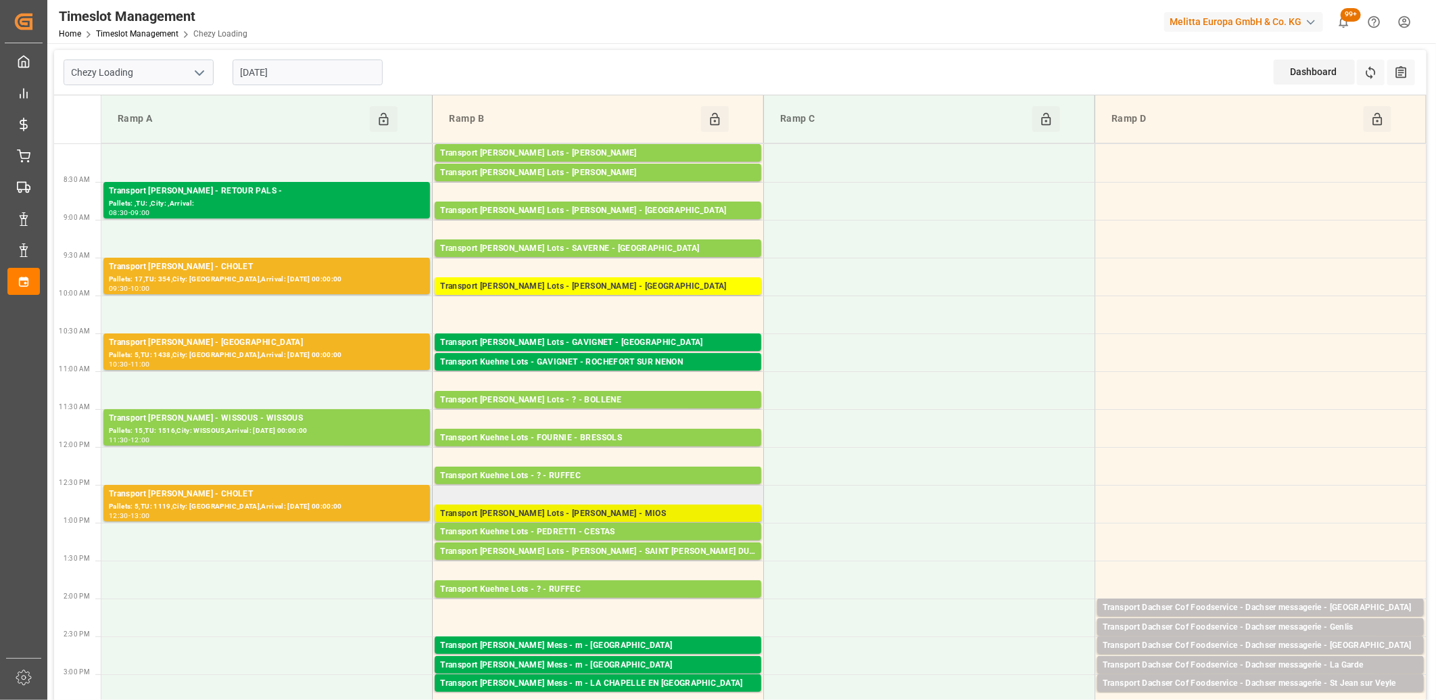
click at [562, 510] on div "Transport Kuehne Lots - PEDRETTI - MIOS" at bounding box center [598, 514] width 316 height 14
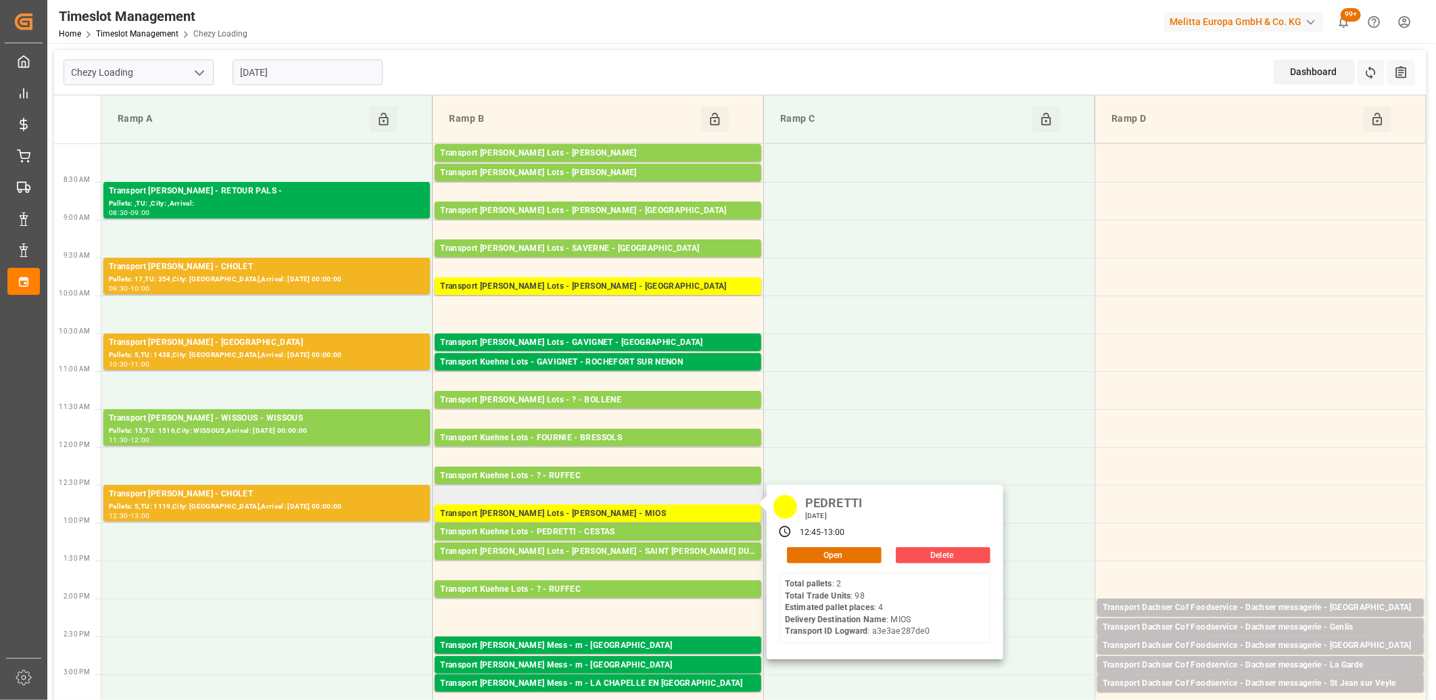
click at [802, 543] on div "PEDRETTI Friday, August 29, 2025 12:45 - 13:00 Open Delete Total pallets : 2 To…" at bounding box center [884, 572] width 237 height 174
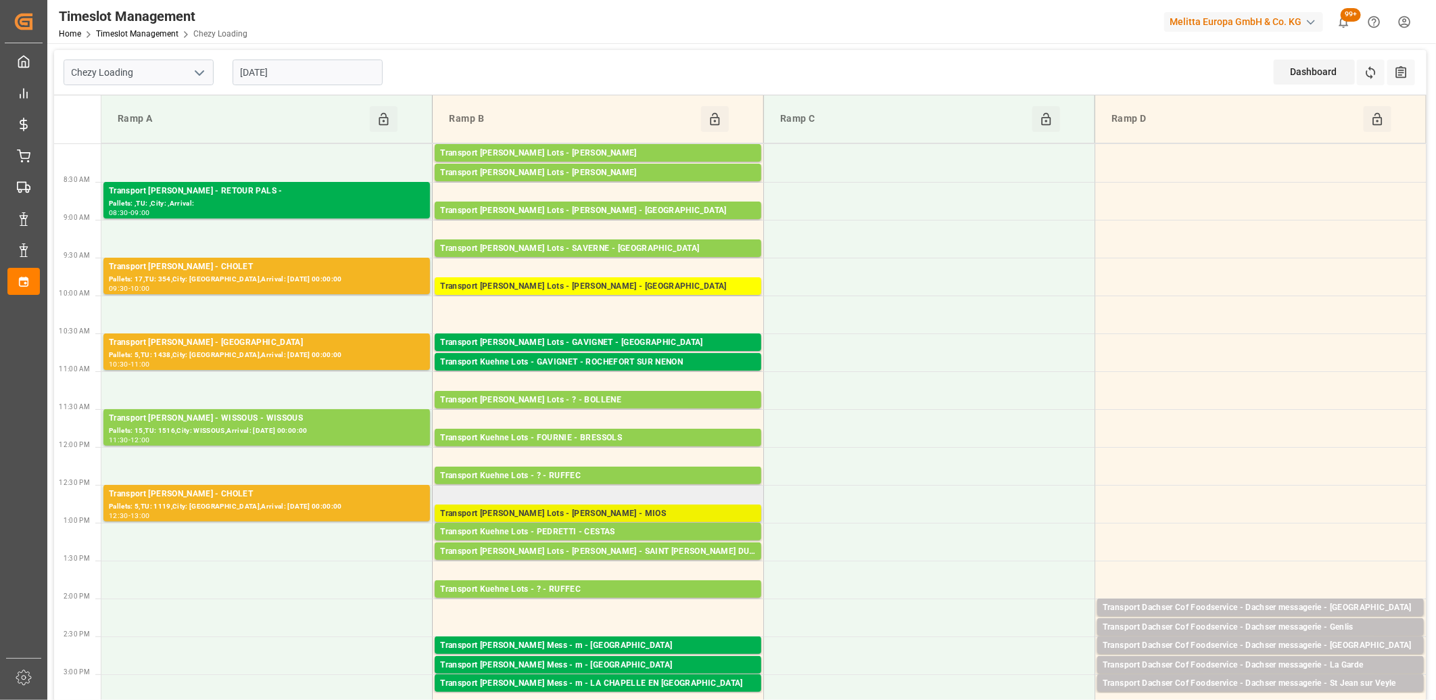
click at [602, 512] on div "Transport Kuehne Lots - PEDRETTI - MIOS" at bounding box center [598, 514] width 316 height 14
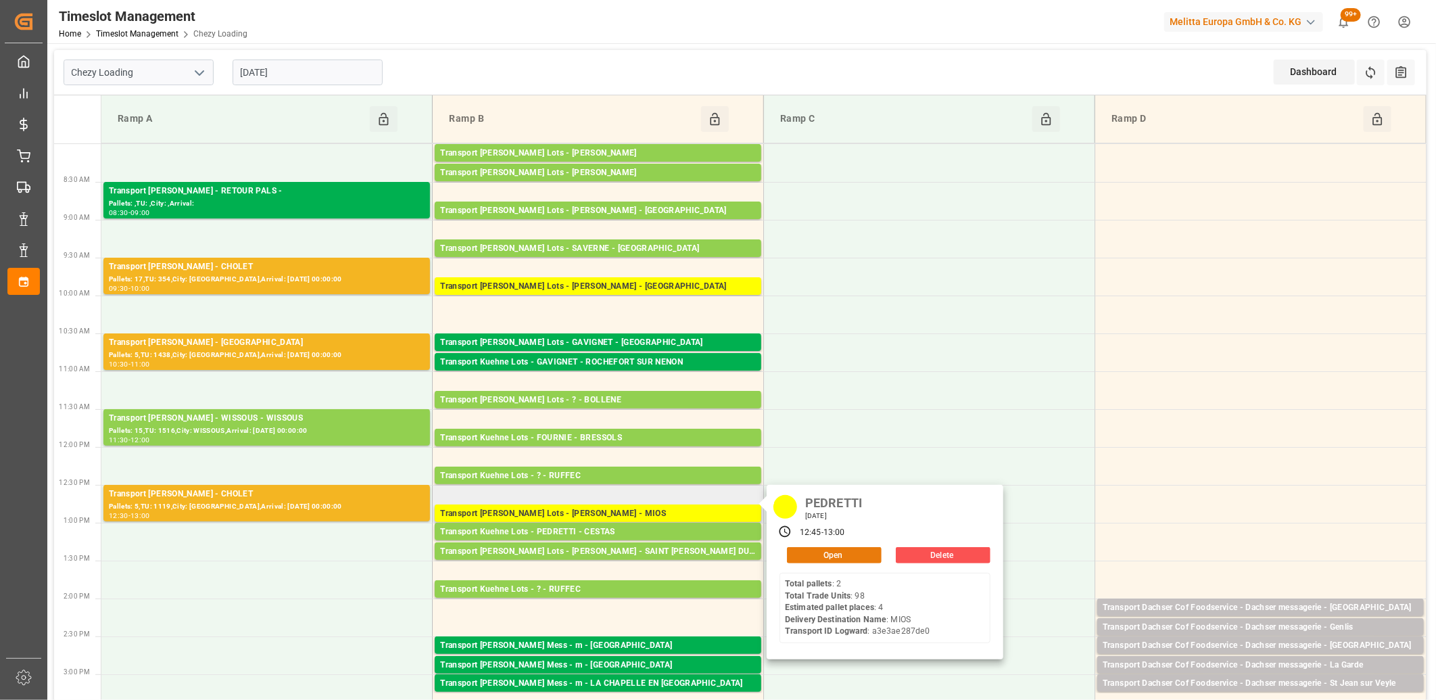
click at [831, 556] on button "Open" at bounding box center [834, 555] width 95 height 16
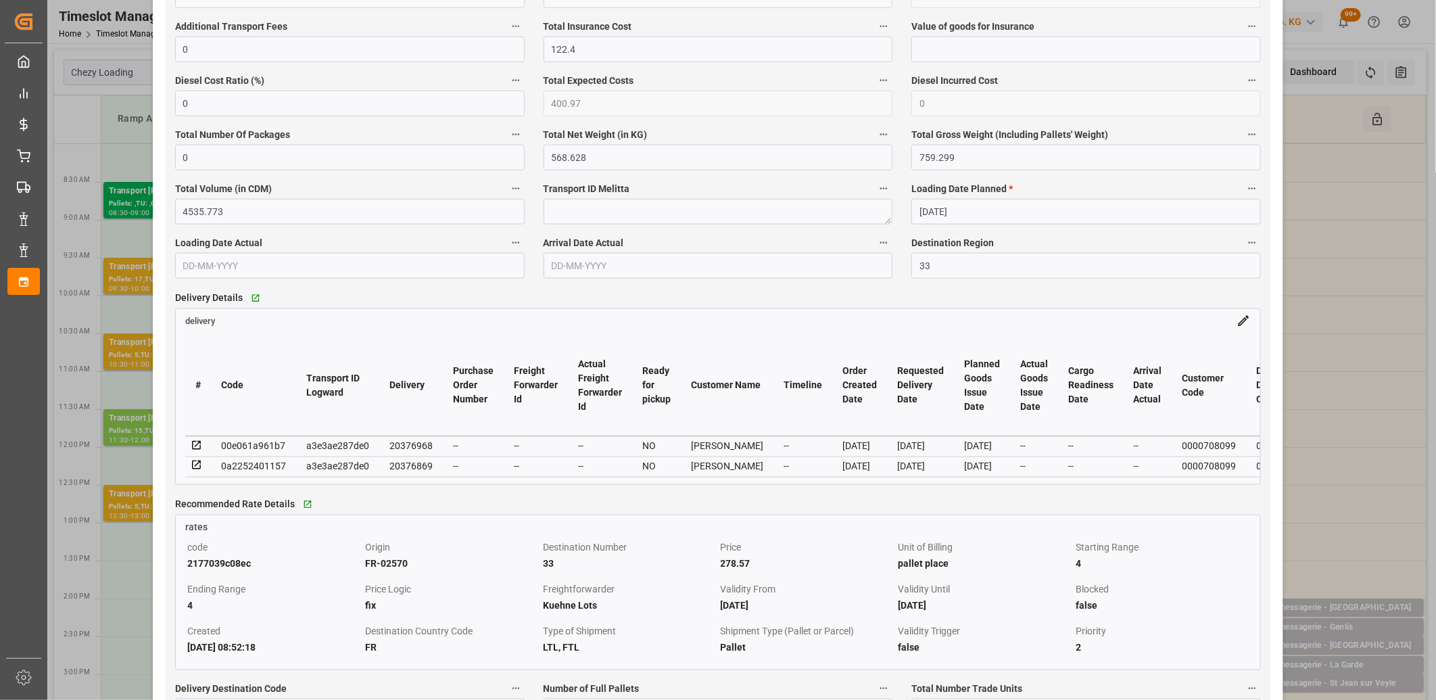
click at [197, 448] on icon at bounding box center [197, 445] width 12 height 12
click at [199, 463] on icon at bounding box center [196, 465] width 9 height 9
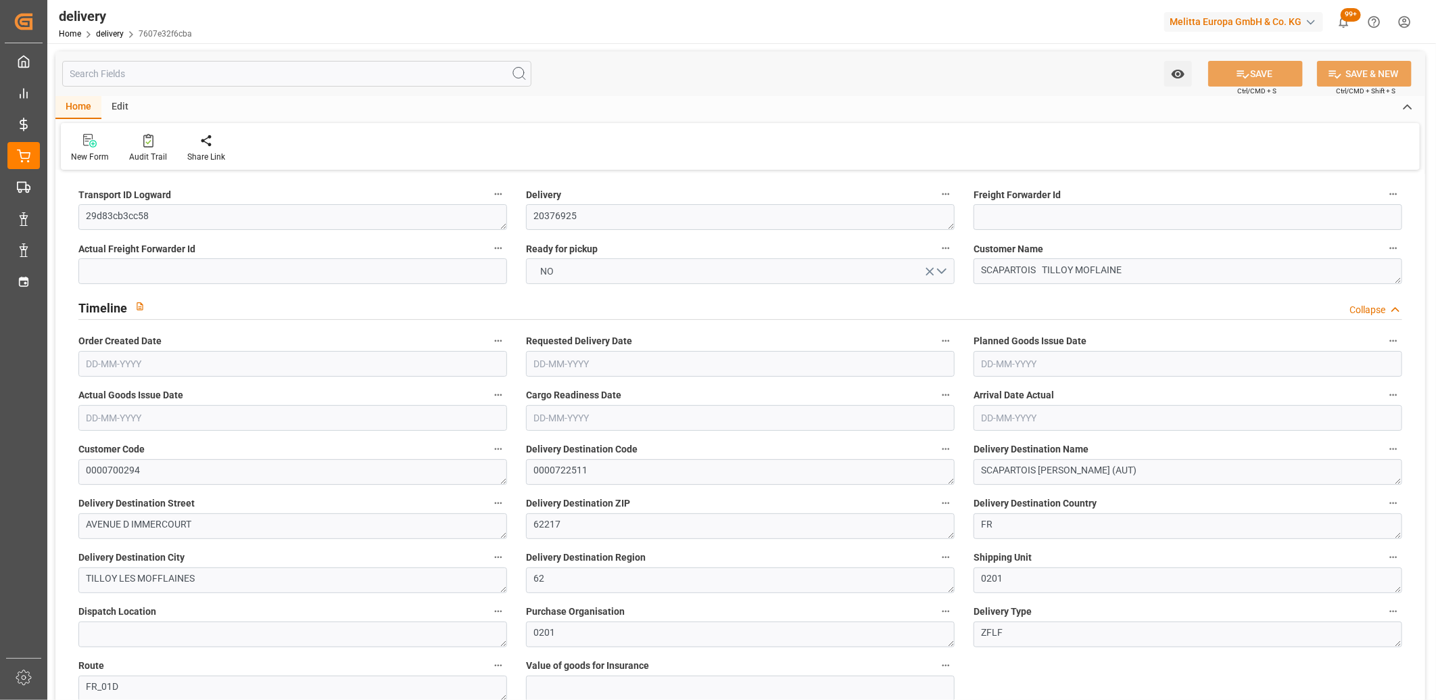
type input "[DATE]"
type input "[DATE] 11:01"
click at [541, 268] on span "NO" at bounding box center [547, 271] width 27 height 14
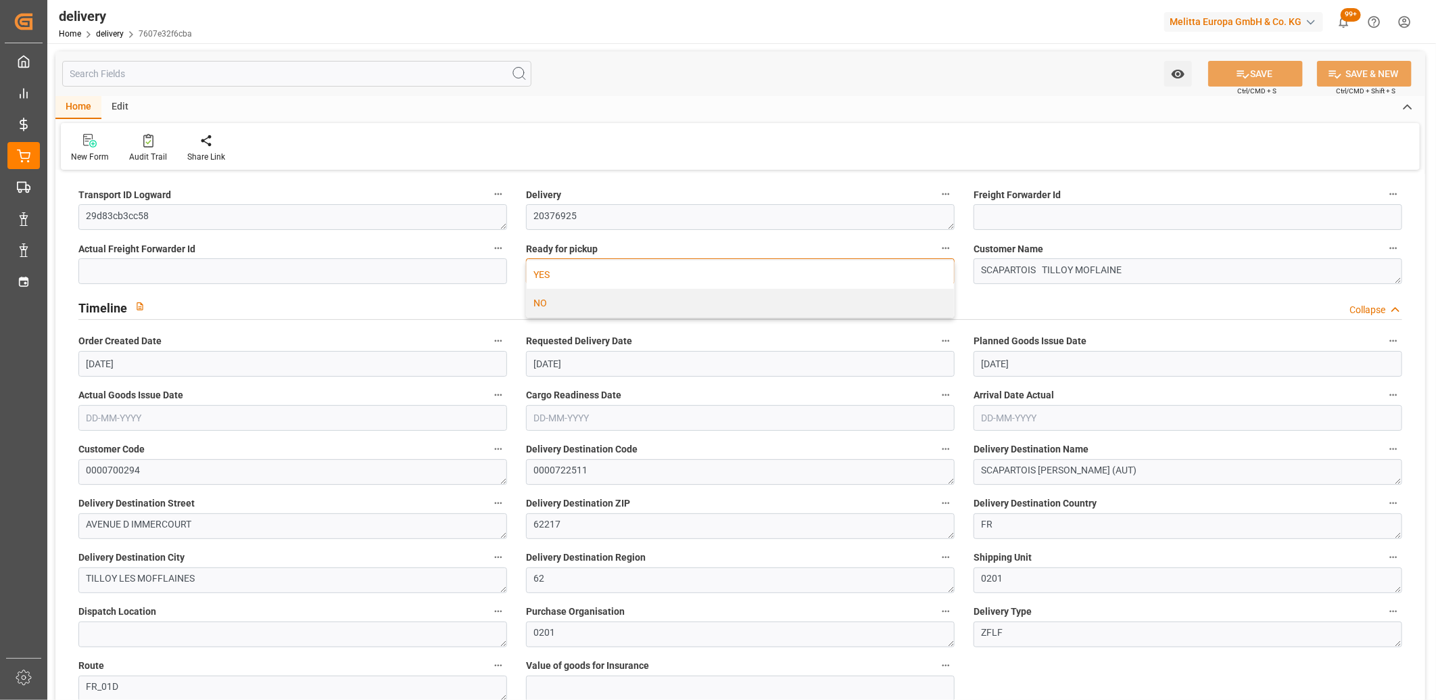
click at [549, 268] on div "YES" at bounding box center [740, 274] width 427 height 28
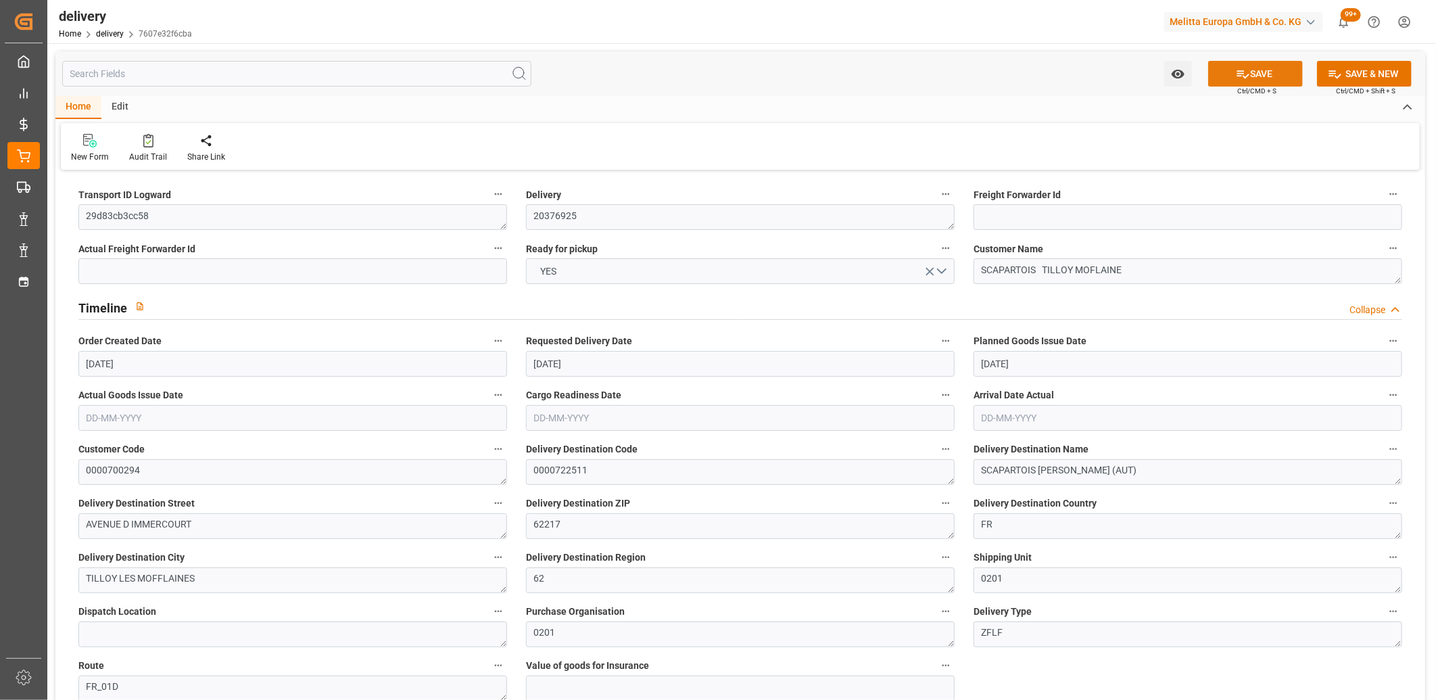
click at [1225, 66] on button "SAVE" at bounding box center [1255, 74] width 95 height 26
type input "1"
type input "111.888"
type input "136.4"
type input "201.6"
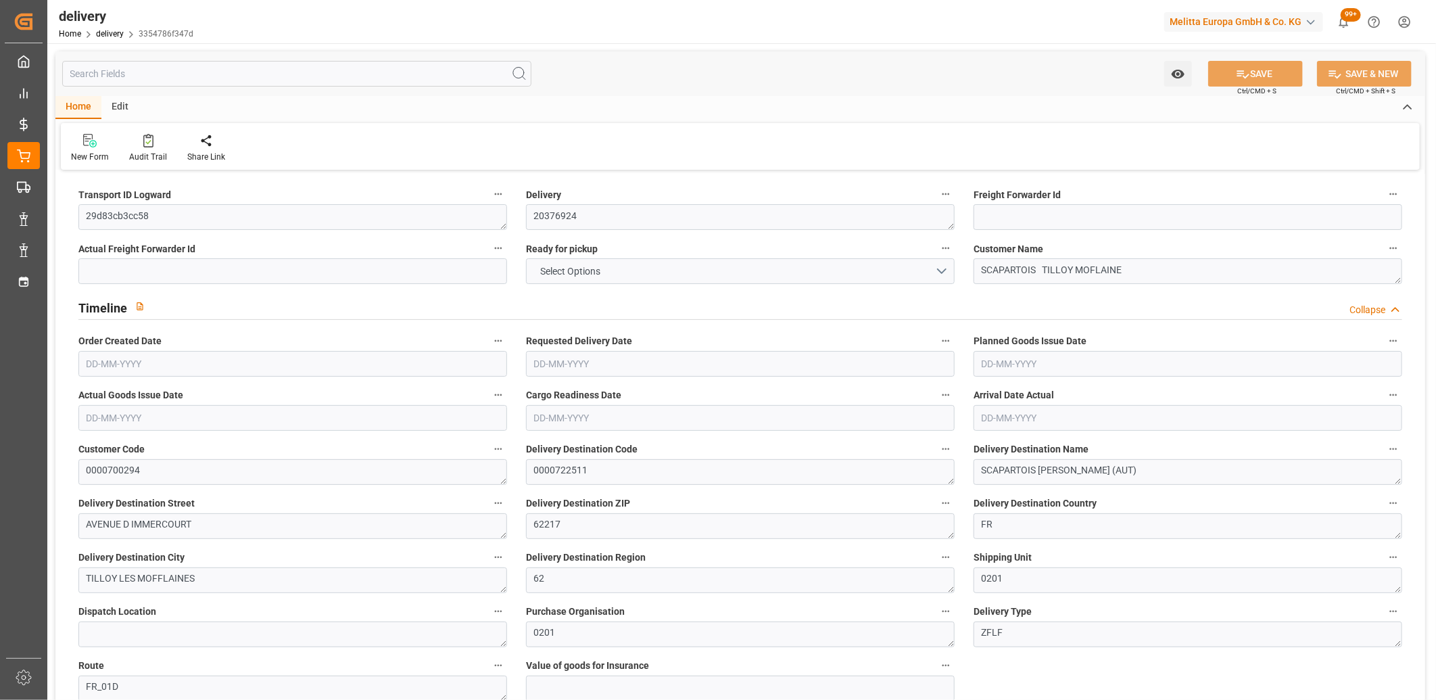
type input "24"
type input "1"
type input "0"
type input "1"
type input "0"
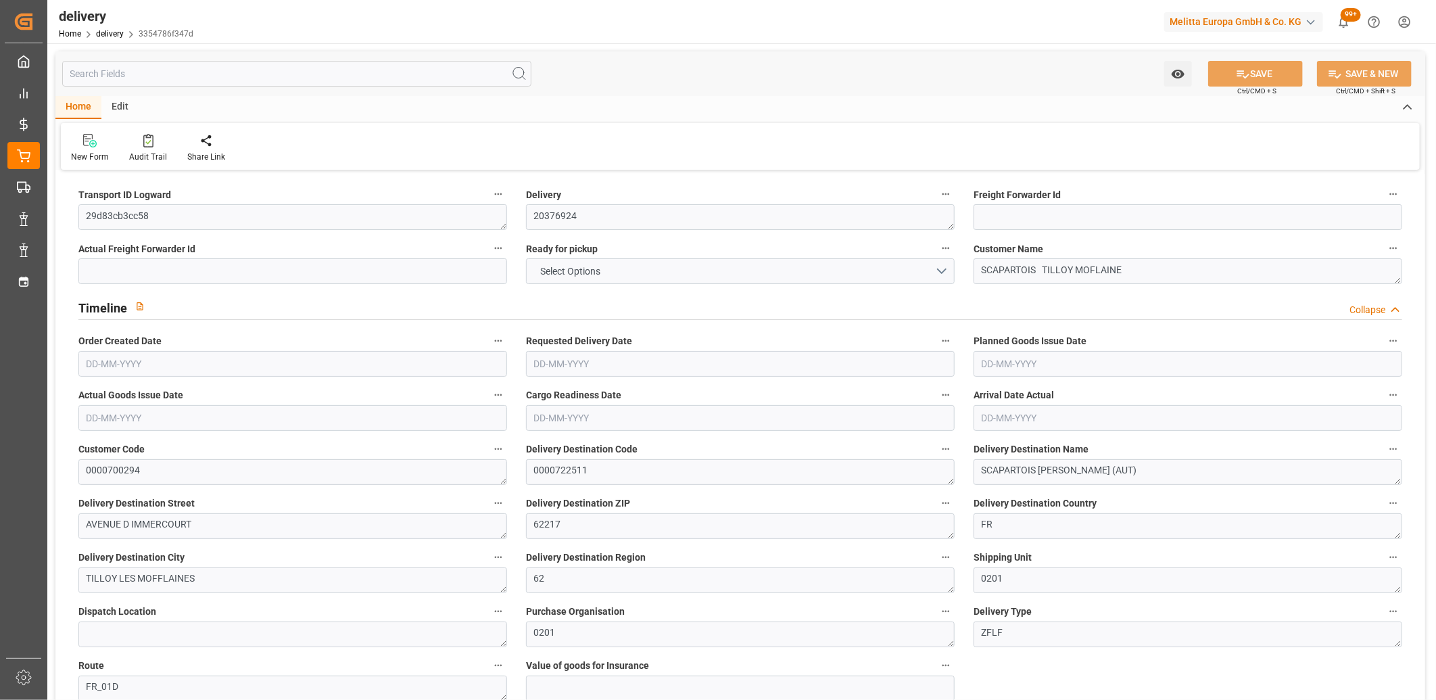
type input "0"
type input "-0.8437"
type input "24.9622"
type input "24.1185"
type input "0"
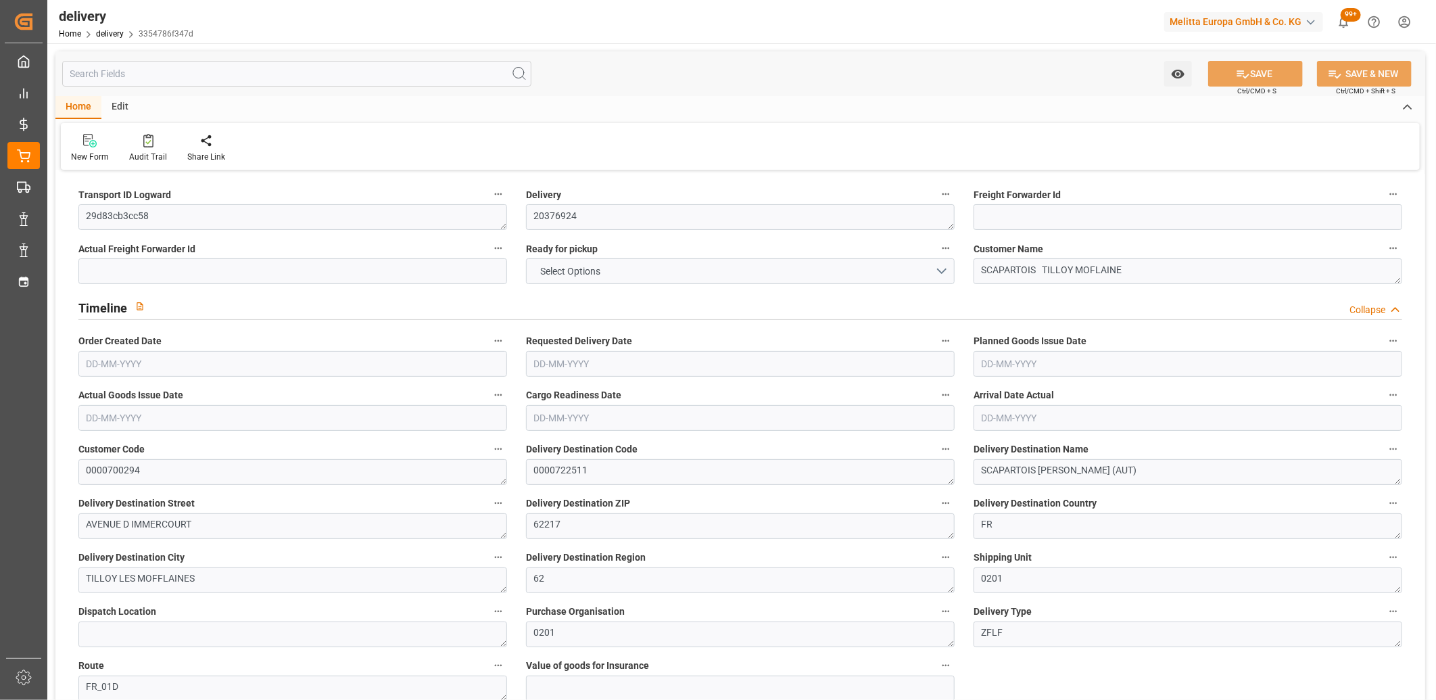
type input "8.64"
type input "1.5"
type input "1.3"
type input "0"
type input "1.5"
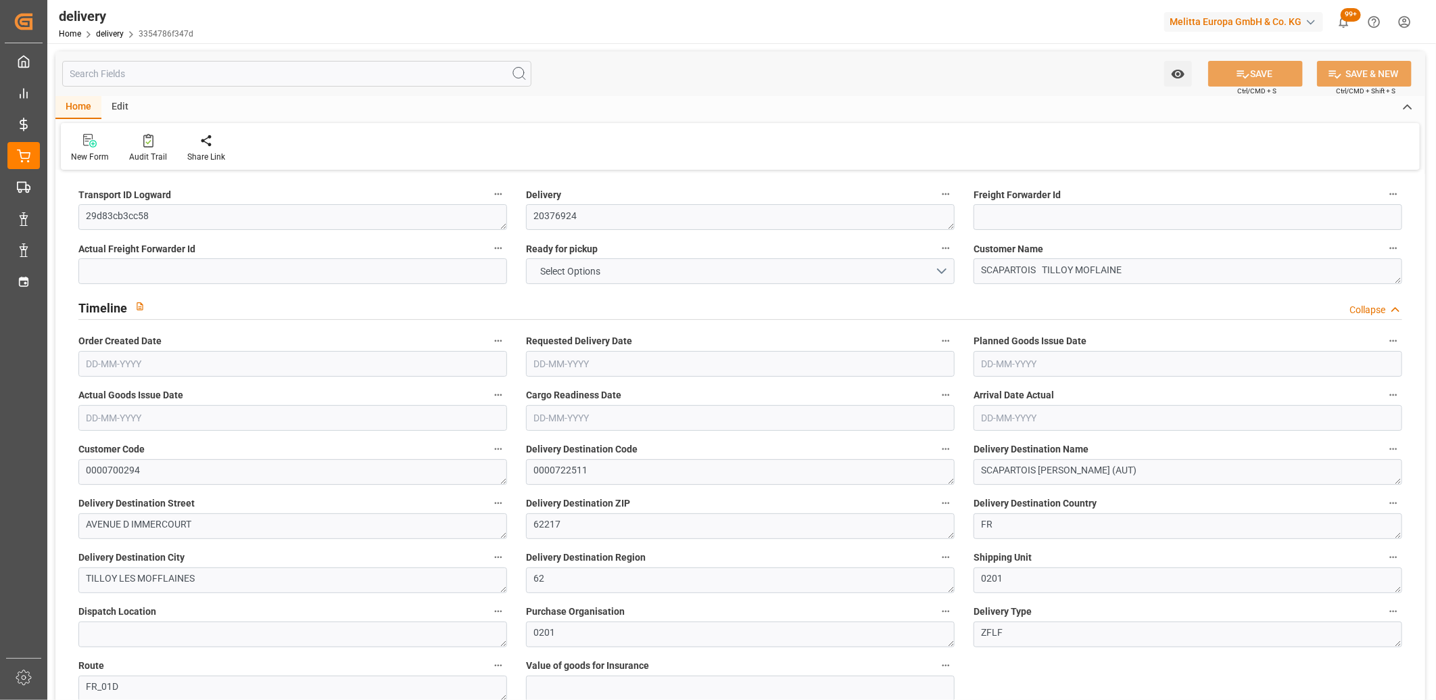
type input "113.4"
type input "101"
type input "58.1939"
type input "0.0037"
type input "0"
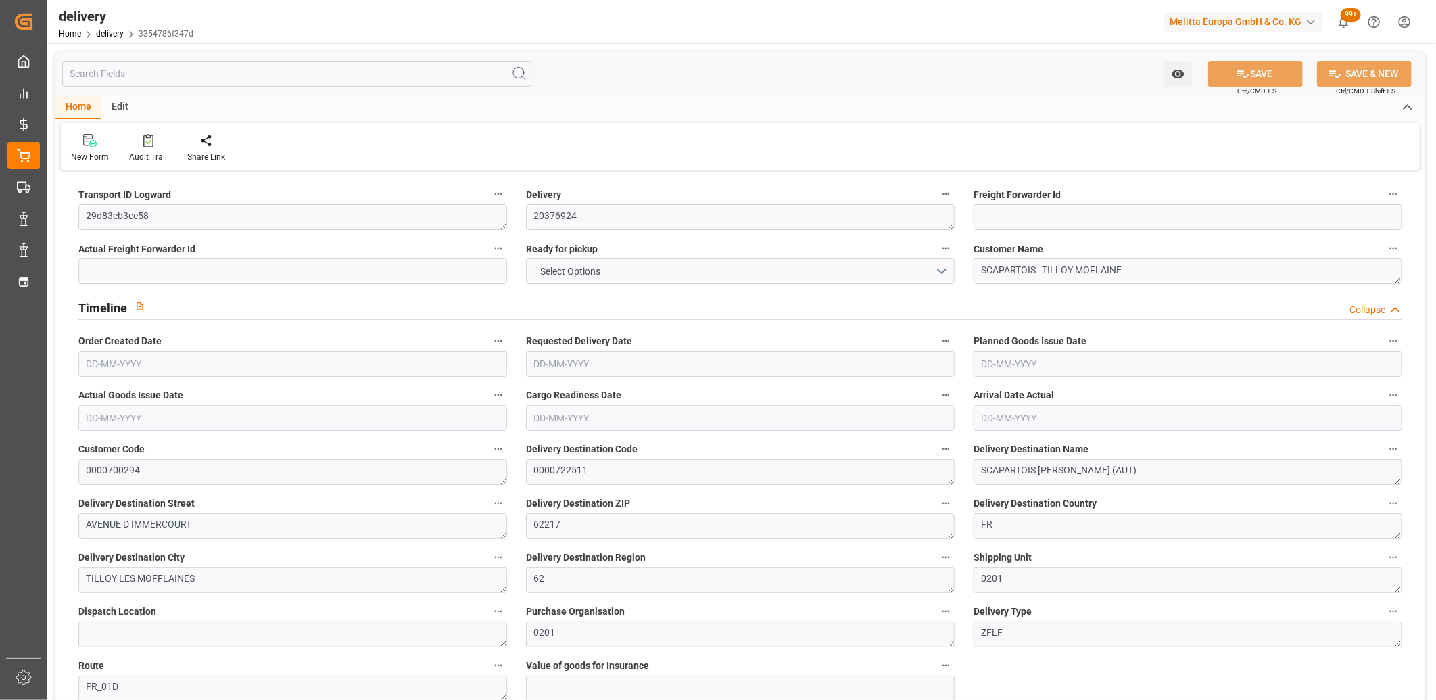
type input "28-08-2025"
type input "[DATE]"
type input "27-08-2025 11:00"
click at [615, 262] on button "NO" at bounding box center [740, 271] width 429 height 26
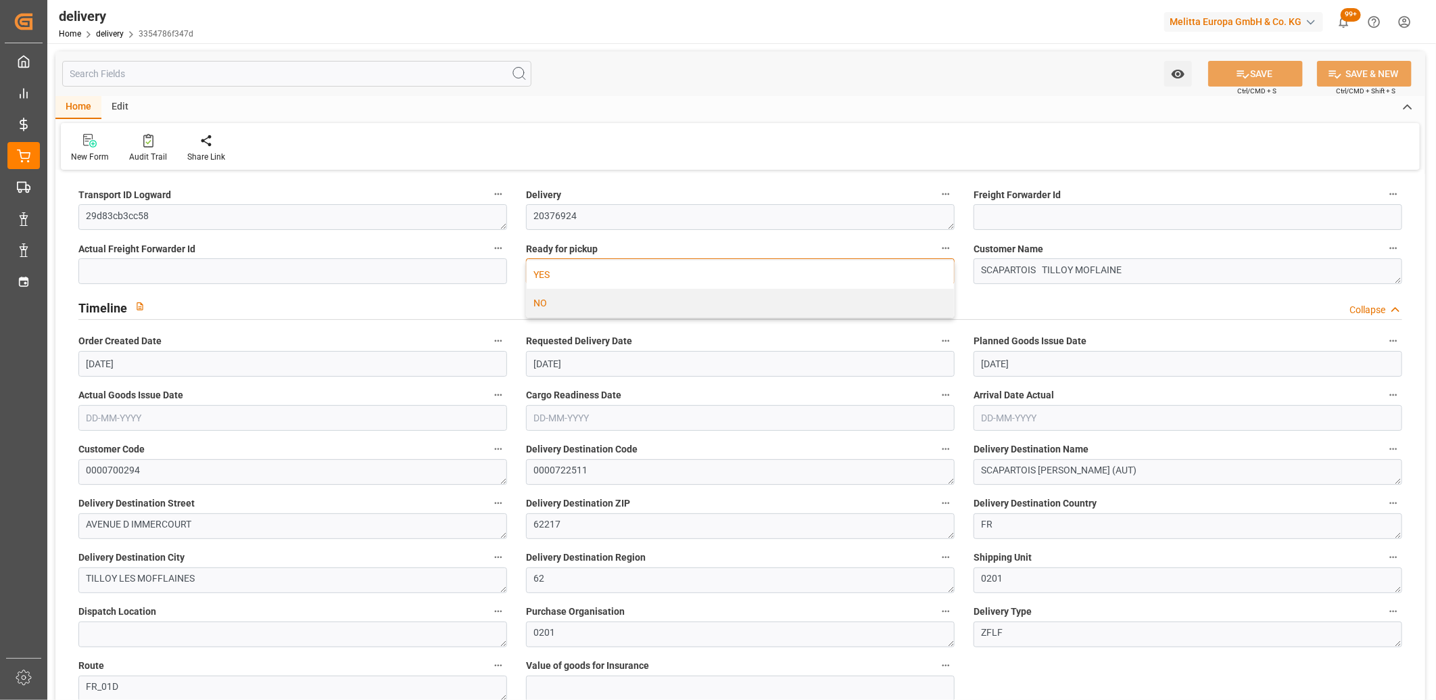
click at [615, 268] on div "YES" at bounding box center [740, 274] width 427 height 28
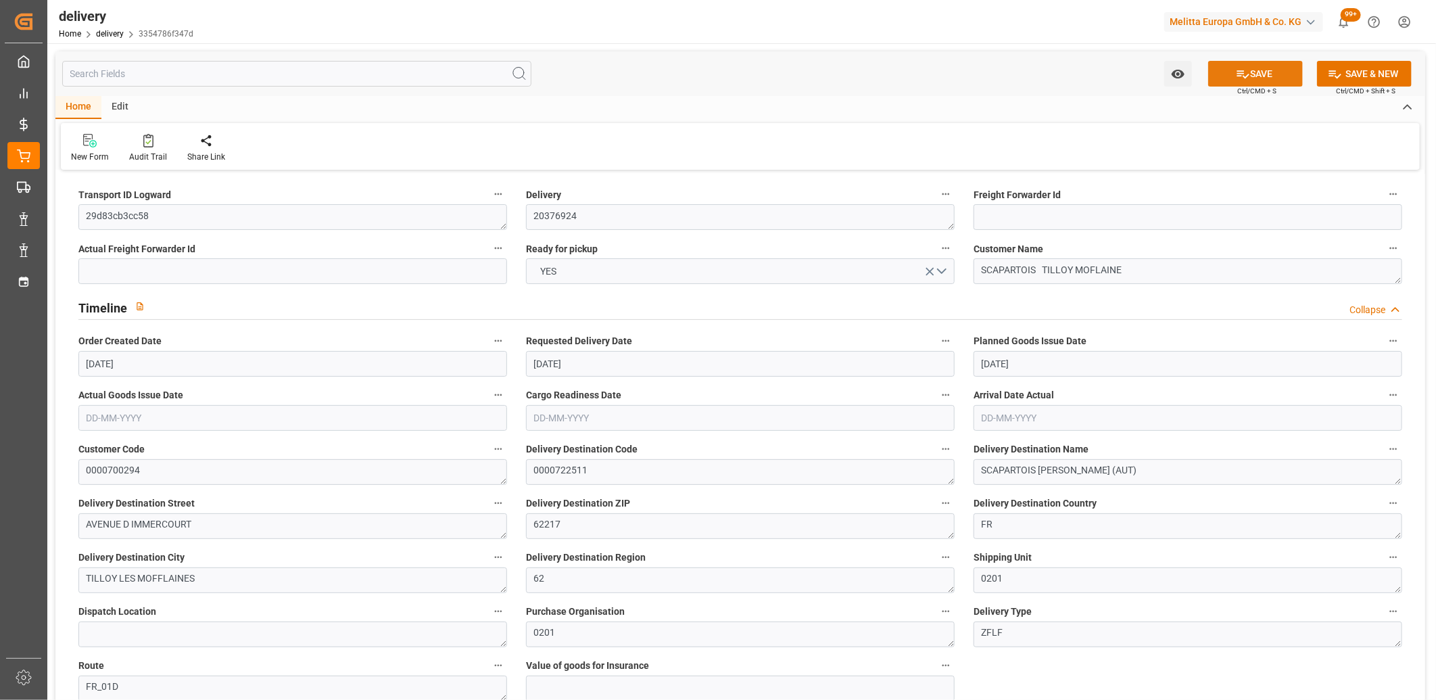
click at [1262, 76] on button "SAVE" at bounding box center [1255, 74] width 95 height 26
type input "9"
type input "548.39"
type input "972.02"
type input "3250.834"
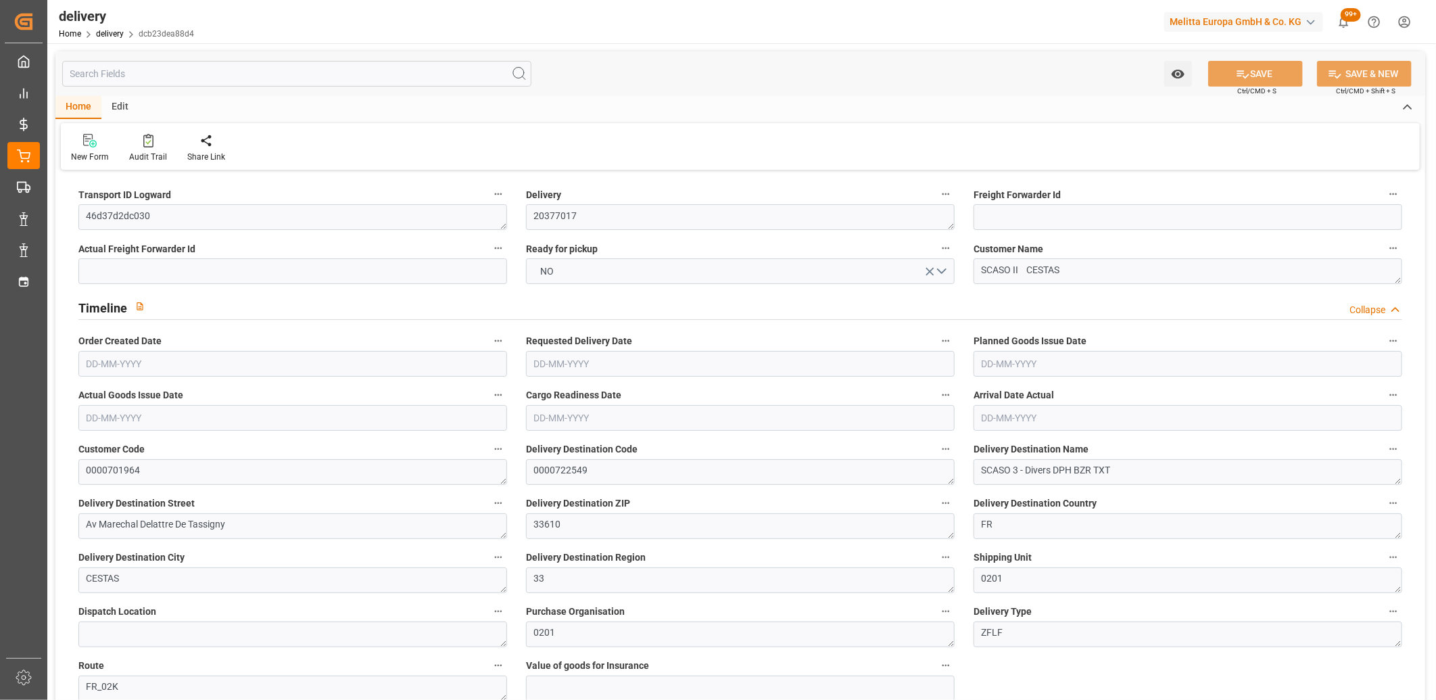
type input "255"
type input "12"
type input "2"
type input "4"
type input "0"
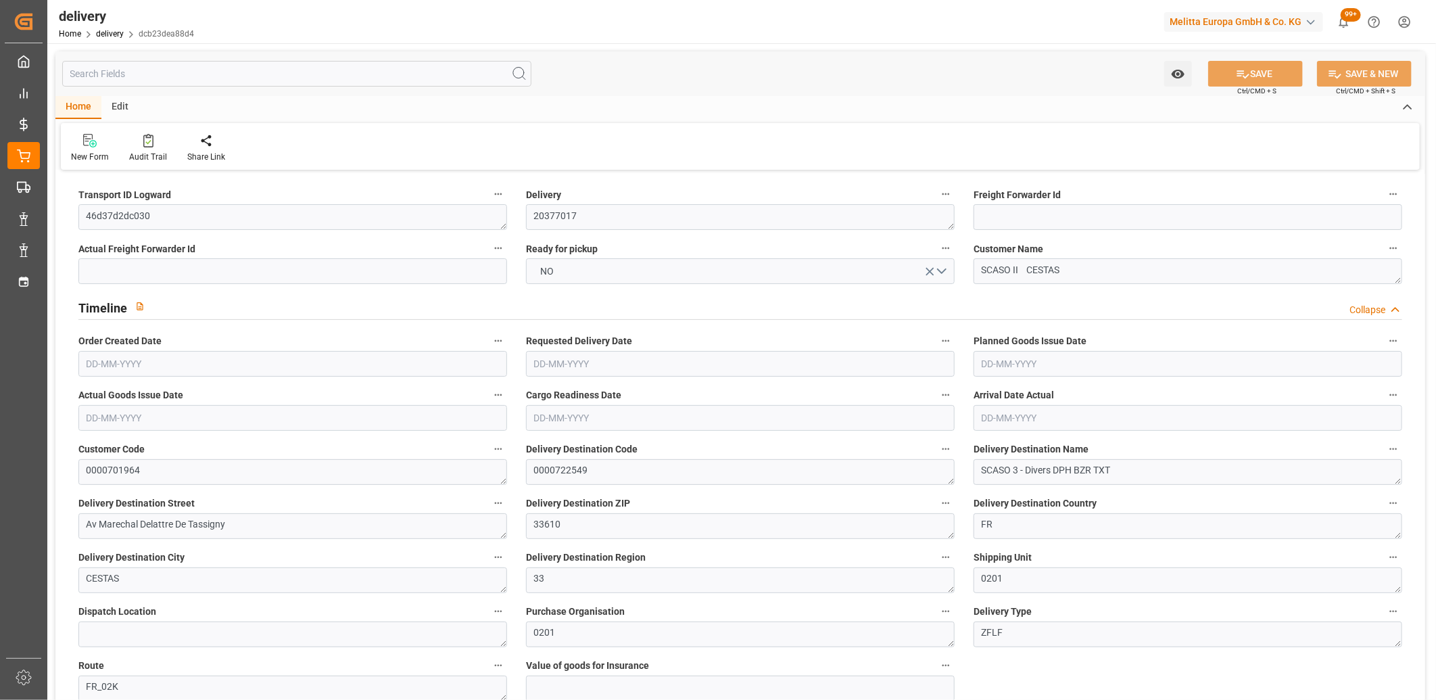
type input "0"
type input "236.2333"
type input "4.9"
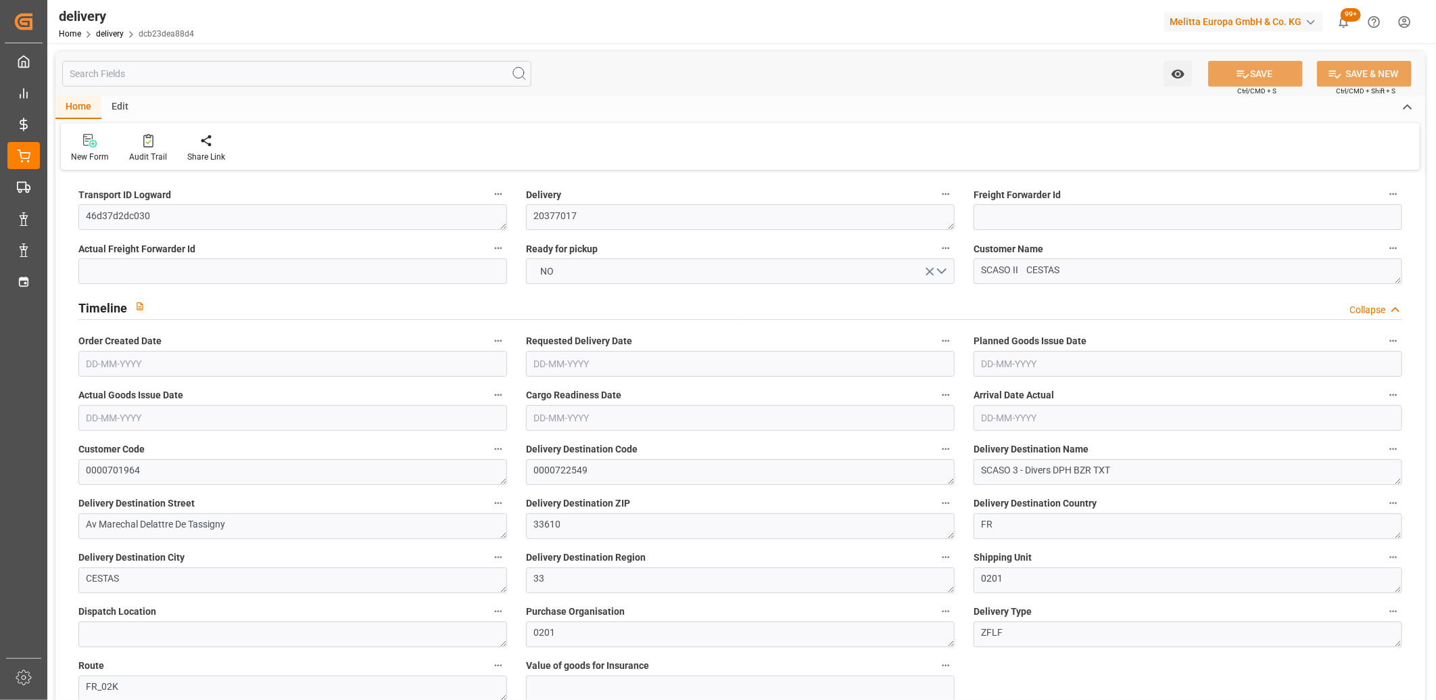
type input "91.8"
type input "1.5"
type input "1.3"
type input "0"
type input "18"
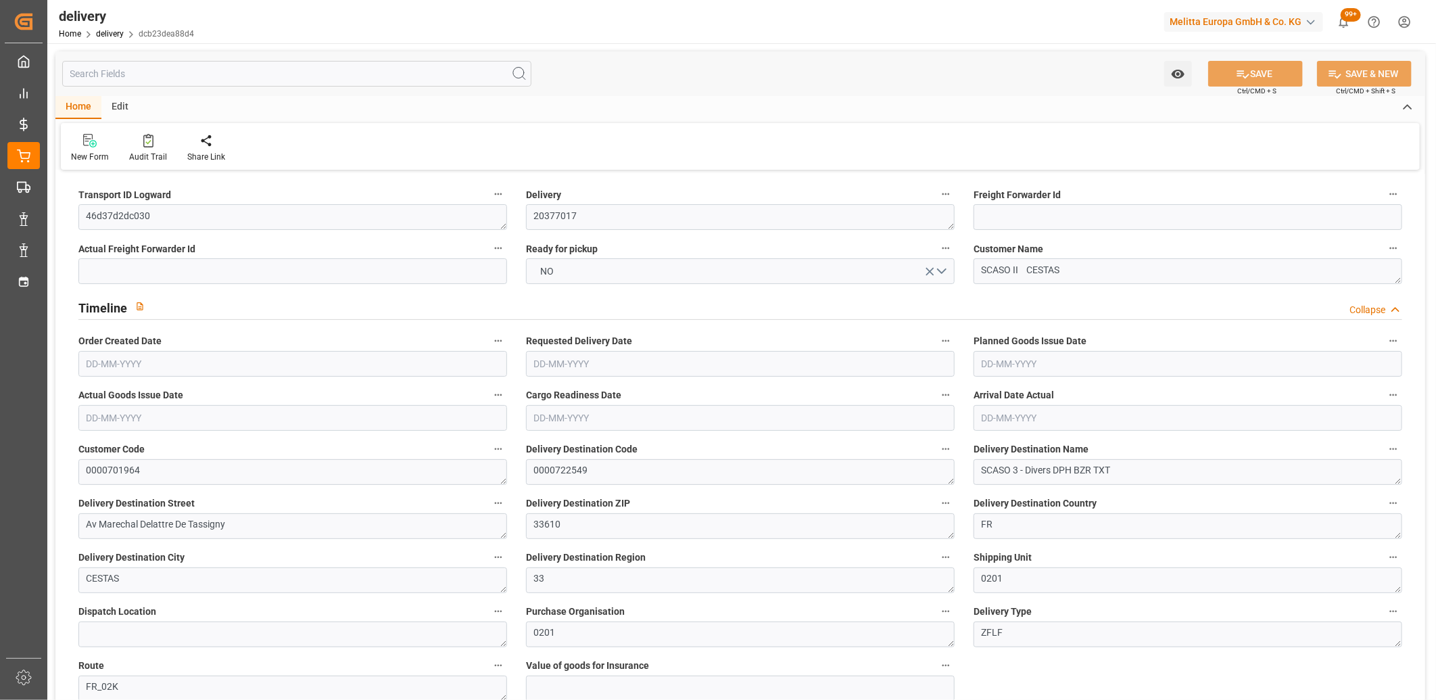
type input "686.66"
type input "101"
type input "4115.8088"
type input "0.2639"
type input "0"
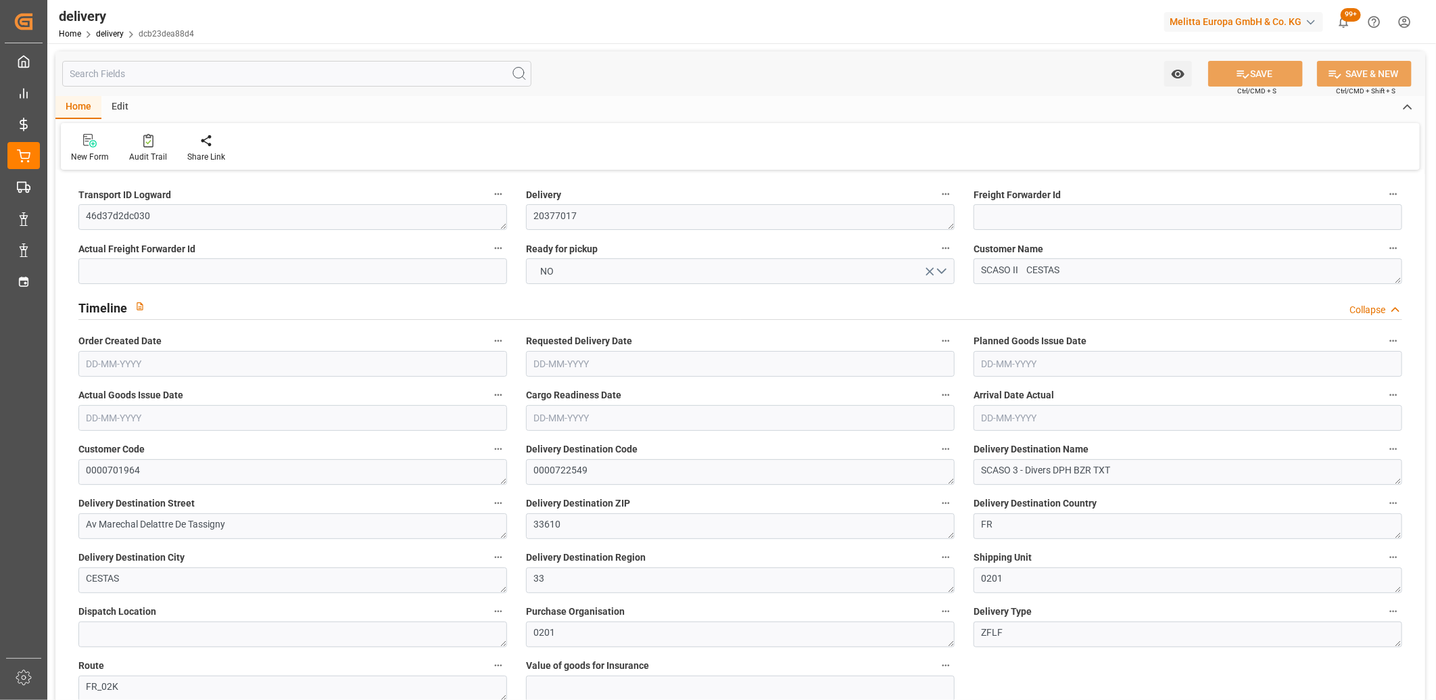
type input "28-08-2025"
type input "03-09-2025"
type input "[DATE]"
type input "28-08-2025 11:01"
click at [631, 275] on button "NO" at bounding box center [740, 271] width 429 height 26
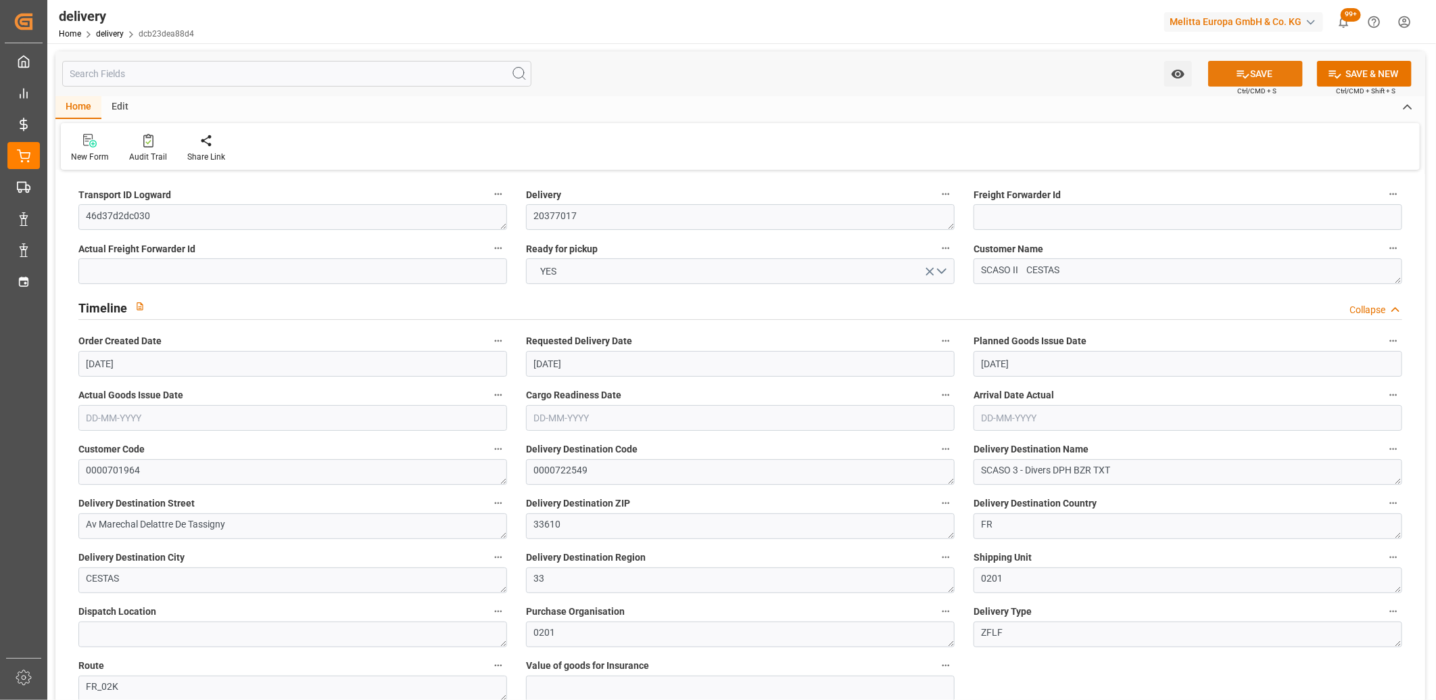
click at [1281, 76] on button "SAVE" at bounding box center [1255, 74] width 95 height 26
type input "2"
type input "84.825"
type input "154.602"
type input "634.14"
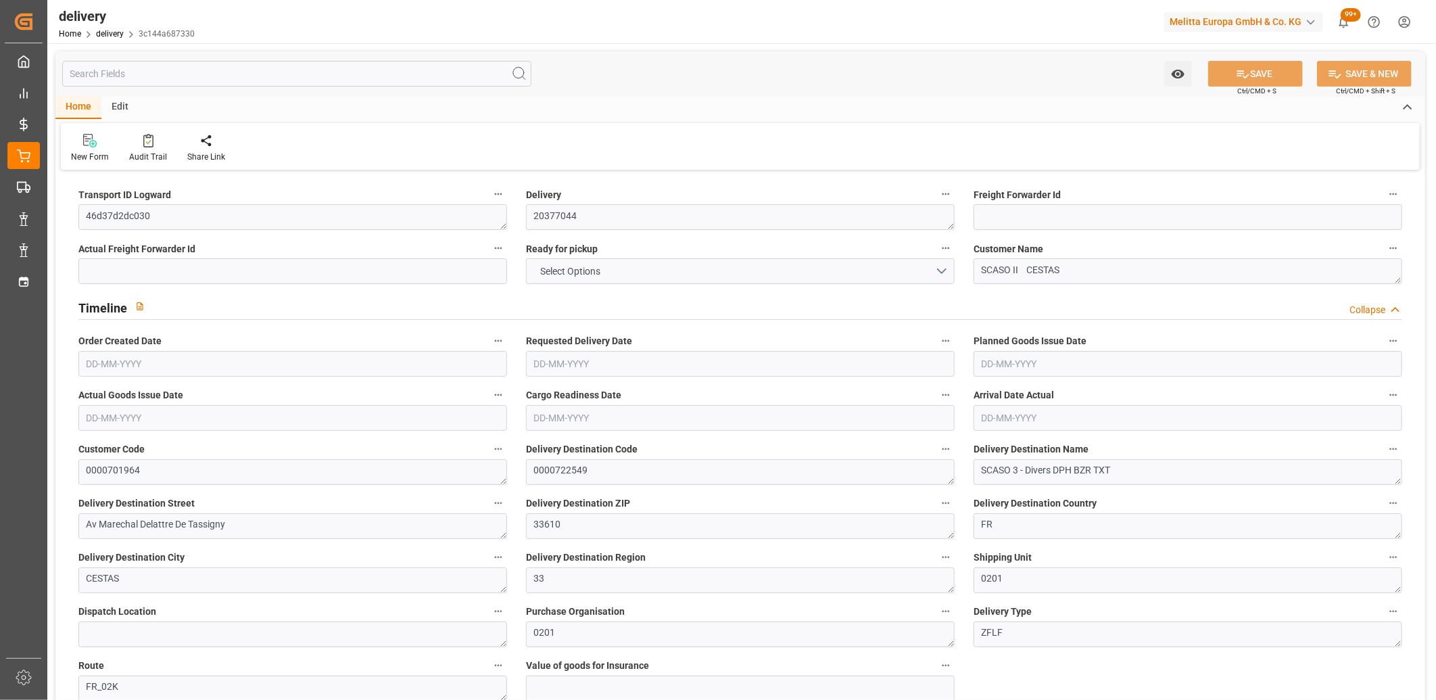
type input "65"
type input "2"
type input "0"
type input "2"
type input "0"
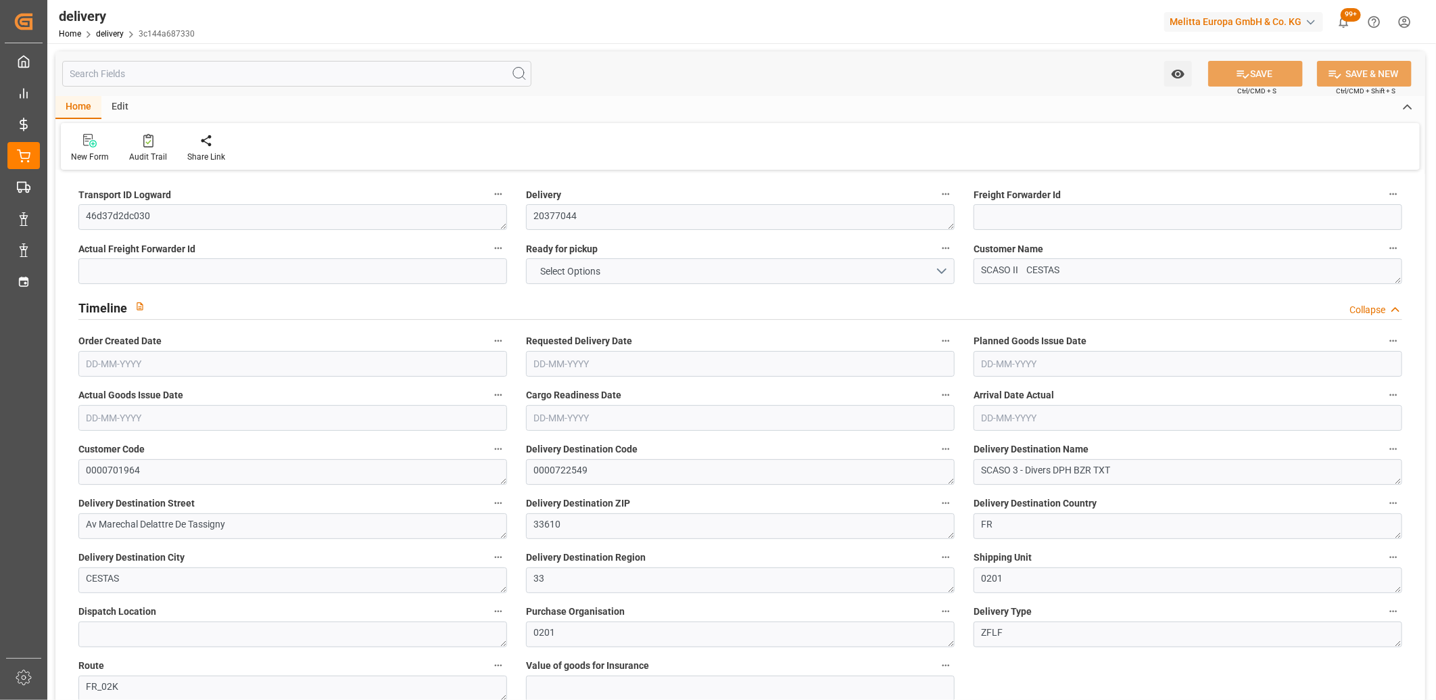
type input "0"
type input "118.1167"
type input "0"
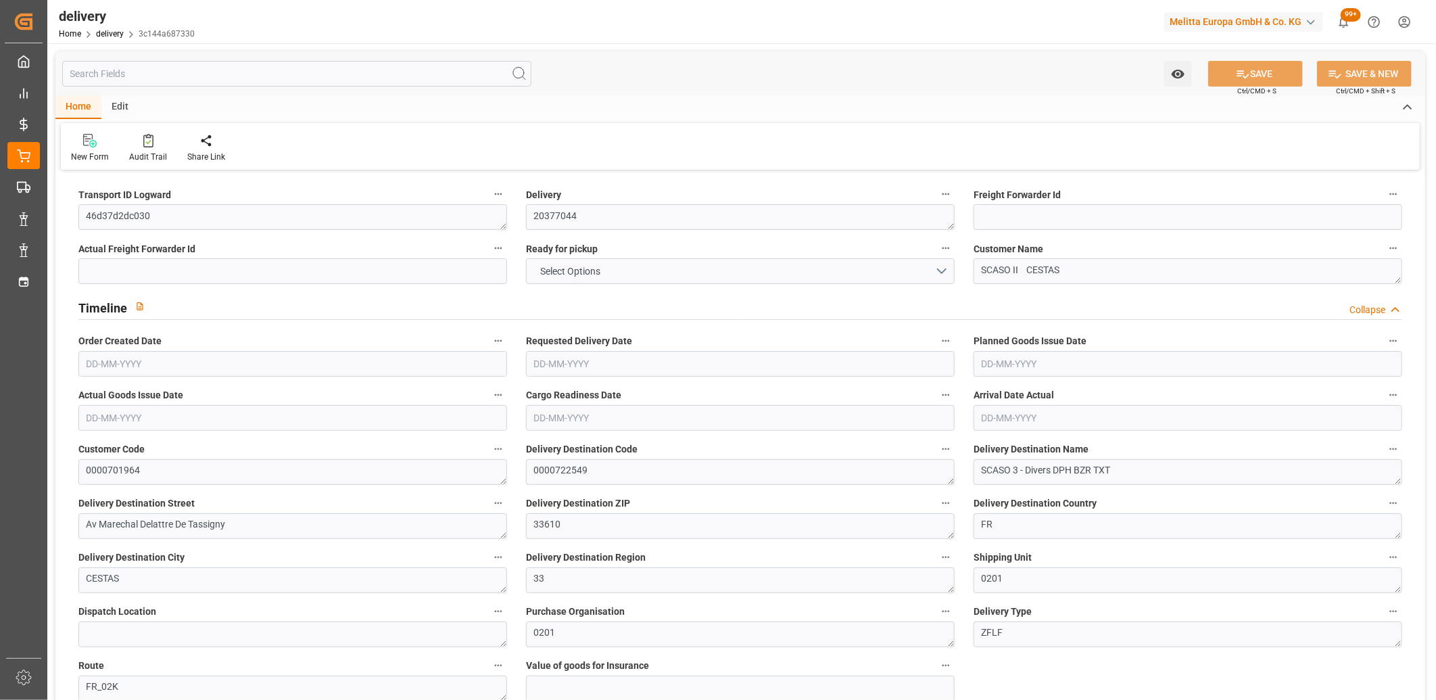
type input "23.4"
type input "1.5"
type input "1.3"
type input "0"
type input "3"
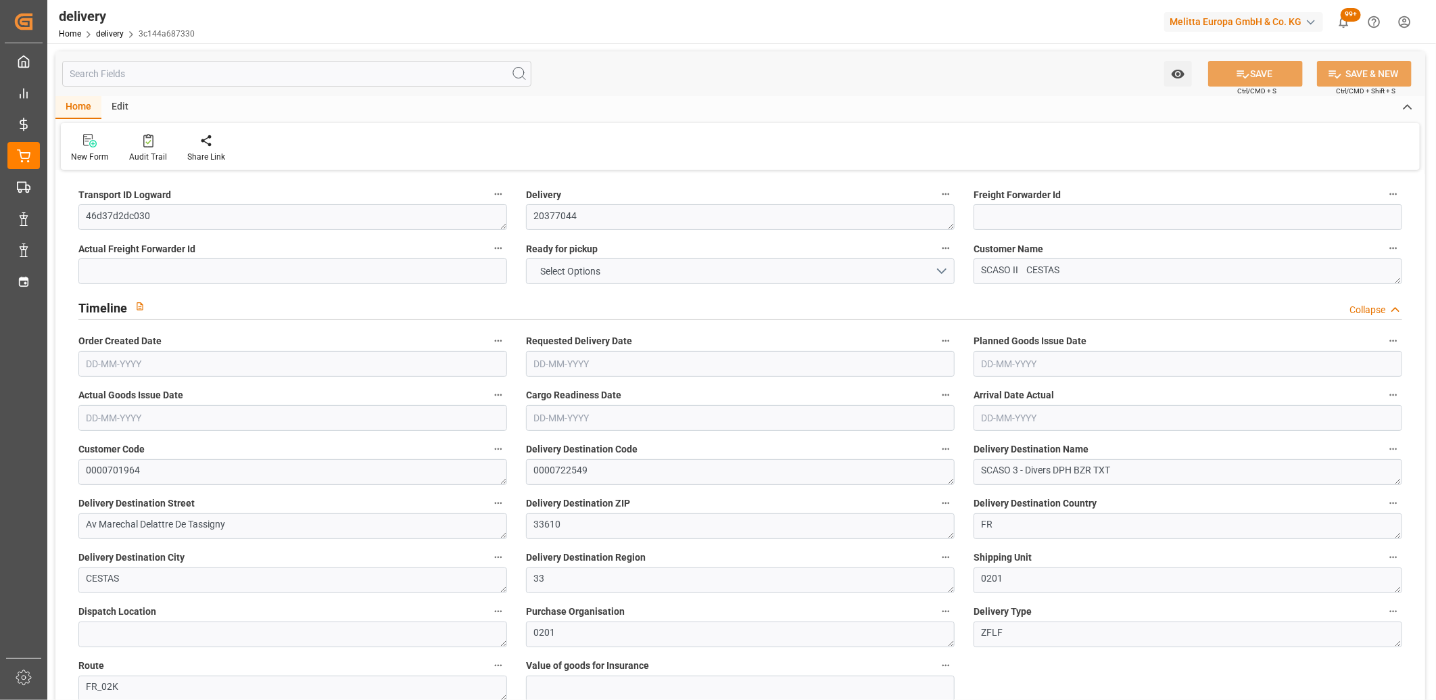
type input "104.13"
type input "101"
type input "802.8706"
type input "0.0515"
type input "0"
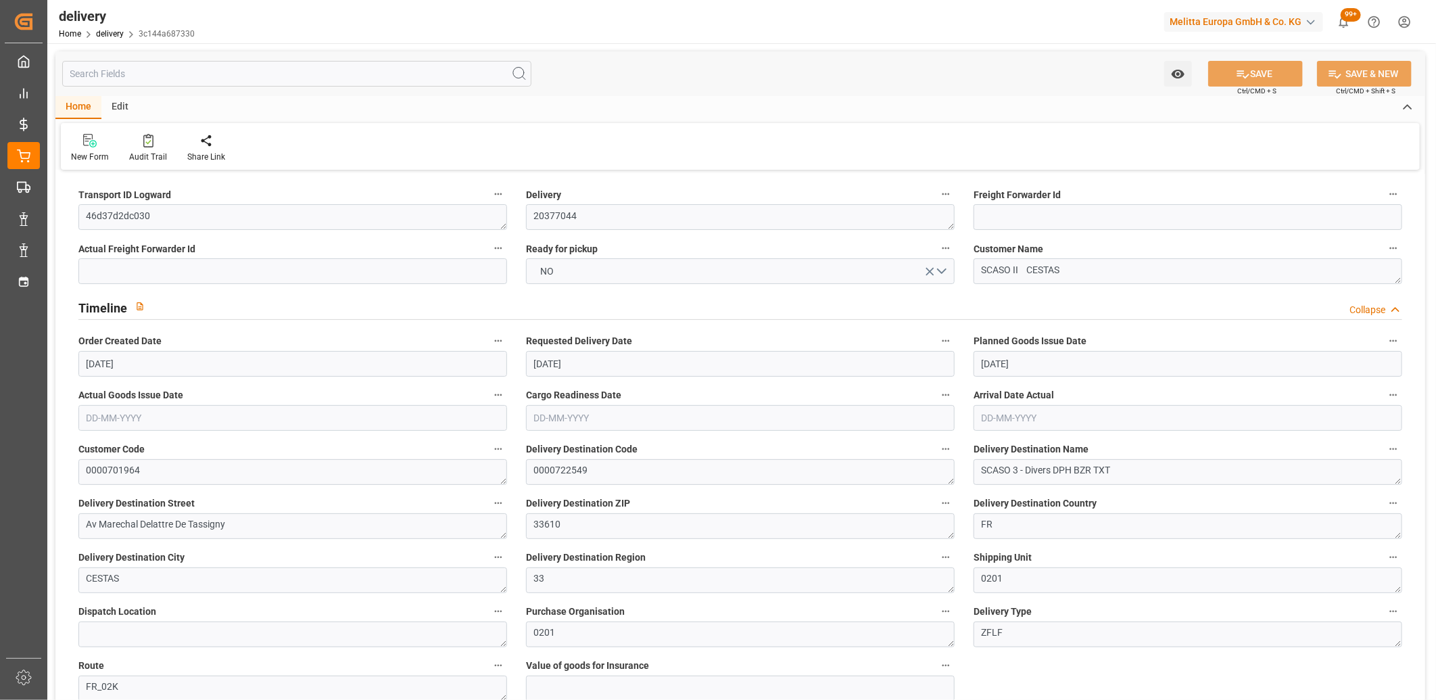
type input "[DATE]"
type input "28-08-2025 13:00"
click at [564, 262] on button "NO" at bounding box center [740, 271] width 429 height 26
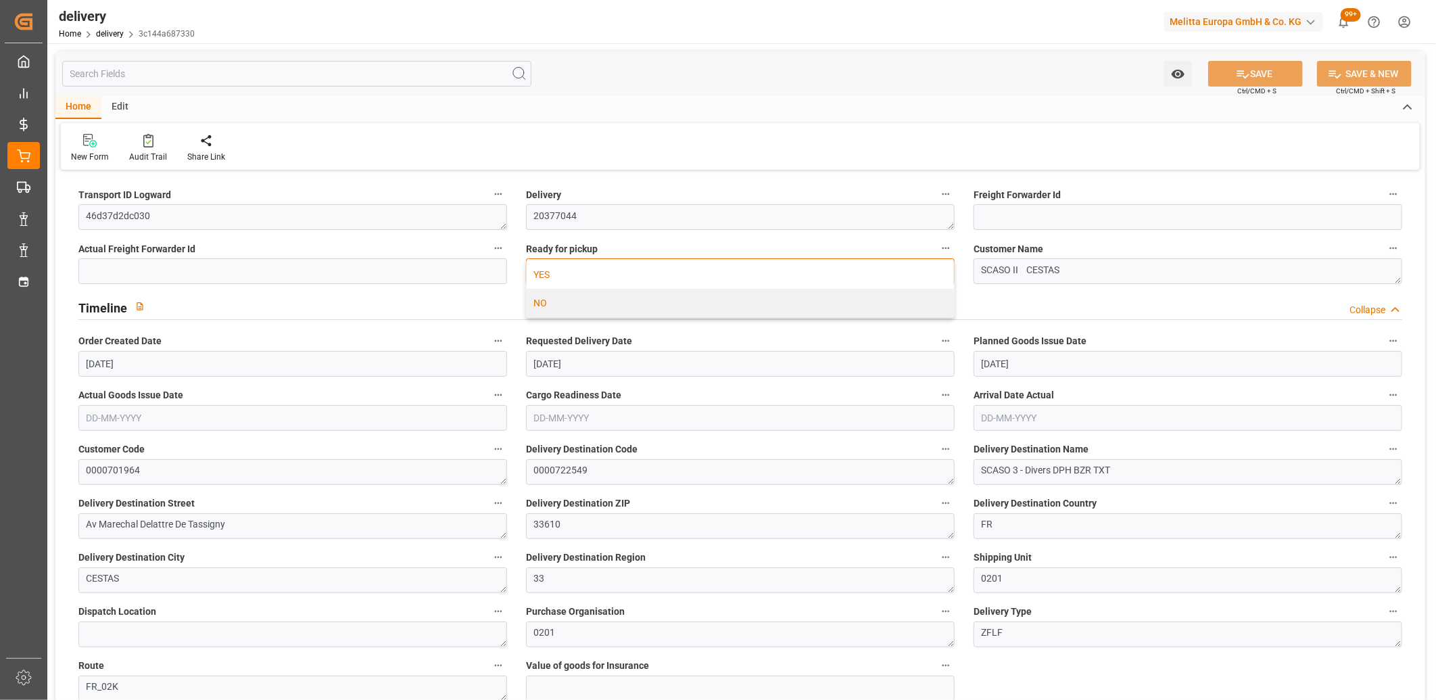
click at [564, 265] on div "YES" at bounding box center [740, 274] width 427 height 28
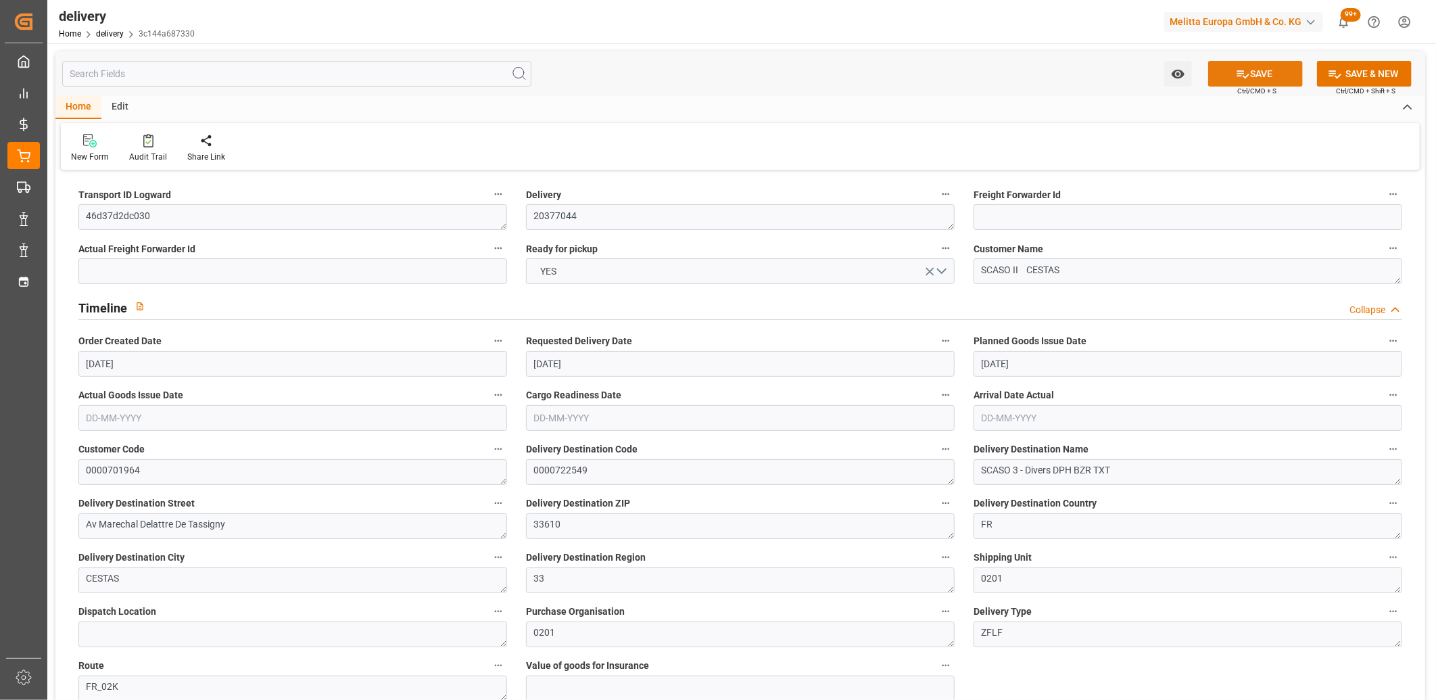
click at [1286, 74] on button "SAVE" at bounding box center [1255, 74] width 95 height 26
type input "1"
type input "69.92"
type input "115.416"
type input "540.512"
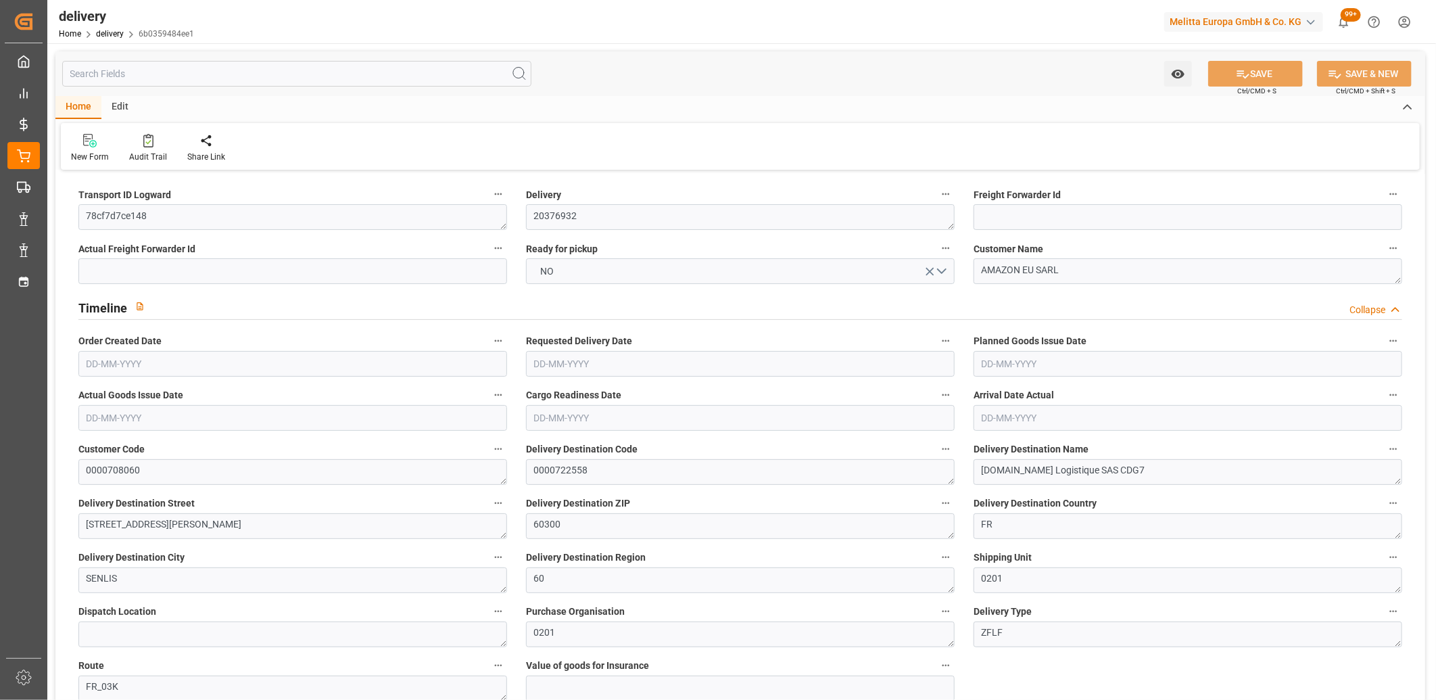
type input "76"
type input "1"
type input "0"
type input "1"
type input "0"
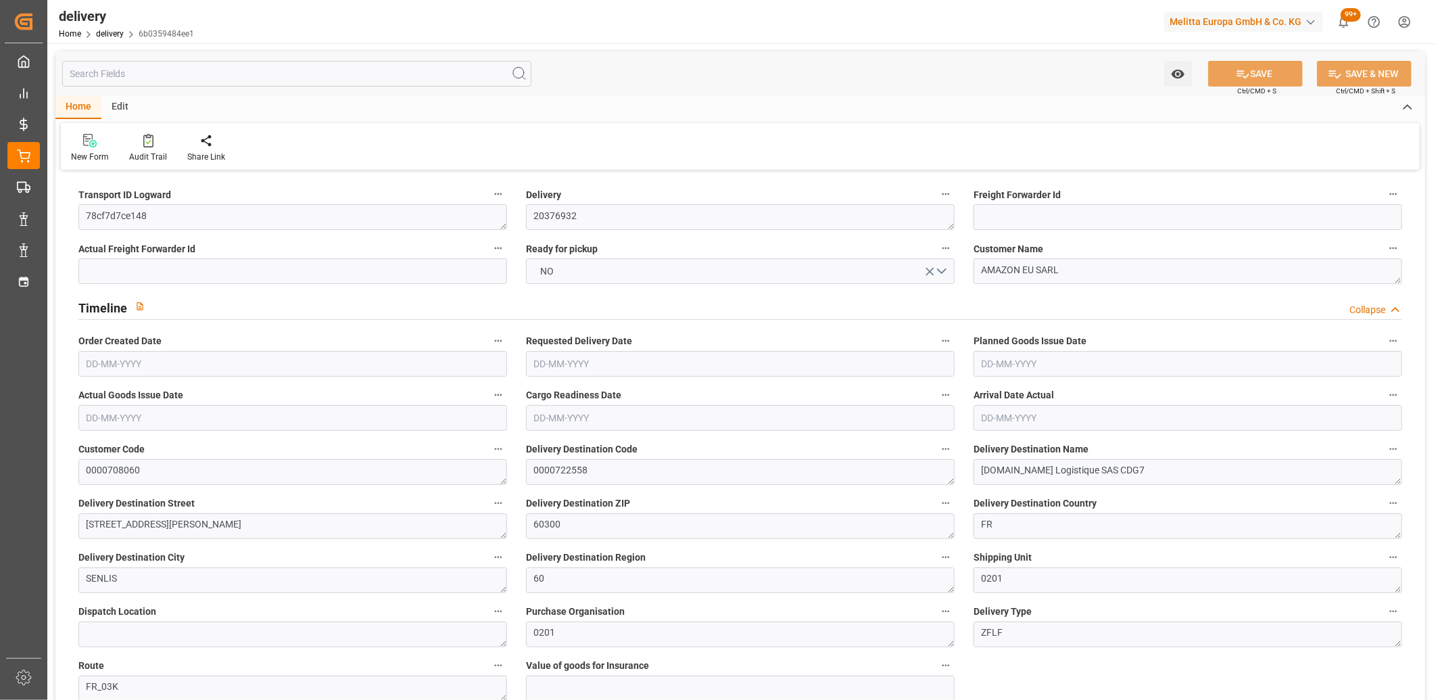
type input "0"
type input "19.34"
type input "0"
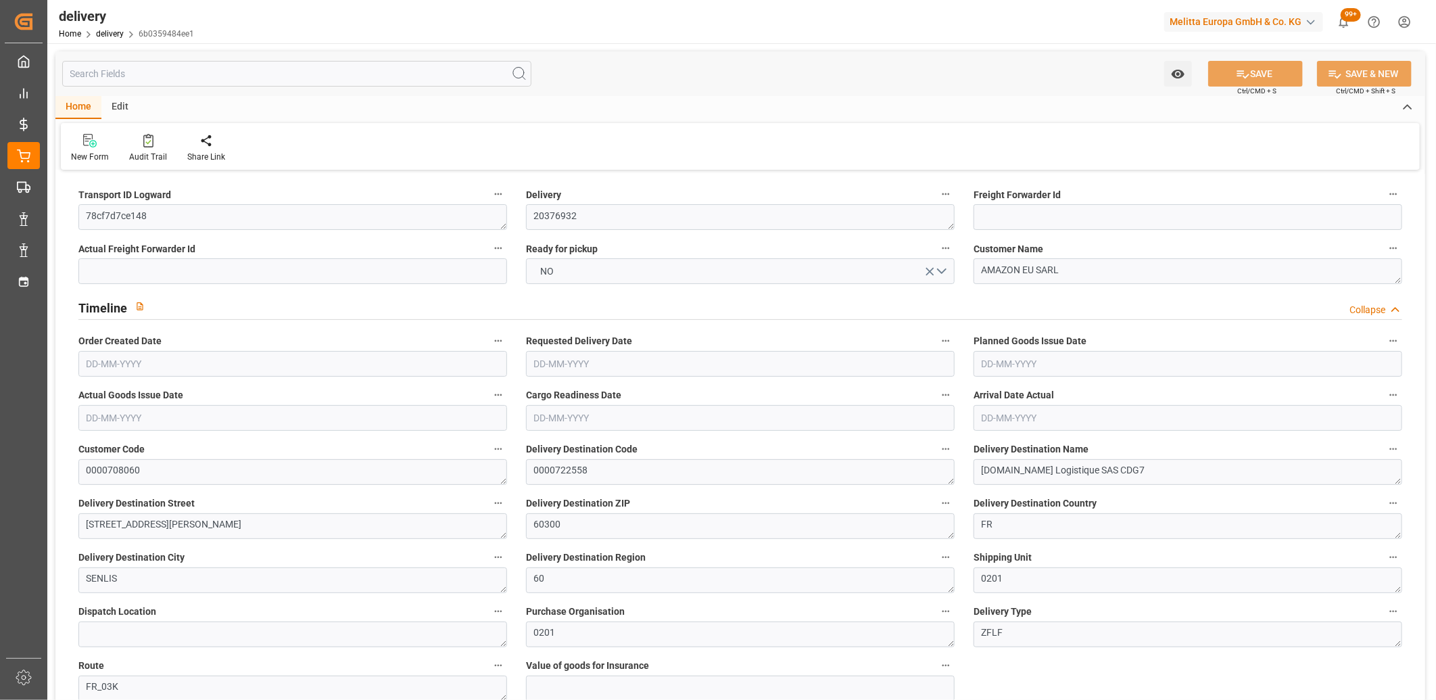
type input "27.36"
type input "1.5"
type input "1.3"
type input "0"
type input "1.5"
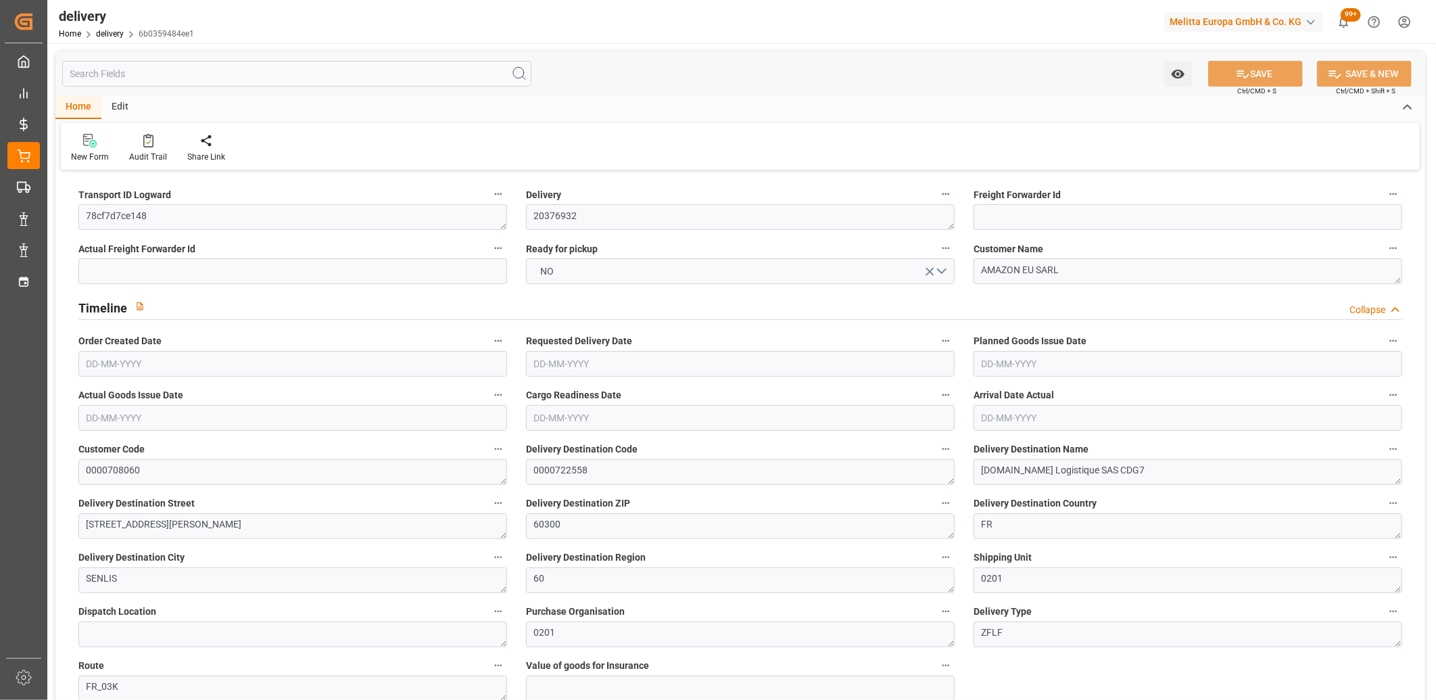
type input "92.416"
type input "101"
type input "105.0787"
type input "0.0067"
type input "0"
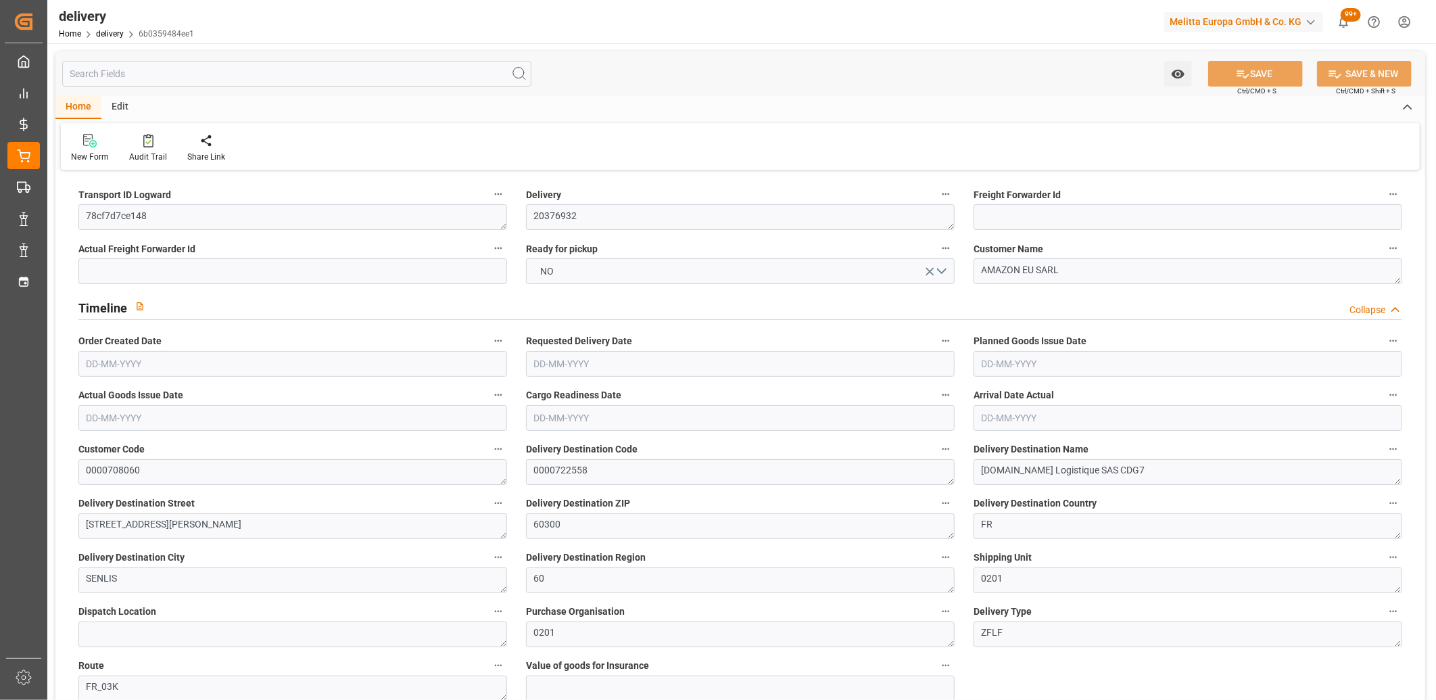
type input "[DATE]"
type input "[DATE] 11:00"
click at [565, 272] on button "NO" at bounding box center [740, 271] width 429 height 26
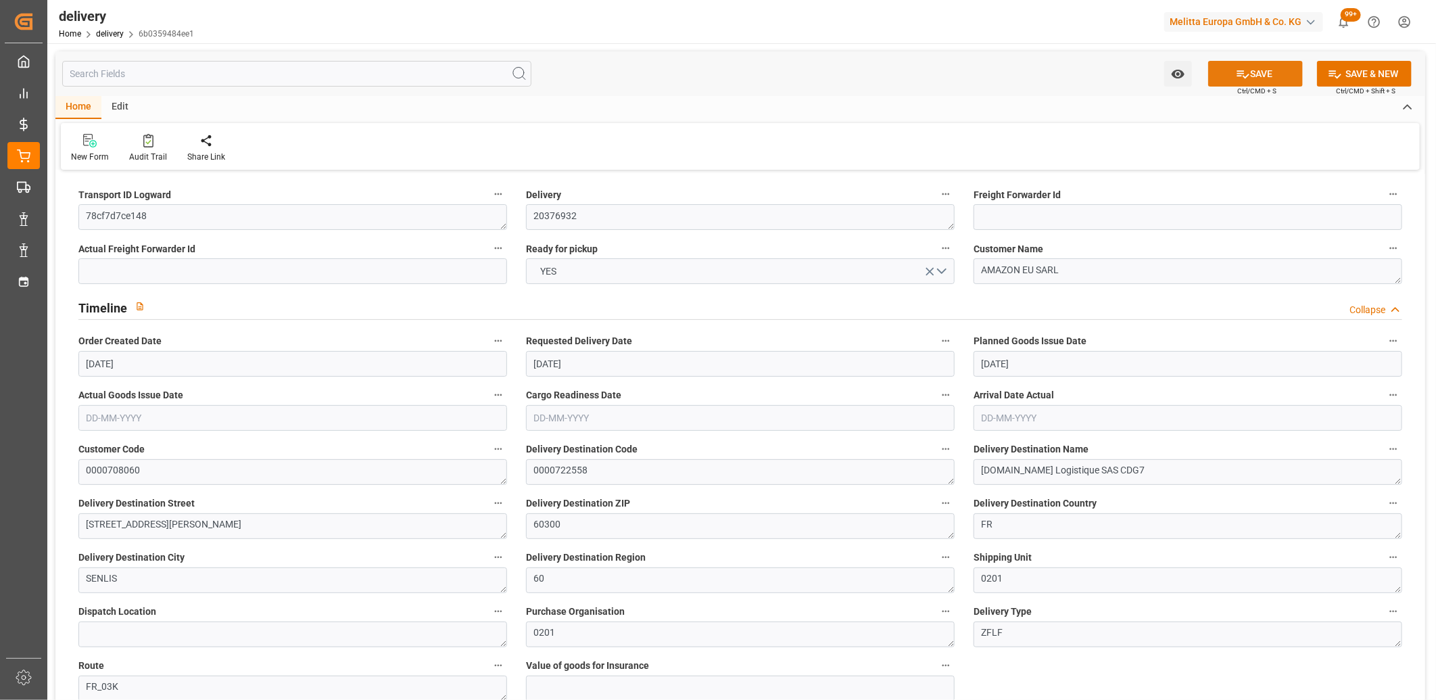
click at [1265, 69] on button "SAVE" at bounding box center [1255, 74] width 95 height 26
type input "[DATE]"
type input "27-08-2025 11:00"
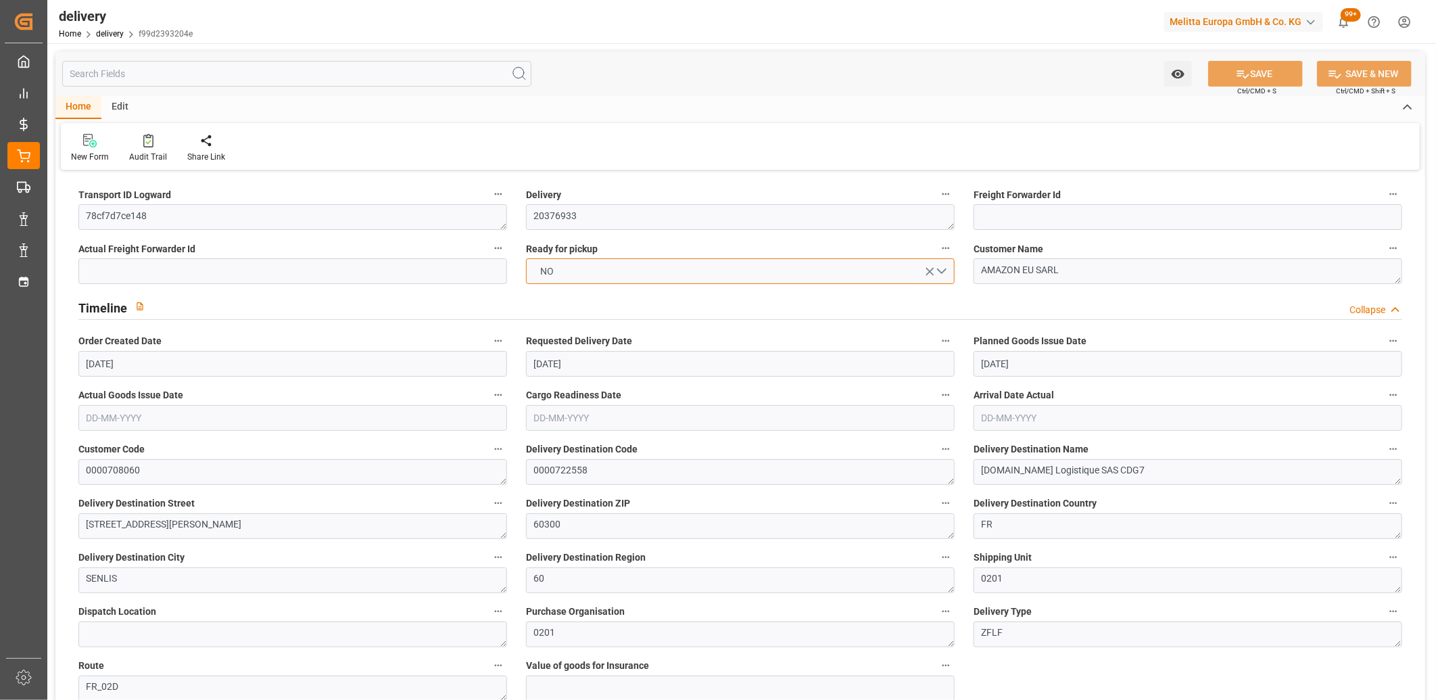
click at [559, 272] on span "NO" at bounding box center [547, 271] width 27 height 14
drag, startPoint x: 559, startPoint y: 272, endPoint x: 609, endPoint y: 265, distance: 50.6
click at [559, 272] on div "YES" at bounding box center [740, 274] width 427 height 28
click at [1246, 72] on icon at bounding box center [1243, 74] width 14 height 14
type input "1"
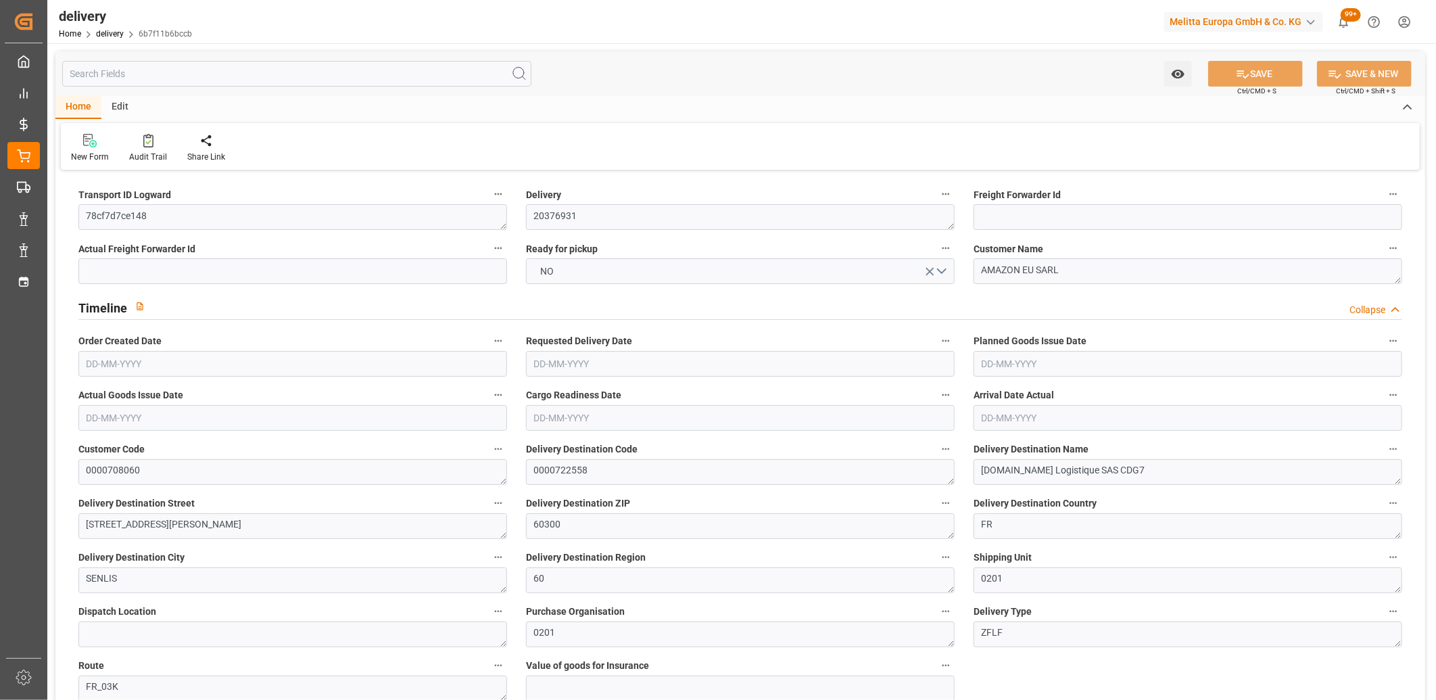
type input "228.299"
type input "268.106"
type input "758"
type input "92"
type input "1"
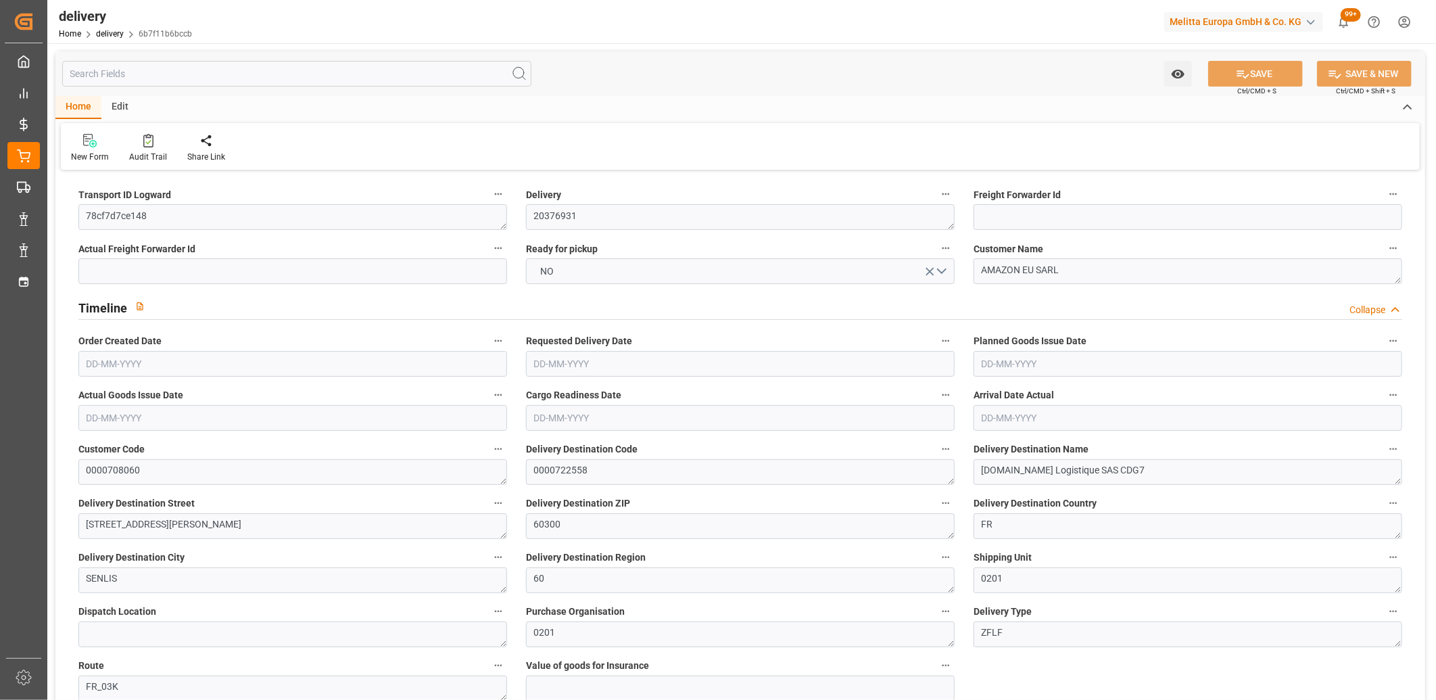
type input "0"
type input "1"
type input "0"
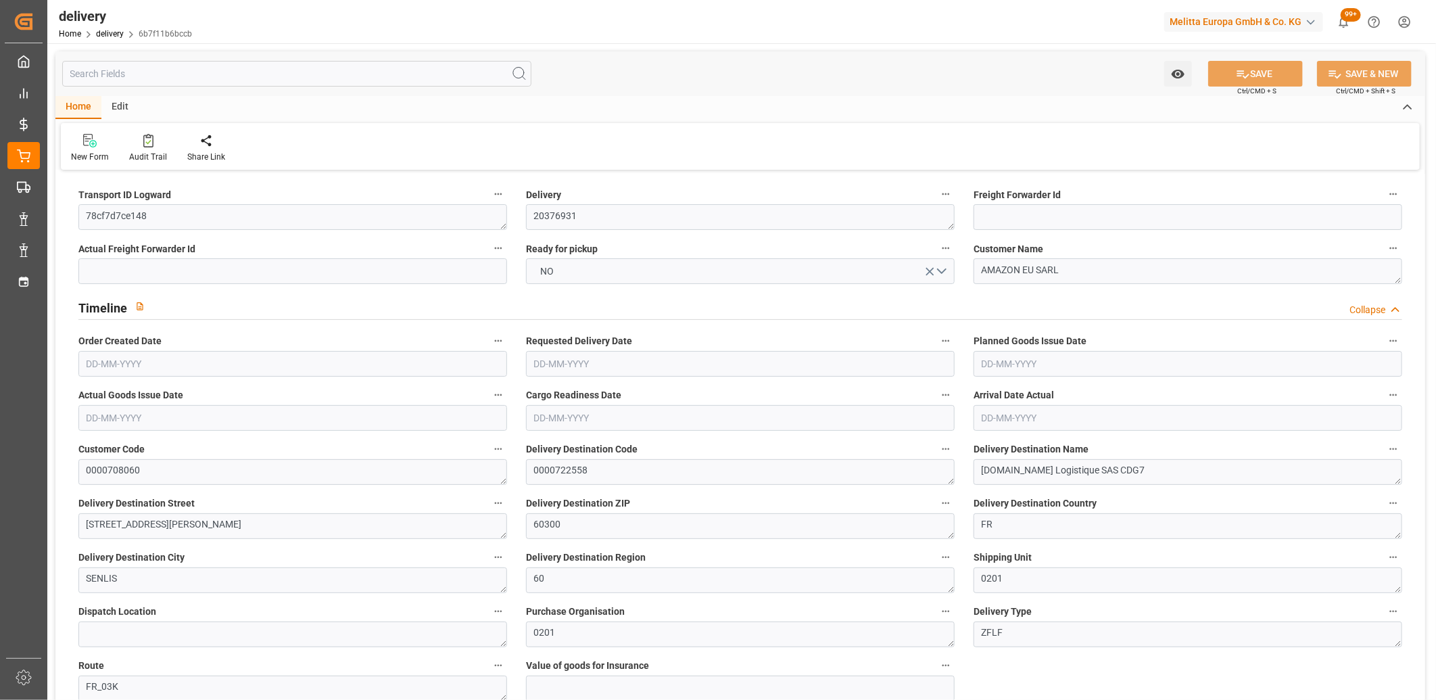
type input "19.34"
type input "0"
type input "33.12"
type input "1.5"
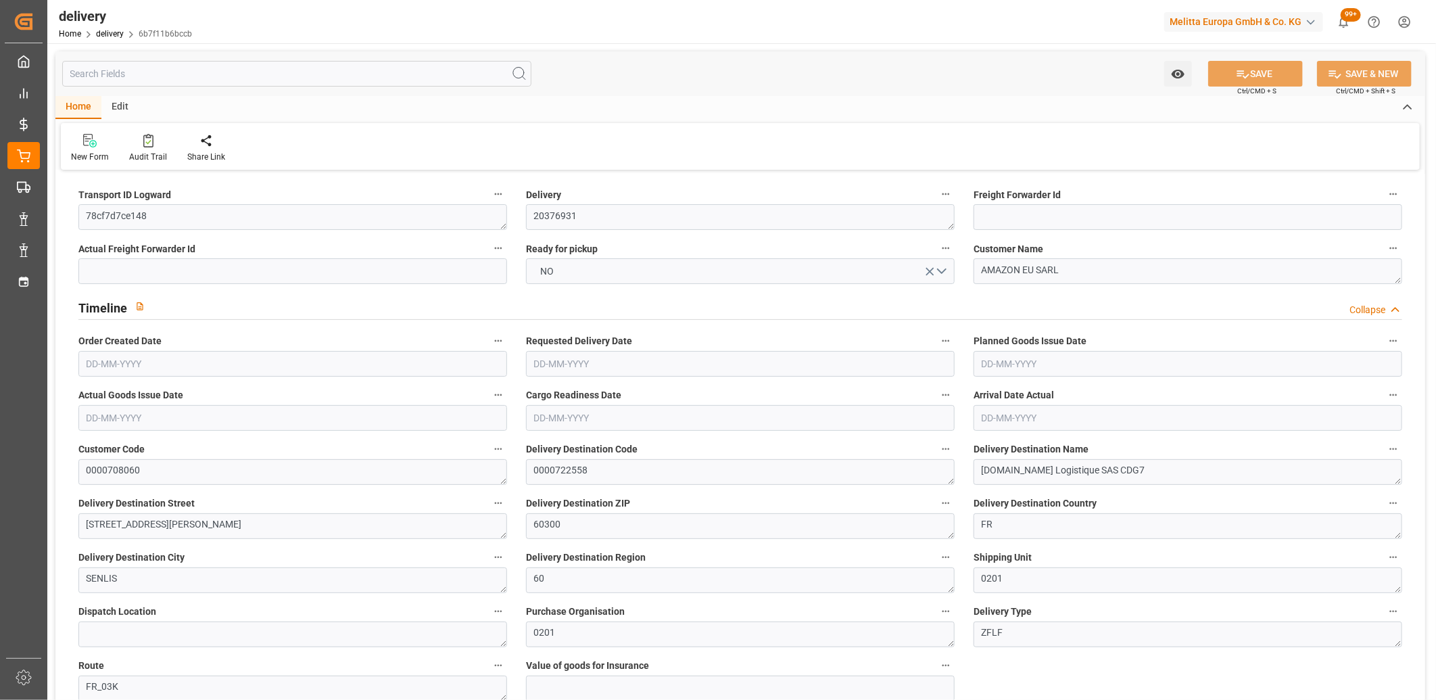
type input "1.3"
type input "0"
type input "1.5"
type input "245.106"
type input "101"
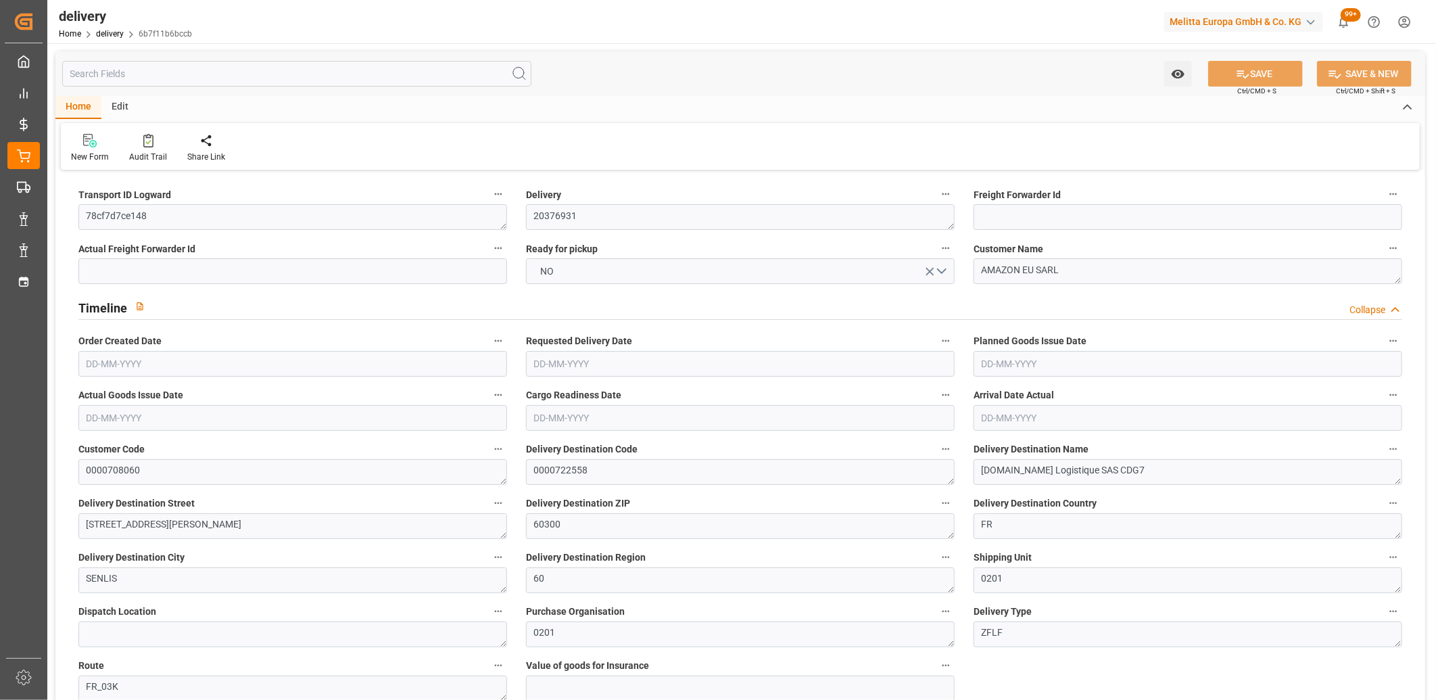
type input "147.3596"
type input "0.0095"
type input "0"
type input "28-08-2025"
type input "03-09-2025"
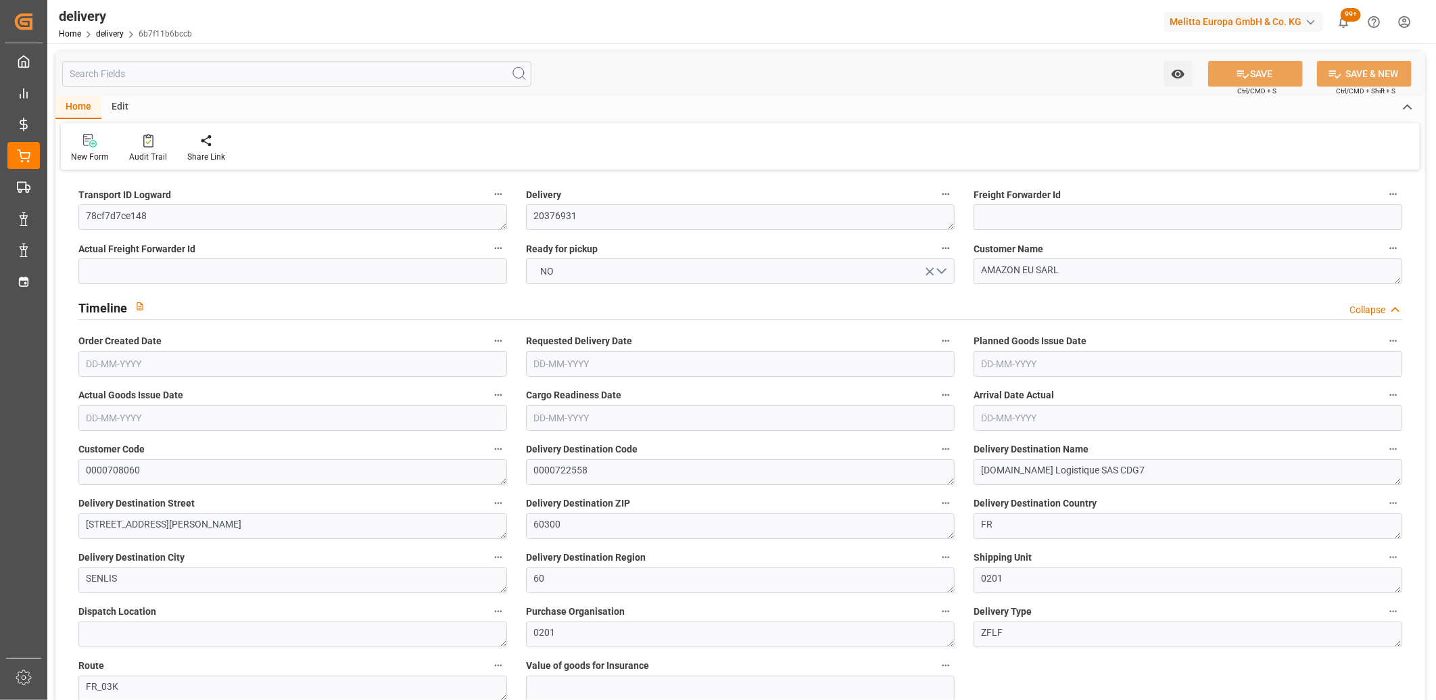
type input "01-09-2025"
type input "27-08-2025 11:01"
click at [555, 274] on span "NO" at bounding box center [547, 271] width 27 height 14
click at [555, 274] on div "YES" at bounding box center [740, 274] width 427 height 28
click at [1237, 80] on icon at bounding box center [1243, 74] width 14 height 14
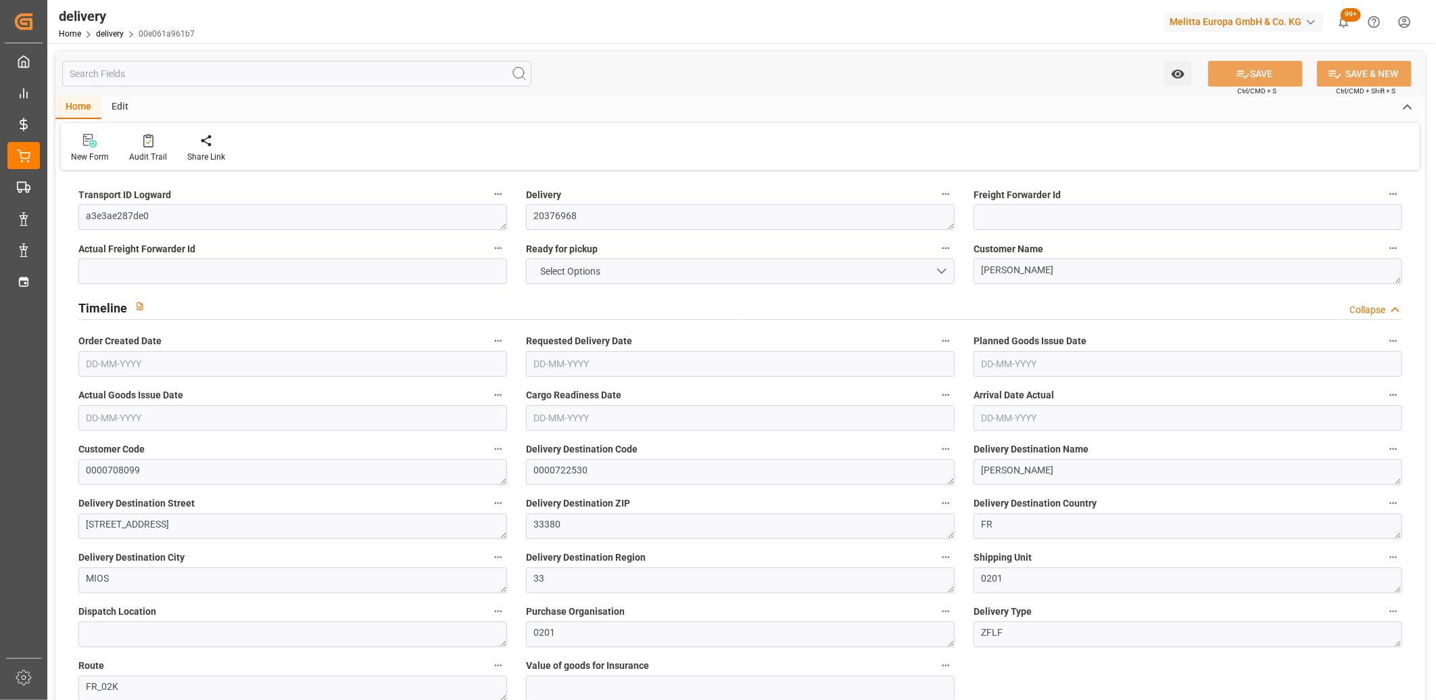
type input "53.858"
type input "97.203"
type input "590.19"
type input "17"
type input "1"
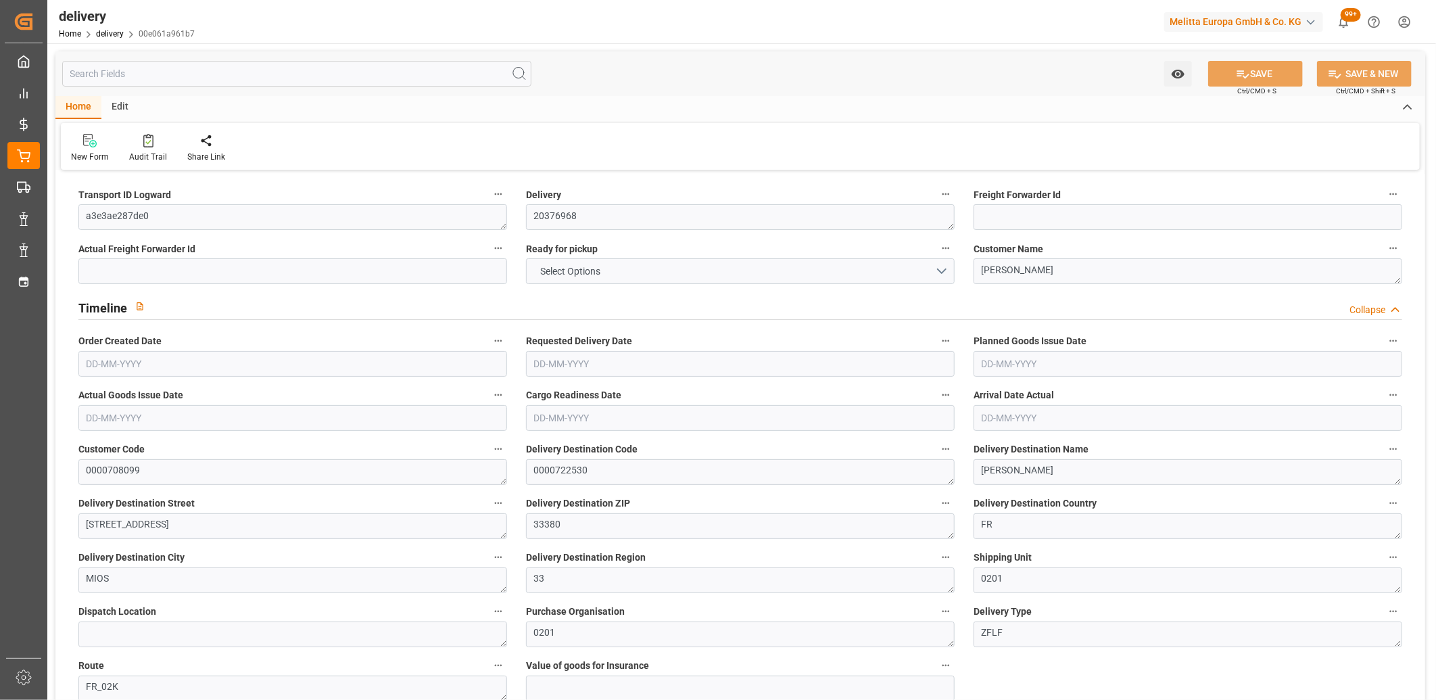
type input "0"
type input "1"
type input "0"
type input "30.6"
type input "0"
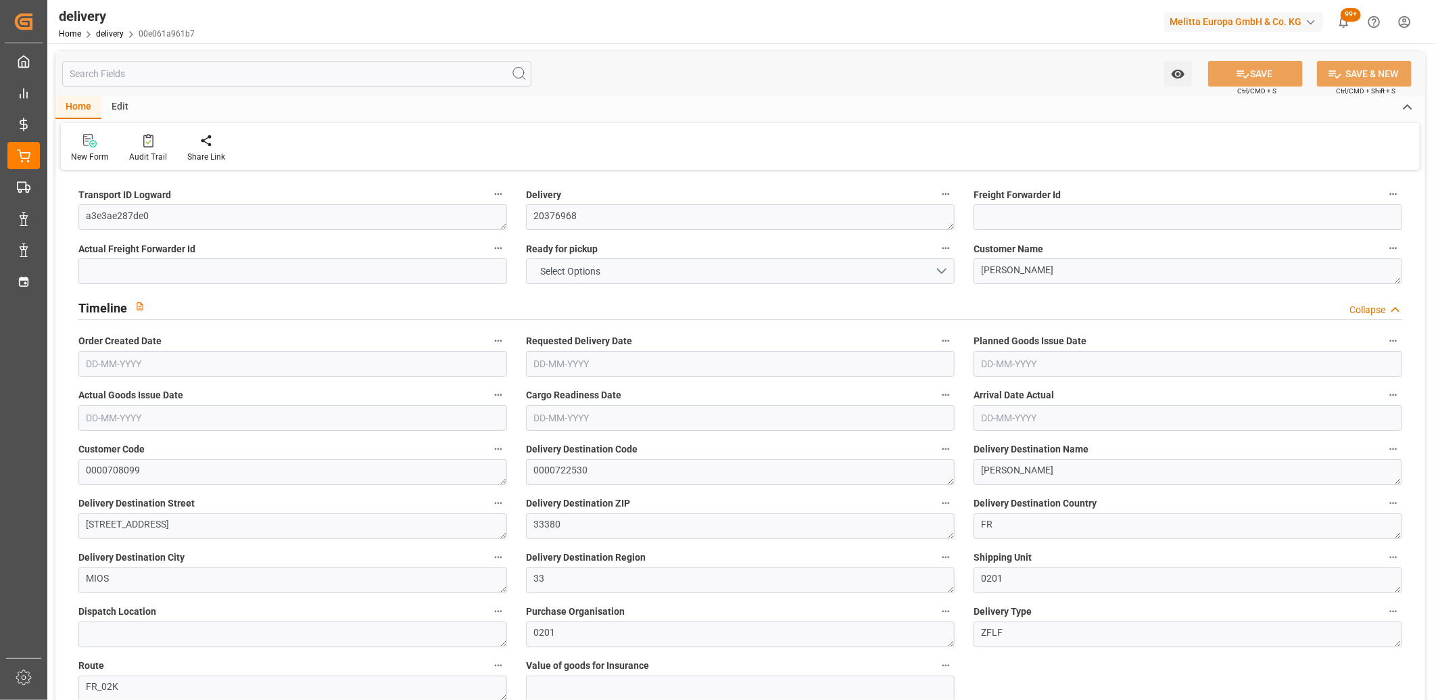
type input "69.6425"
type input "100.2425"
type input "0"
type input "6.12"
type input "1.5"
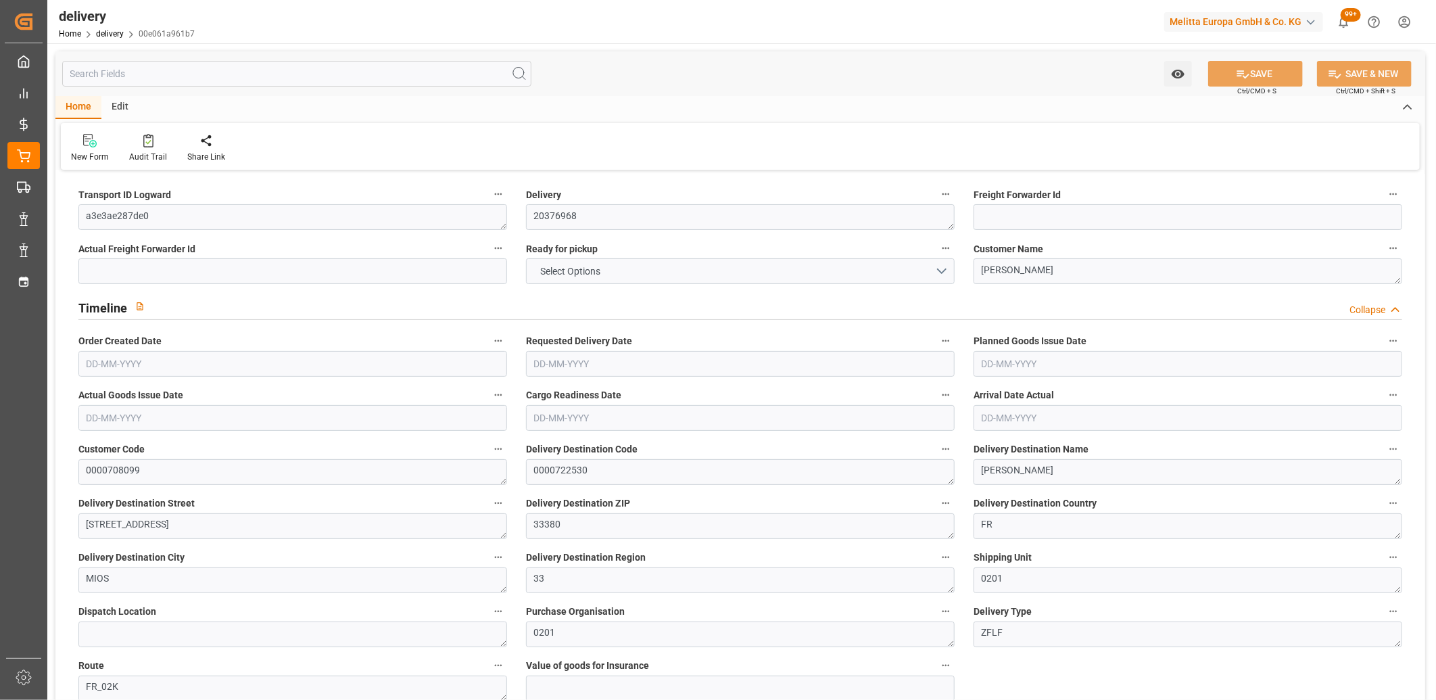
type input "1.3"
type input "0"
type input "1.5"
type input "74.203"
type input "101"
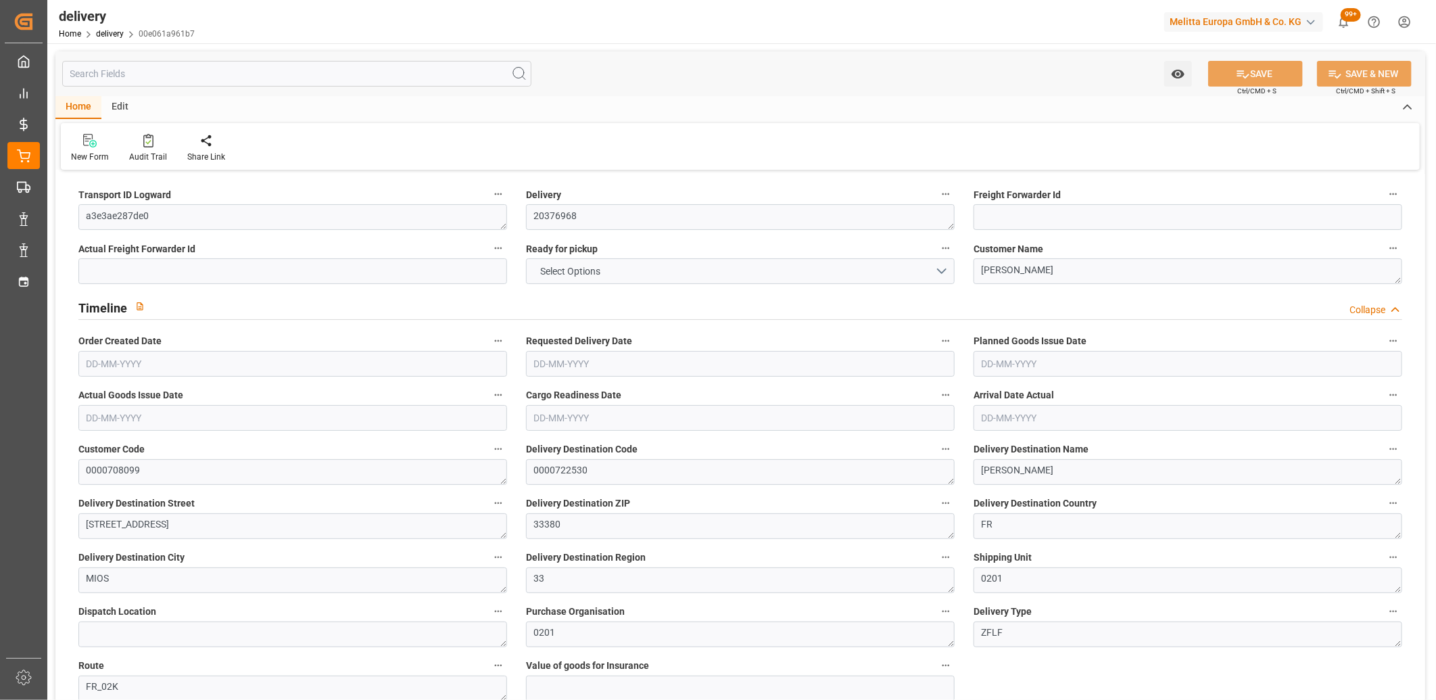
type input "564.3848"
type input "0.0362"
type input "0"
type input "[DATE]"
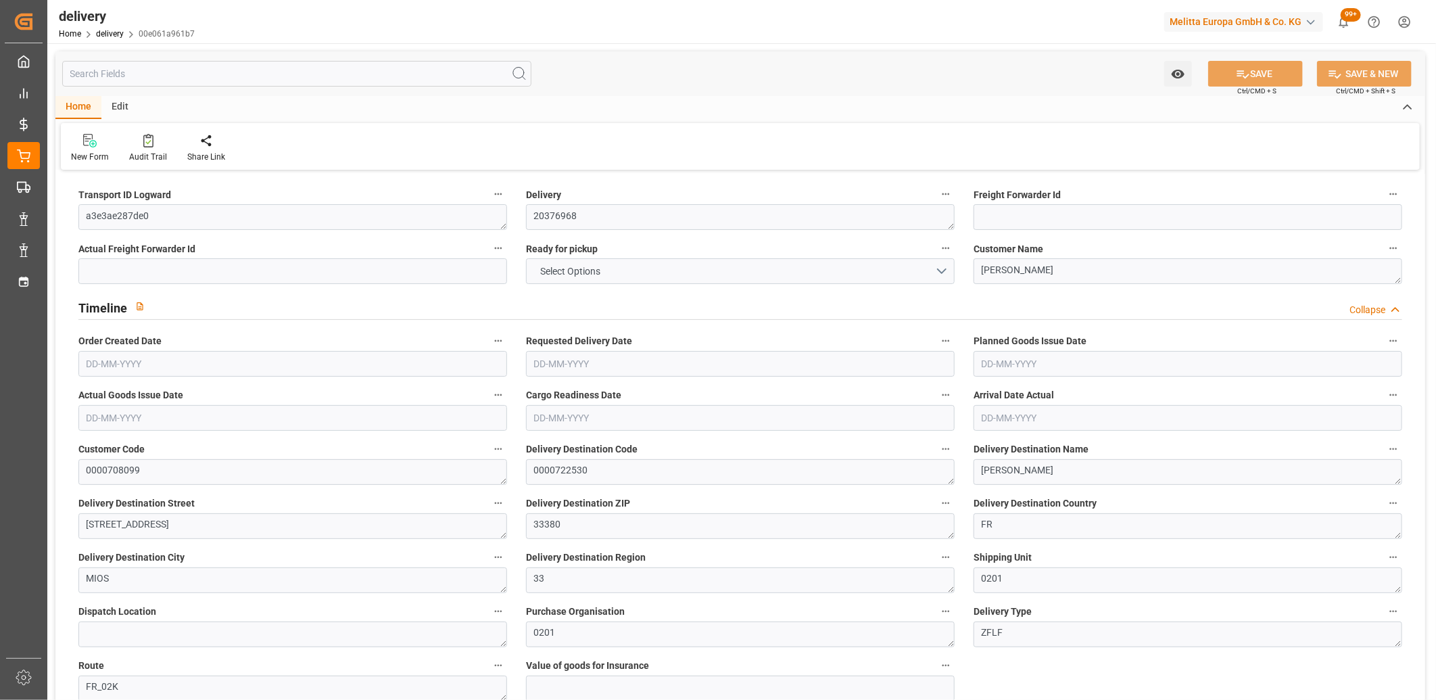
type input "[DATE]"
type input "[DATE] 13:00"
click at [637, 267] on button "NO" at bounding box center [740, 271] width 429 height 26
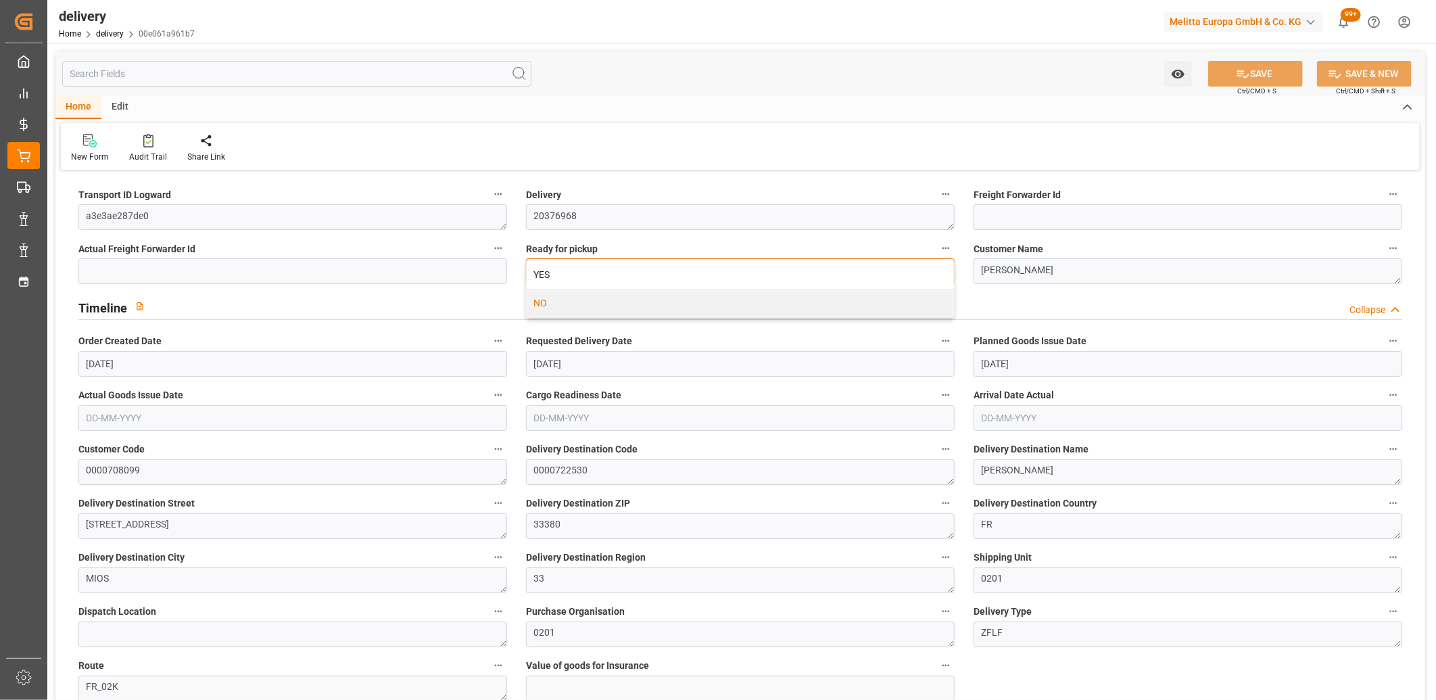
click at [637, 267] on div "YES" at bounding box center [740, 274] width 427 height 28
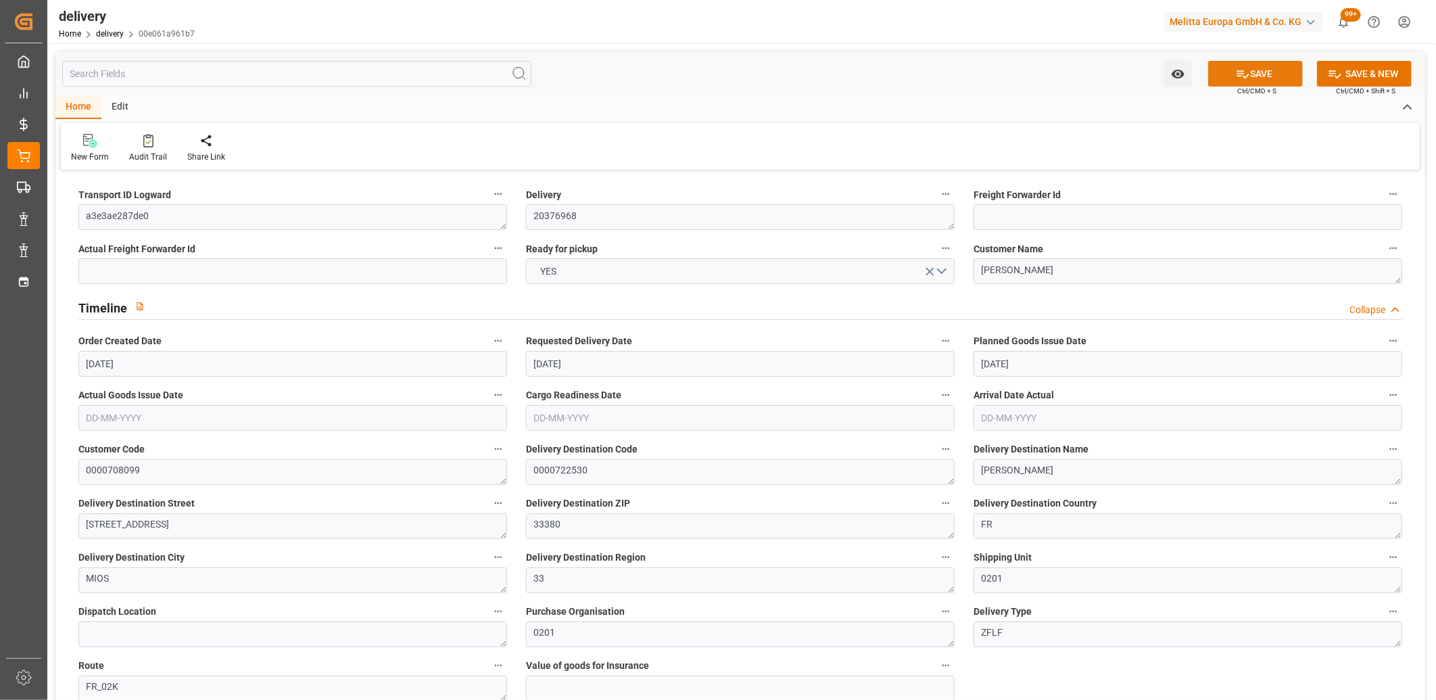
click at [1267, 70] on button "SAVE" at bounding box center [1255, 74] width 95 height 26
type input "514.77"
type input "662.096"
type input "3945.583"
type input "81"
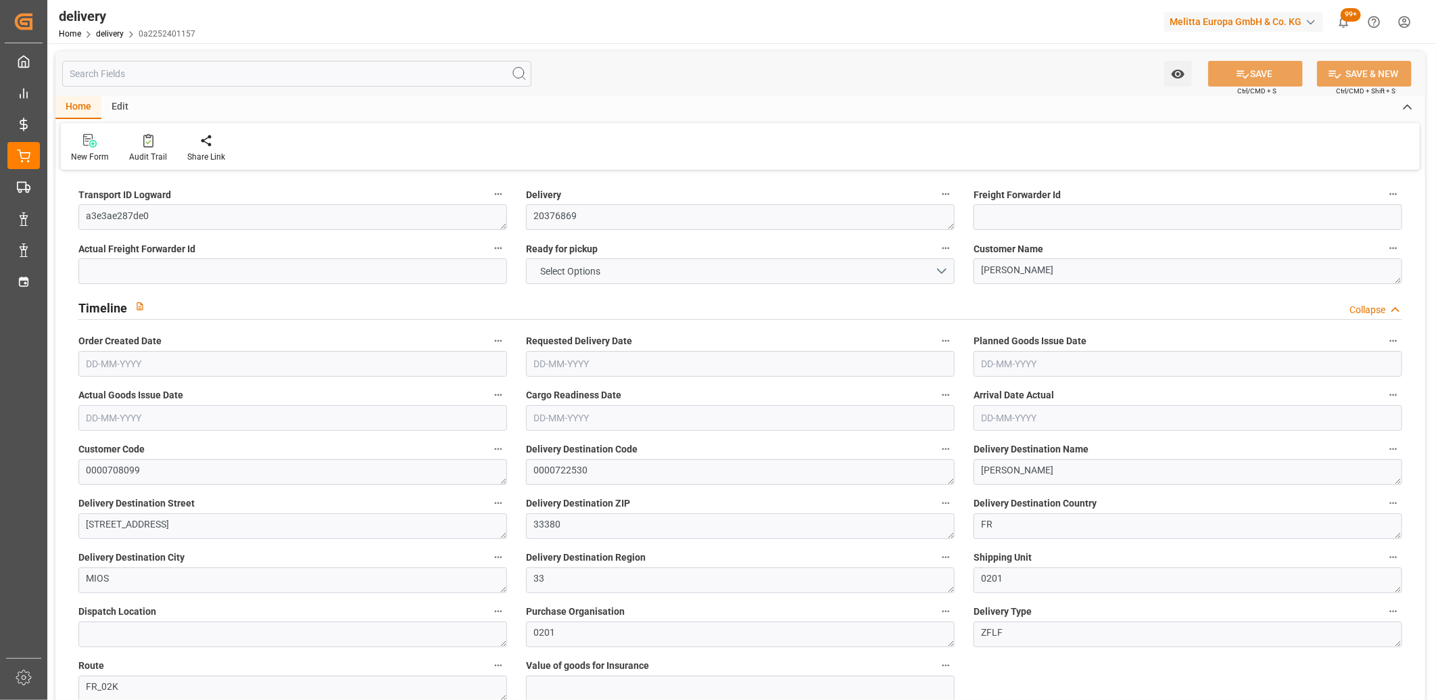
type input "3"
type input "2"
type input "3"
type input "0"
type input "91.8"
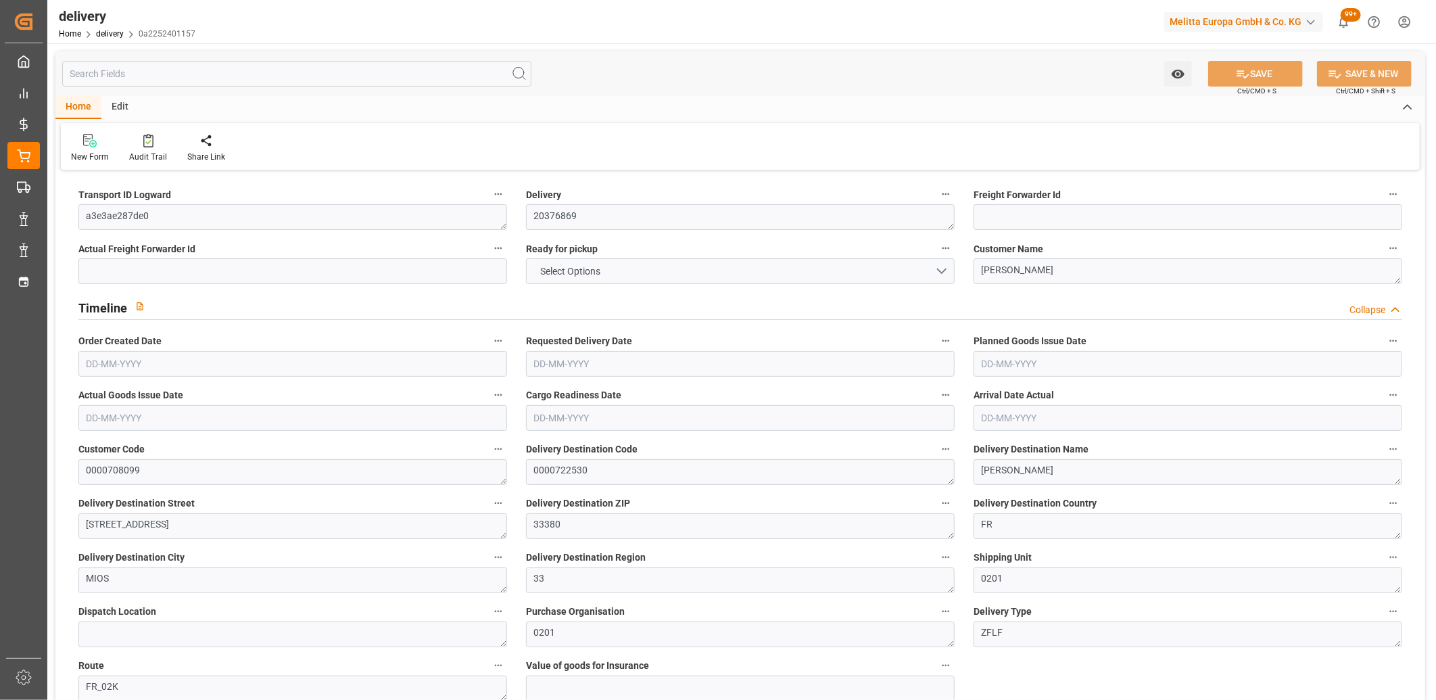
type input "0"
type input "208.9275"
type input "300.7275"
type input "4.9"
type input "29.16"
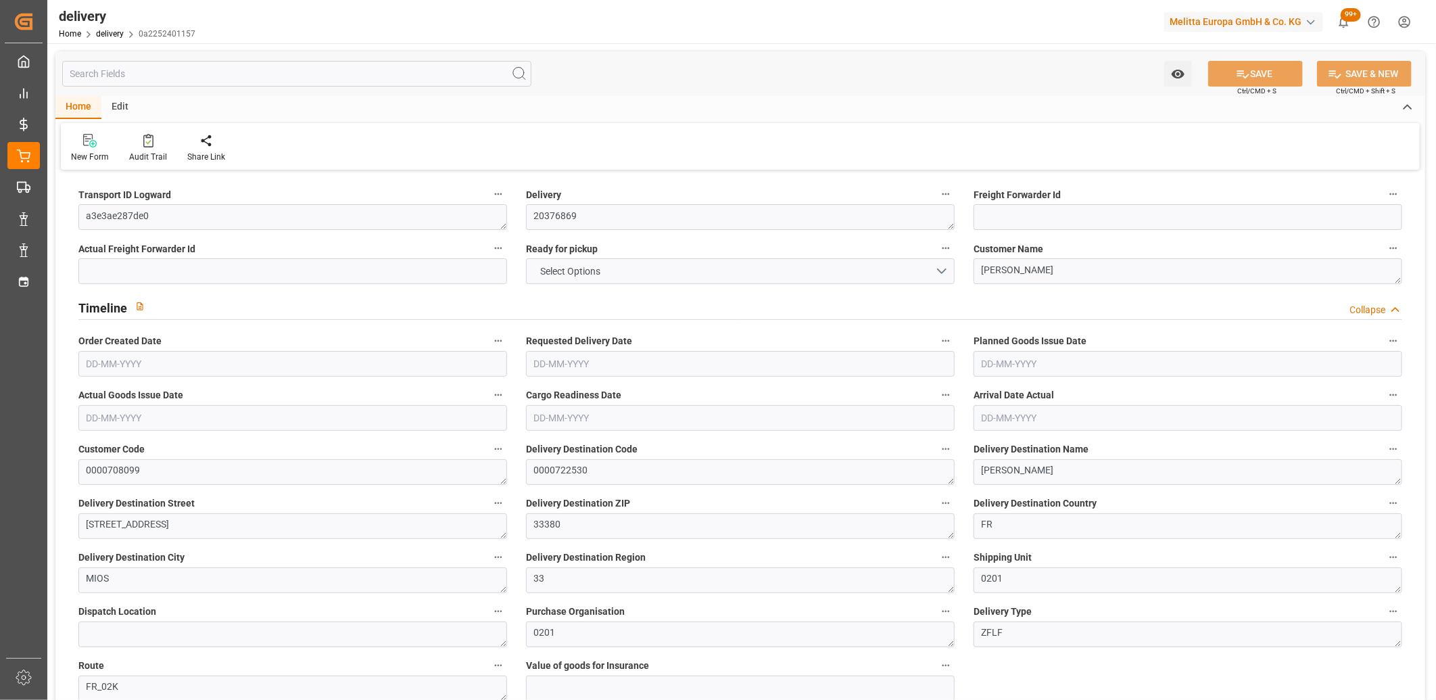
type input "1.5"
type input "1.3"
type input "0"
type input "4.5"
type input "591.752"
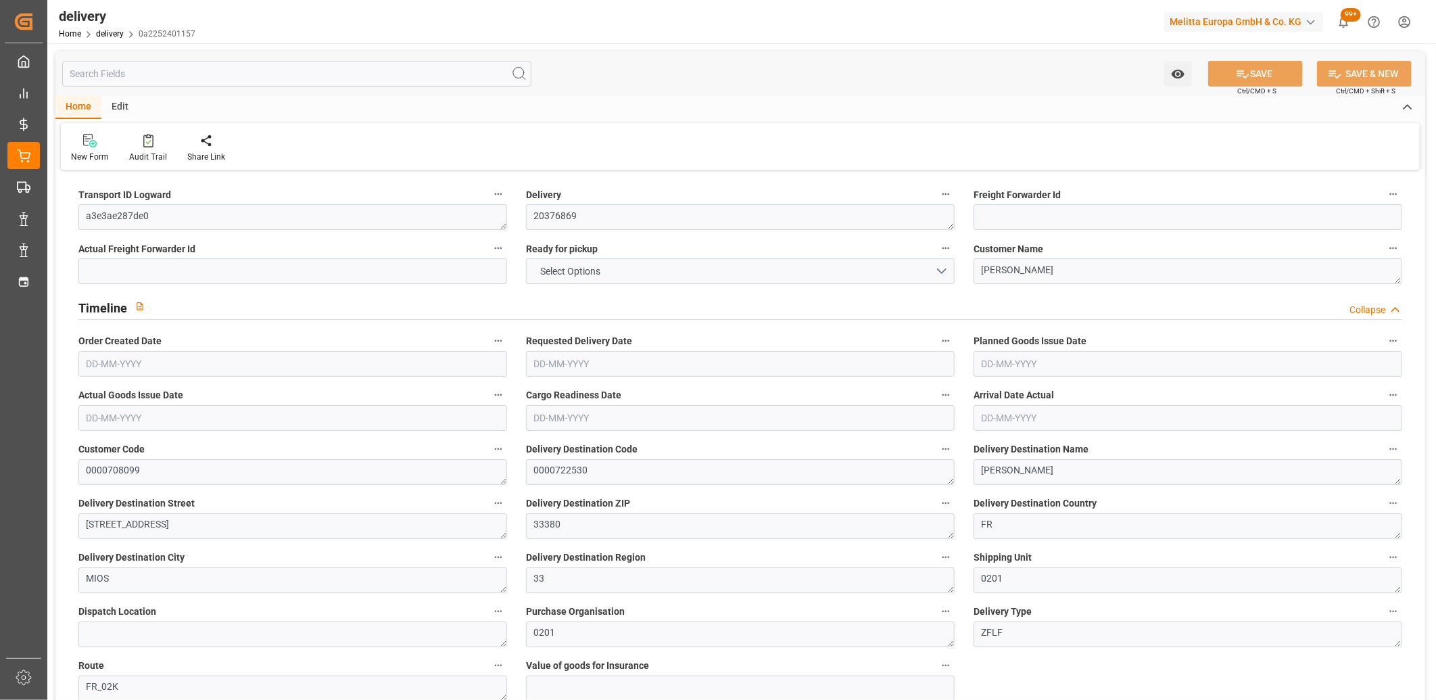
type input "101"
type input "3773.0682"
type input "0.2419"
type input "0"
type input "[DATE]"
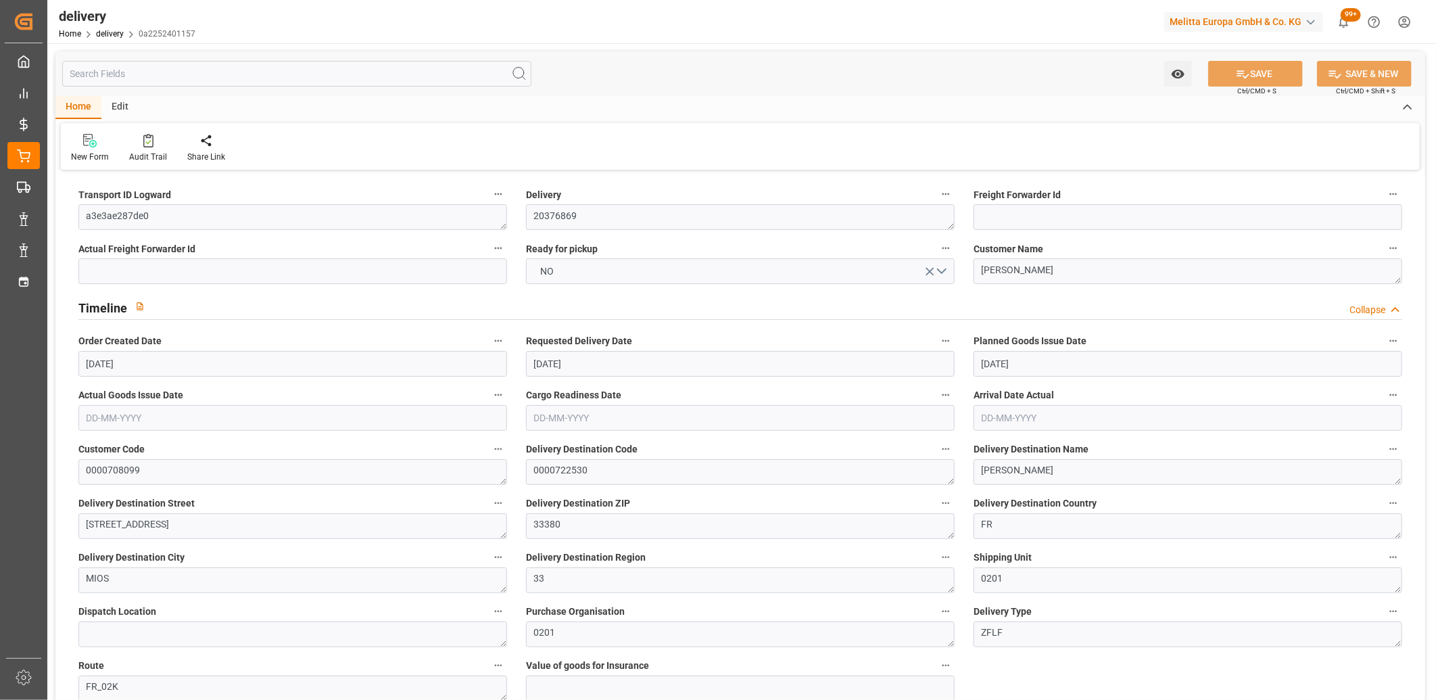
type input "[DATE]"
type input "[DATE] 11:00"
click at [666, 272] on button "NO" at bounding box center [740, 271] width 429 height 26
click at [666, 272] on div "YES" at bounding box center [740, 274] width 427 height 28
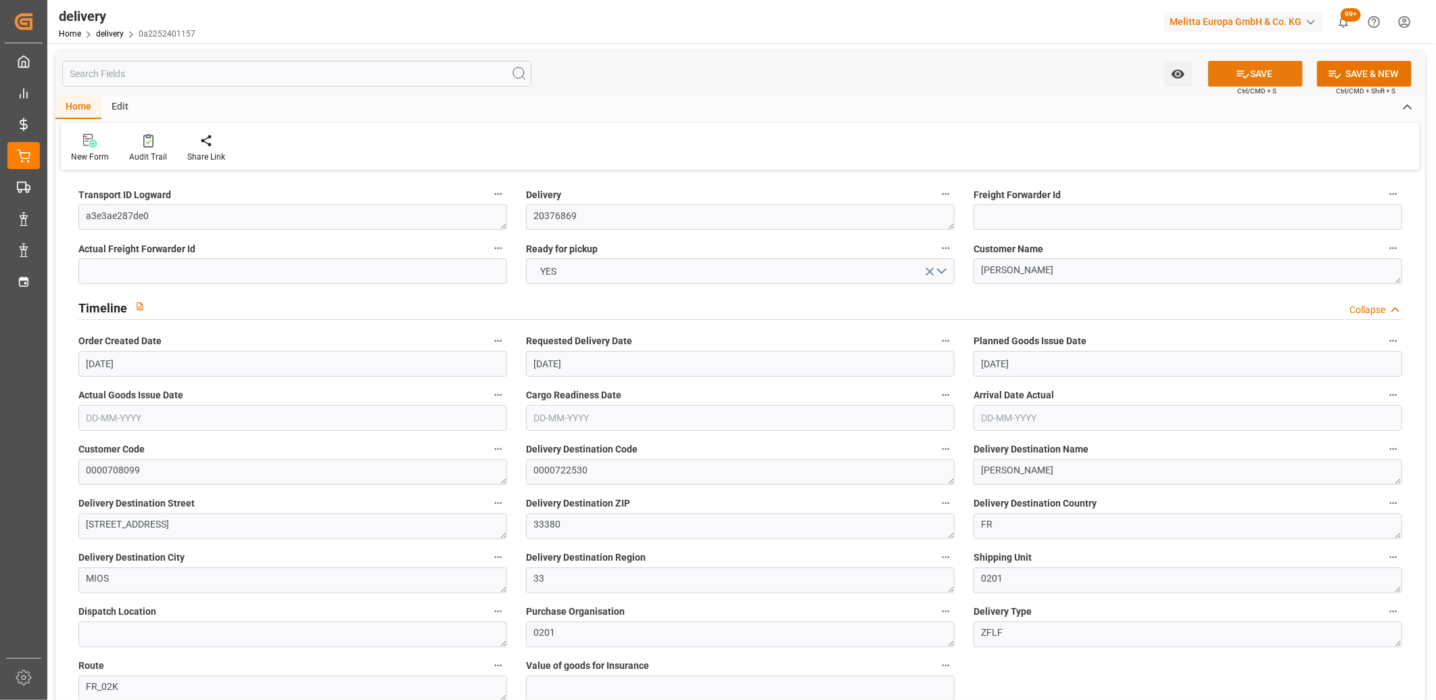
click at [1234, 63] on button "SAVE" at bounding box center [1255, 74] width 95 height 26
